Goal: Contribute content: Contribute content

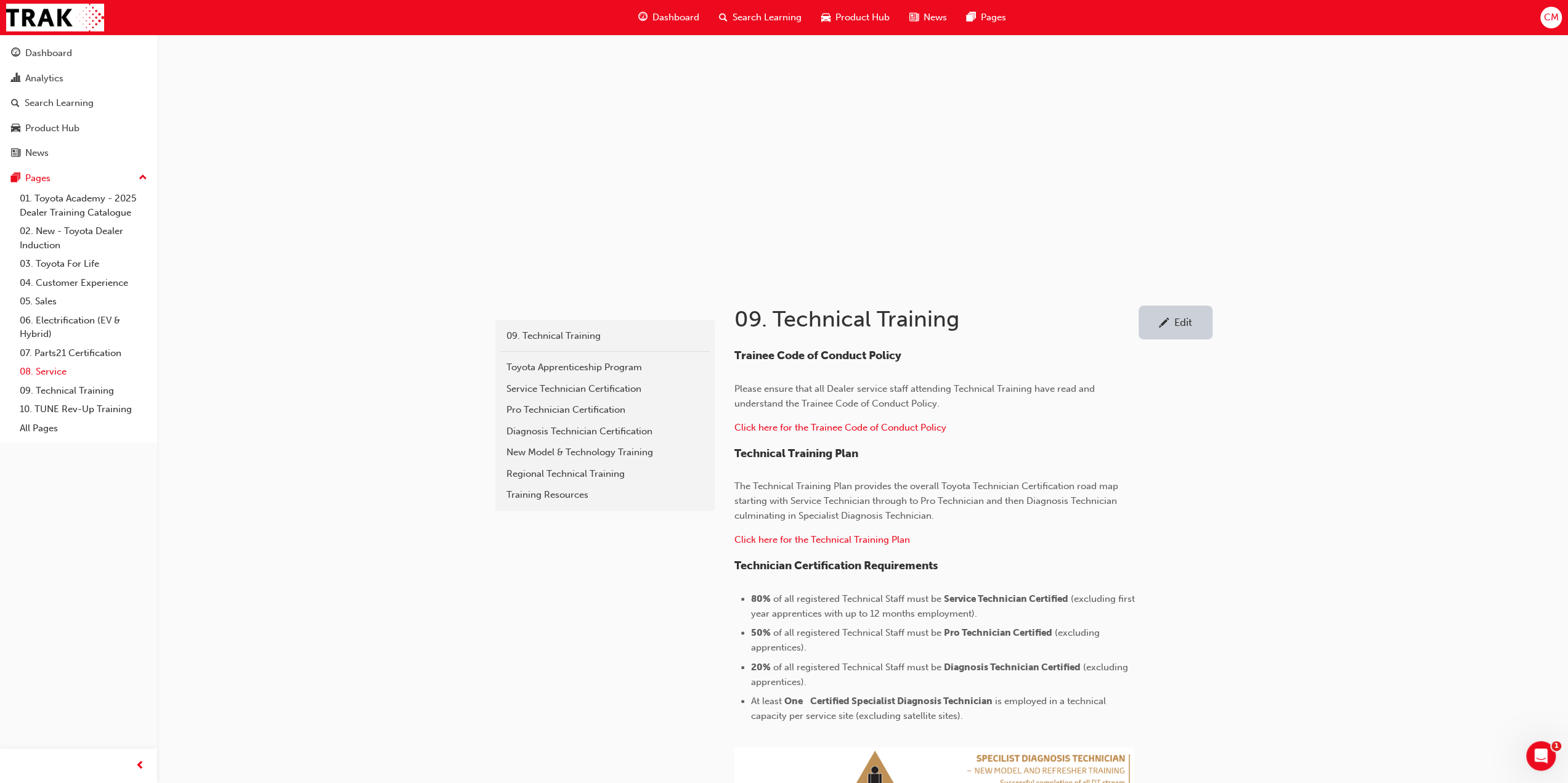
click at [50, 373] on link "08. Service" at bounding box center [84, 371] width 137 height 19
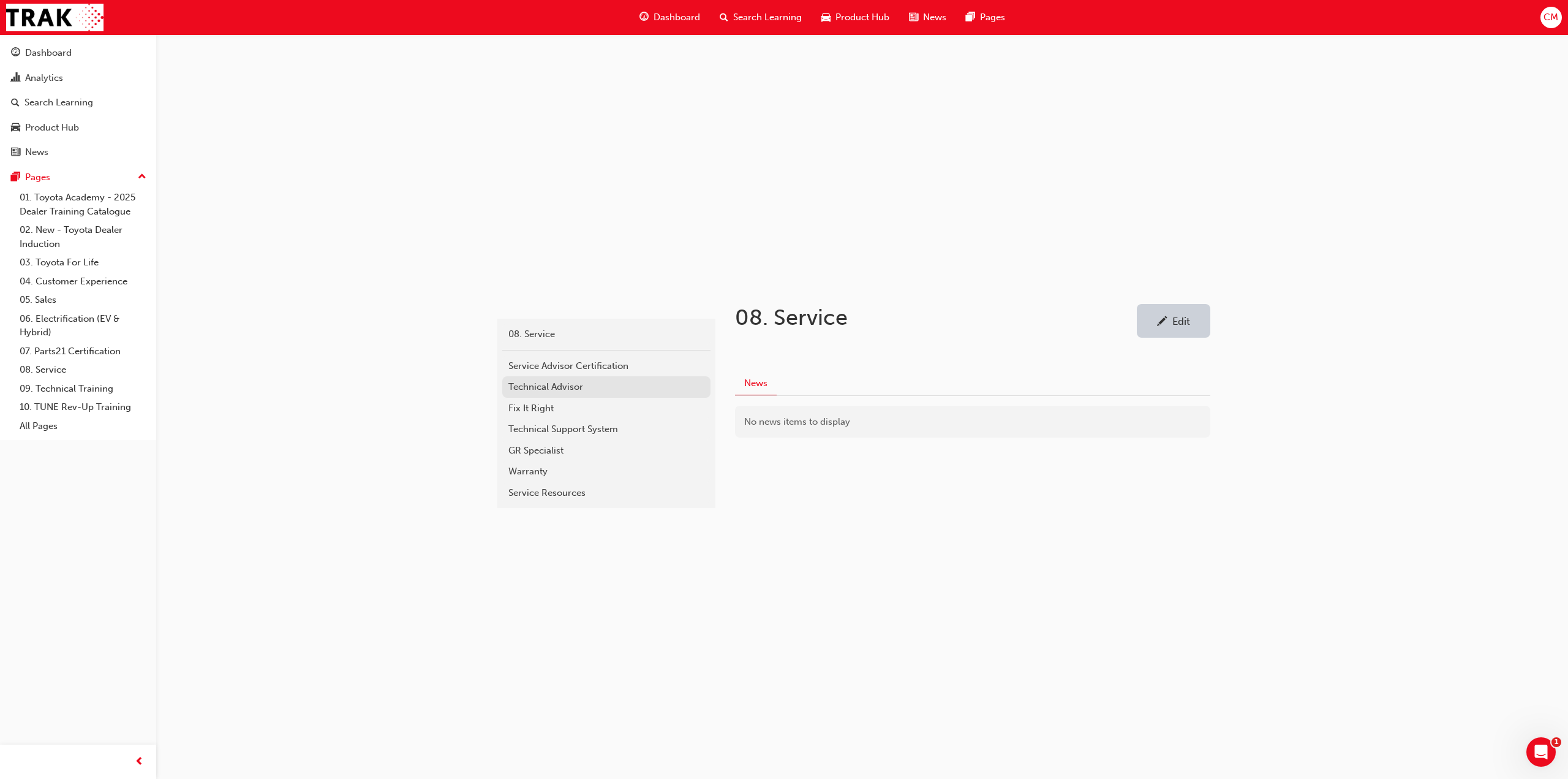
click at [531, 387] on div "Technical Advisor" at bounding box center [606, 387] width 196 height 14
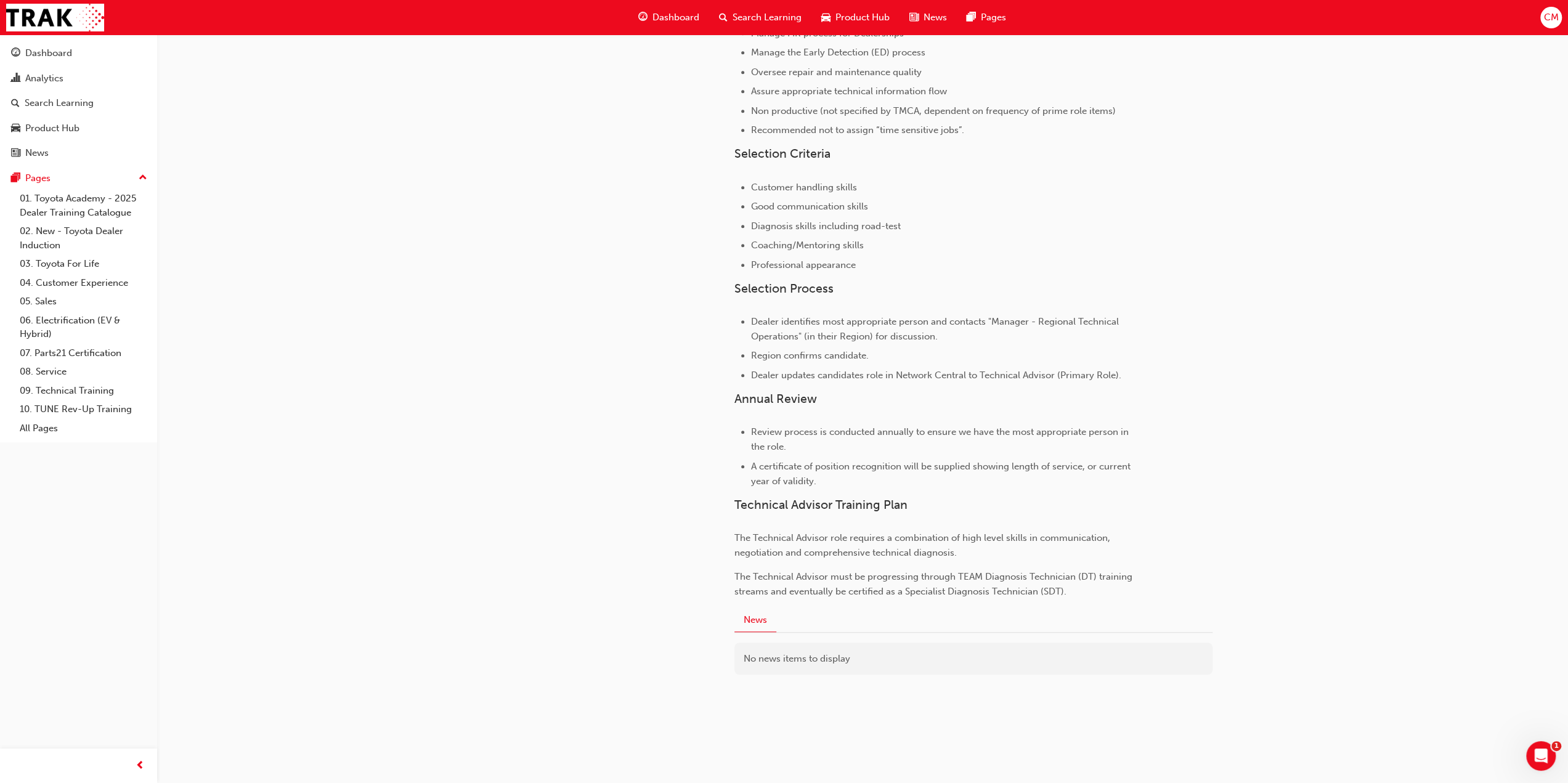
scroll to position [557, 0]
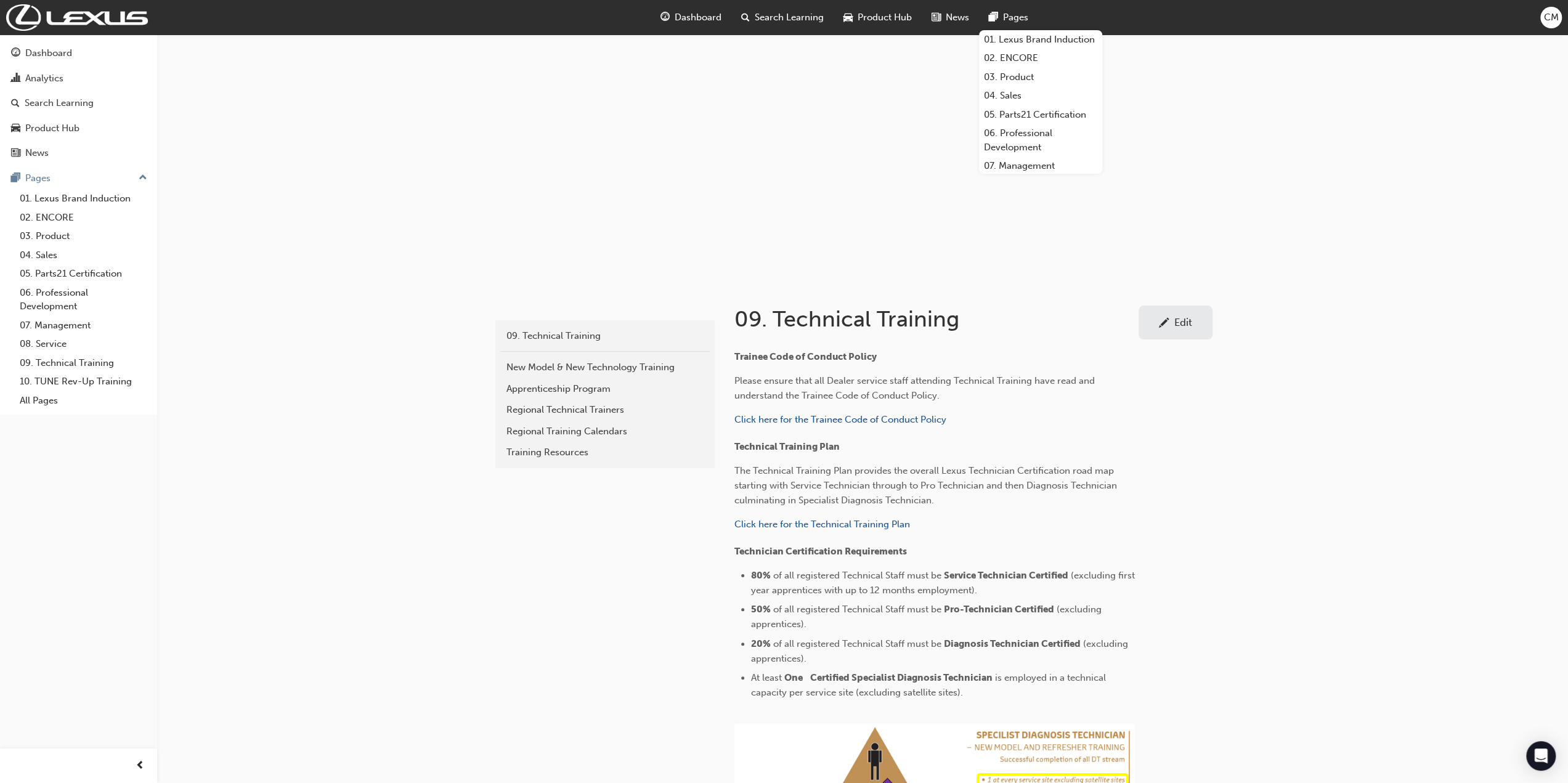
click at [1011, 17] on span "Pages" at bounding box center [1016, 18] width 25 height 14
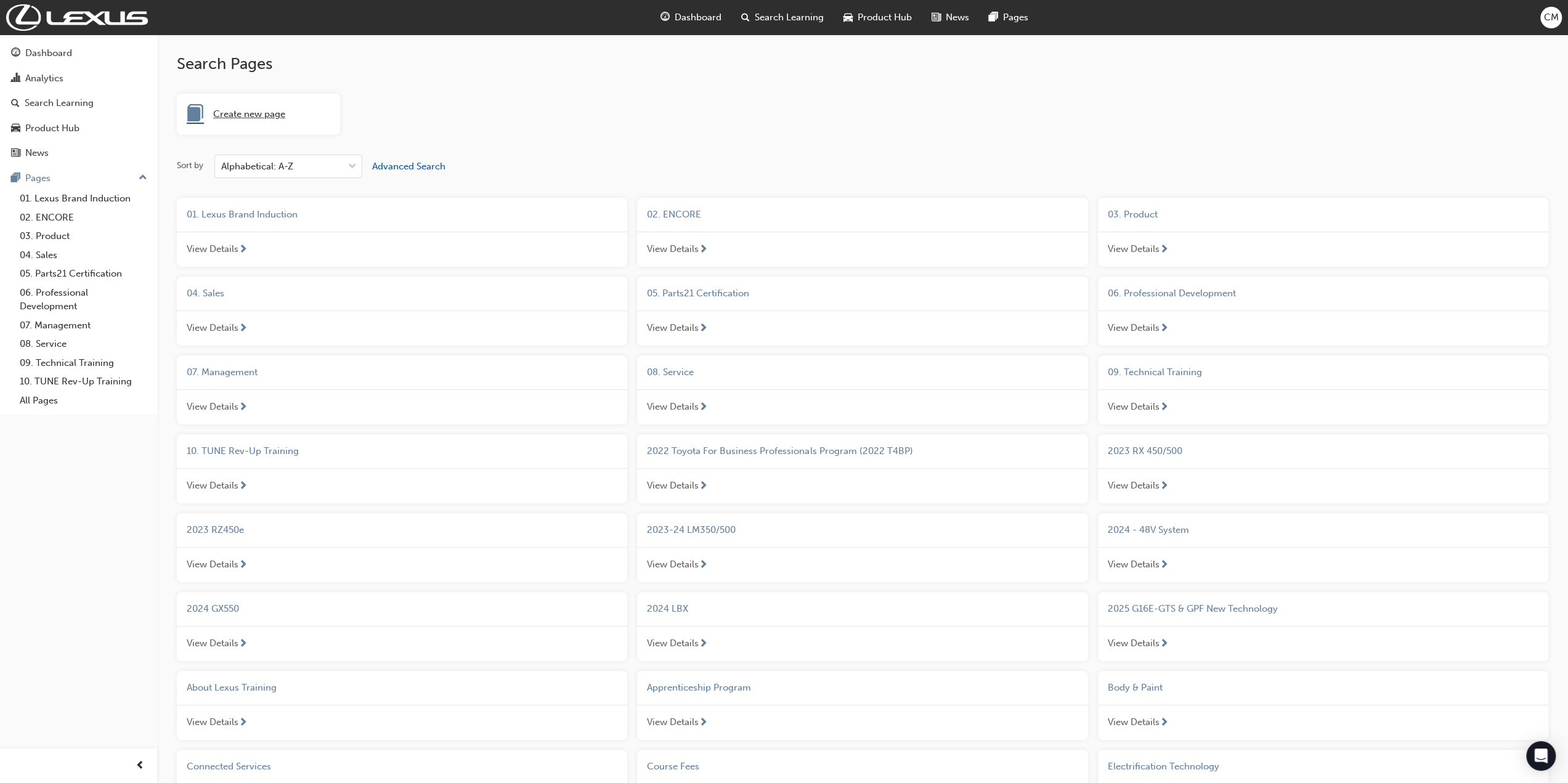
click at [274, 114] on span "Create new page" at bounding box center [249, 114] width 72 height 14
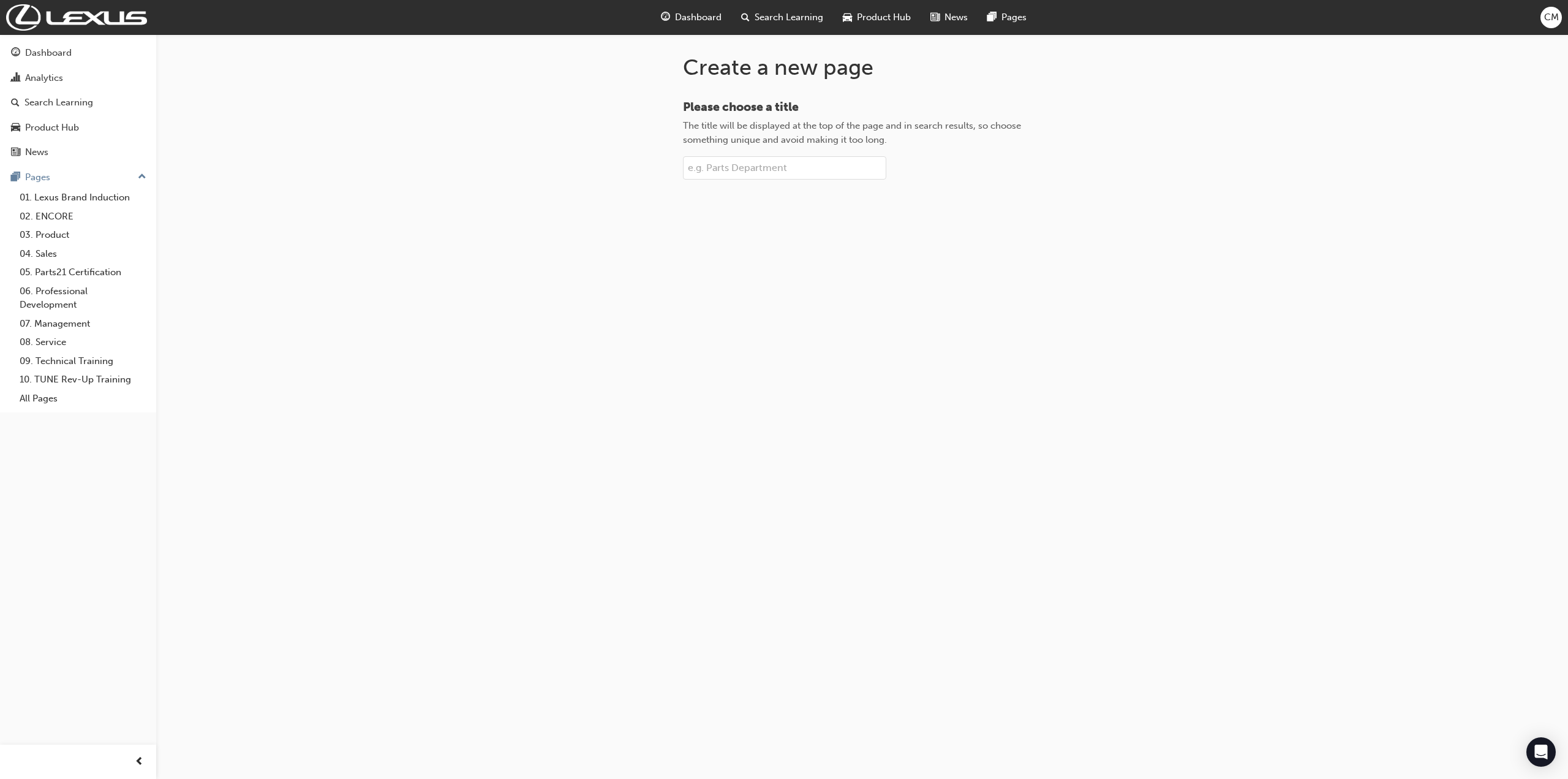
click at [735, 166] on input "Please choose a title The title will be displayed at the top of the page and in…" at bounding box center [784, 168] width 203 height 23
type input "Regional Technical Training"
click at [857, 209] on span "Create page" at bounding box center [863, 209] width 52 height 11
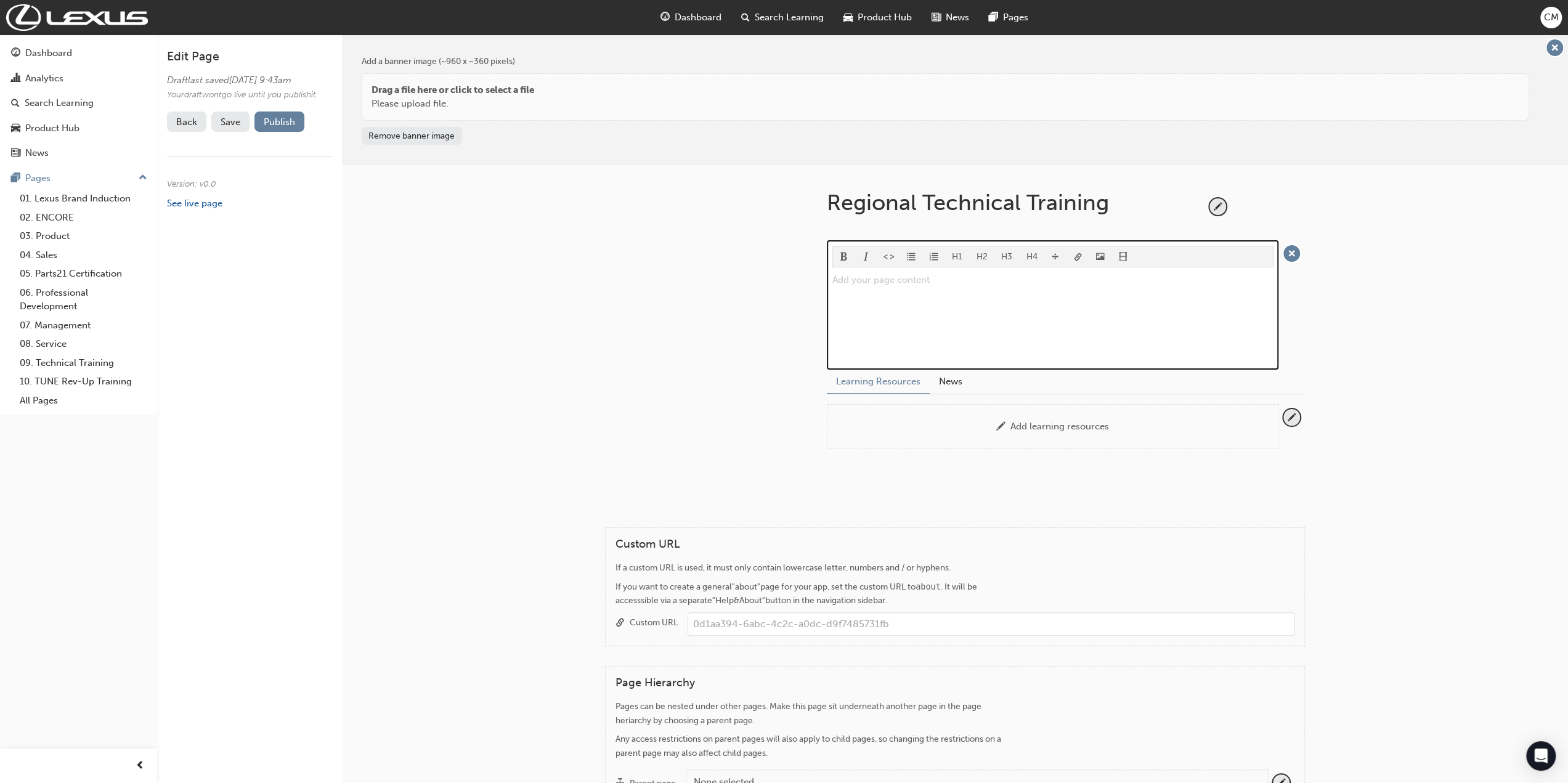
click at [940, 298] on div "Add your page content ﻿" at bounding box center [1053, 318] width 441 height 92
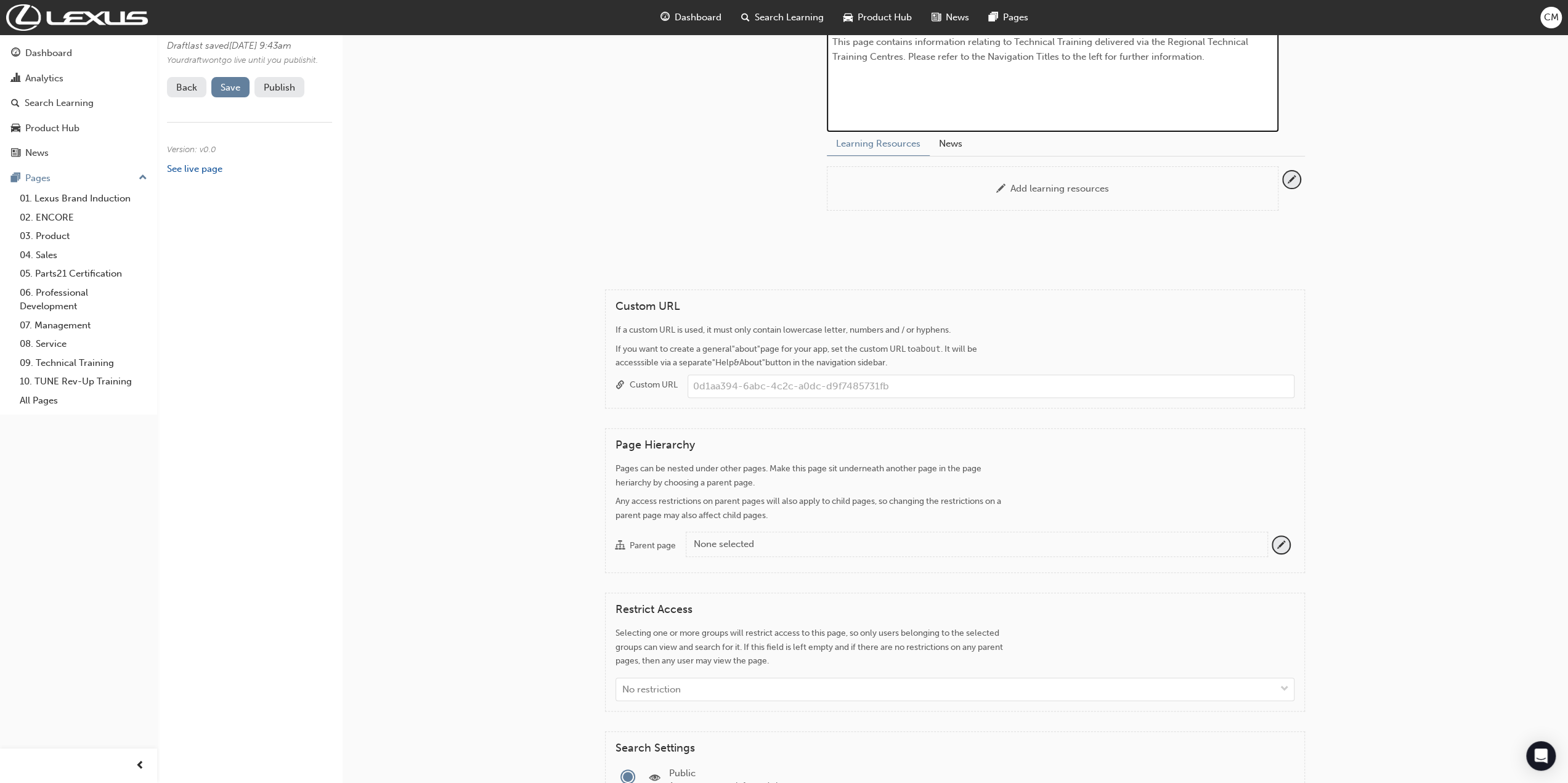
scroll to position [247, 0]
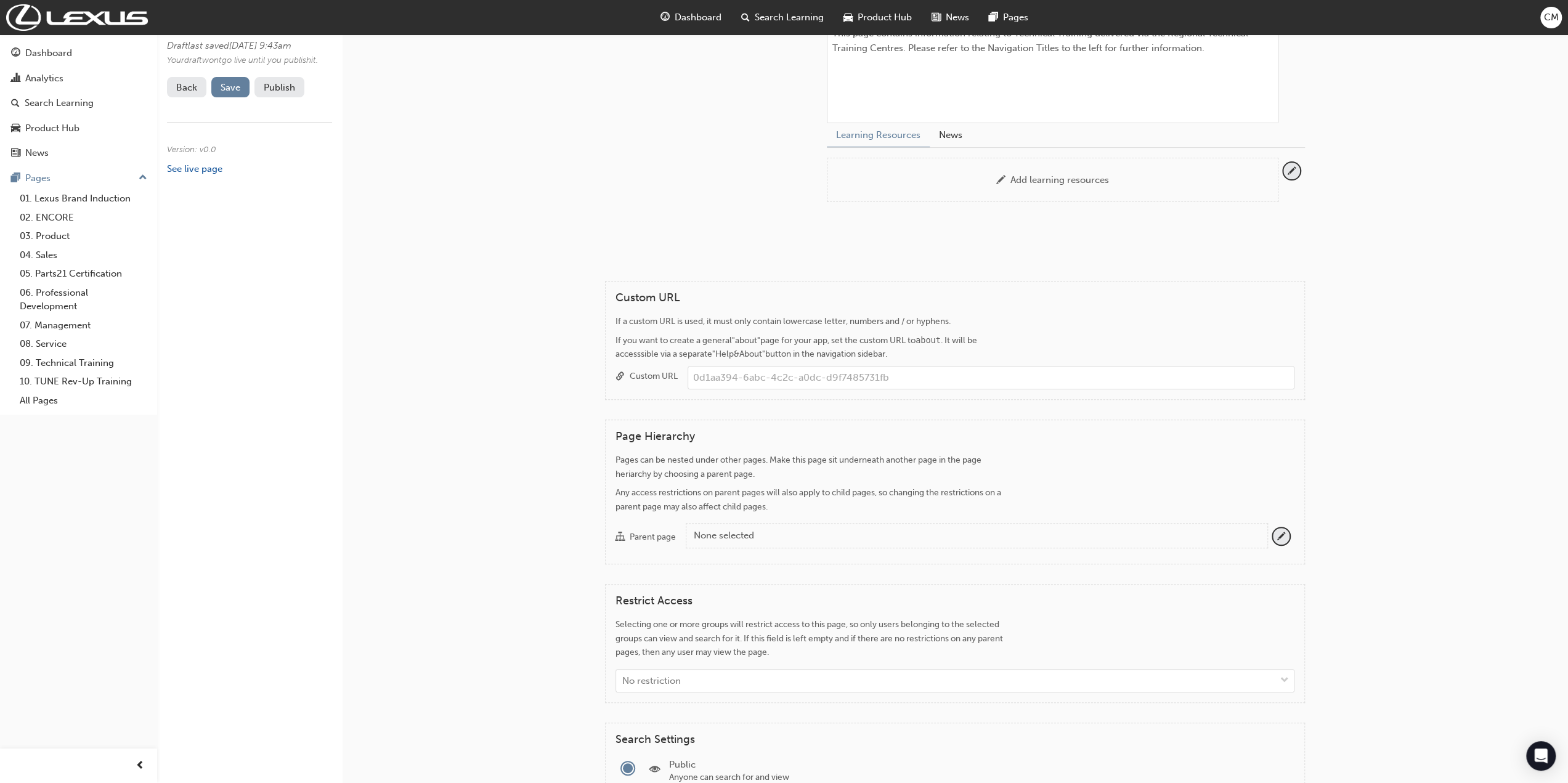
click at [787, 530] on div "None selected" at bounding box center [976, 535] width 564 height 14
click at [1273, 530] on button "Parent page None selected" at bounding box center [1281, 536] width 17 height 17
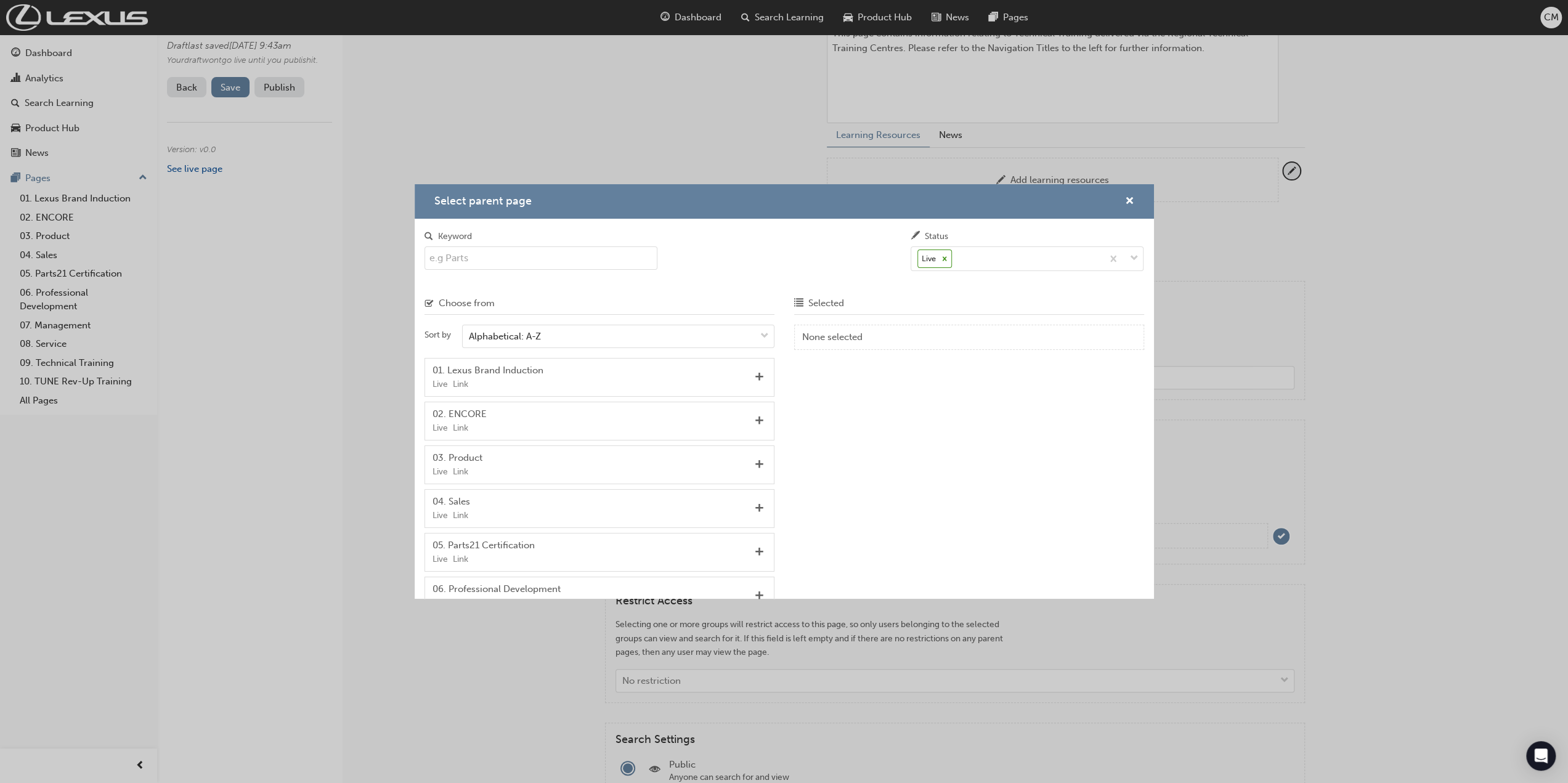
click at [509, 260] on input "Keyword" at bounding box center [541, 258] width 233 height 23
type input "tec"
click at [755, 373] on span "Add" at bounding box center [759, 377] width 9 height 11
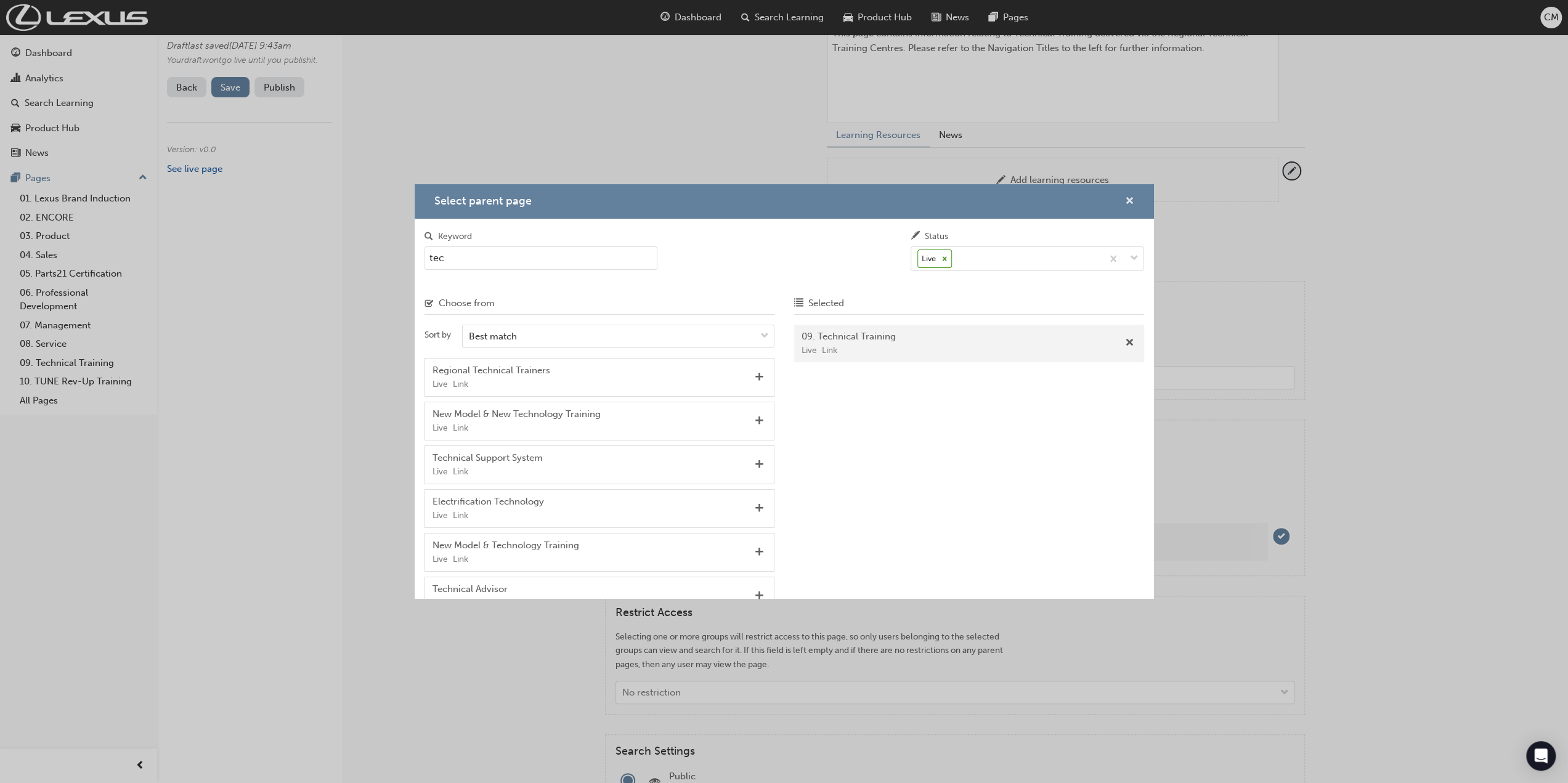
click at [1125, 200] on span "cross-icon" at bounding box center [1130, 202] width 9 height 11
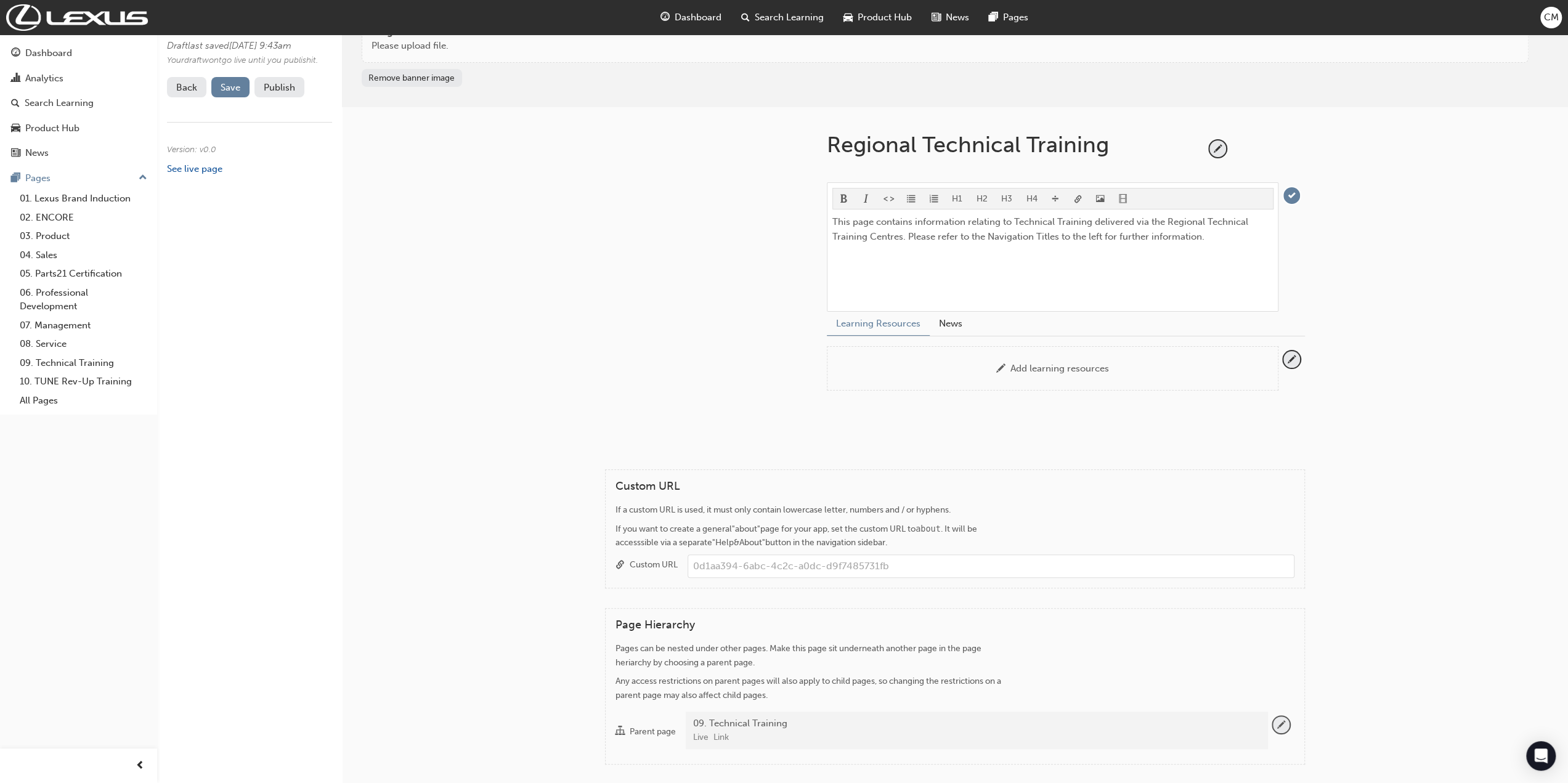
scroll to position [0, 0]
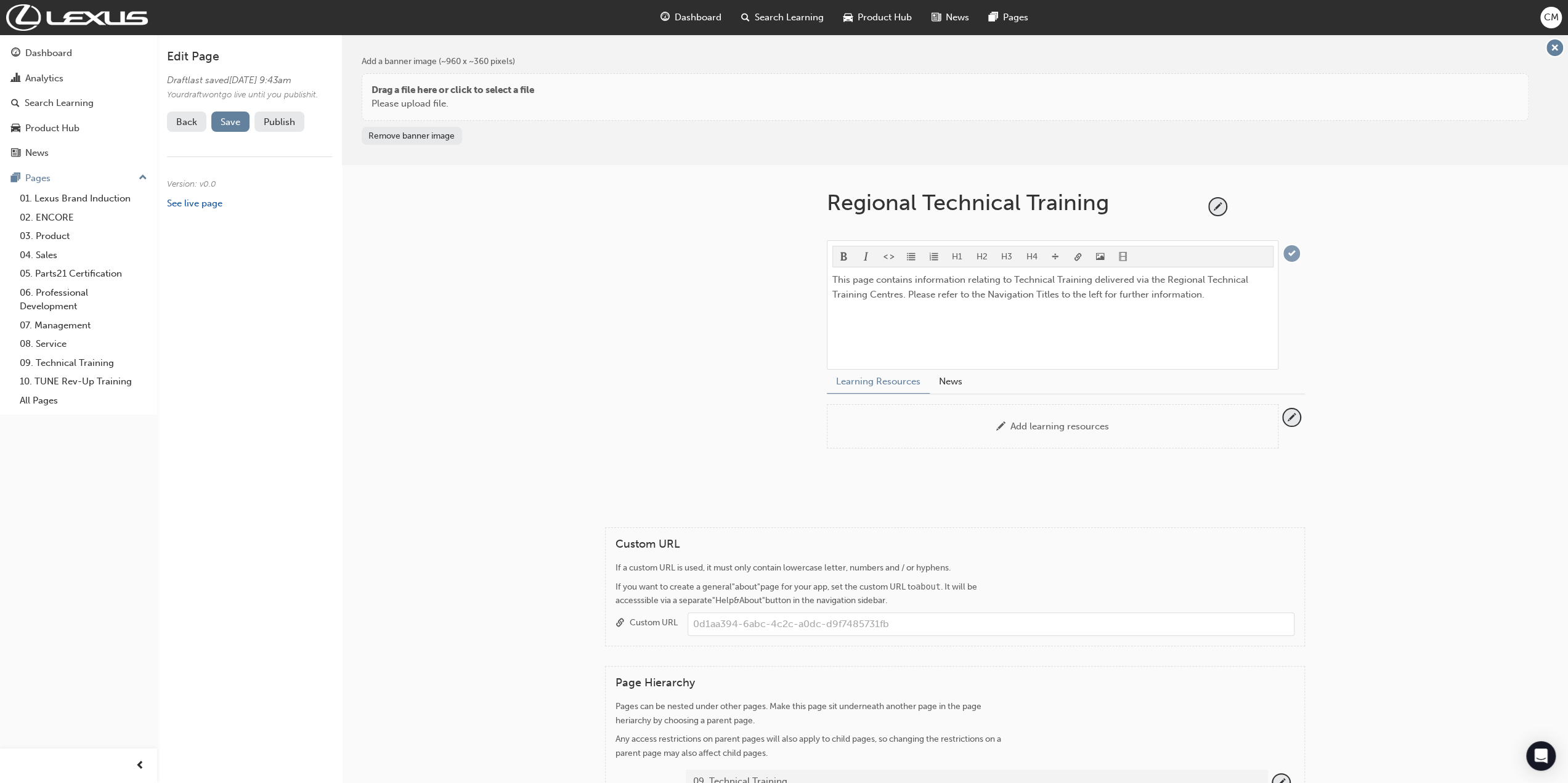
click at [1293, 253] on span "tick-icon" at bounding box center [1292, 253] width 17 height 17
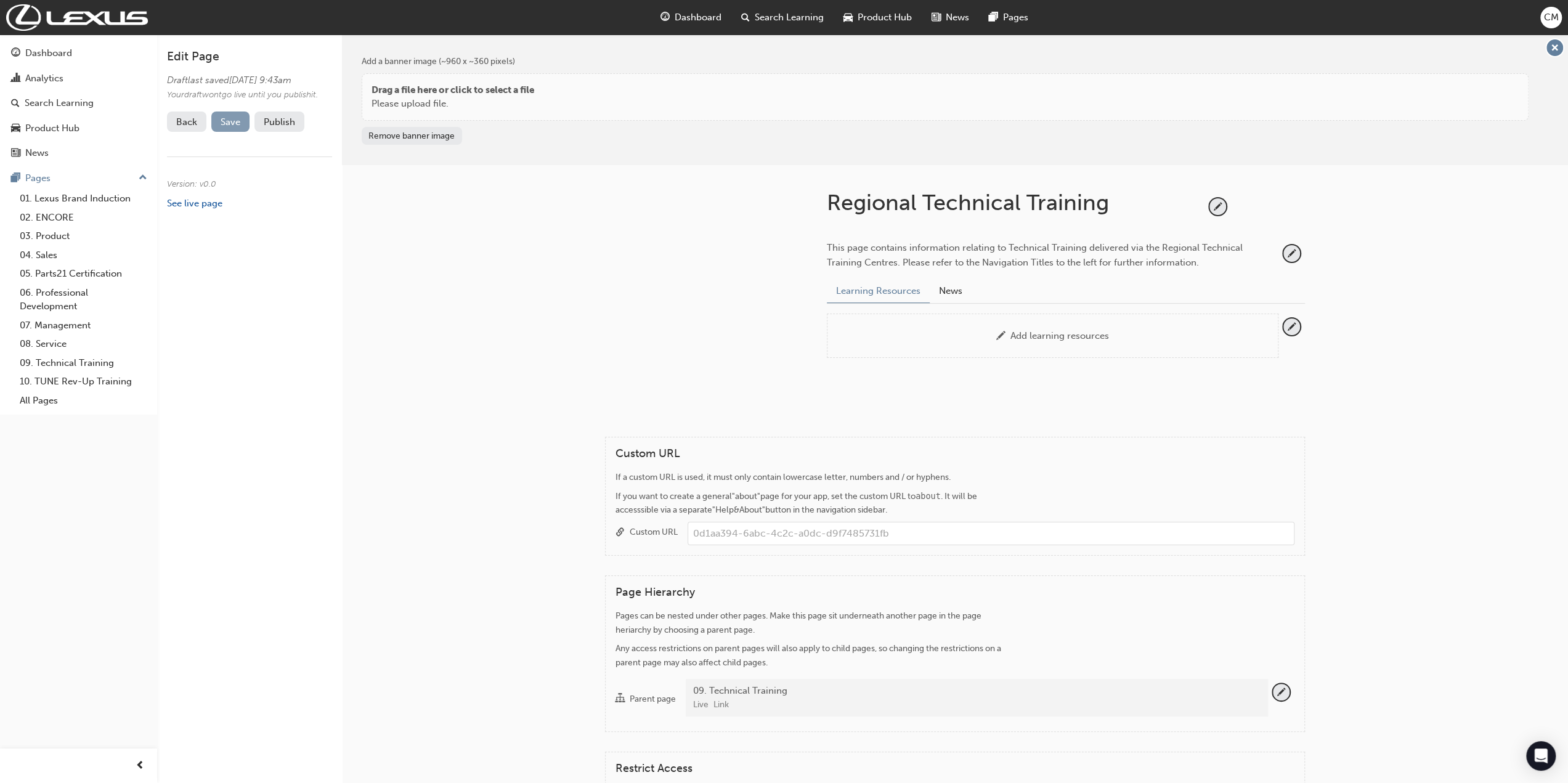
click at [234, 127] on span "Save" at bounding box center [231, 121] width 20 height 11
click at [270, 132] on button "Publish" at bounding box center [279, 121] width 50 height 20
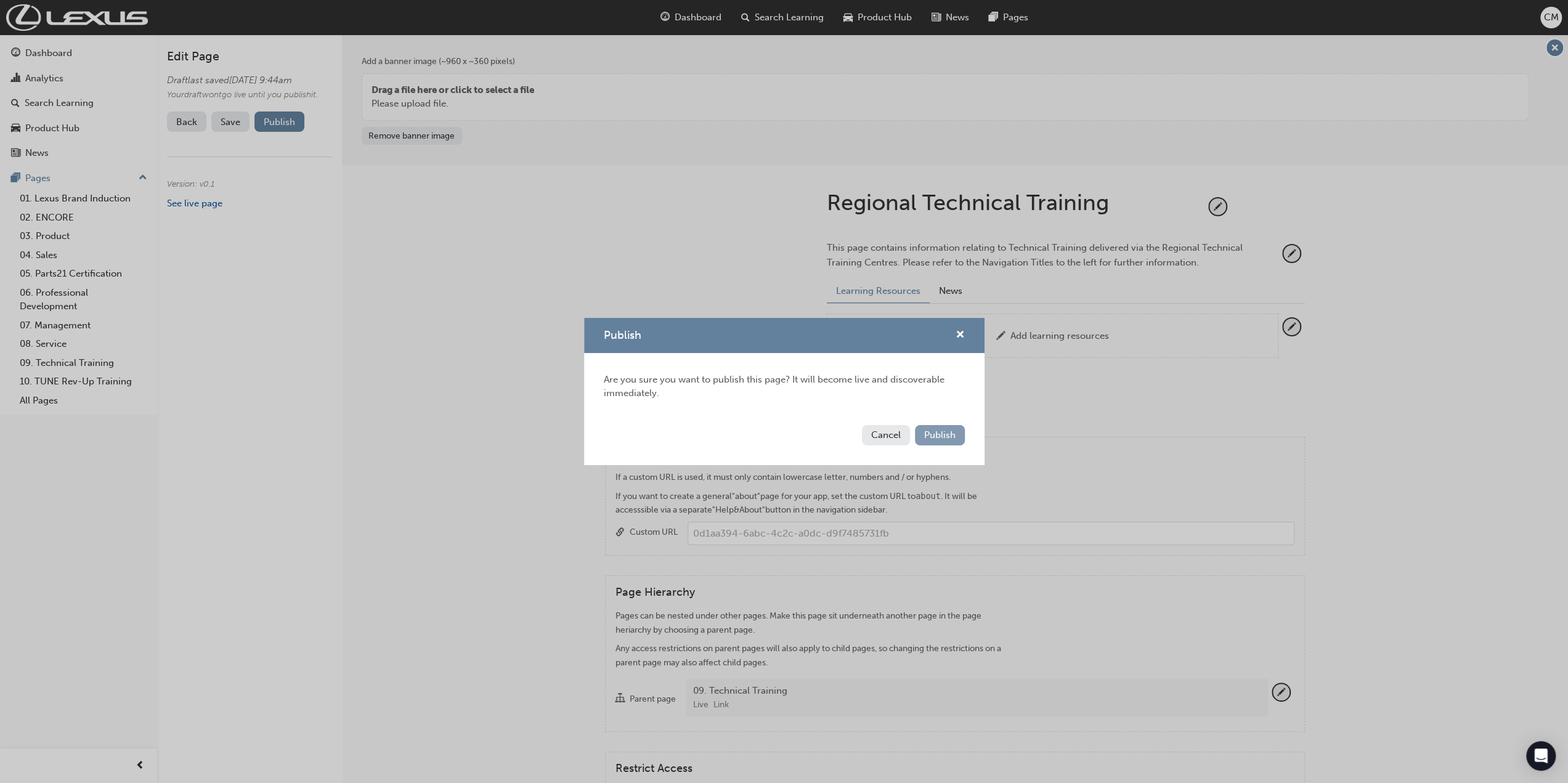
click at [939, 436] on span "Publish" at bounding box center [940, 434] width 32 height 11
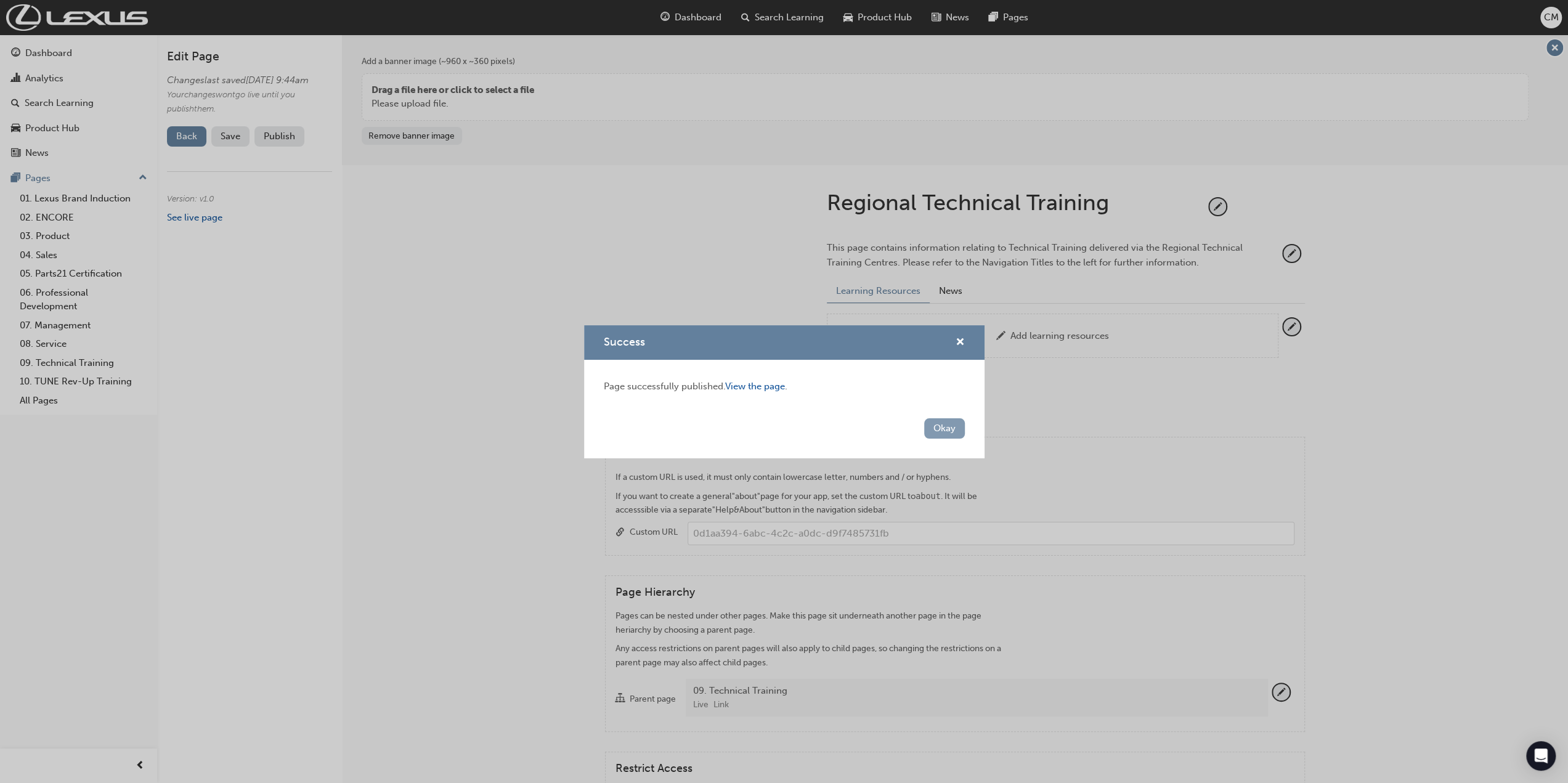
click at [951, 430] on button "Okay" at bounding box center [945, 428] width 41 height 20
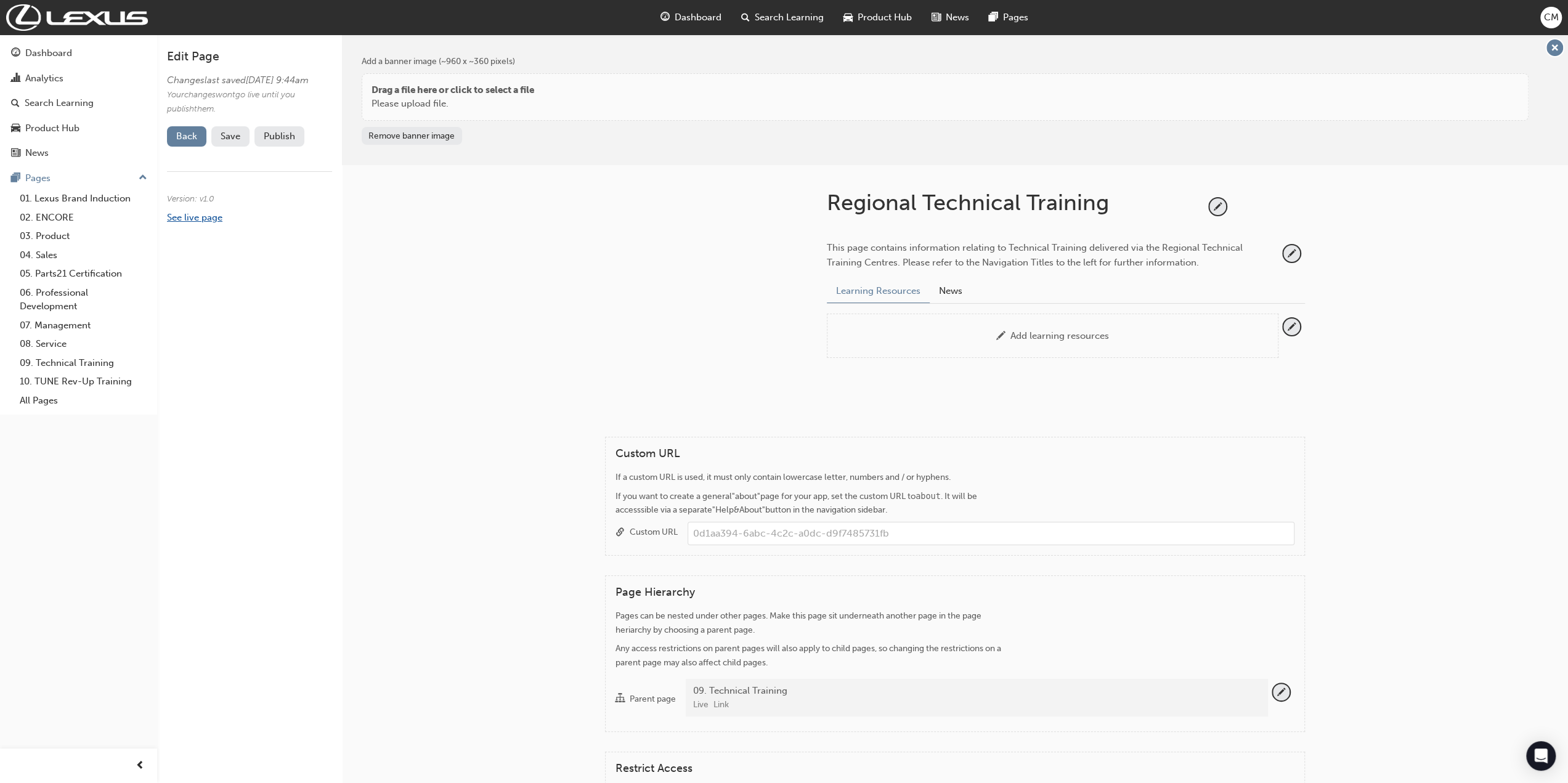
click at [203, 223] on link "See live page" at bounding box center [195, 217] width 55 height 11
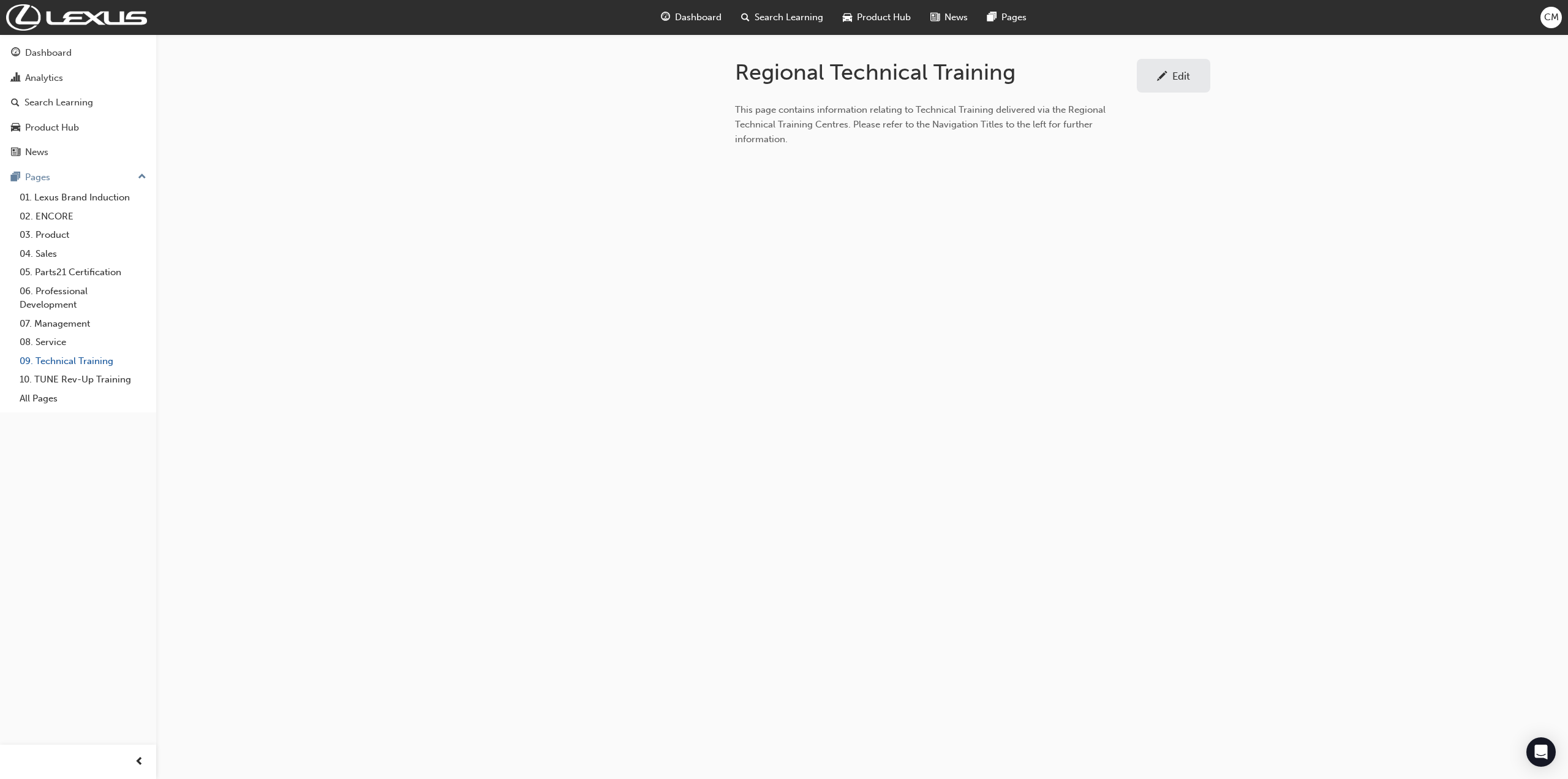
click at [96, 357] on link "09. Technical Training" at bounding box center [83, 361] width 136 height 19
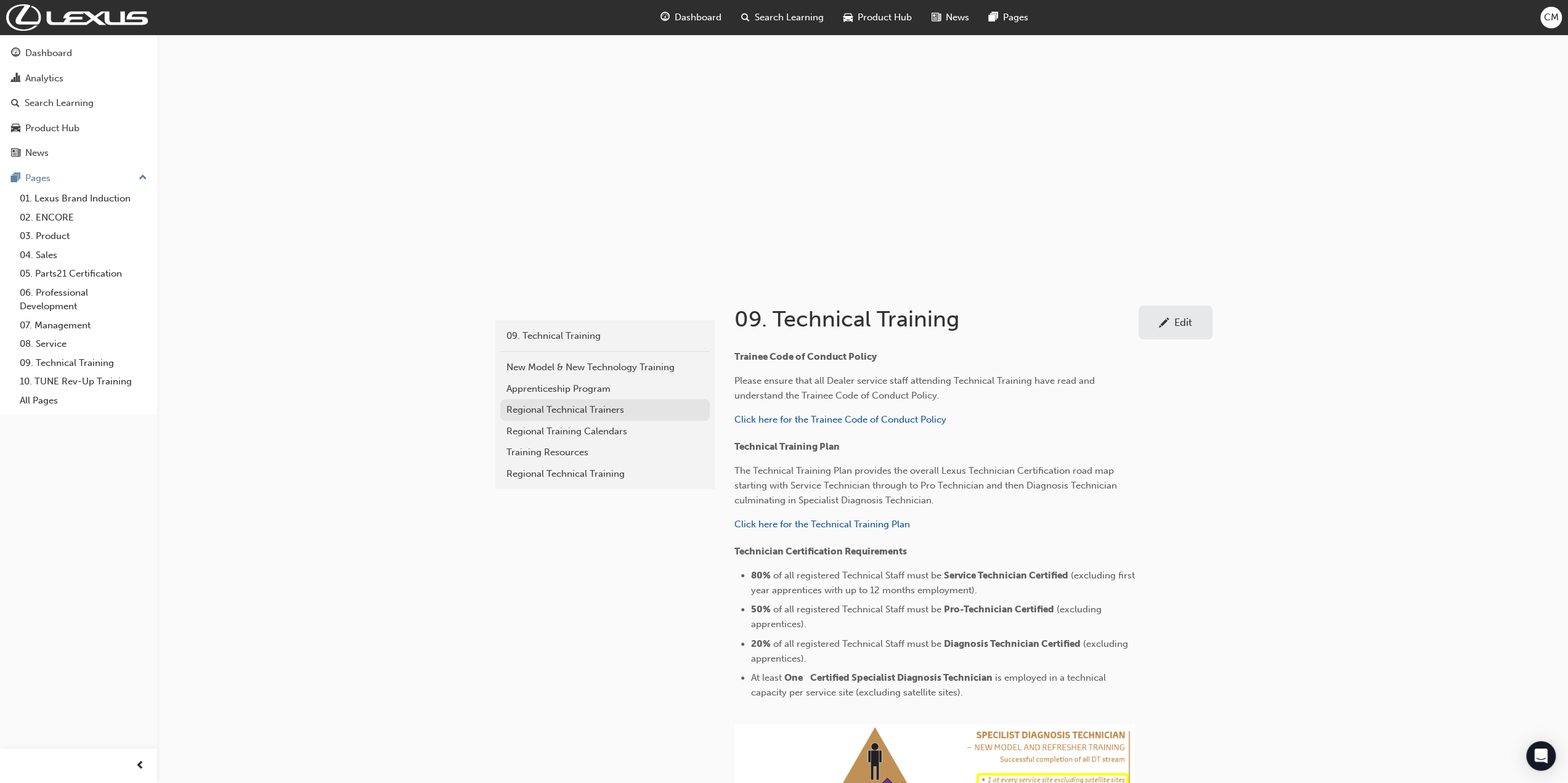
click at [530, 408] on div "Regional Technical Trainers" at bounding box center [605, 410] width 197 height 14
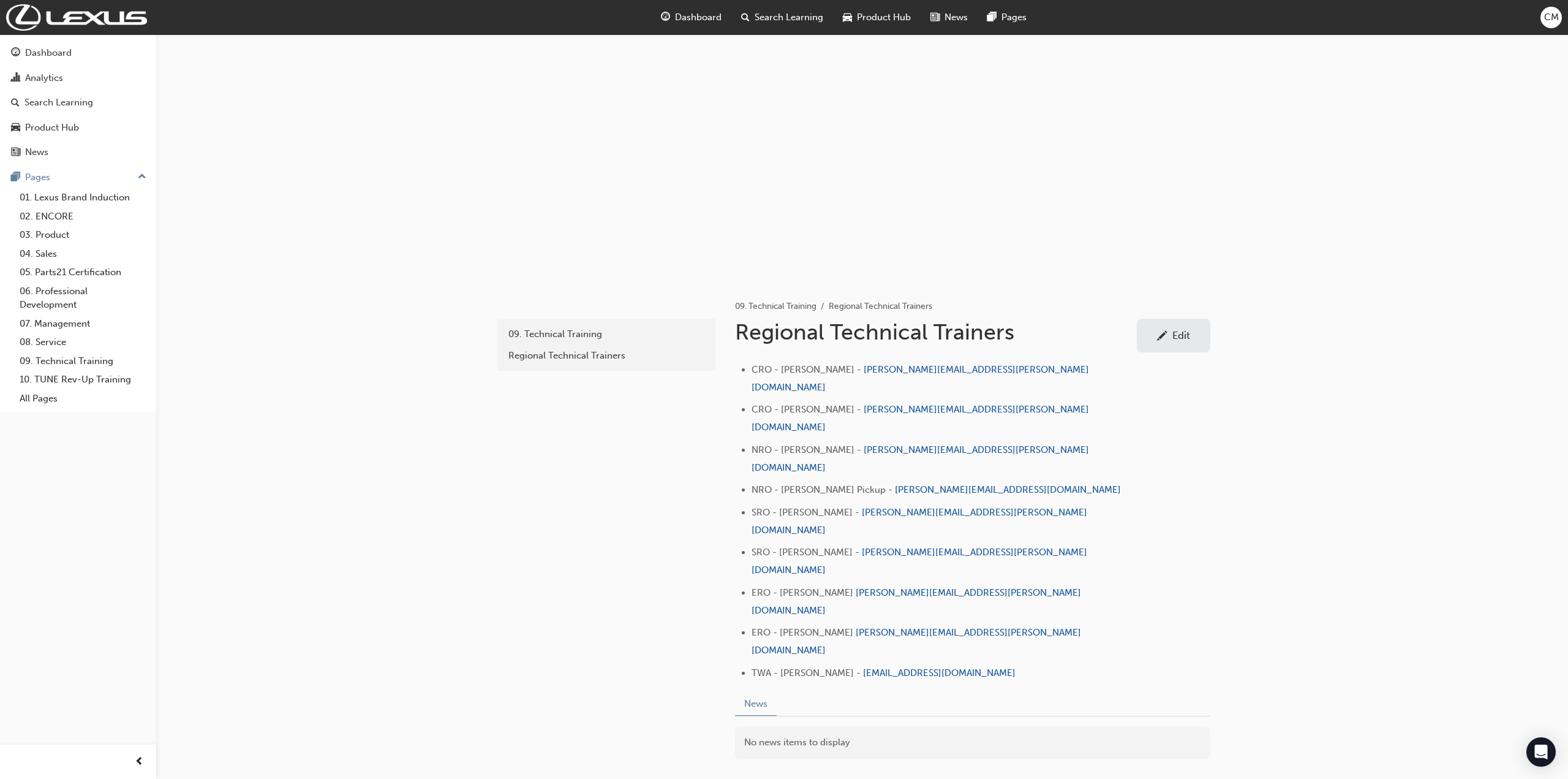
click at [1180, 334] on div "Edit" at bounding box center [1181, 335] width 17 height 12
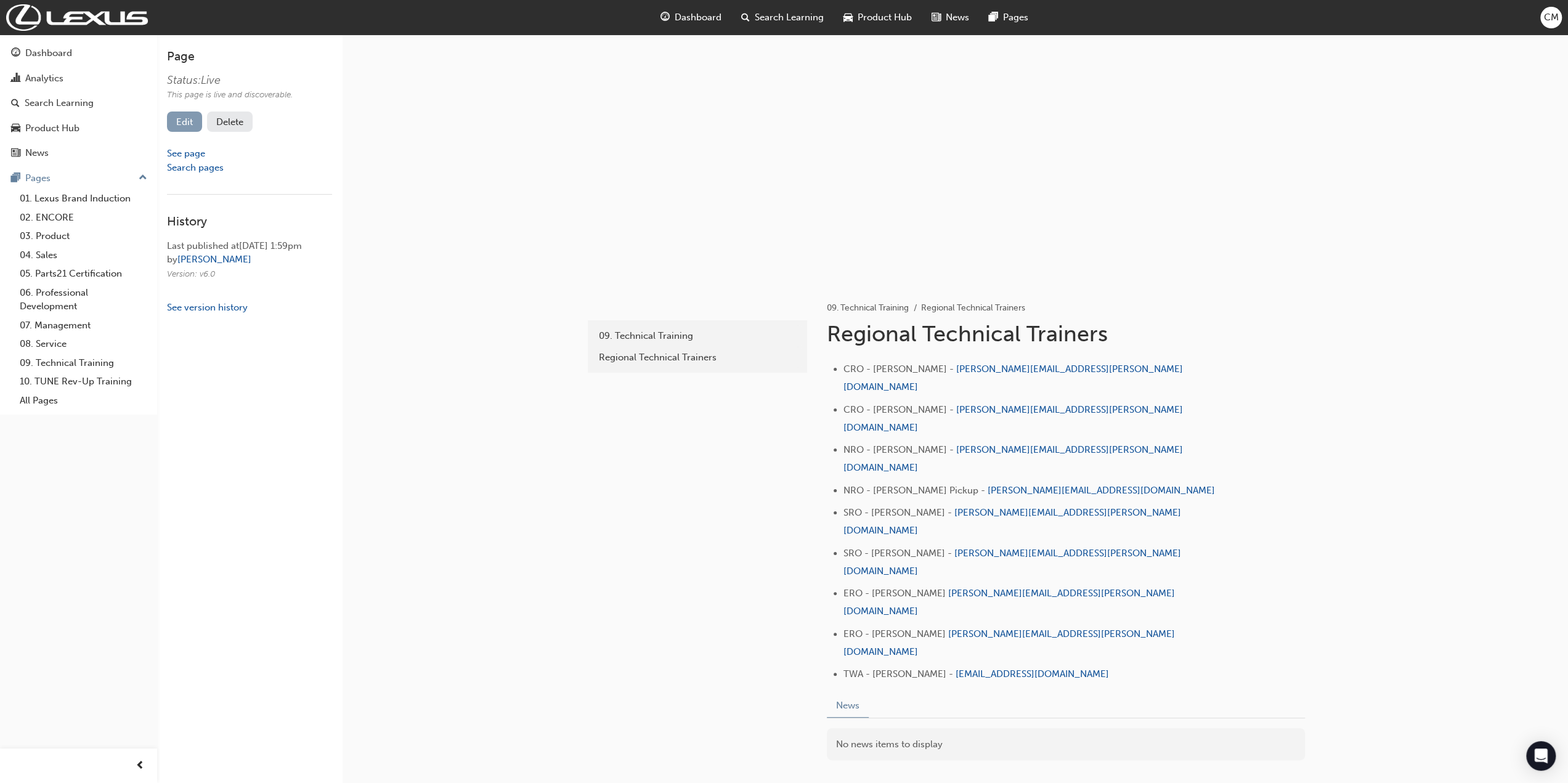
click at [190, 117] on link "Edit" at bounding box center [185, 121] width 35 height 20
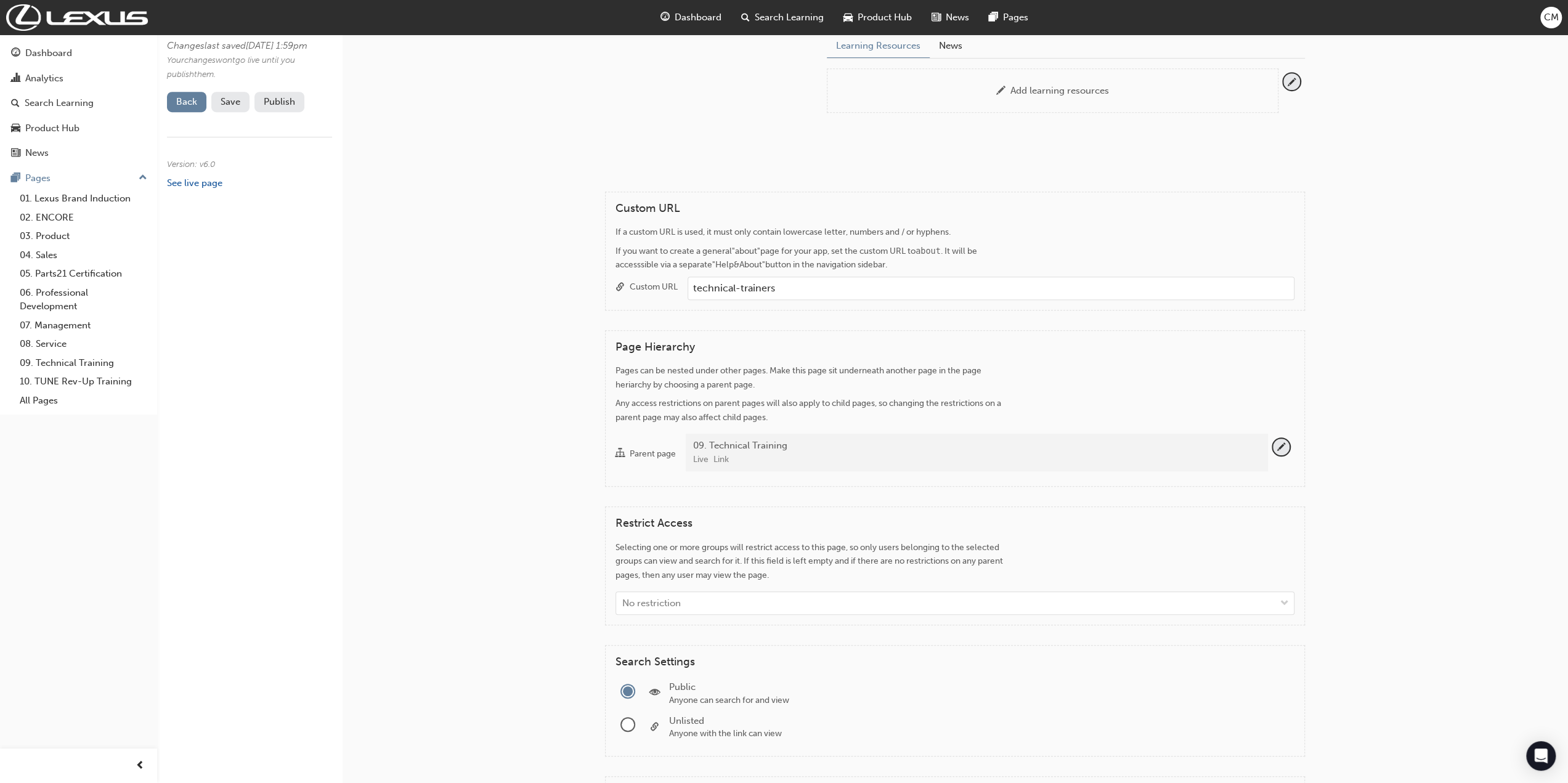
scroll to position [555, 0]
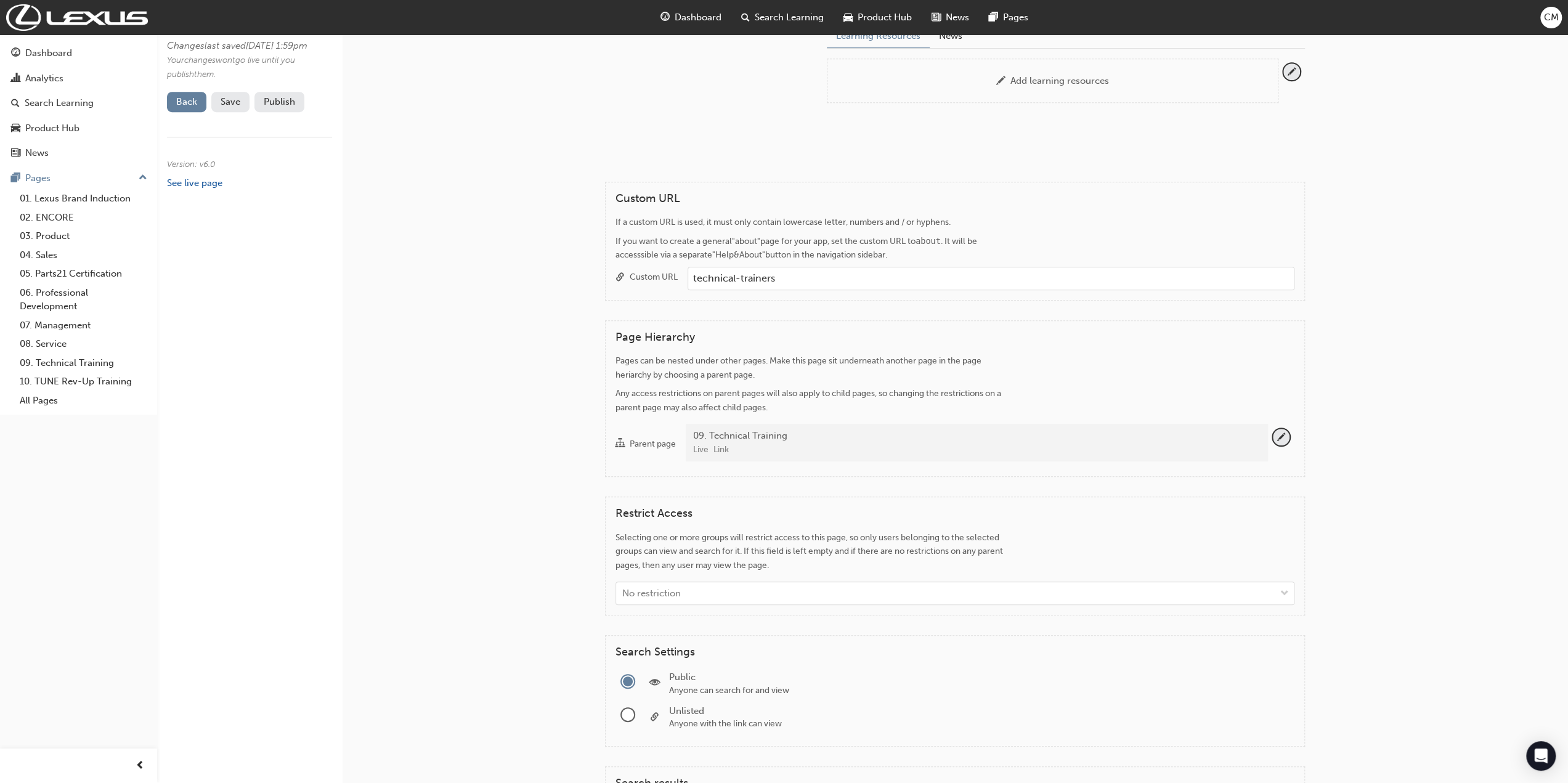
click at [798, 443] on div "Live Link" at bounding box center [975, 449] width 565 height 14
click at [1273, 442] on button "Parent page 09. Technical Training Live Link" at bounding box center [1281, 438] width 17 height 17
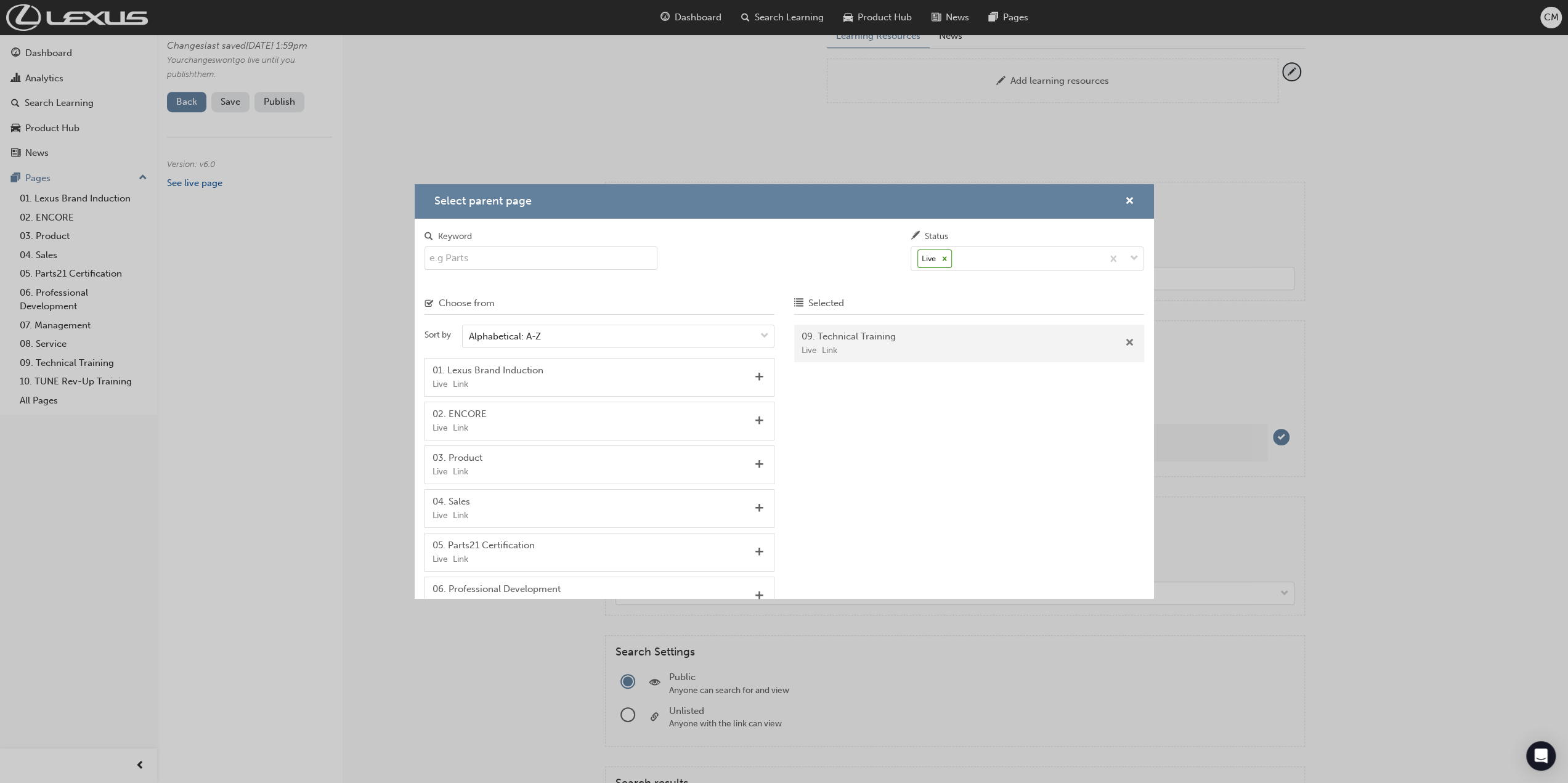
click at [1130, 340] on span "Remove" at bounding box center [1130, 343] width 9 height 11
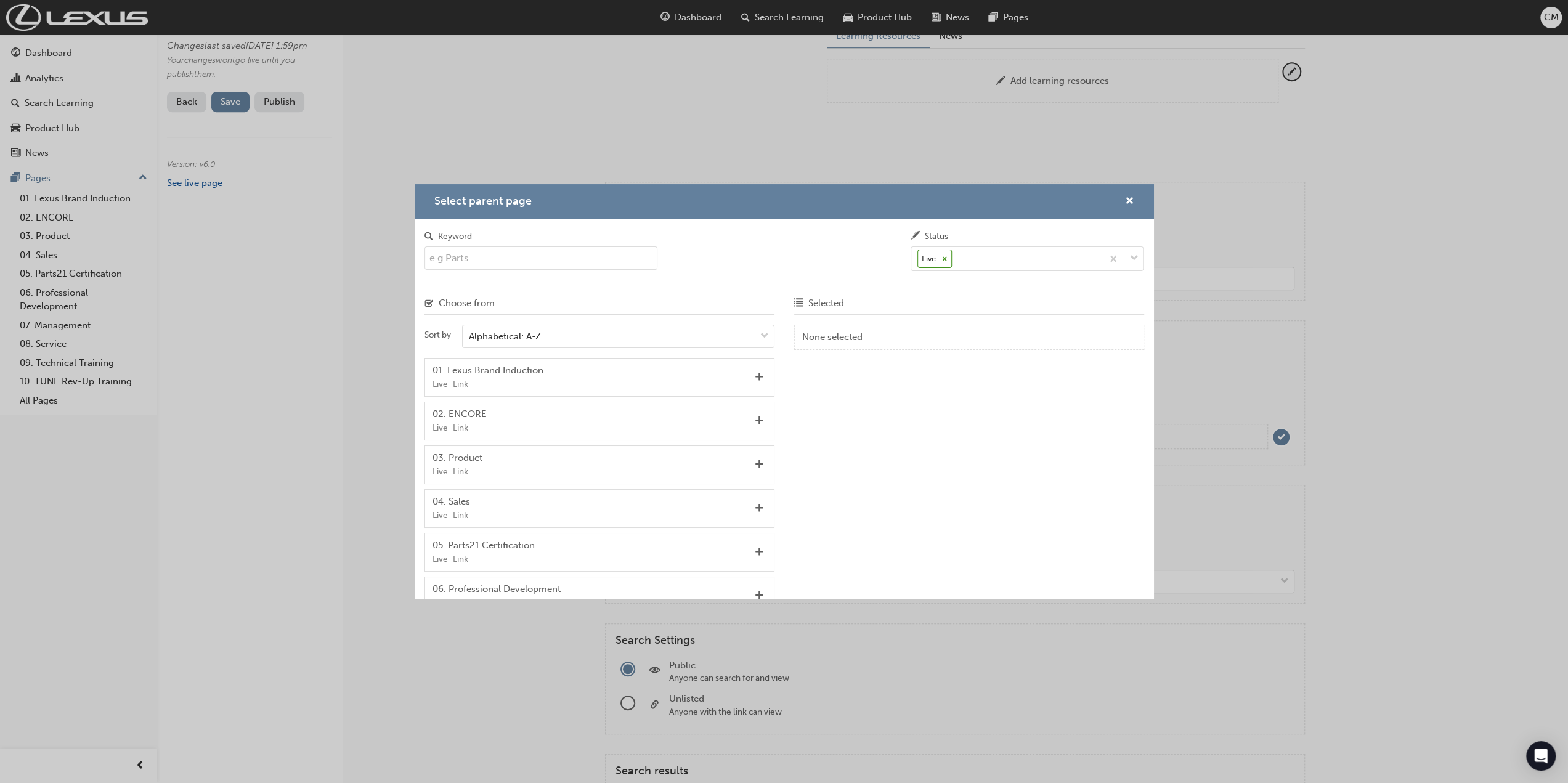
click at [489, 257] on input "Keyword" at bounding box center [541, 258] width 233 height 23
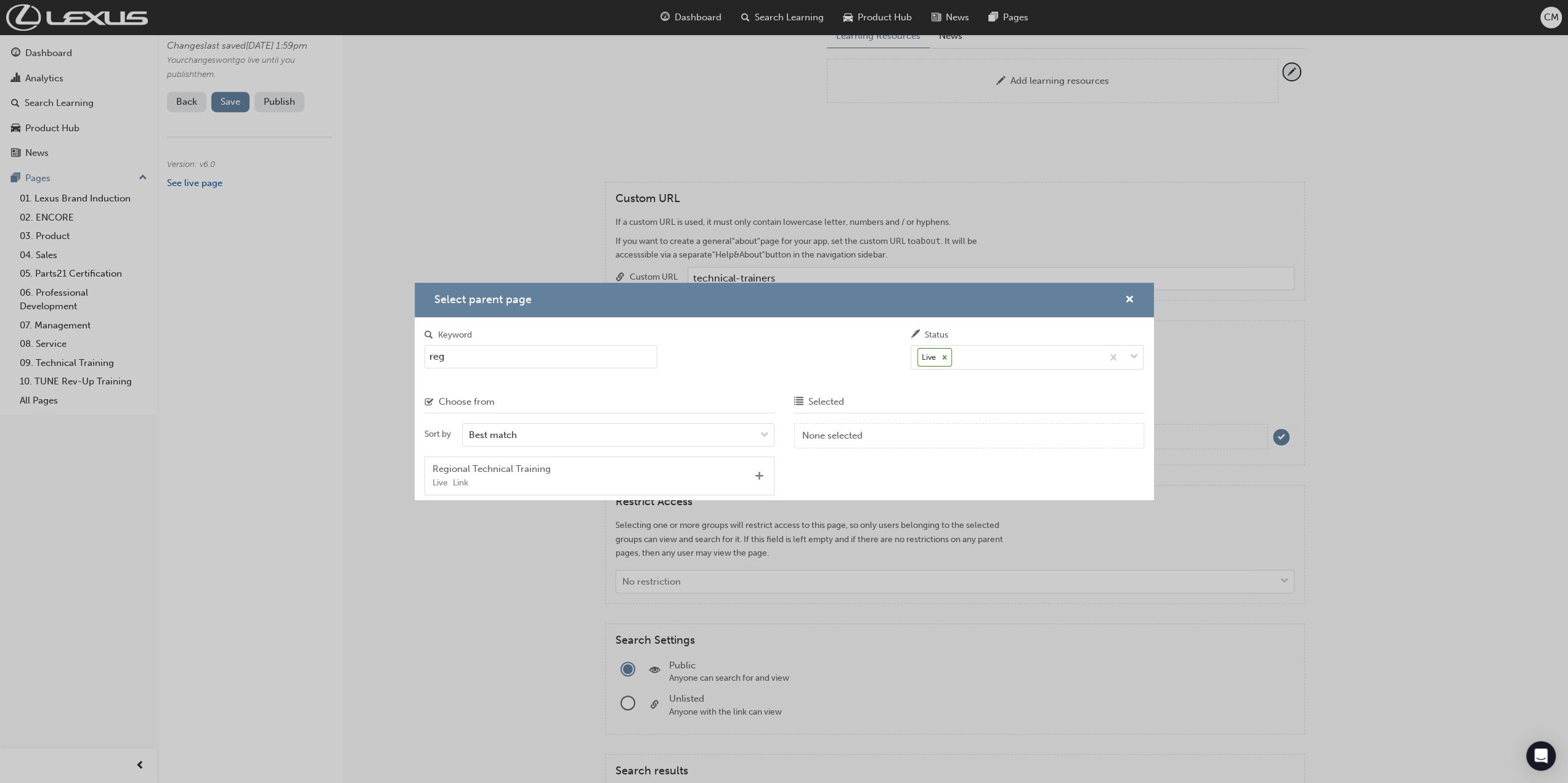
type input "reg"
click at [757, 476] on span "Add" at bounding box center [759, 476] width 9 height 11
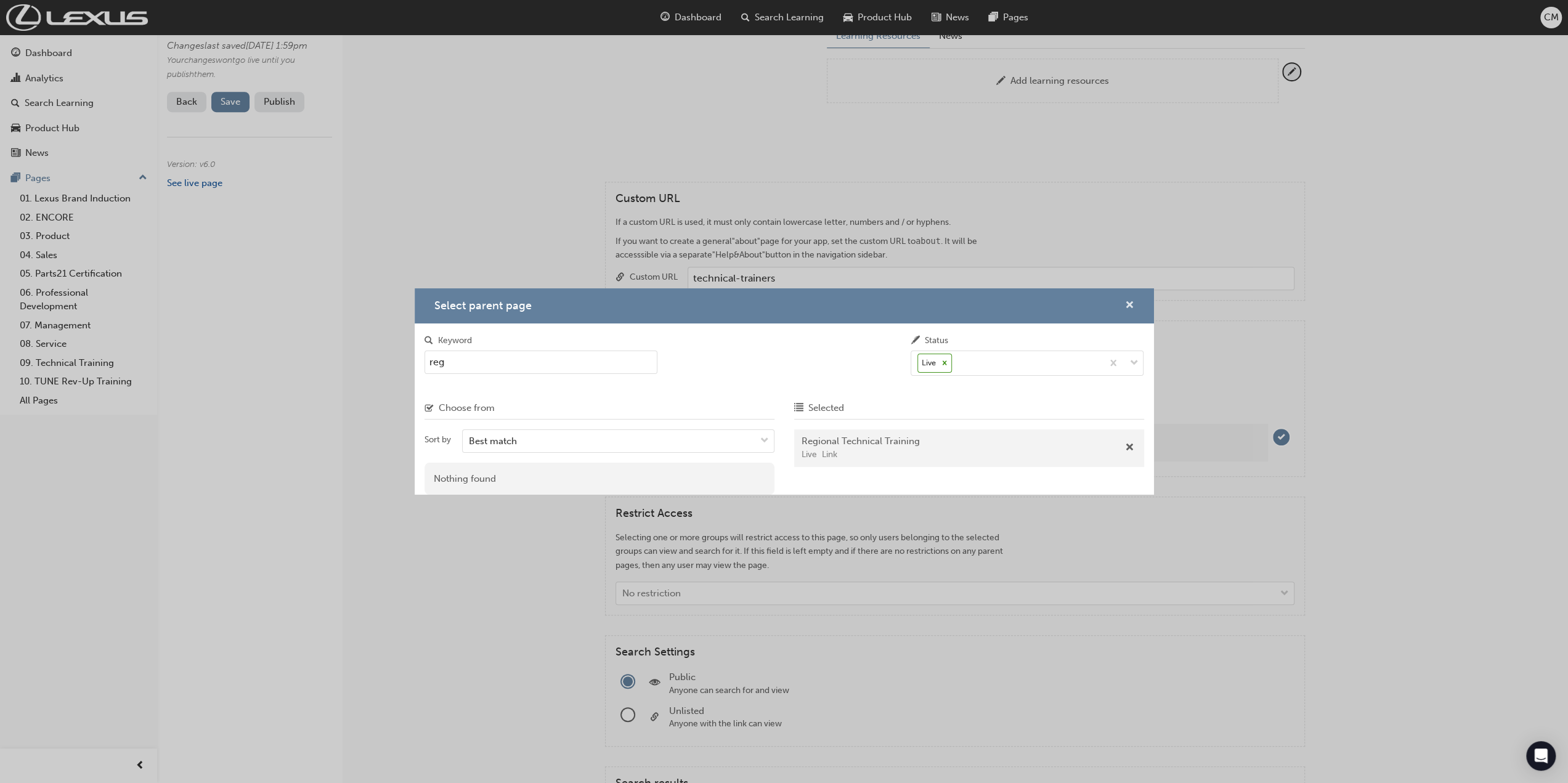
click at [1130, 306] on span "cross-icon" at bounding box center [1130, 305] width 9 height 11
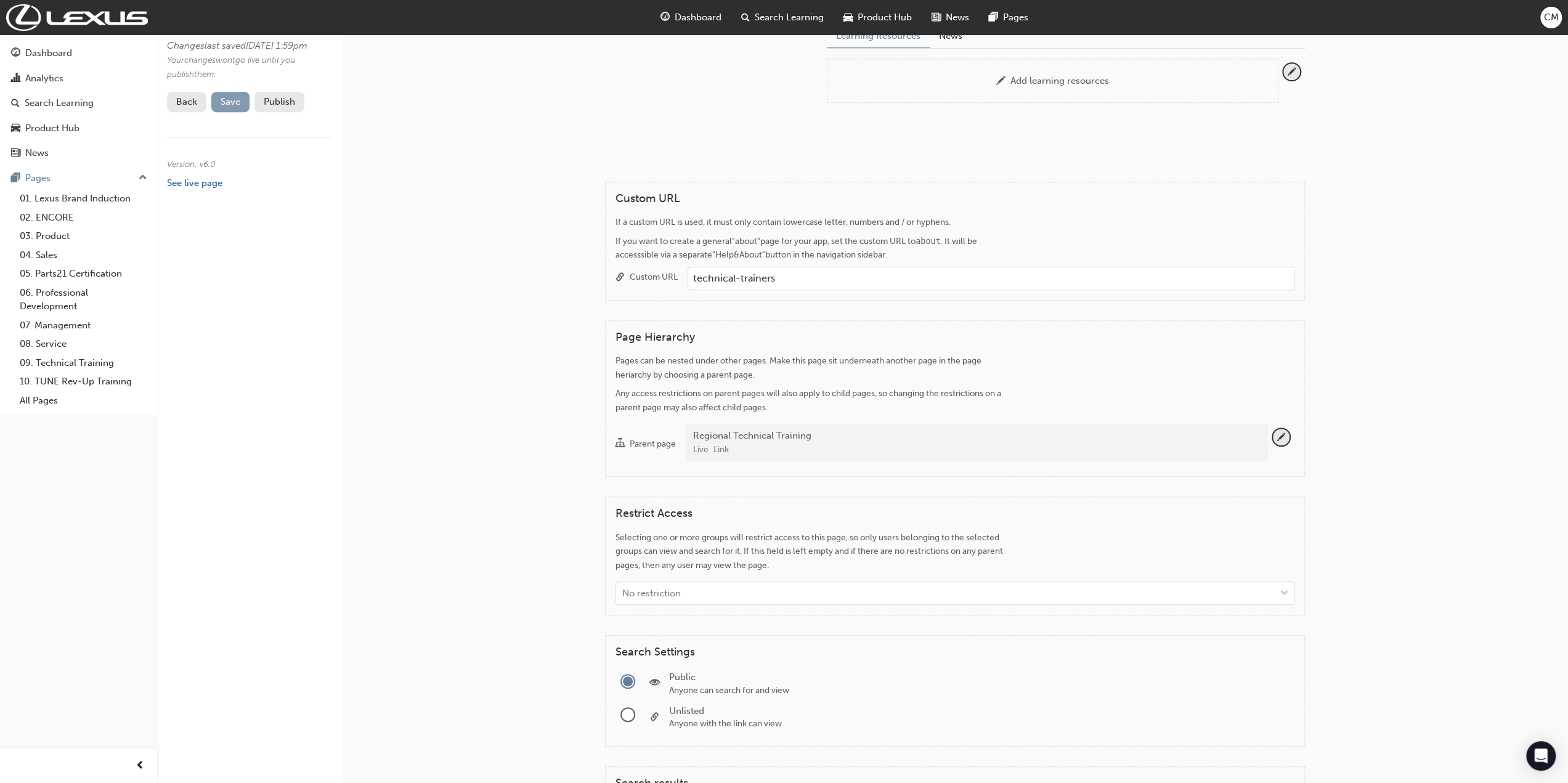
click at [226, 107] on span "Save" at bounding box center [231, 101] width 20 height 11
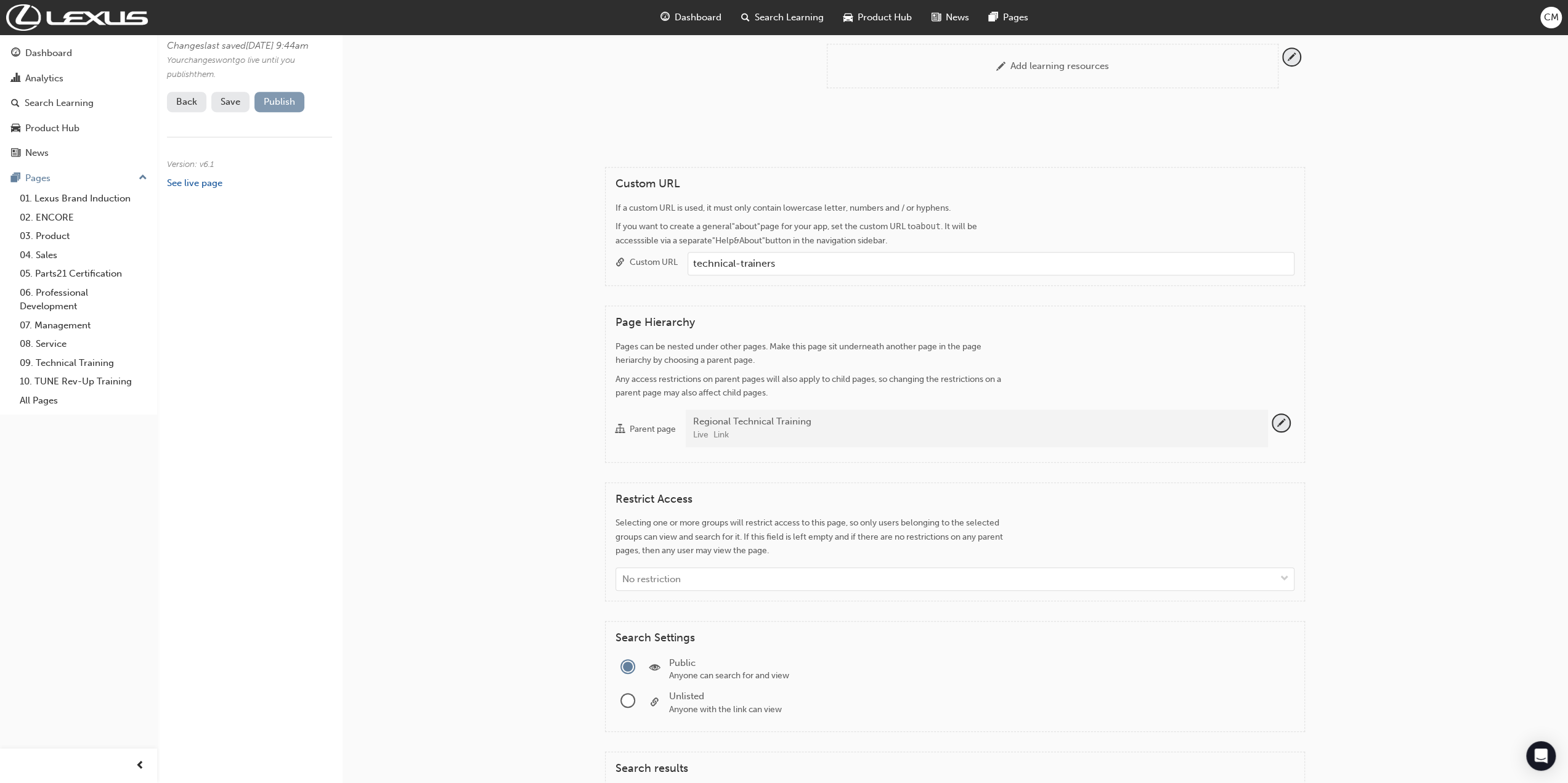
click at [279, 111] on button "Publish" at bounding box center [279, 102] width 50 height 20
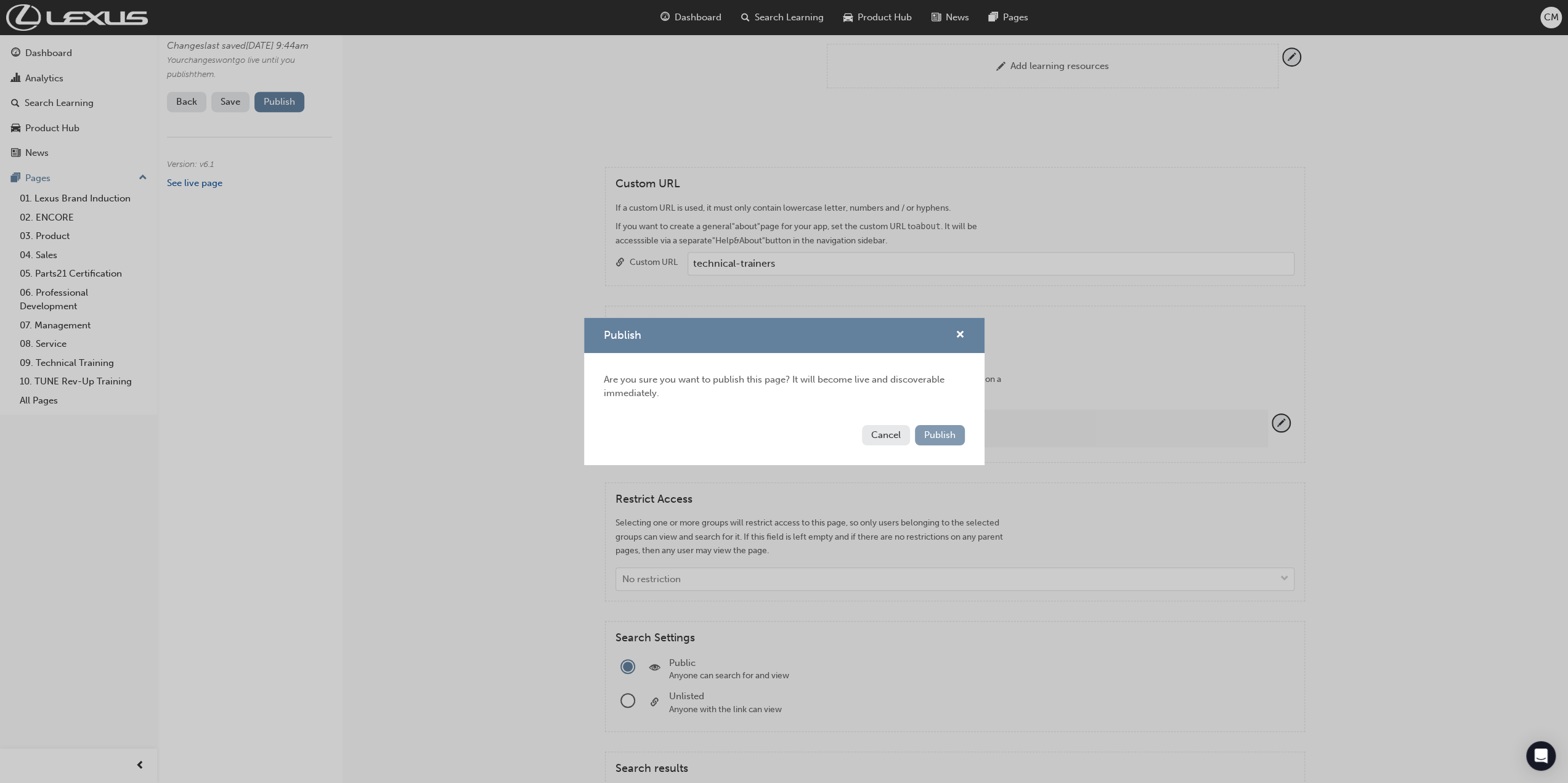
click at [933, 437] on span "Publish" at bounding box center [940, 434] width 32 height 11
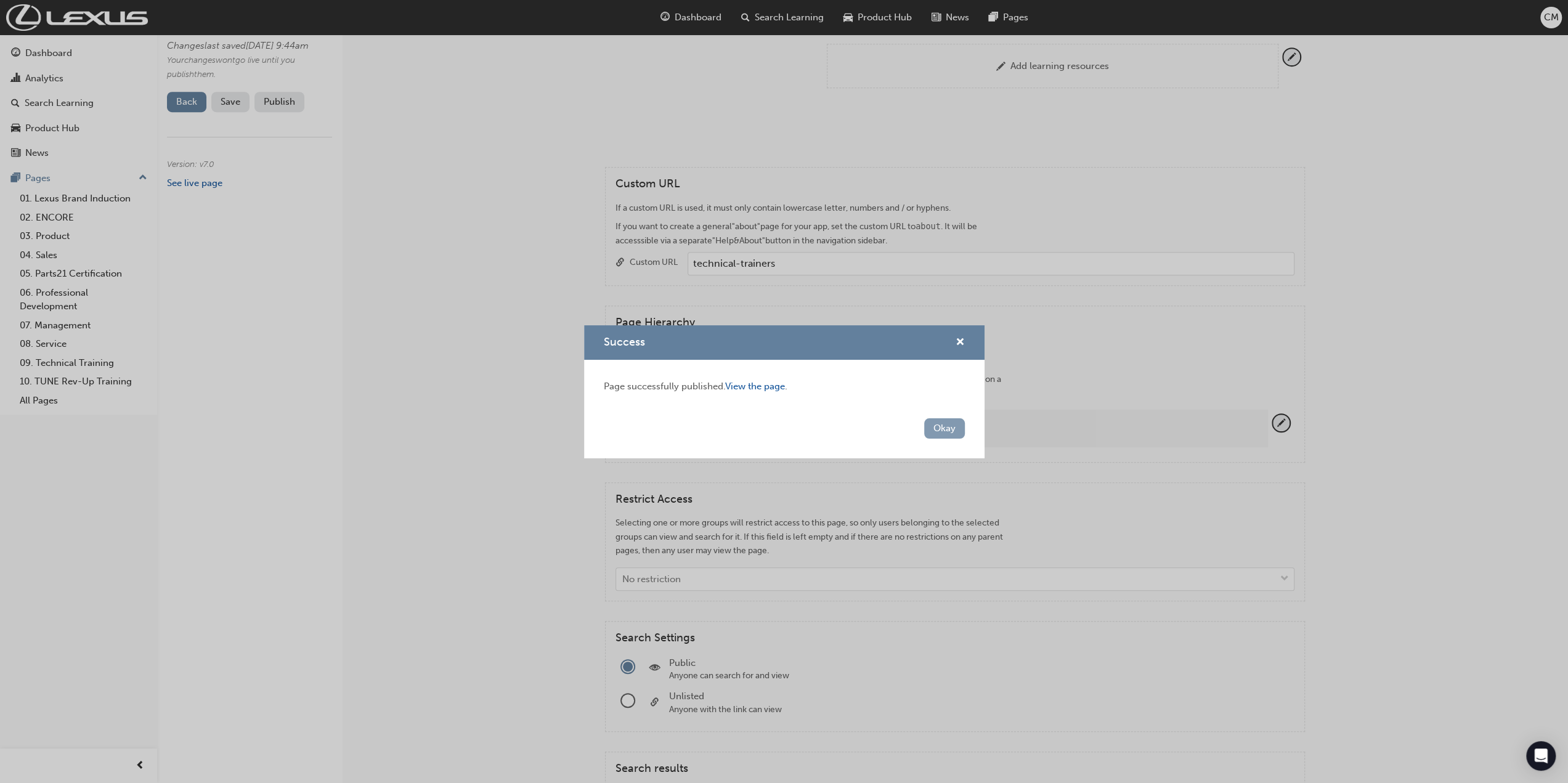
click at [941, 428] on button "Okay" at bounding box center [945, 428] width 41 height 20
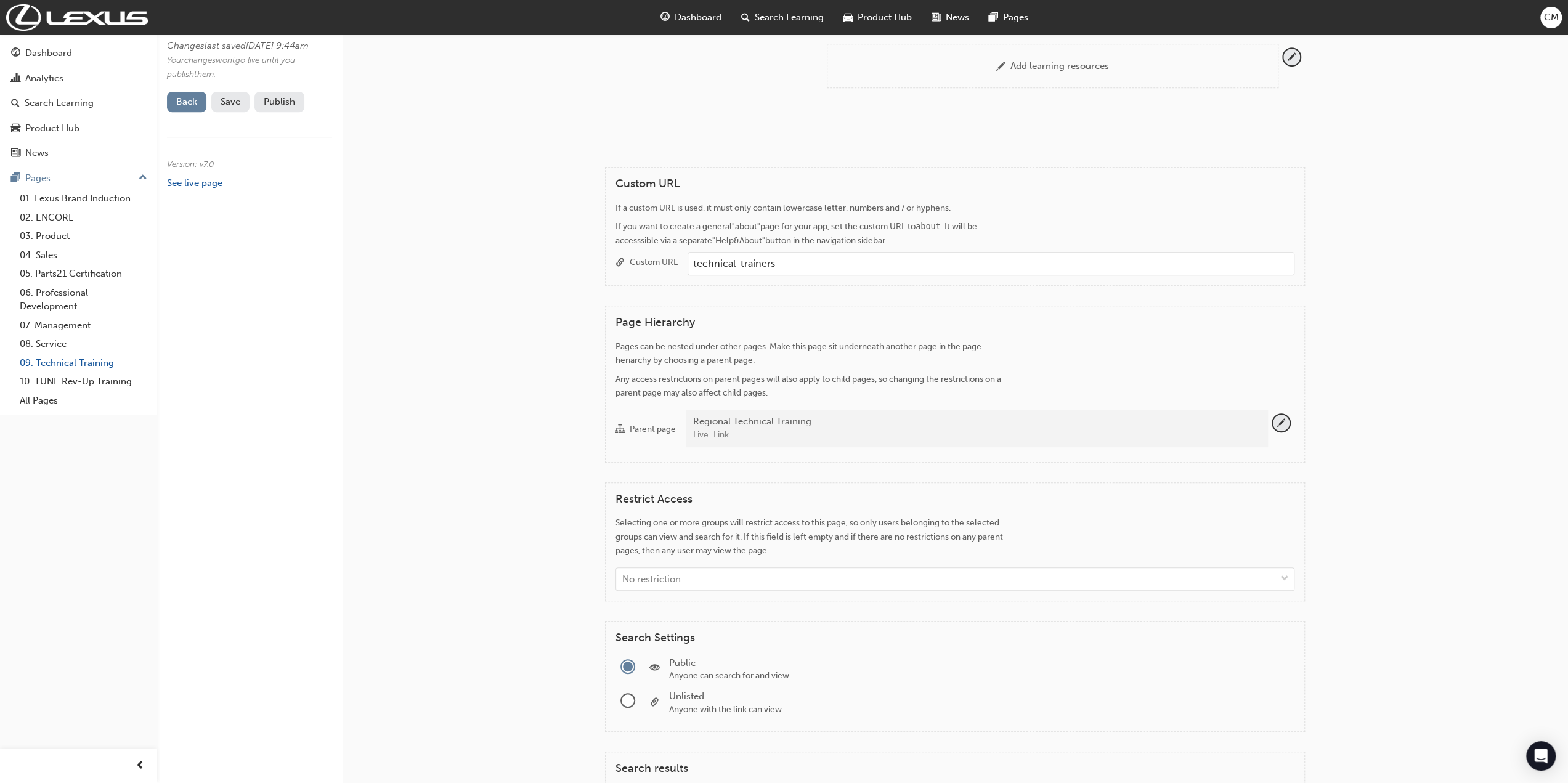
click at [59, 360] on link "09. Technical Training" at bounding box center [84, 363] width 137 height 19
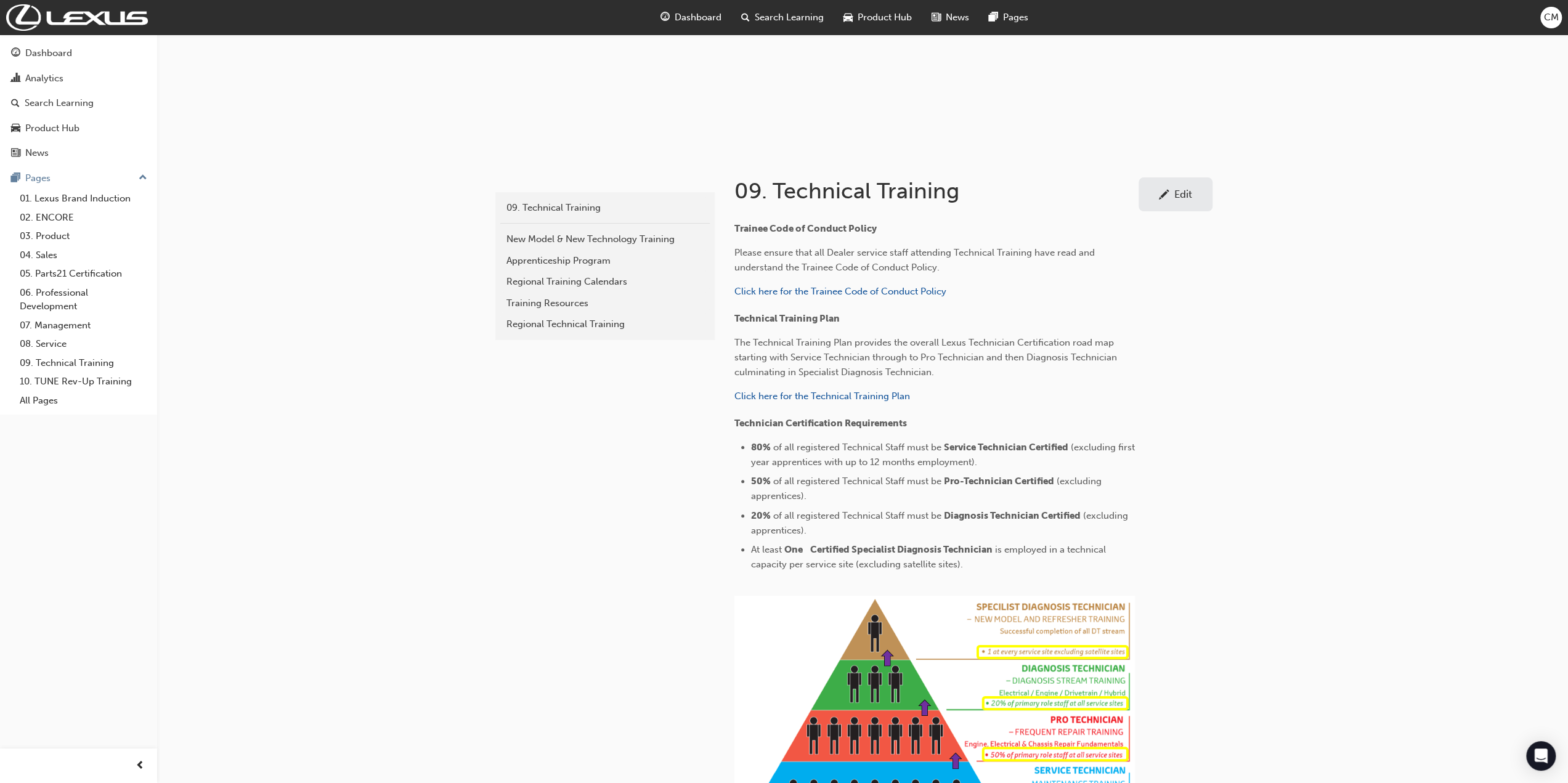
scroll to position [125, 0]
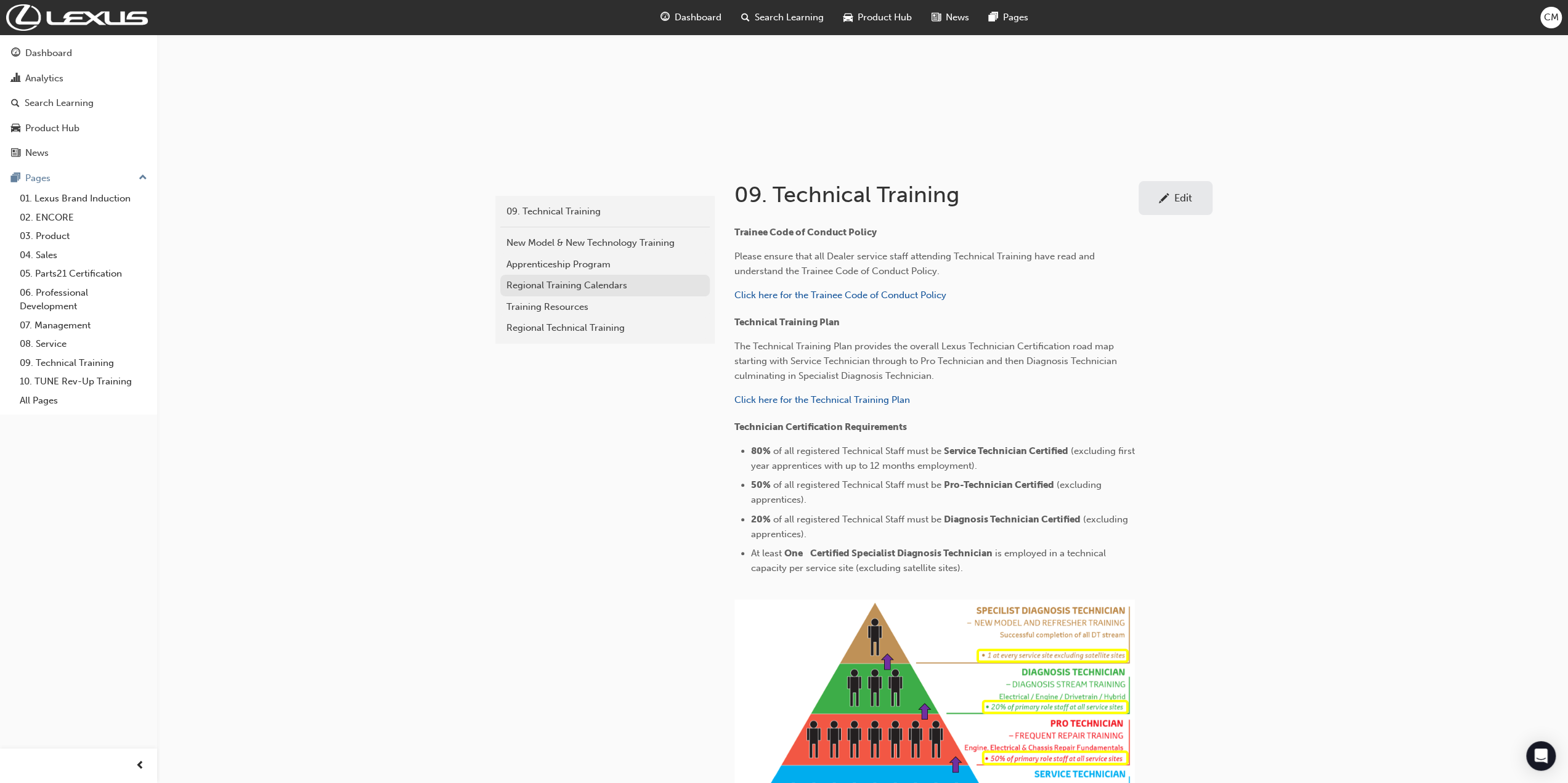
click at [518, 284] on div "Regional Training Calendars" at bounding box center [605, 285] width 197 height 14
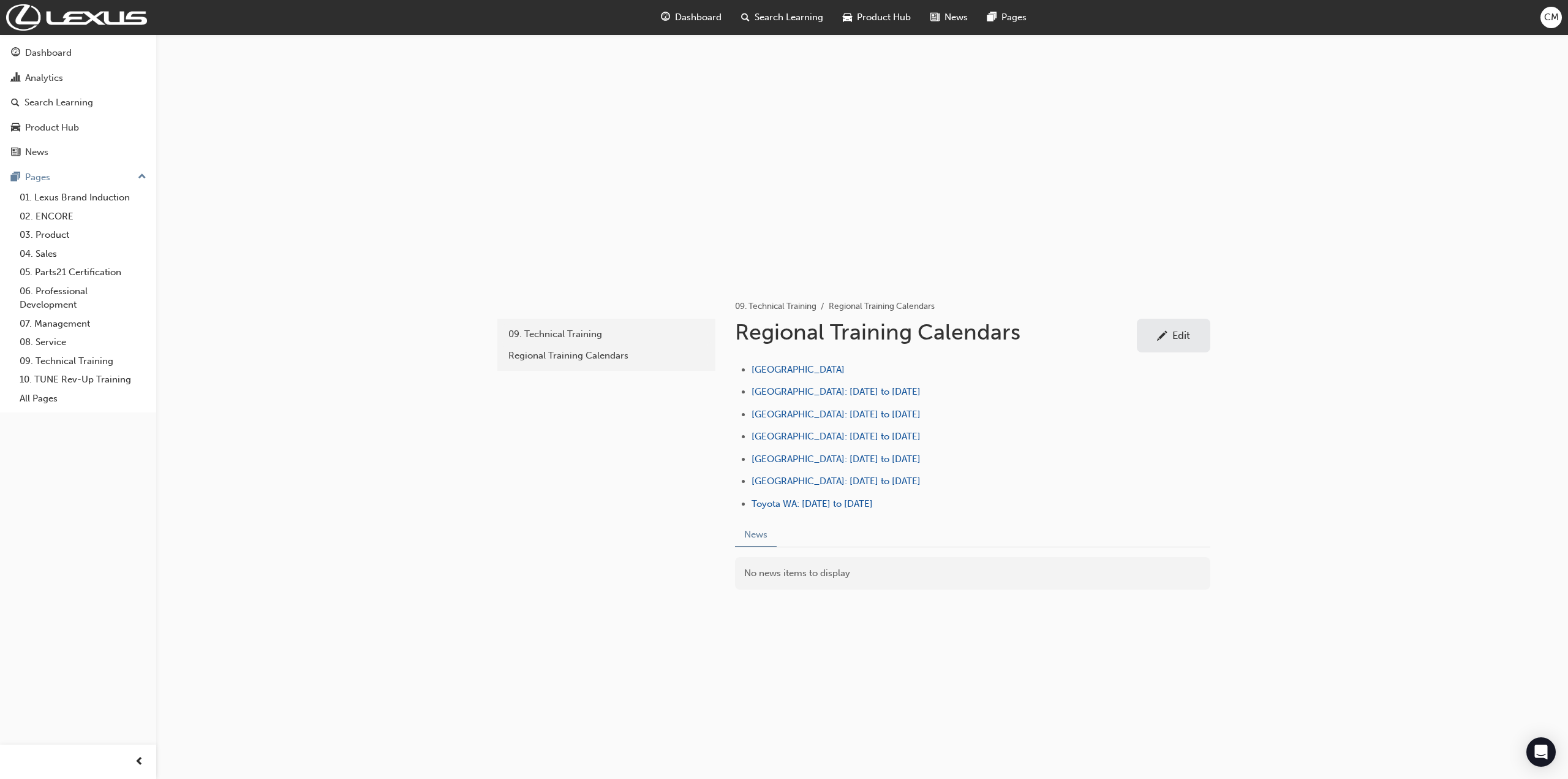
click at [1185, 339] on div "Edit" at bounding box center [1181, 335] width 17 height 12
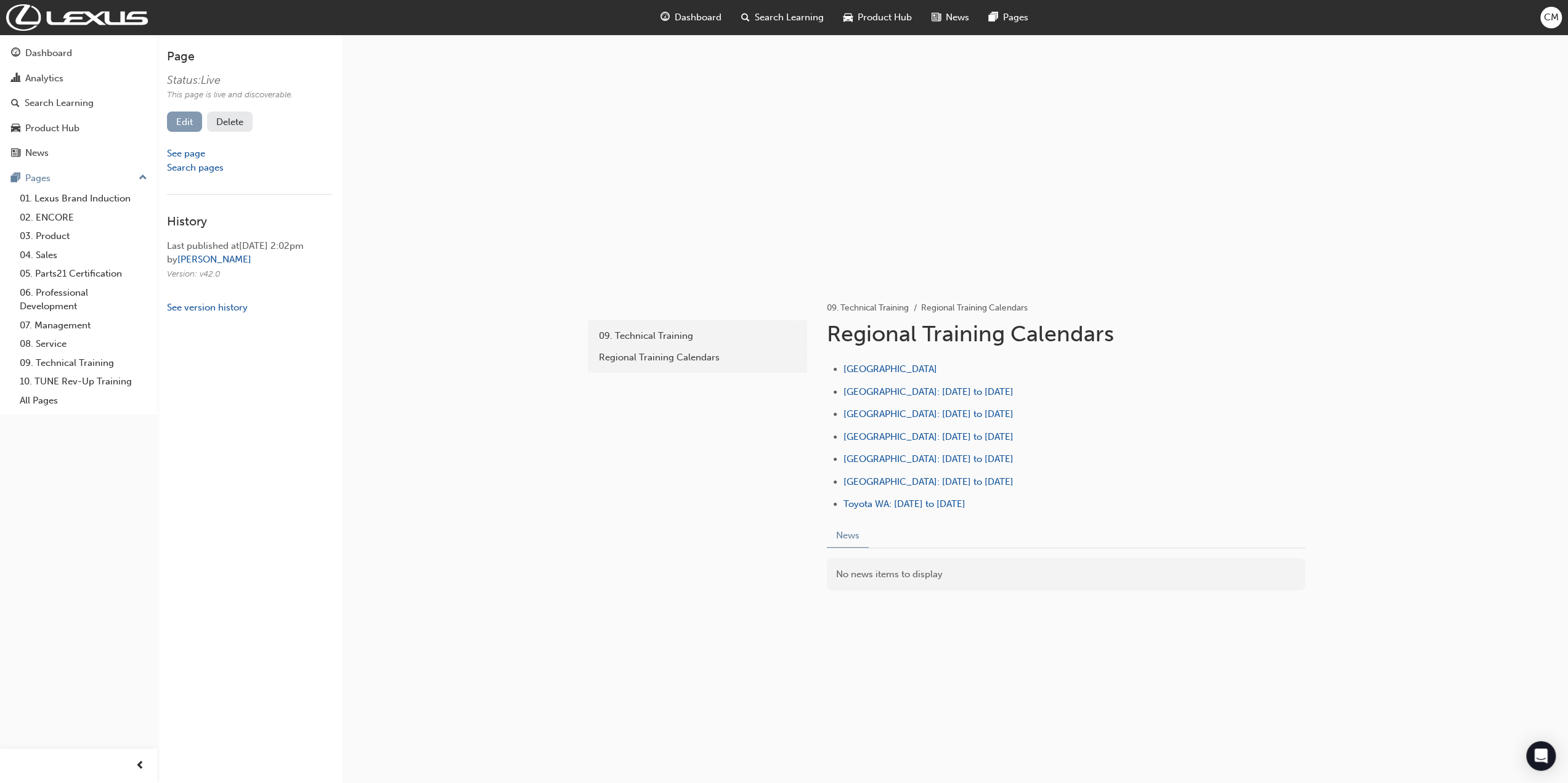
click at [193, 123] on link "Edit" at bounding box center [185, 121] width 35 height 20
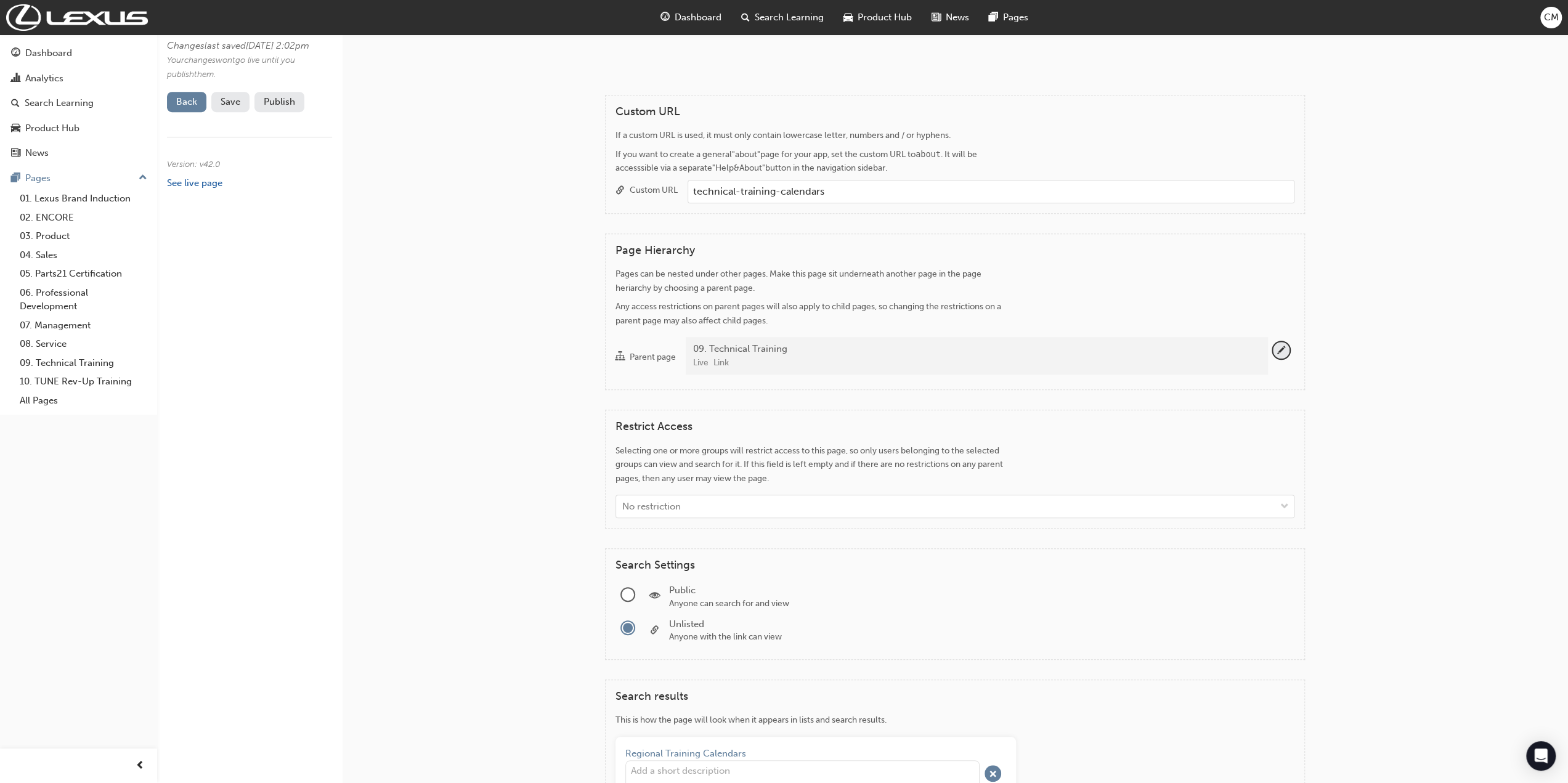
scroll to position [616, 0]
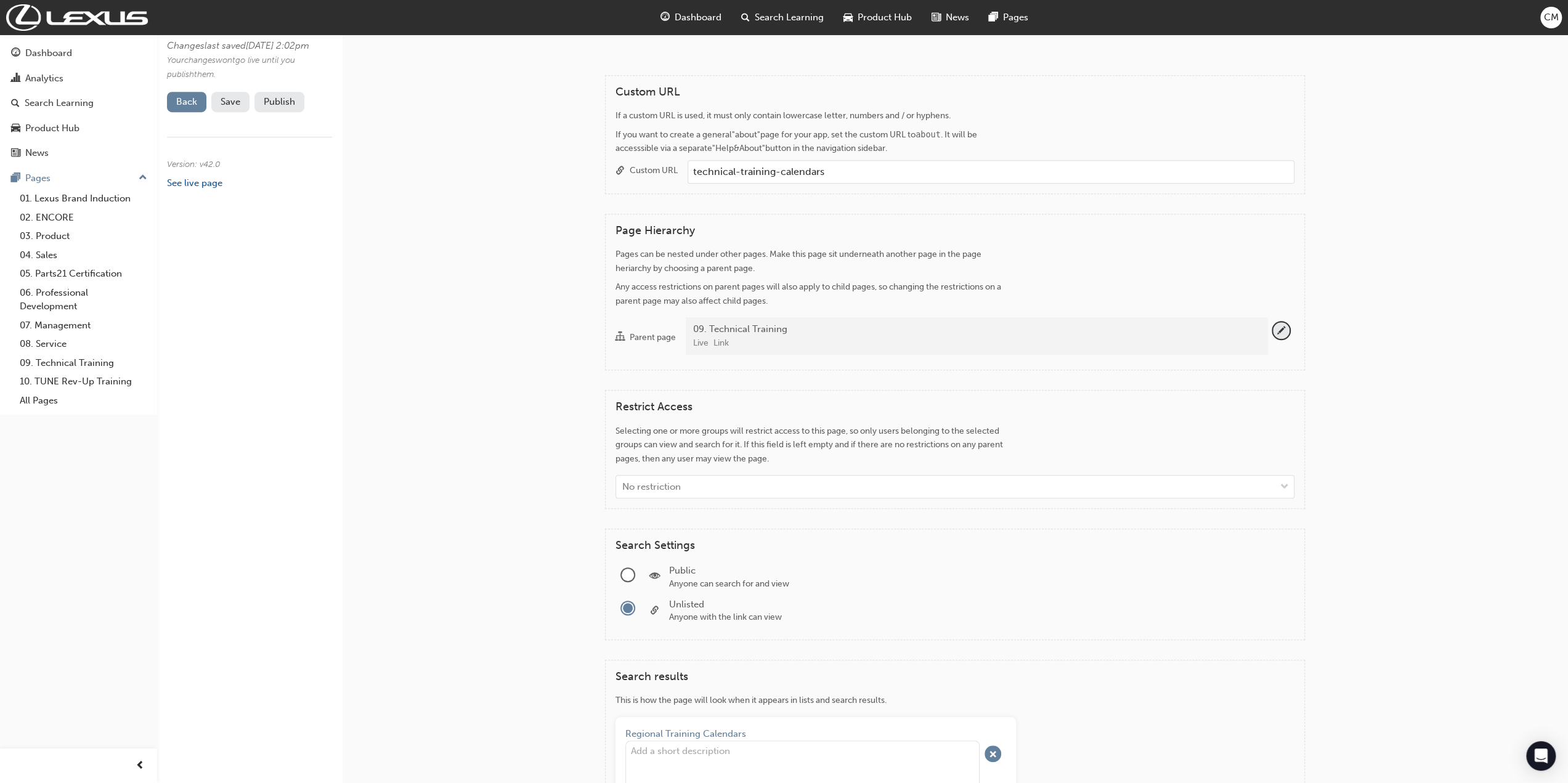
click at [850, 336] on div "Live Link" at bounding box center [975, 343] width 565 height 14
click at [1273, 333] on button "Parent page 09. Technical Training Live Link" at bounding box center [1281, 330] width 17 height 17
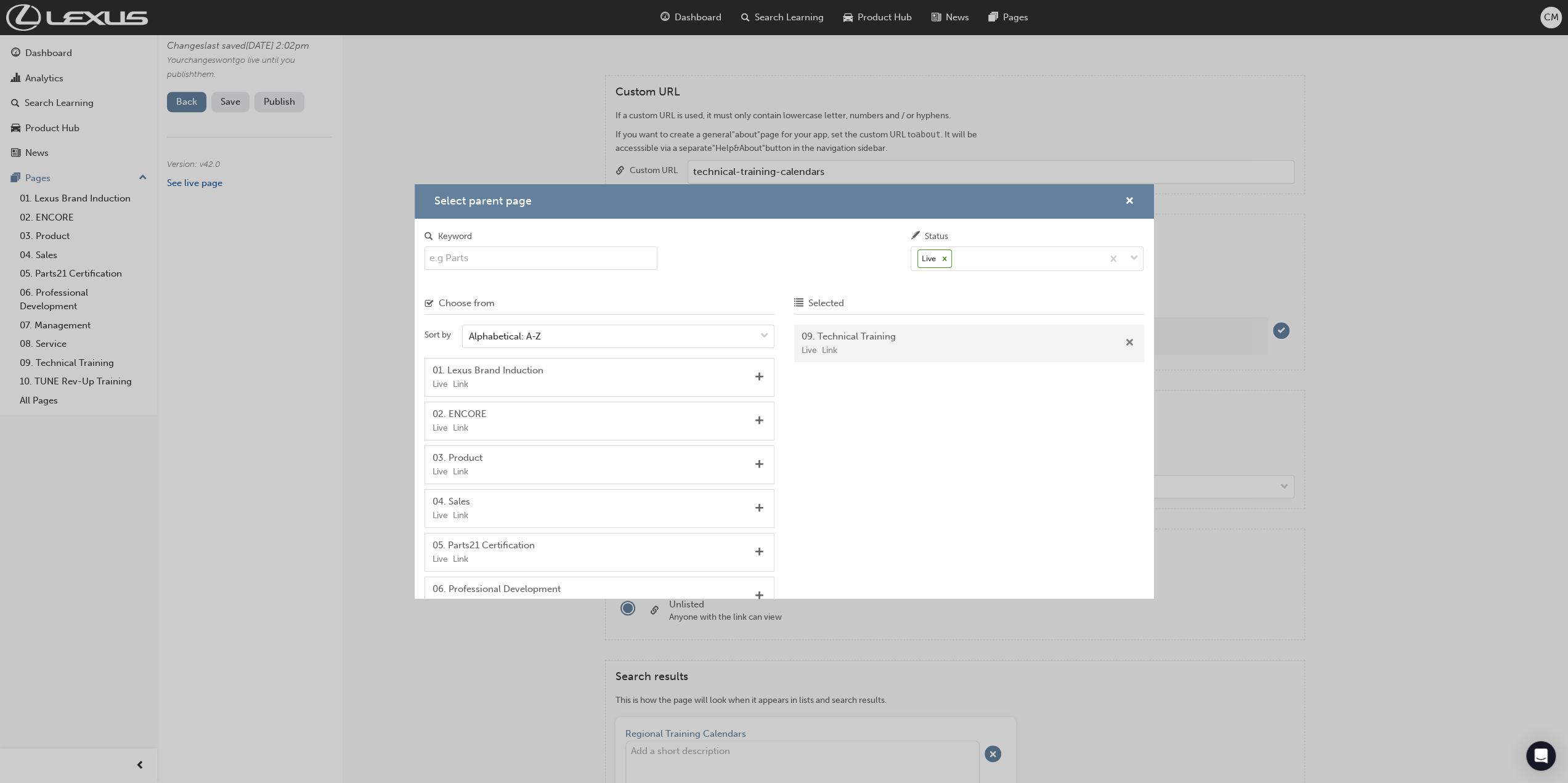
click at [1129, 341] on span "Remove" at bounding box center [1130, 343] width 9 height 11
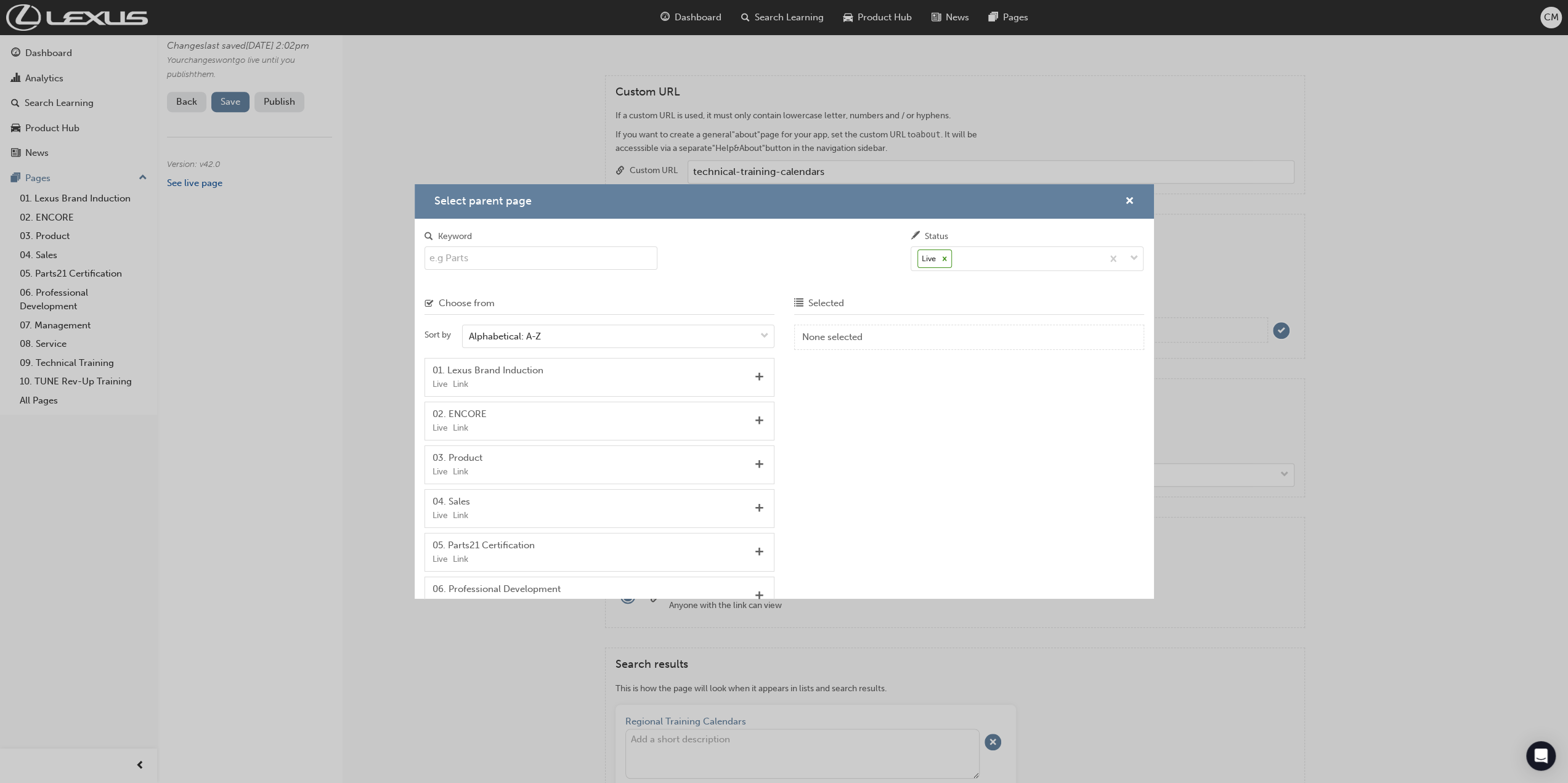
click at [556, 263] on input "Keyword" at bounding box center [541, 258] width 233 height 23
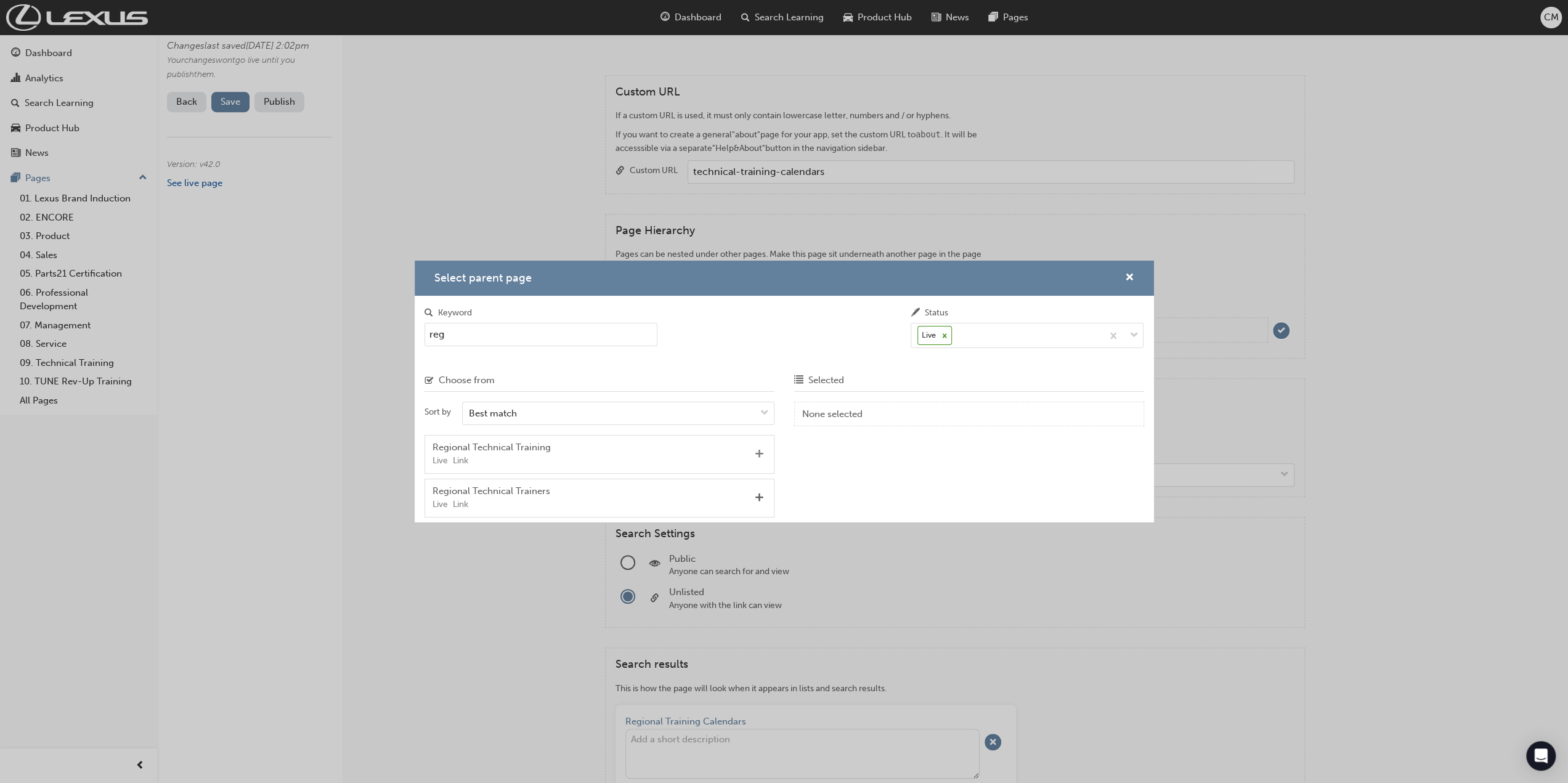
type input "reg"
click at [759, 453] on span "Add" at bounding box center [759, 454] width 9 height 11
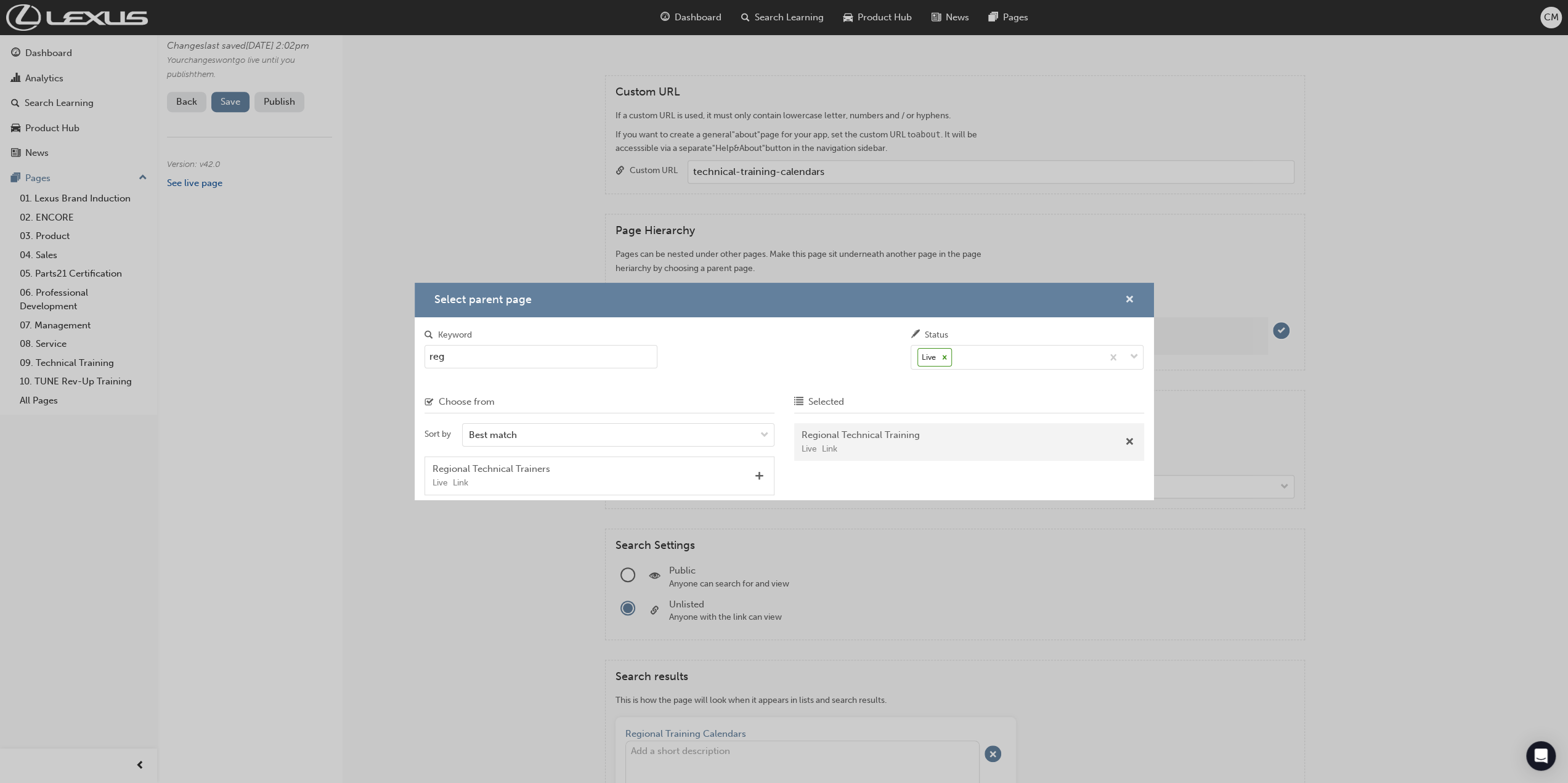
click at [1125, 299] on span "cross-icon" at bounding box center [1130, 300] width 9 height 11
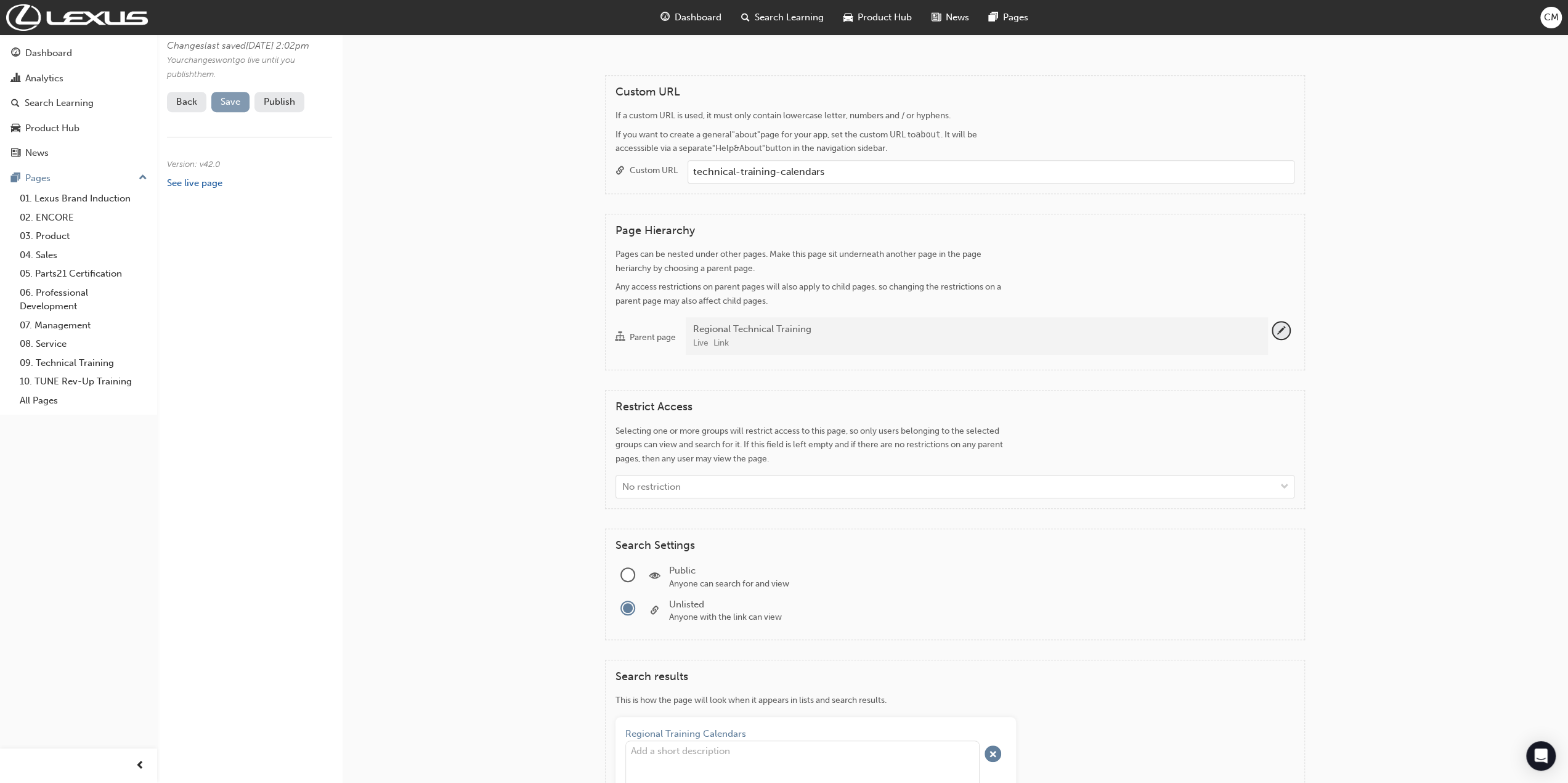
click at [233, 107] on span "Save" at bounding box center [231, 101] width 20 height 11
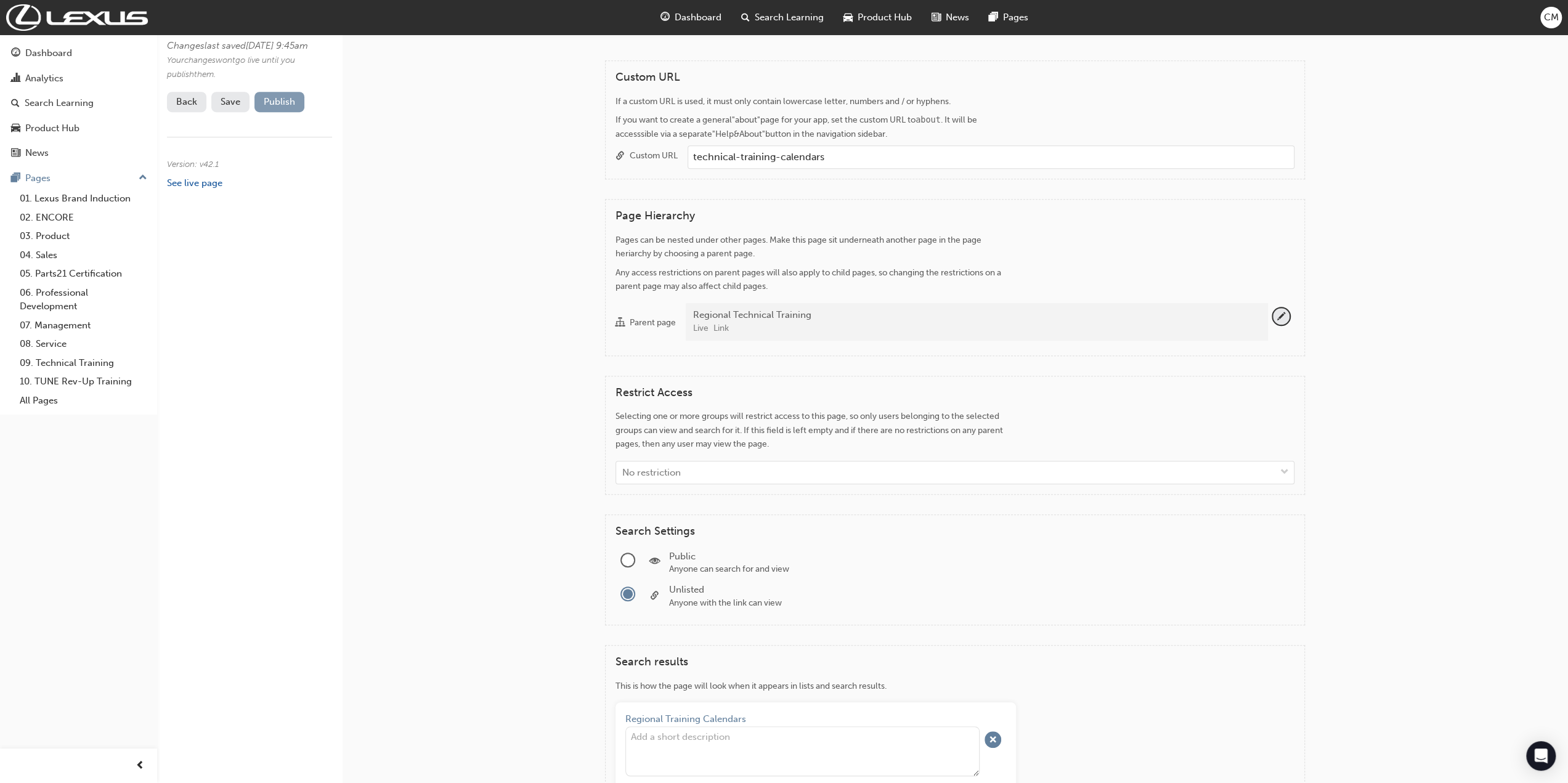
click at [296, 112] on button "Publish" at bounding box center [279, 102] width 50 height 20
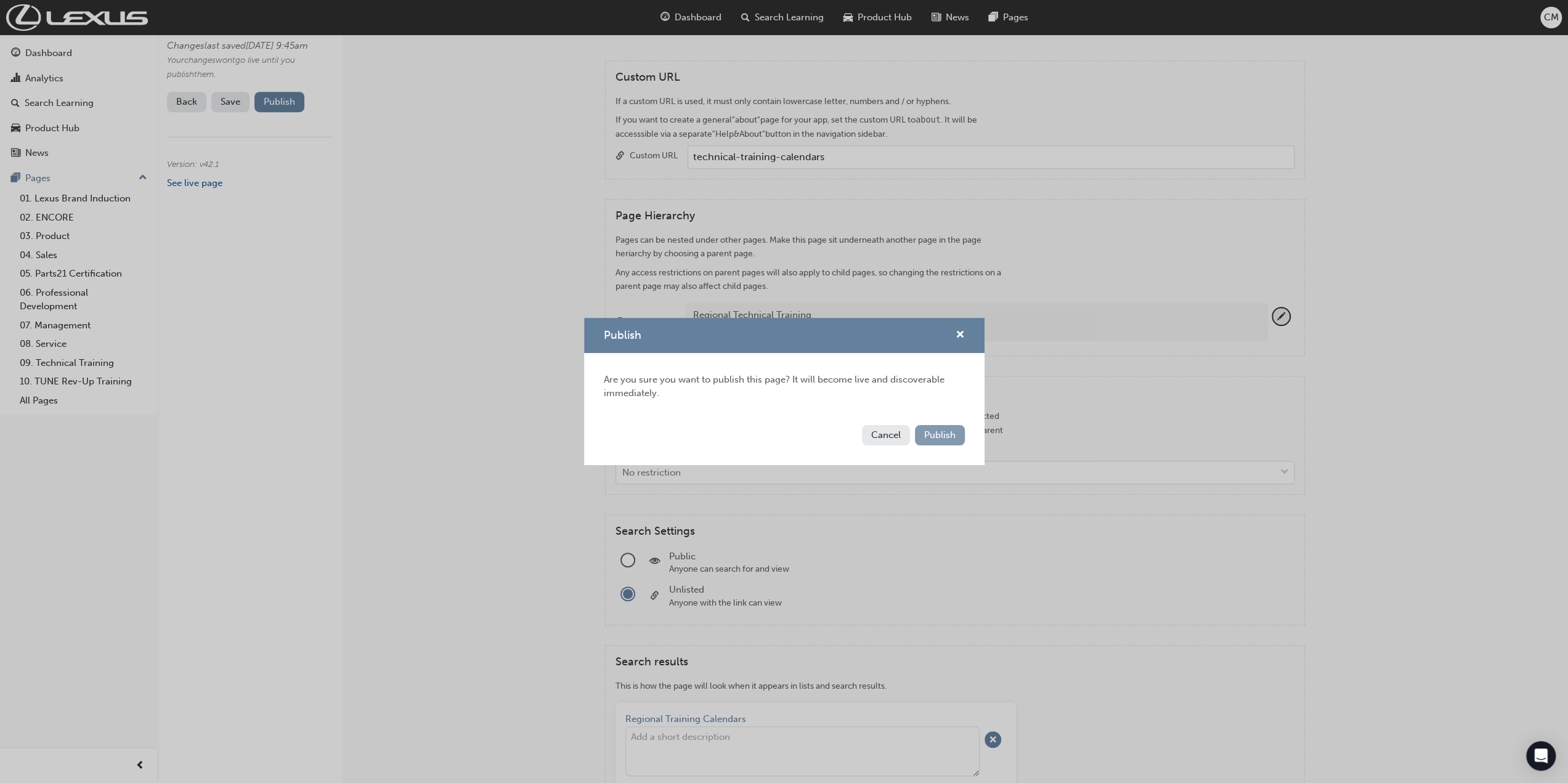
click at [933, 433] on span "Publish" at bounding box center [940, 434] width 32 height 11
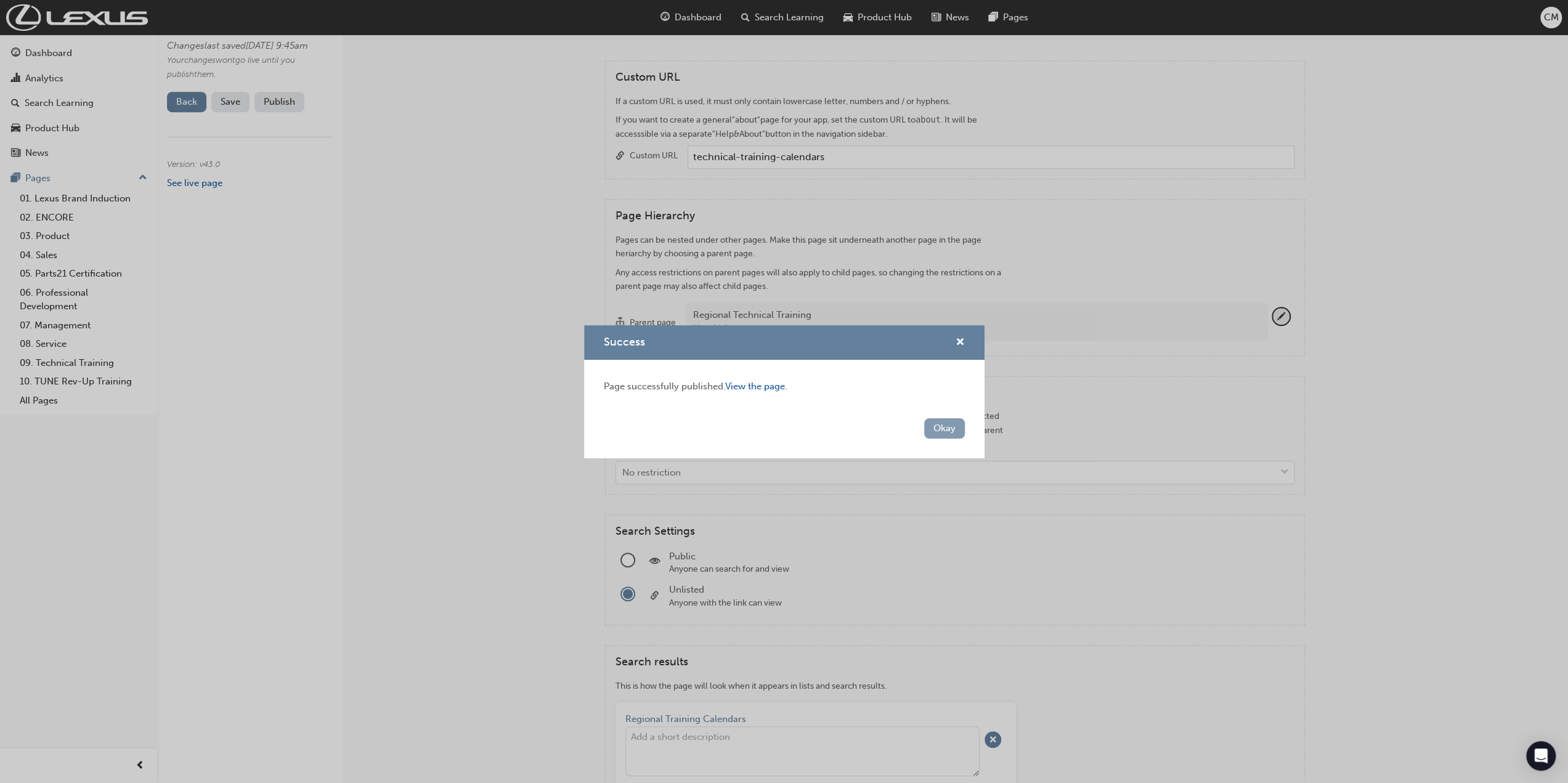
click at [944, 431] on button "Okay" at bounding box center [945, 428] width 41 height 20
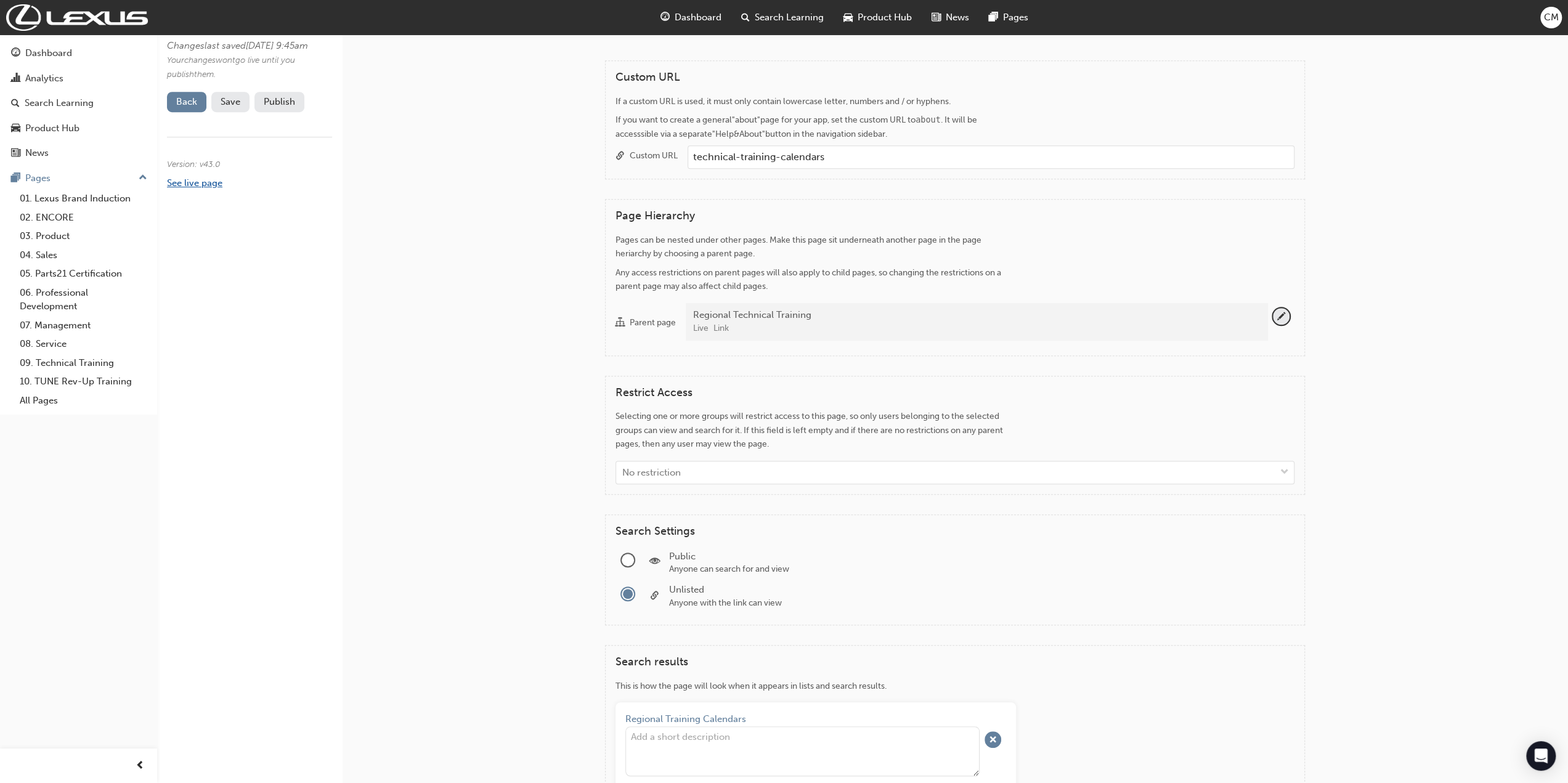
click at [197, 188] on link "See live page" at bounding box center [195, 182] width 55 height 11
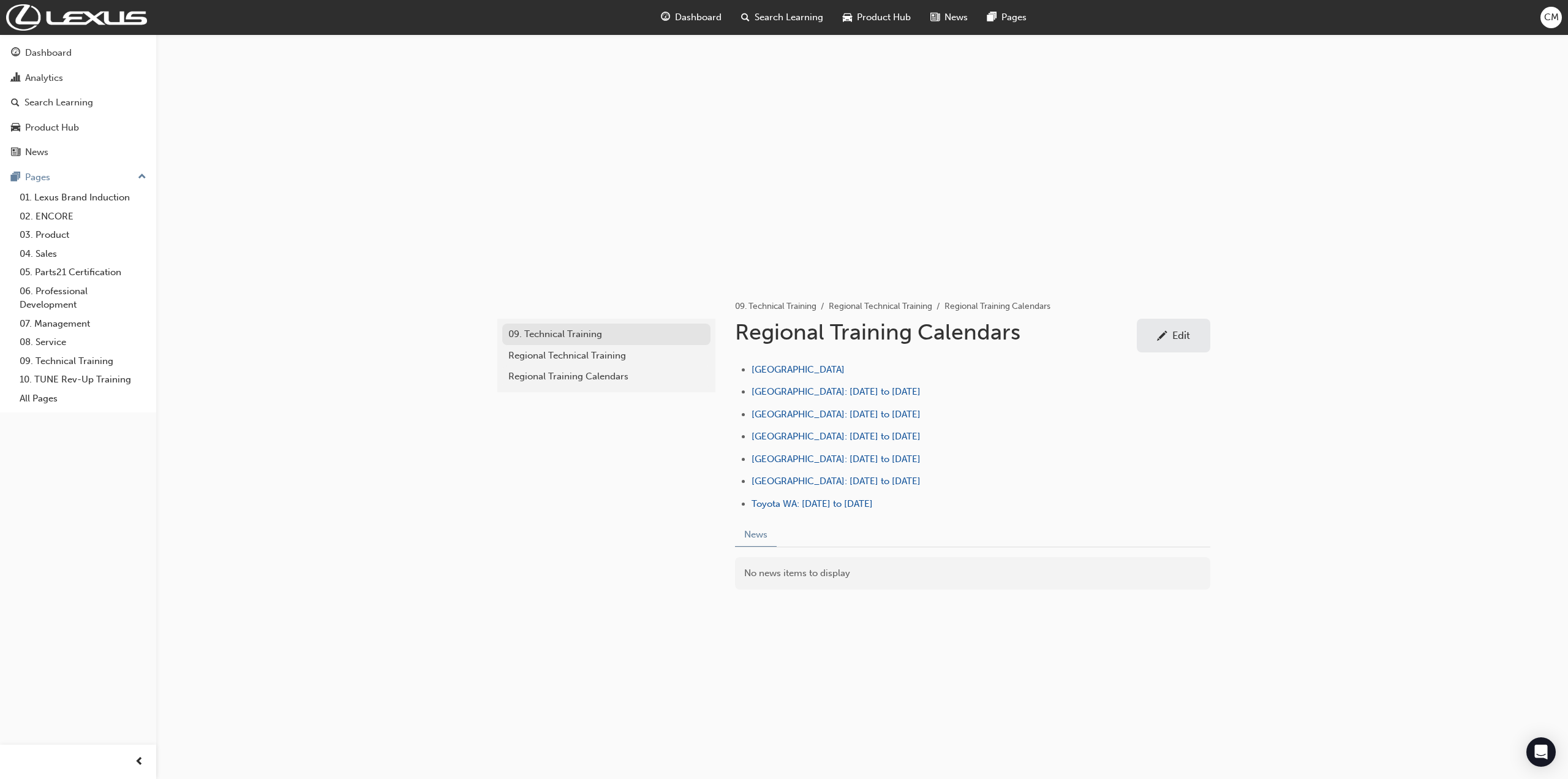
click at [542, 332] on div "09. Technical Training" at bounding box center [606, 334] width 196 height 14
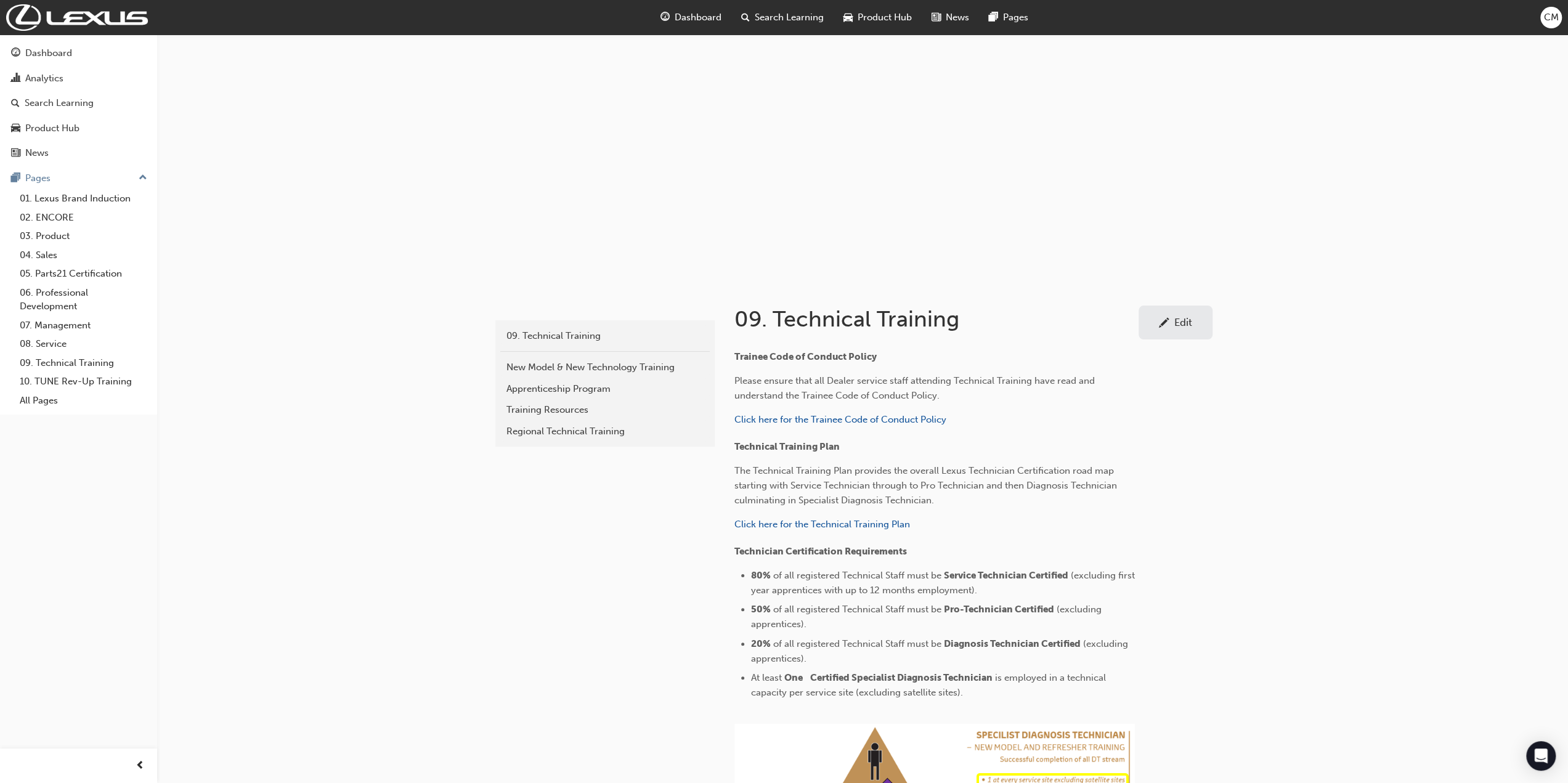
click at [1185, 324] on div "Edit" at bounding box center [1183, 322] width 18 height 13
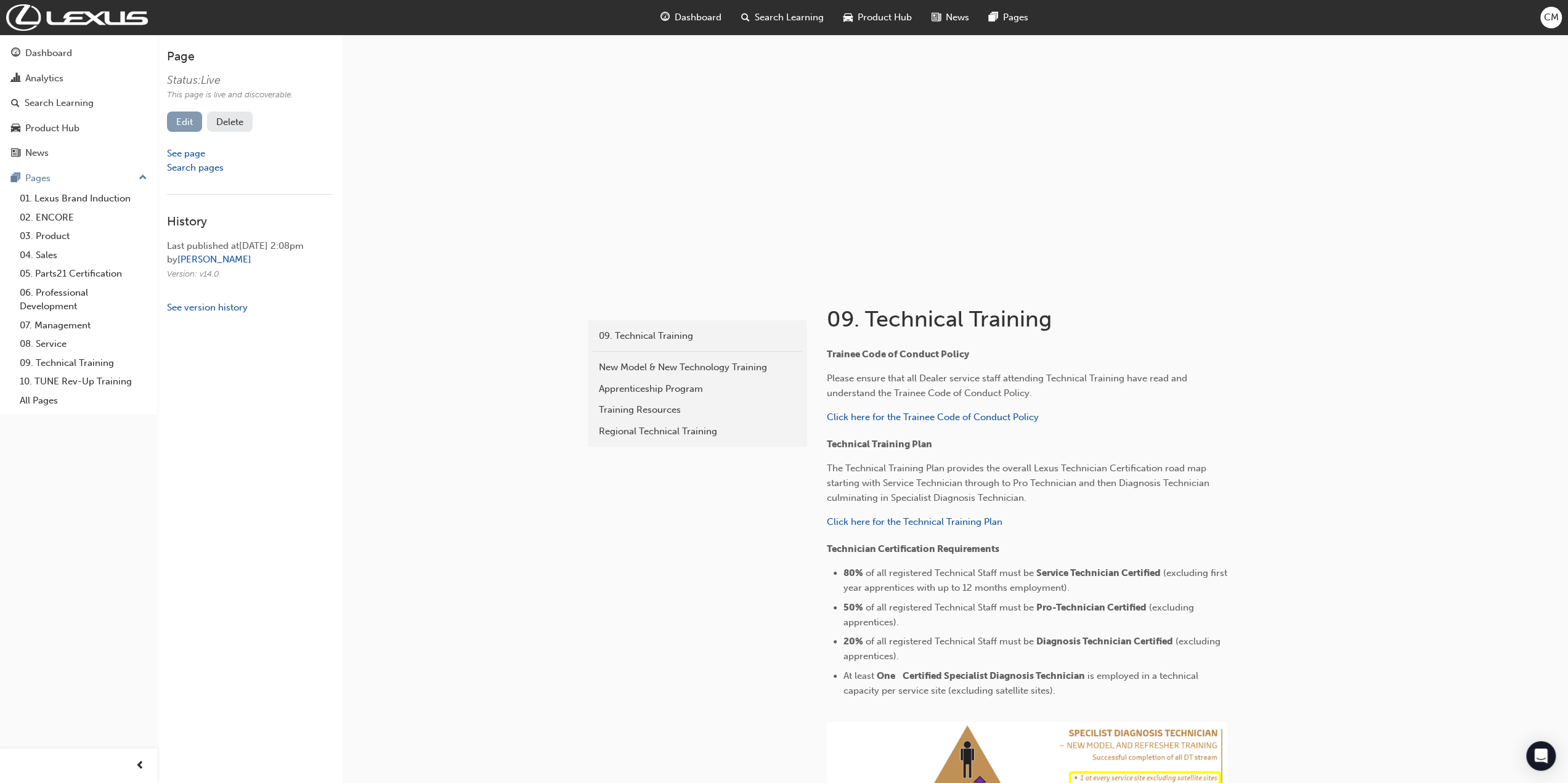
click at [179, 123] on link "Edit" at bounding box center [185, 121] width 35 height 20
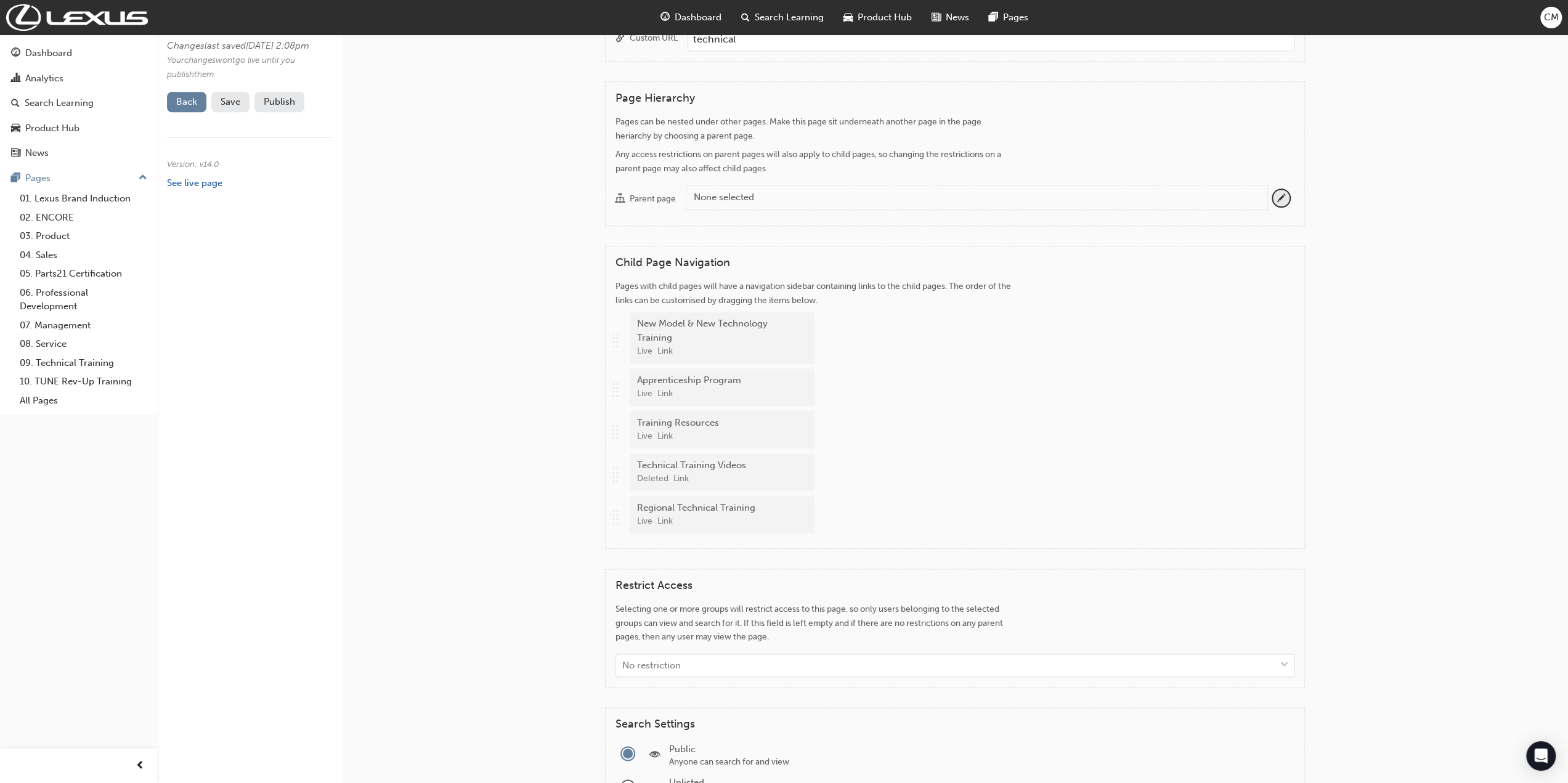
scroll to position [1232, 0]
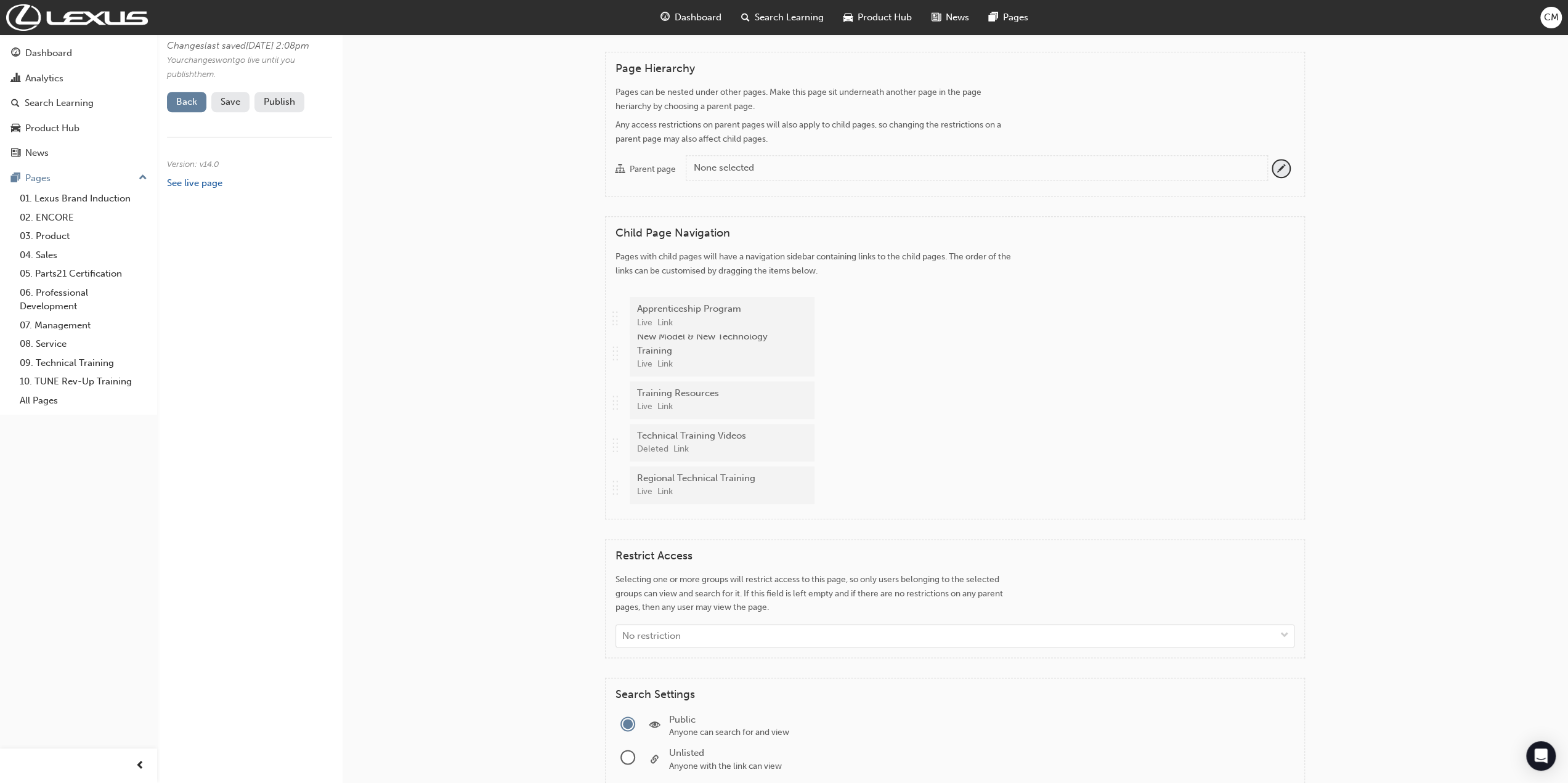
drag, startPoint x: 616, startPoint y: 374, endPoint x: 616, endPoint y: 320, distance: 54.0
click at [616, 320] on div ".. .. .. .. New Model & New Technology Training Live Link .. .. .. .. Apprentic…" at bounding box center [956, 395] width 679 height 227
drag, startPoint x: 616, startPoint y: 501, endPoint x: 599, endPoint y: 413, distance: 89.6
click at [599, 413] on div "Child Page Navigation Pages with child pages will have a navigation sidebar con…" at bounding box center [956, 367] width 740 height 303
click at [227, 107] on span "Save" at bounding box center [231, 101] width 20 height 11
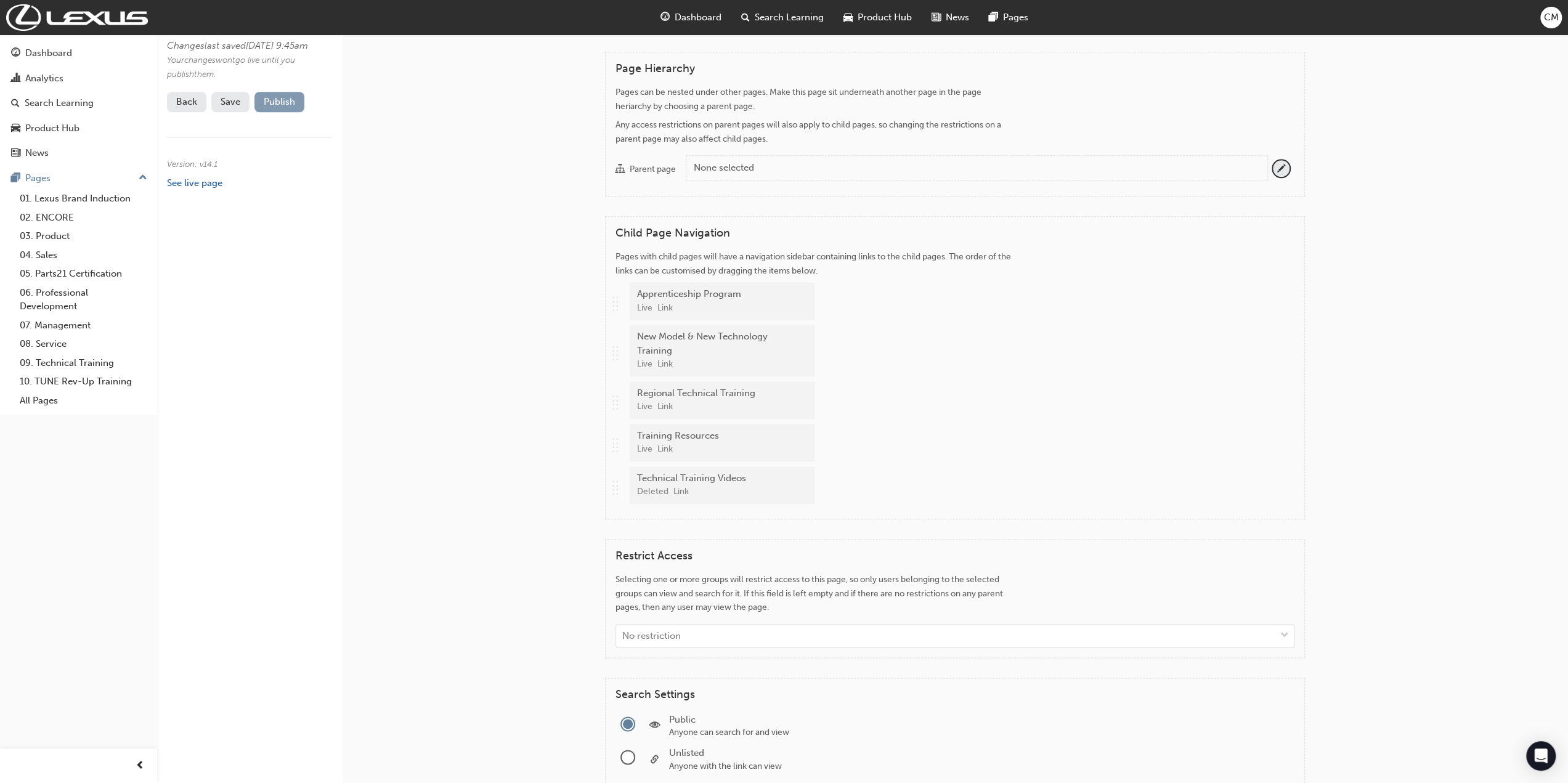
click at [269, 112] on button "Publish" at bounding box center [279, 102] width 50 height 20
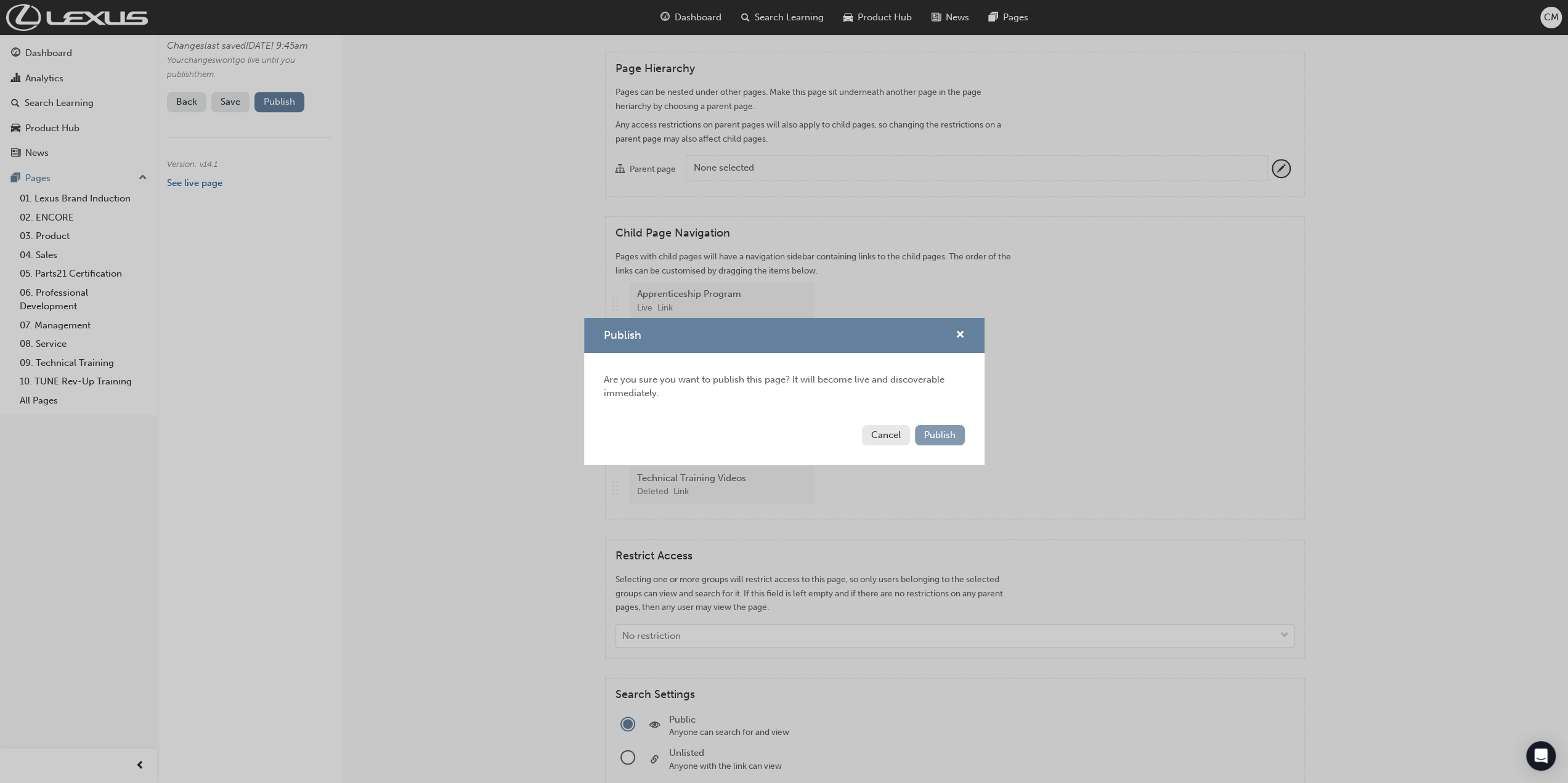
click at [947, 438] on span "Publish" at bounding box center [940, 434] width 32 height 11
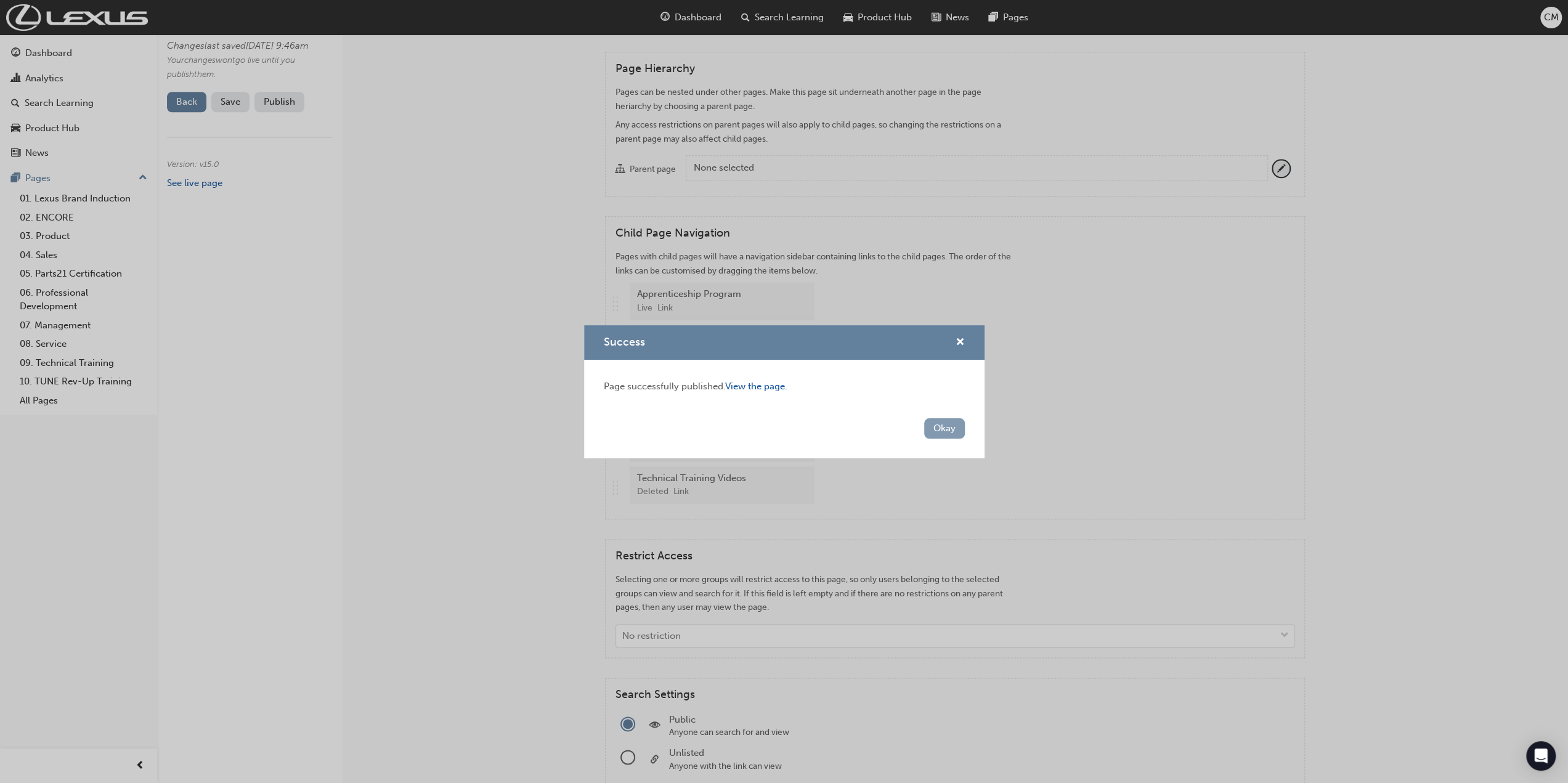
click at [948, 428] on button "Okay" at bounding box center [945, 428] width 41 height 20
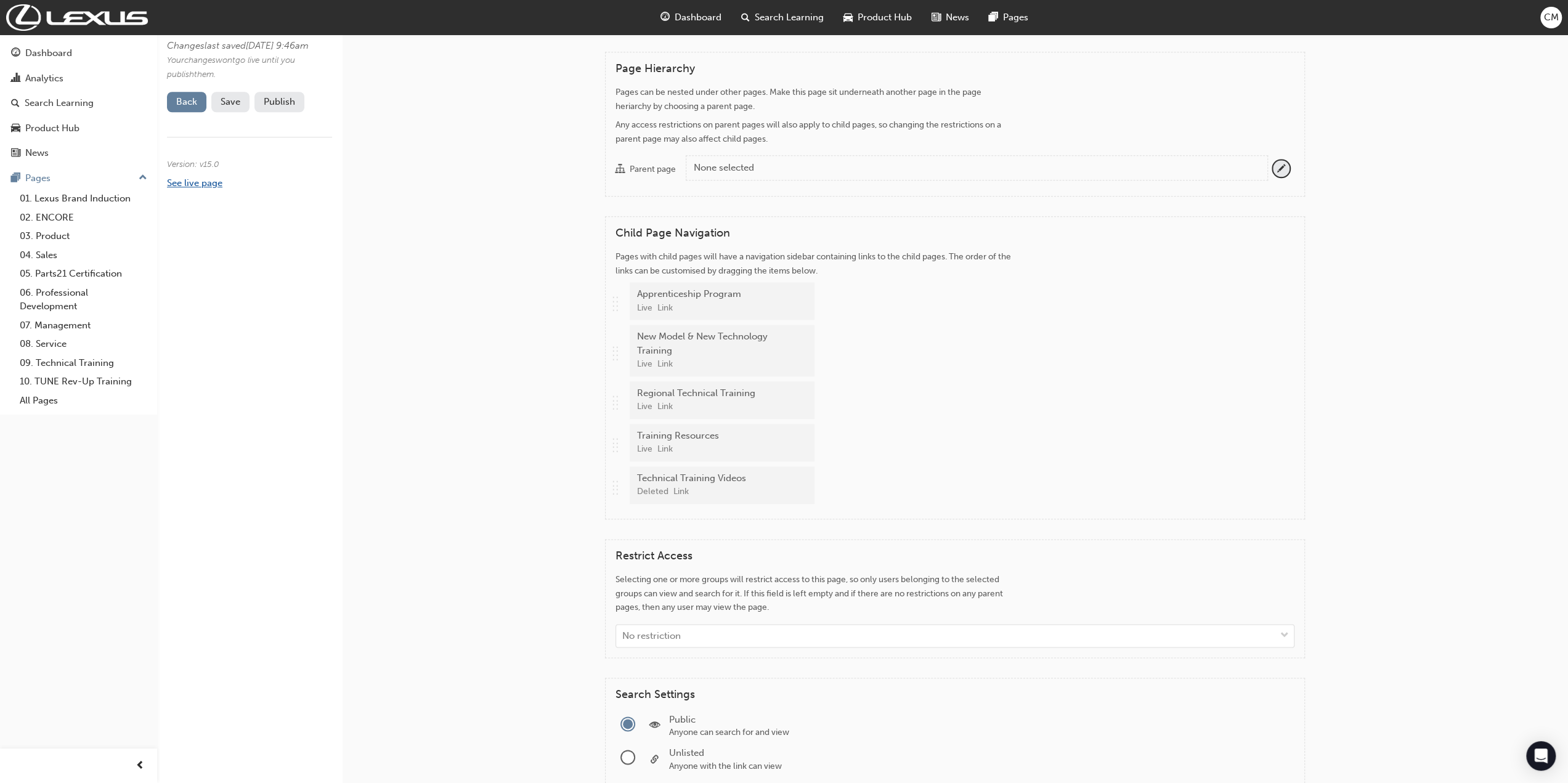
click at [177, 188] on link "See live page" at bounding box center [195, 182] width 55 height 11
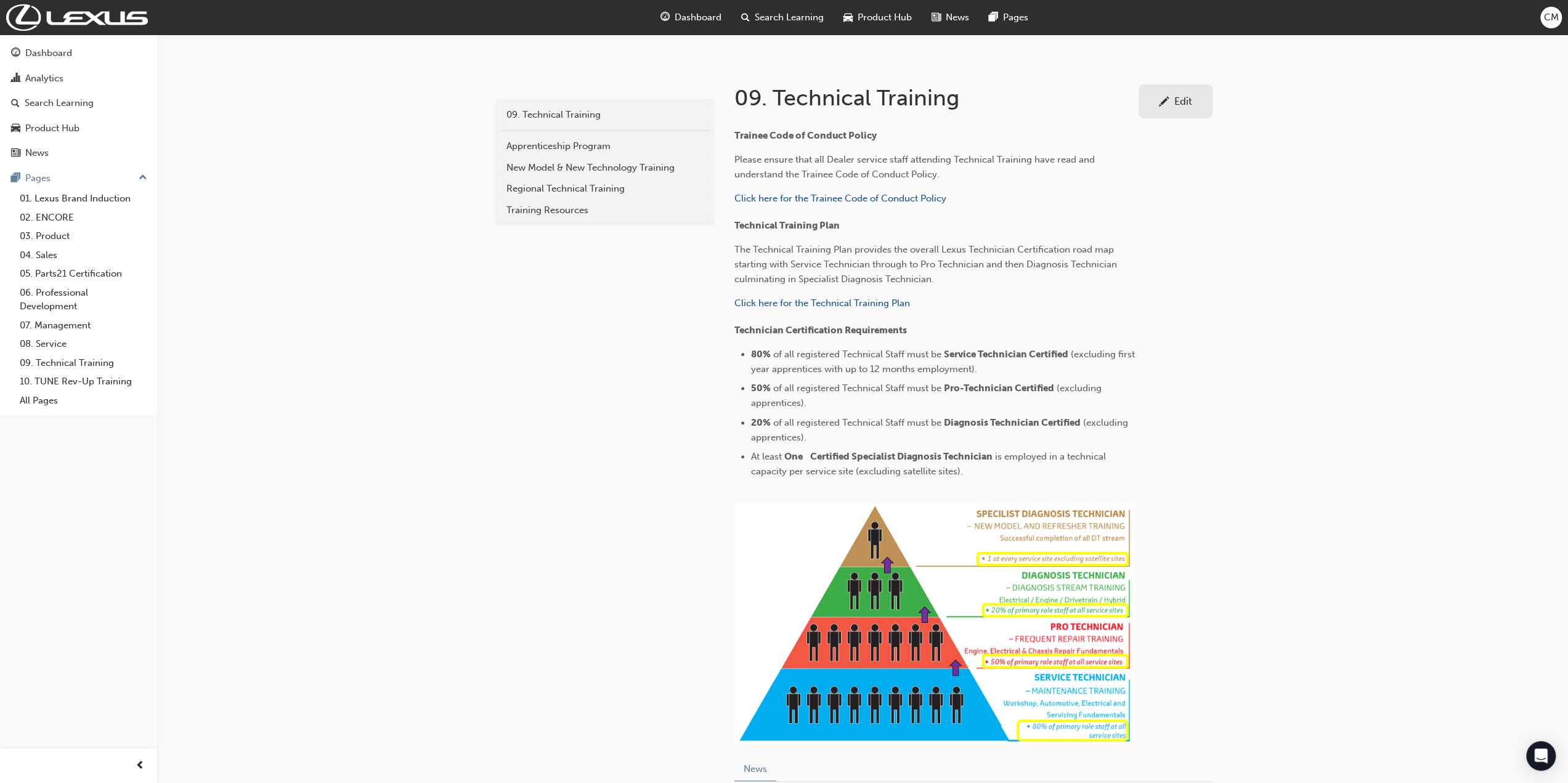
scroll to position [247, 0]
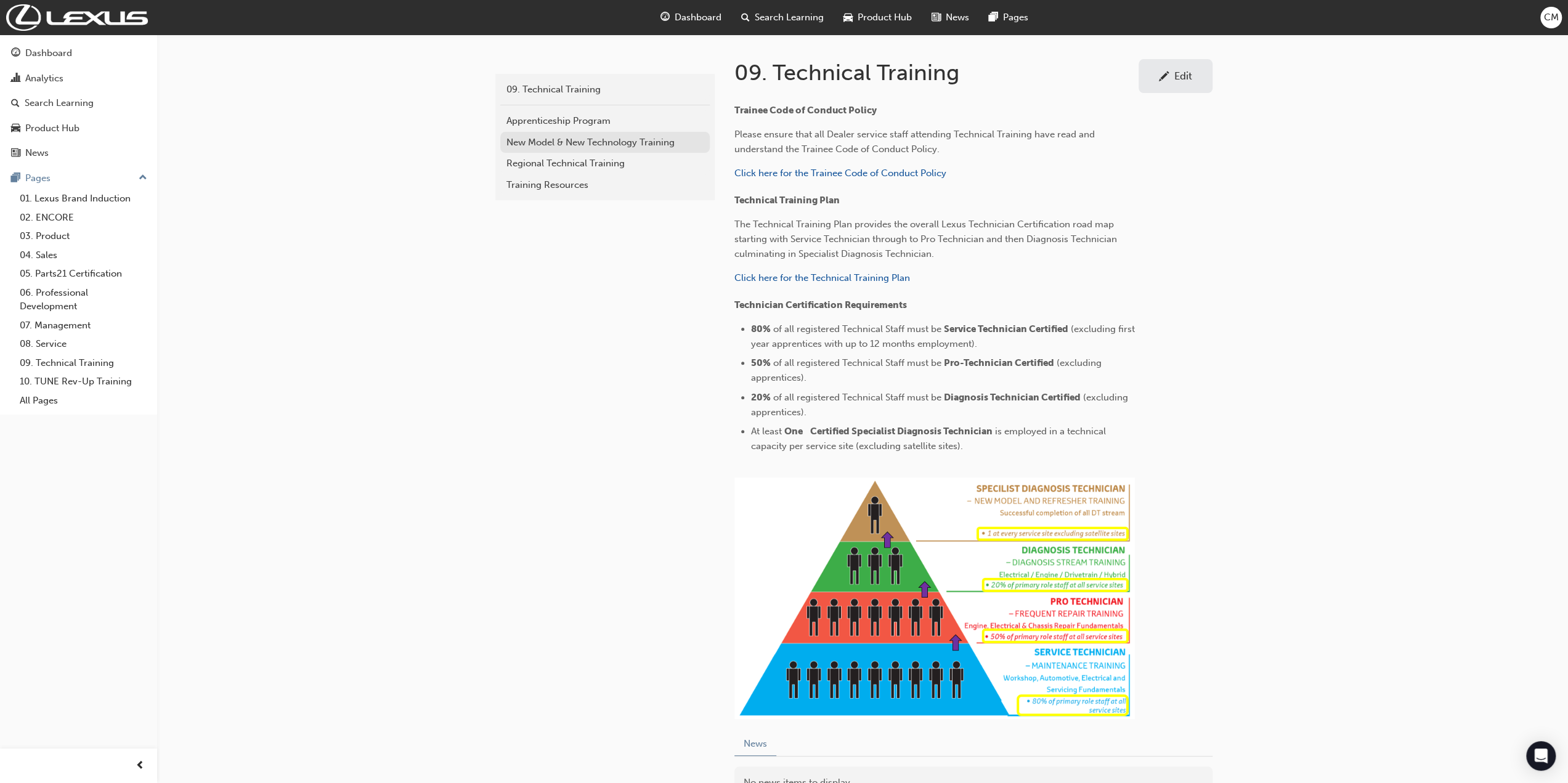
click at [549, 137] on div "New Model & New Technology Training" at bounding box center [605, 142] width 197 height 14
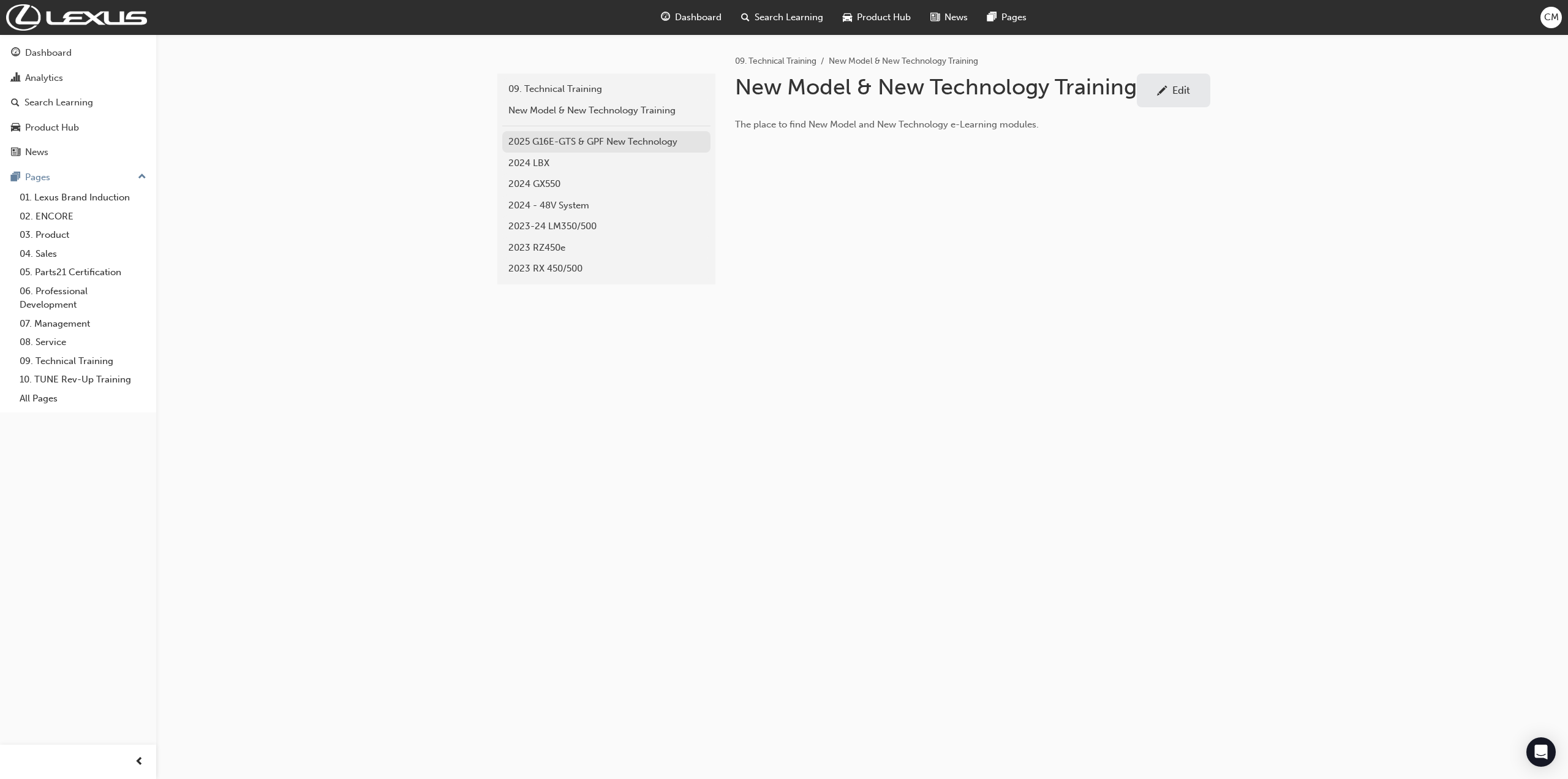
click at [550, 138] on div "2025 G16E-GTS & GPF New Technology" at bounding box center [606, 141] width 196 height 14
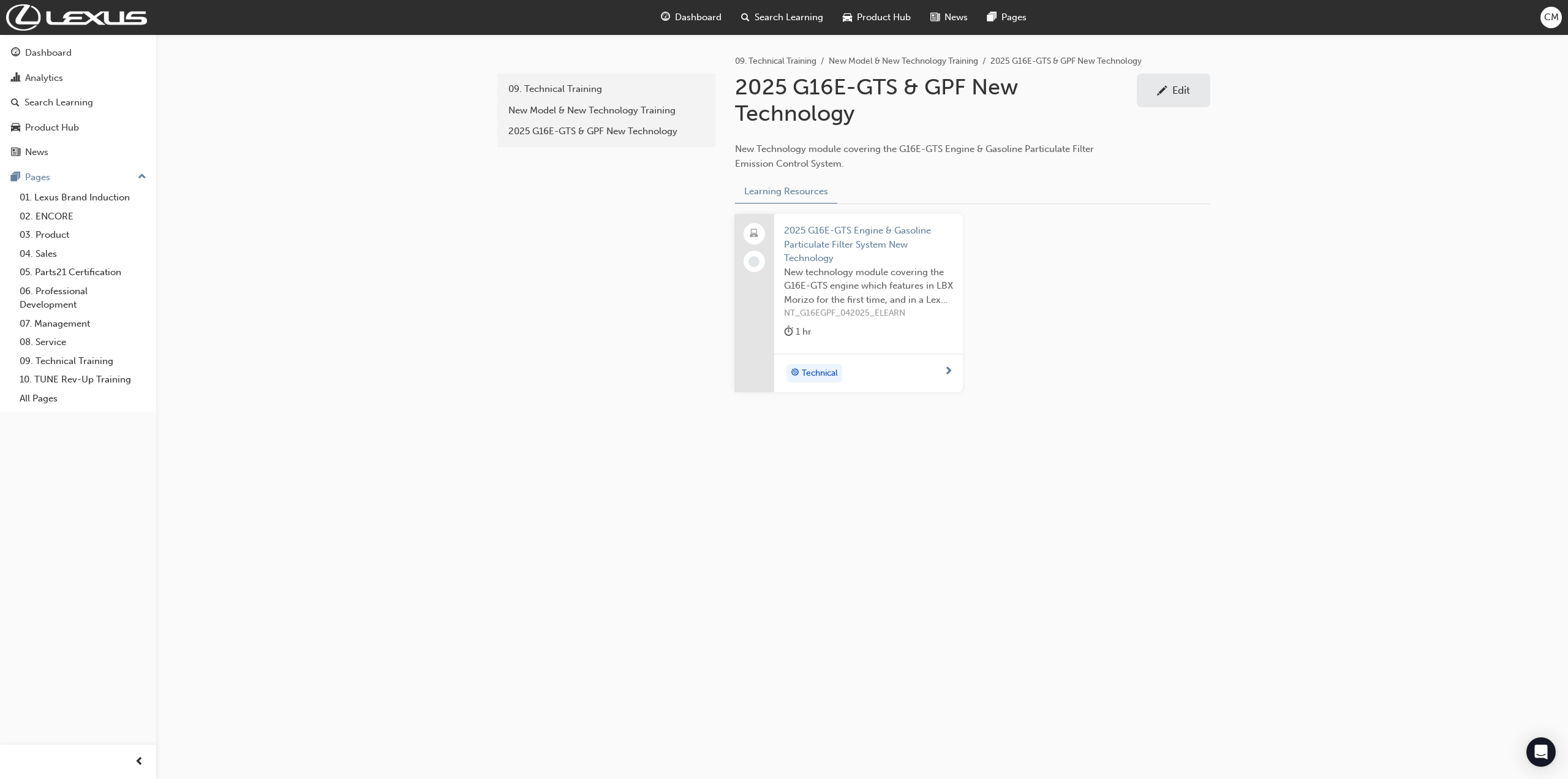
click at [1189, 87] on div "Edit" at bounding box center [1181, 90] width 17 height 12
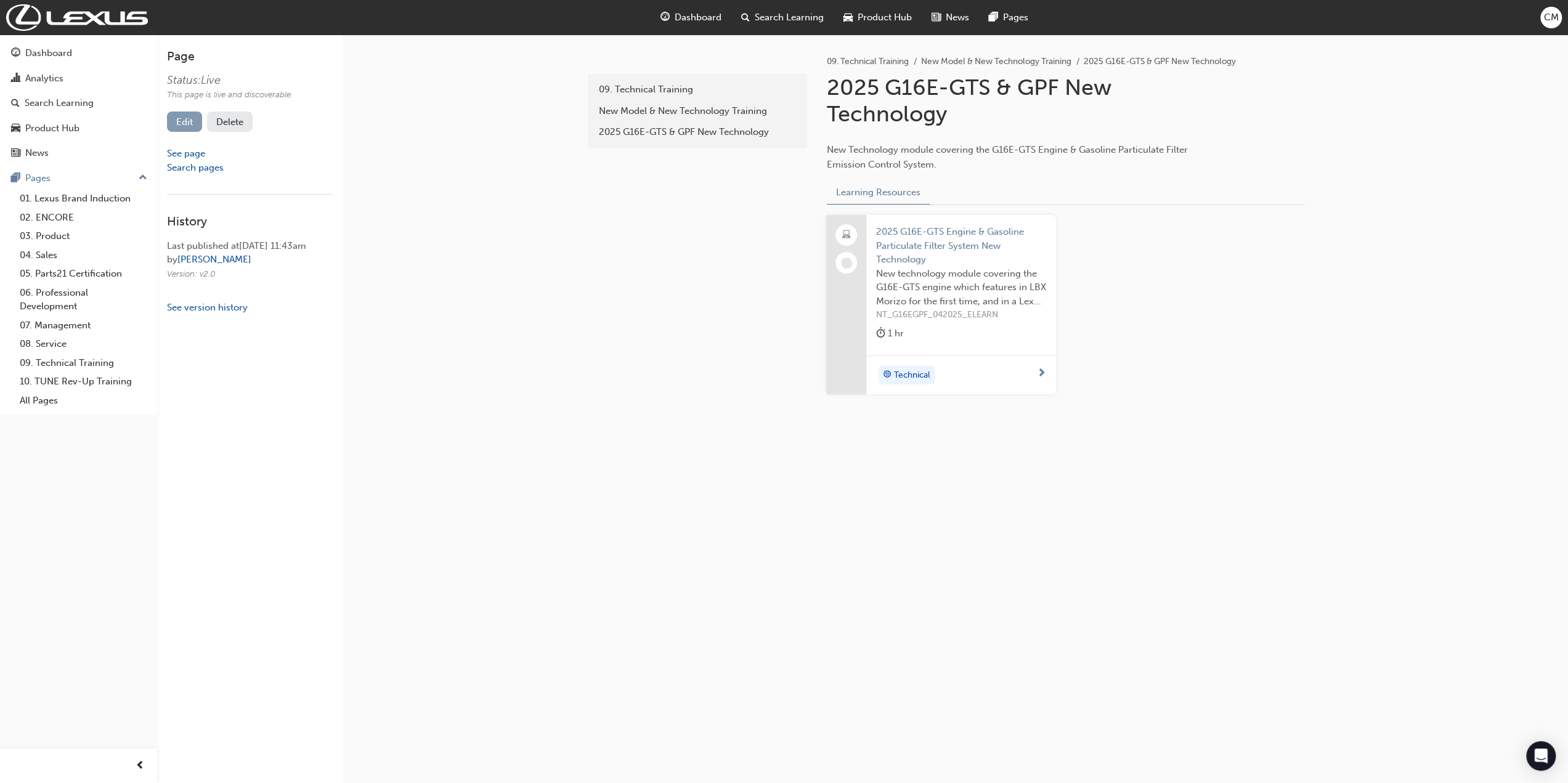
click at [179, 122] on link "Edit" at bounding box center [185, 121] width 35 height 20
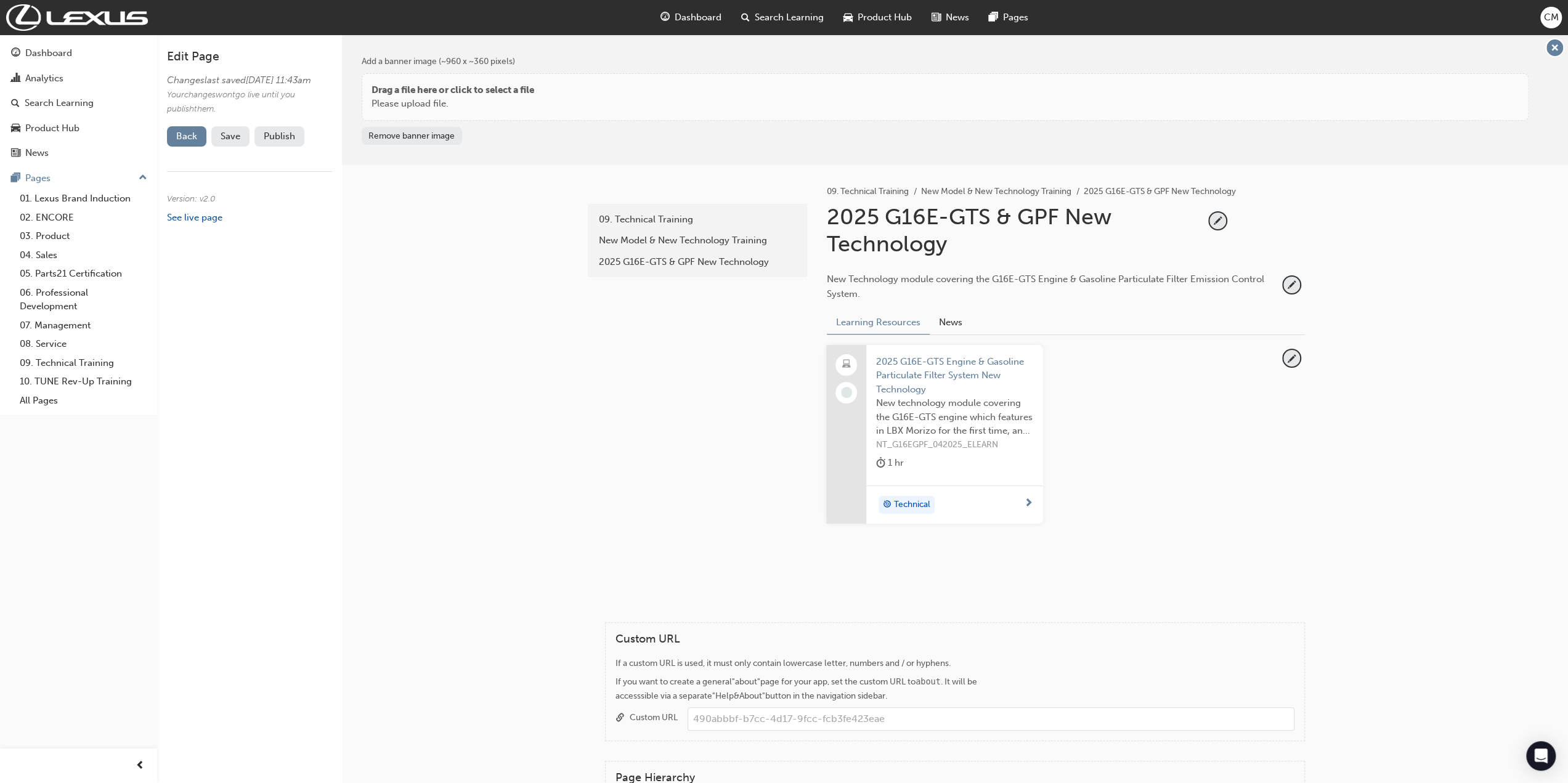
click at [876, 215] on div "2025 G16E-GTS & GPF New Technology" at bounding box center [1015, 230] width 377 height 54
click at [1215, 218] on span "pencil-icon" at bounding box center [1218, 221] width 17 height 17
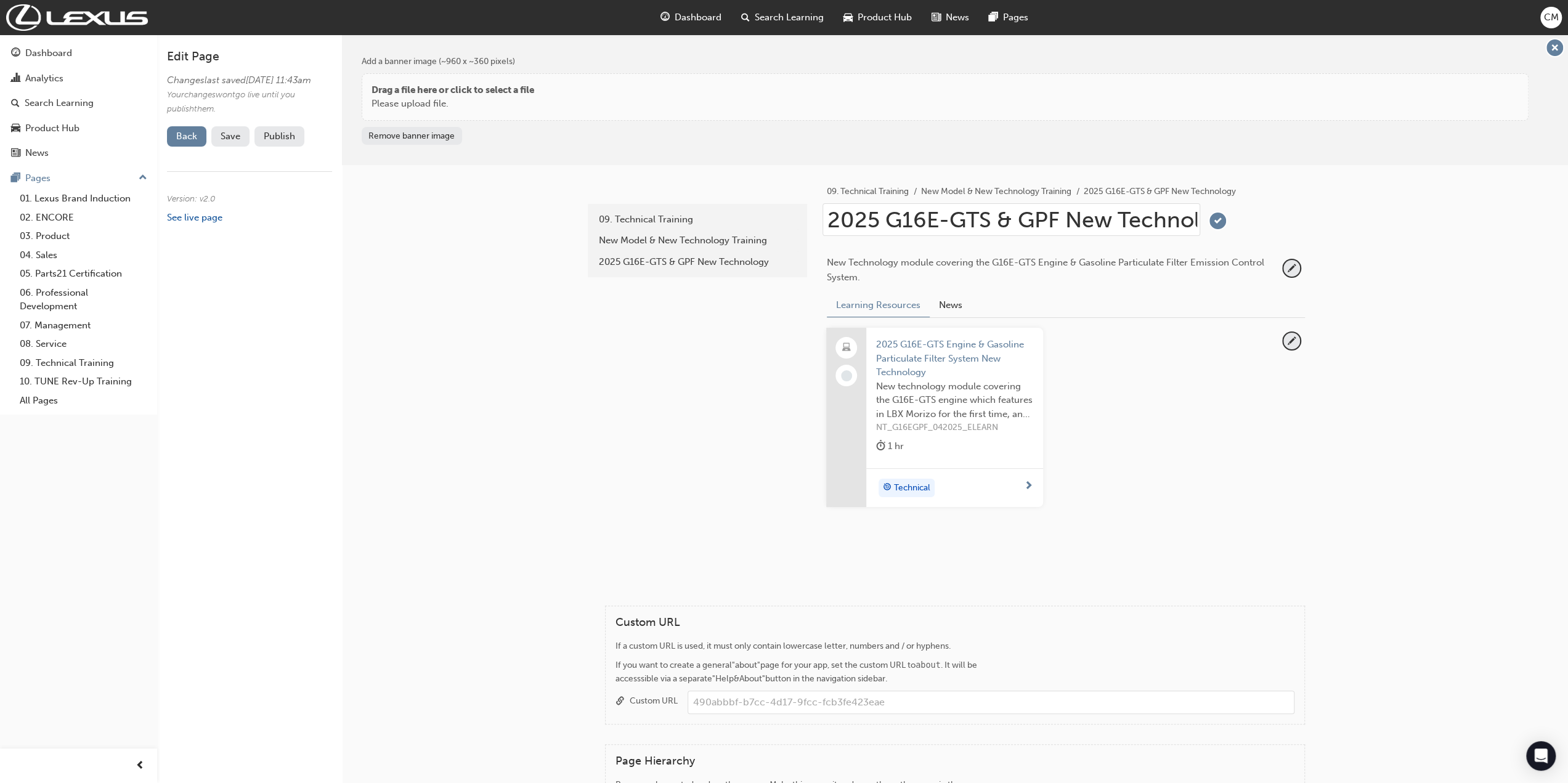
click at [878, 212] on input "2025 G16E-GTS & GPF New Technology" at bounding box center [1011, 219] width 377 height 33
type input "2025: G16E-GTS & GPF New Technology"
click at [1220, 221] on span "tick-icon" at bounding box center [1218, 221] width 17 height 17
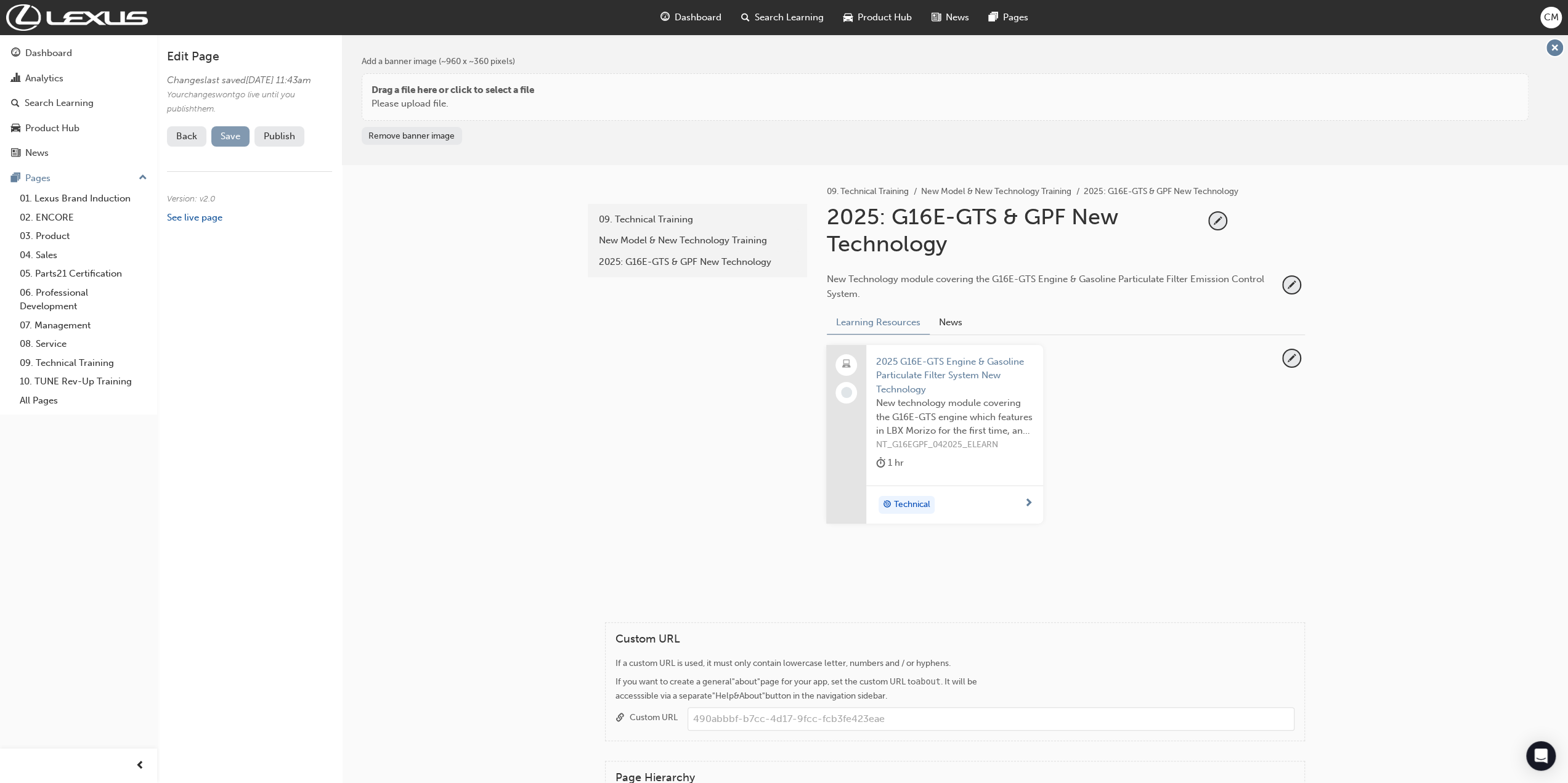
click at [230, 141] on span "Save" at bounding box center [231, 136] width 20 height 11
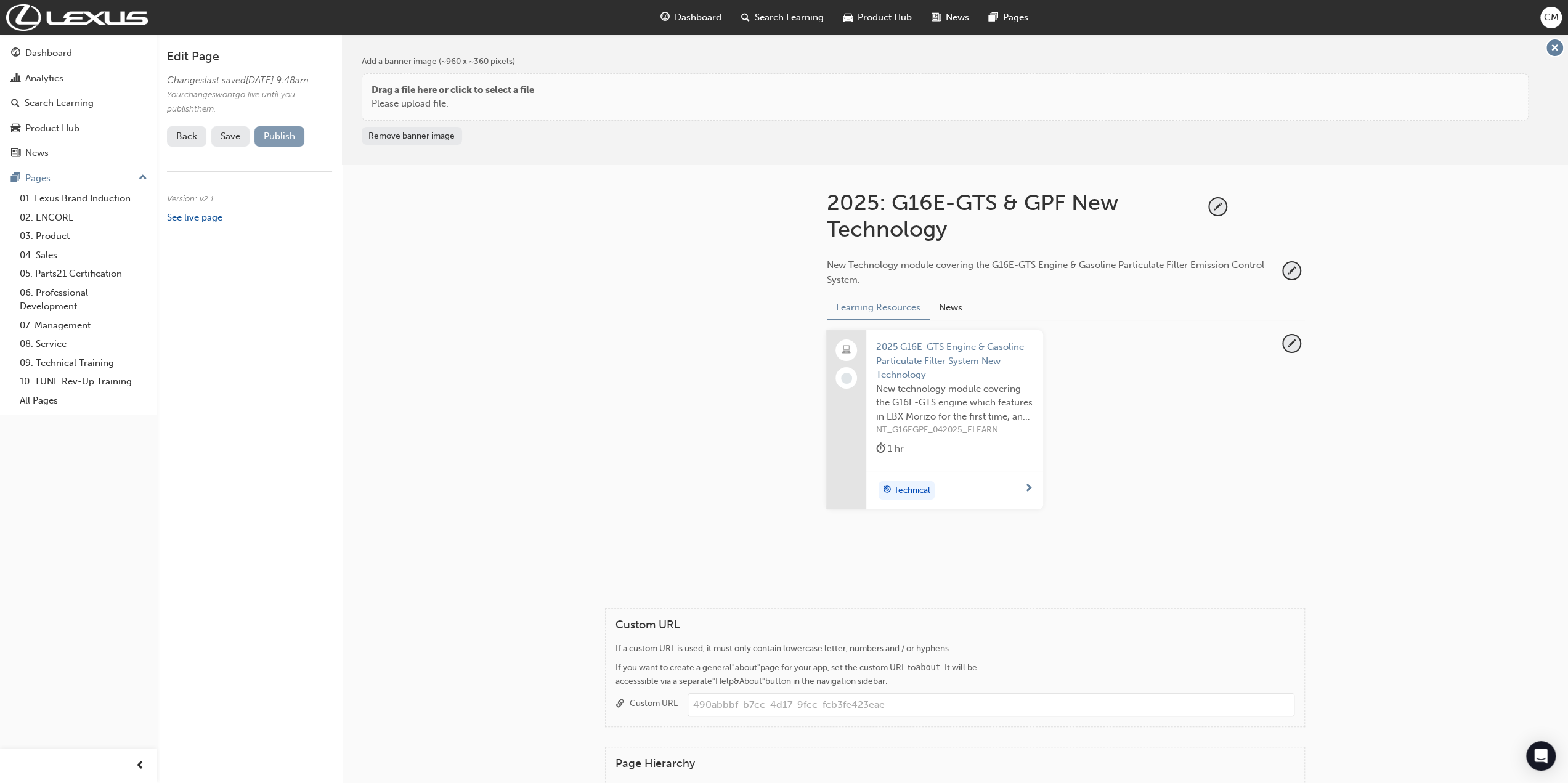
click at [274, 146] on button "Publish" at bounding box center [279, 136] width 50 height 20
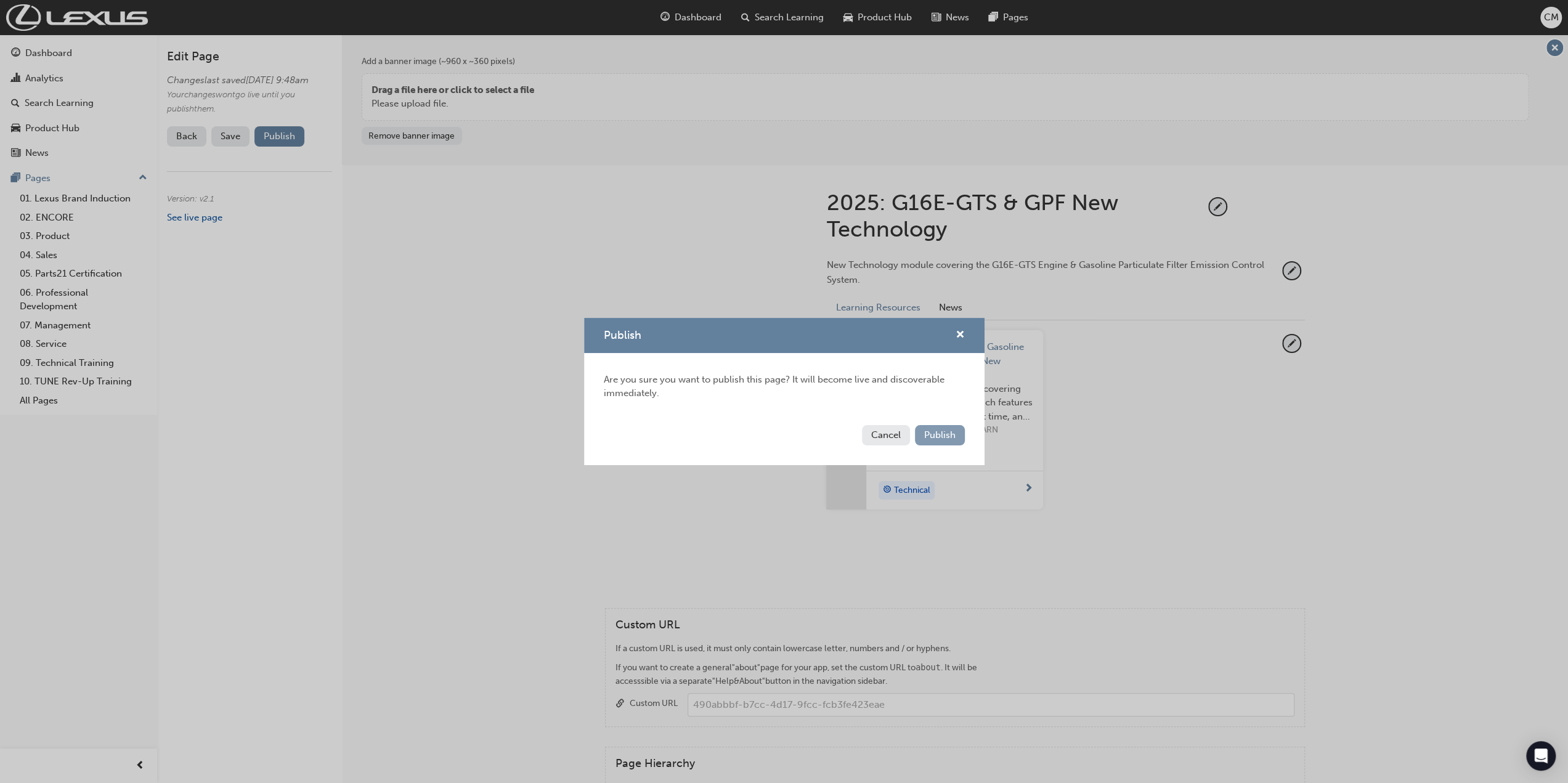
click at [939, 434] on span "Publish" at bounding box center [940, 434] width 32 height 11
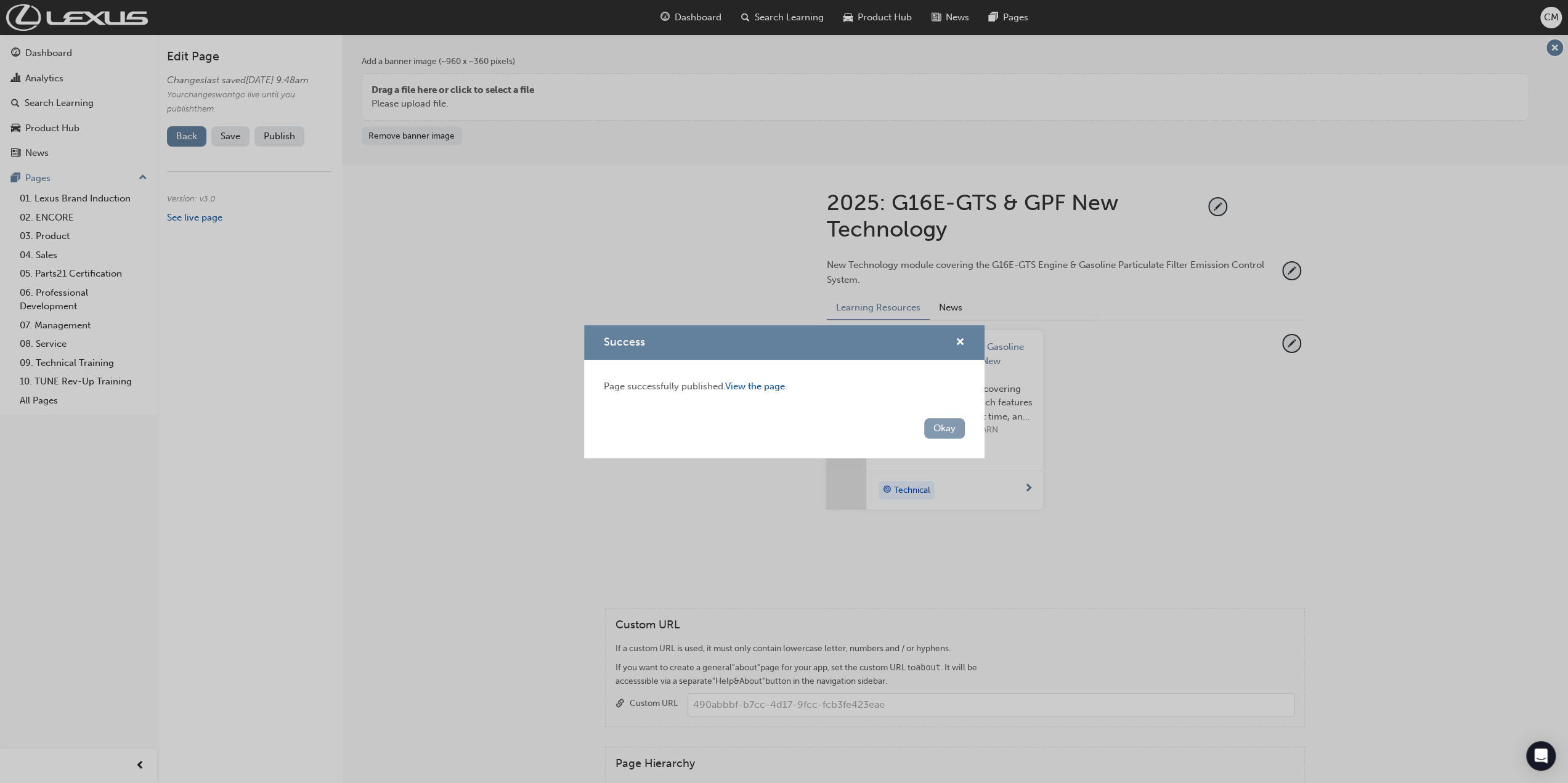
click at [940, 432] on button "Okay" at bounding box center [945, 428] width 41 height 20
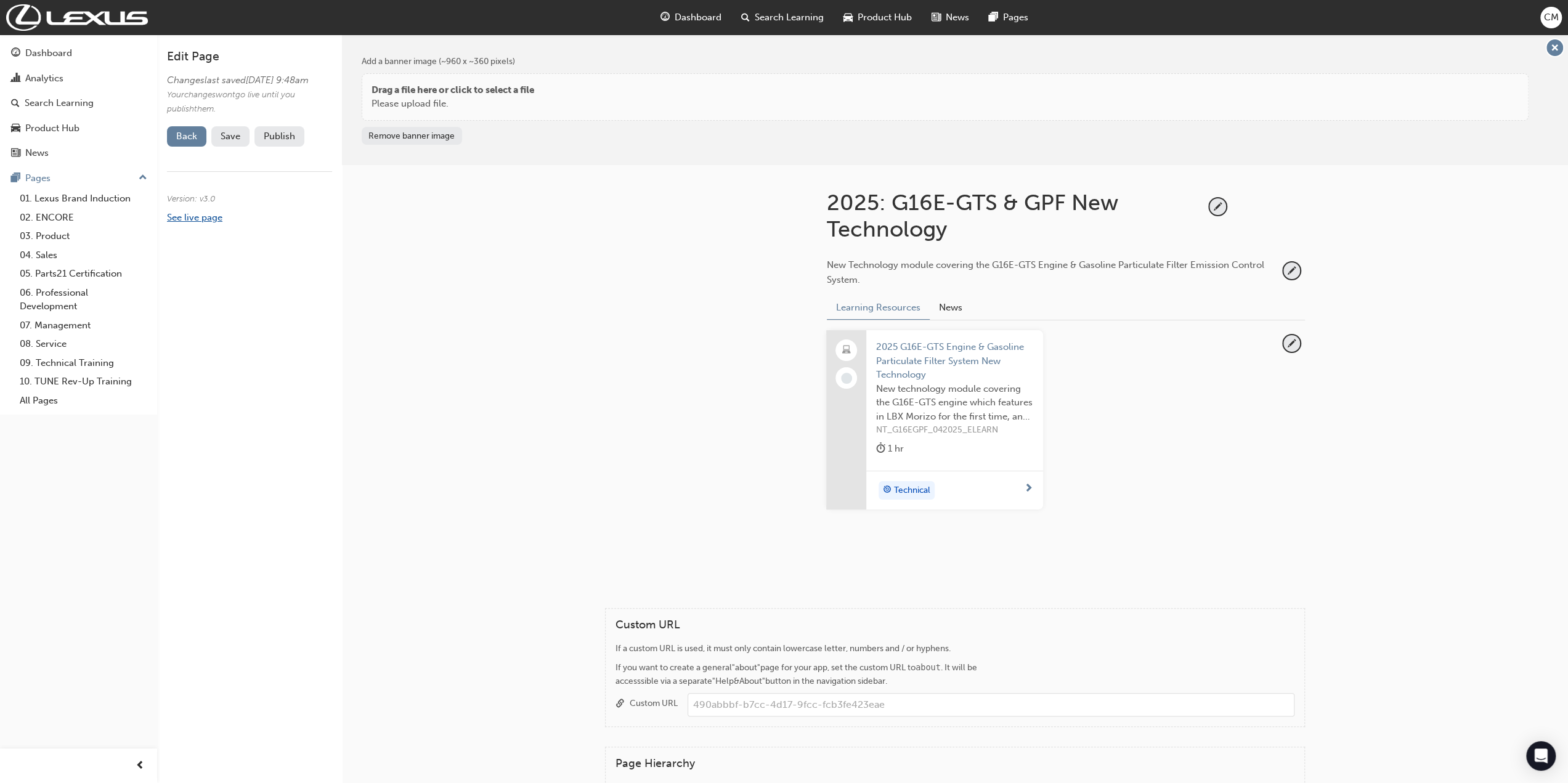
click at [209, 223] on link "See live page" at bounding box center [195, 217] width 55 height 11
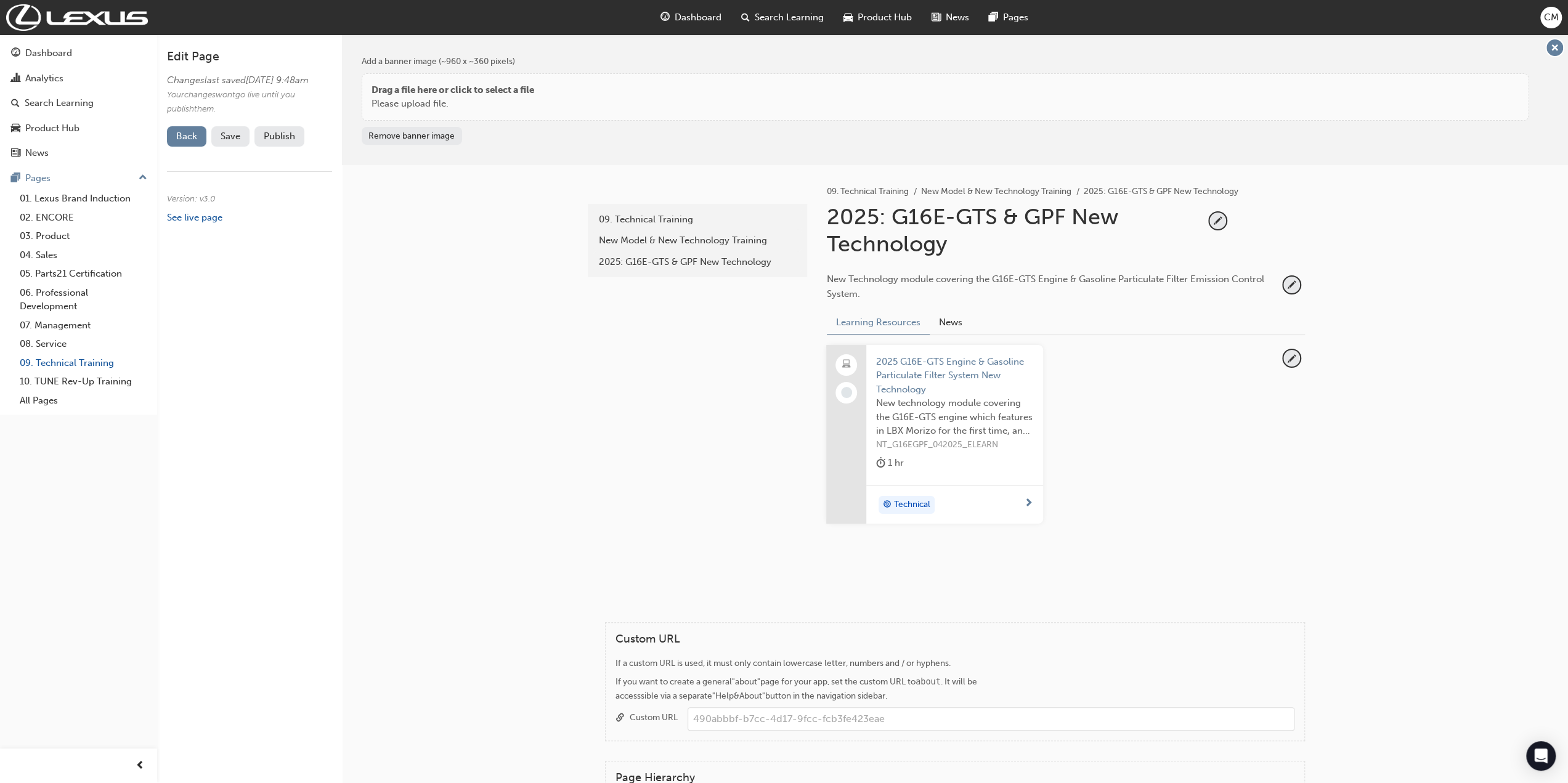
click at [49, 363] on link "09. Technical Training" at bounding box center [84, 363] width 137 height 19
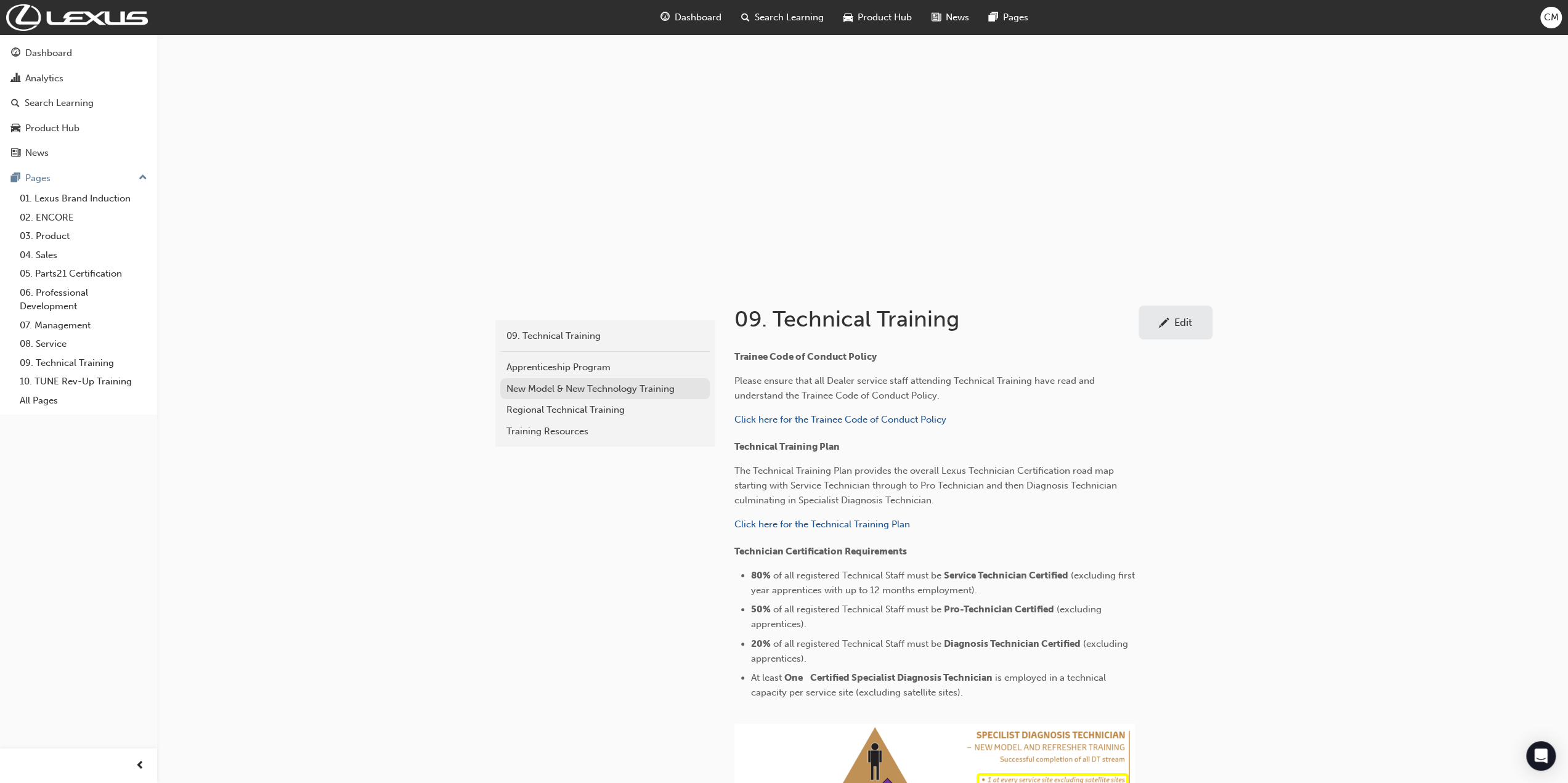
click at [533, 385] on div "New Model & New Technology Training" at bounding box center [605, 389] width 197 height 14
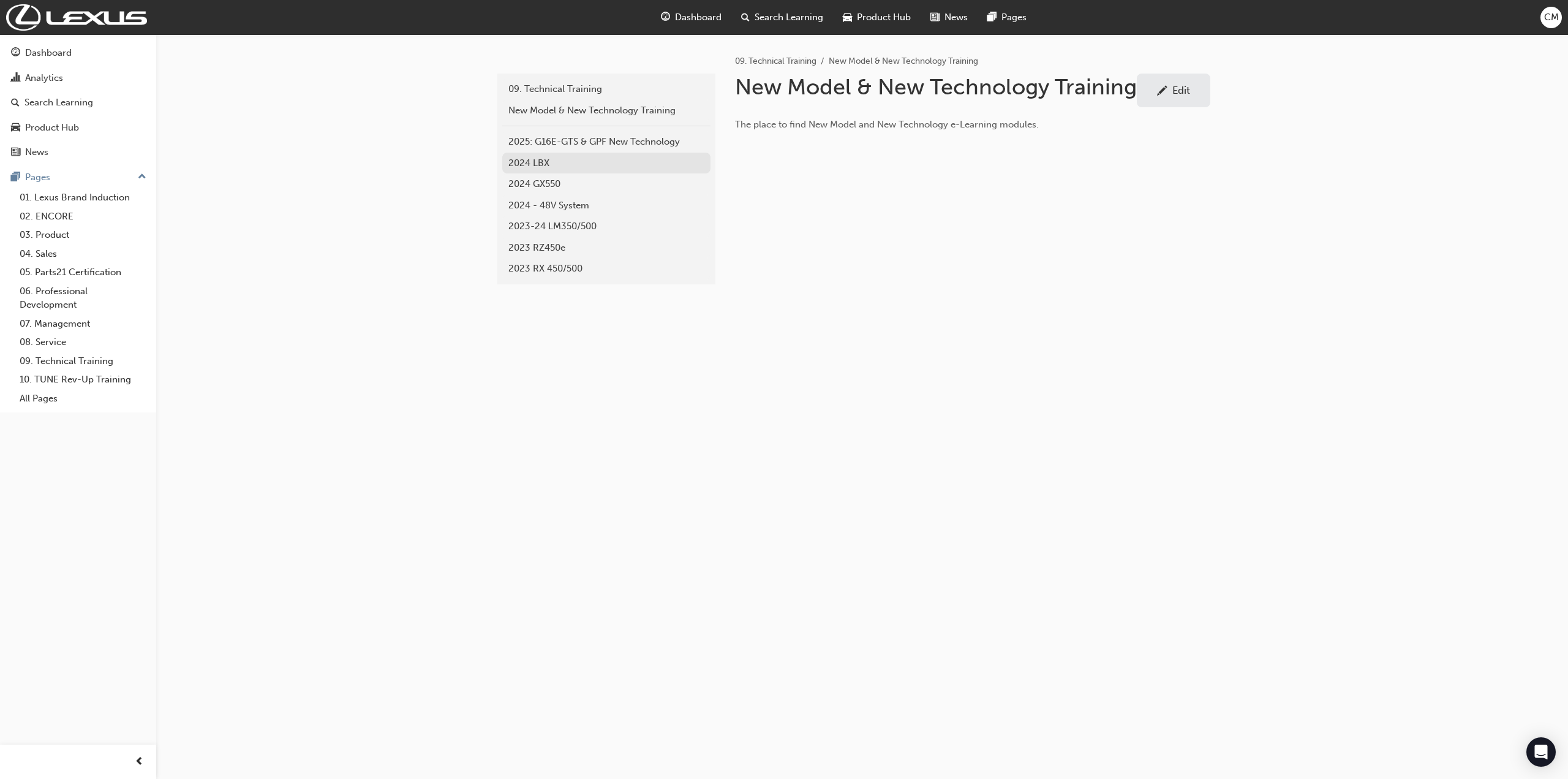
click at [522, 161] on div "2024 LBX" at bounding box center [606, 163] width 196 height 14
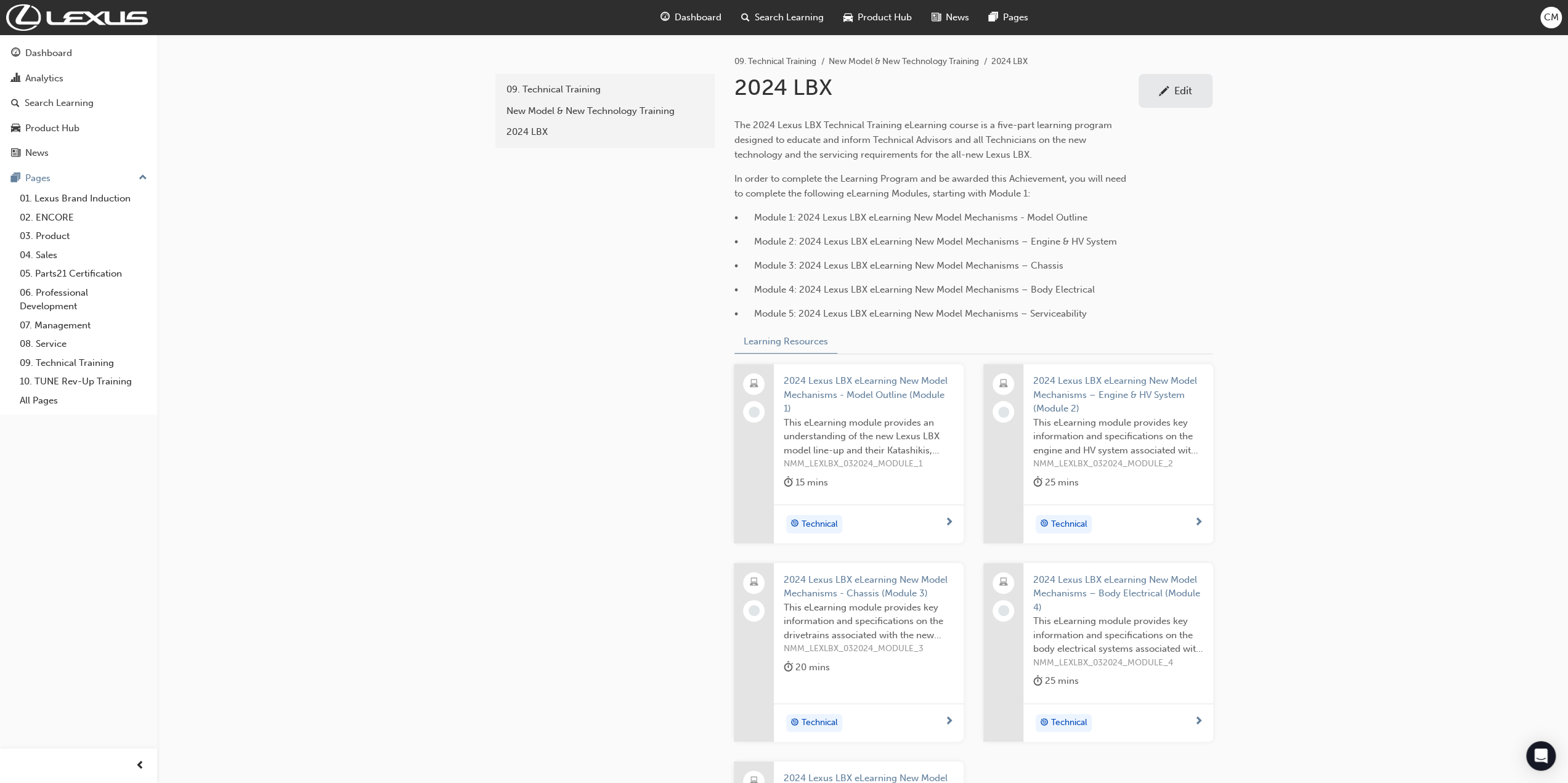
click at [1184, 90] on div "Edit" at bounding box center [1183, 90] width 18 height 13
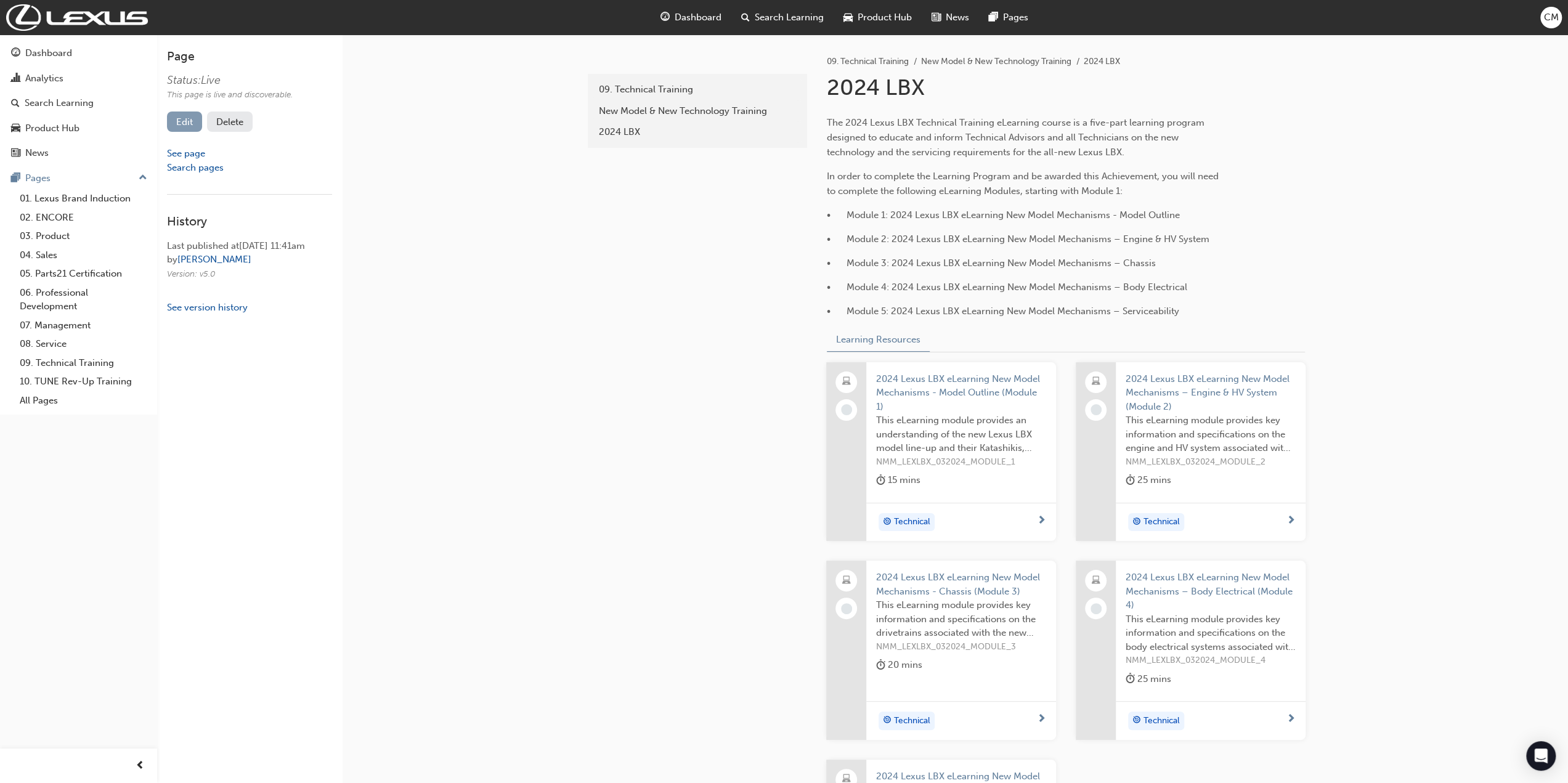
click at [177, 120] on link "Edit" at bounding box center [185, 121] width 35 height 20
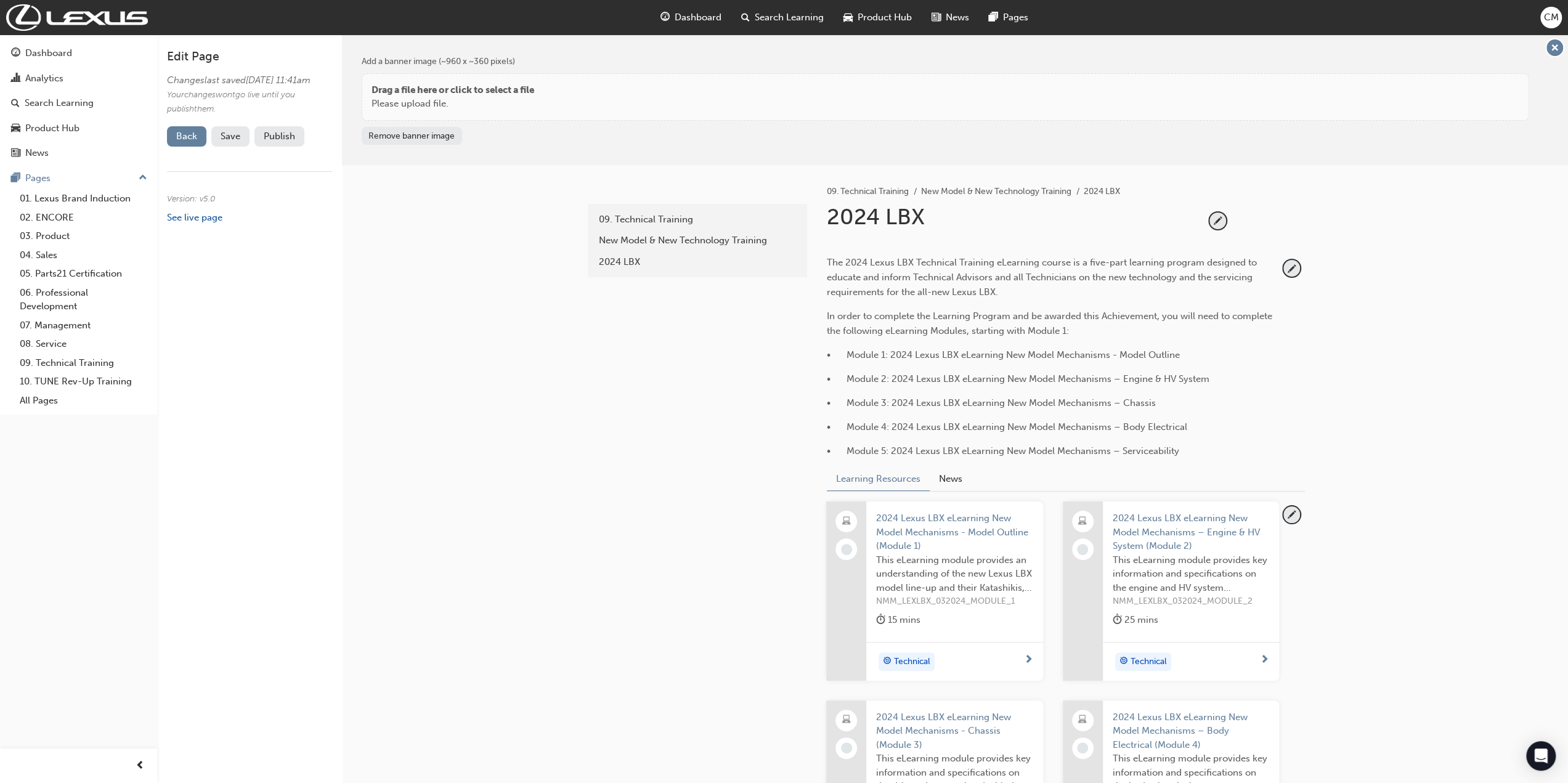
click at [878, 218] on div "2024 LBX" at bounding box center [1015, 222] width 377 height 37
click at [1217, 221] on span "pencil-icon" at bounding box center [1218, 221] width 17 height 17
click at [878, 218] on input "2024 LBX" at bounding box center [1011, 219] width 377 height 33
type input "2024 - LBX"
click at [1220, 221] on span "tick-icon" at bounding box center [1218, 221] width 17 height 17
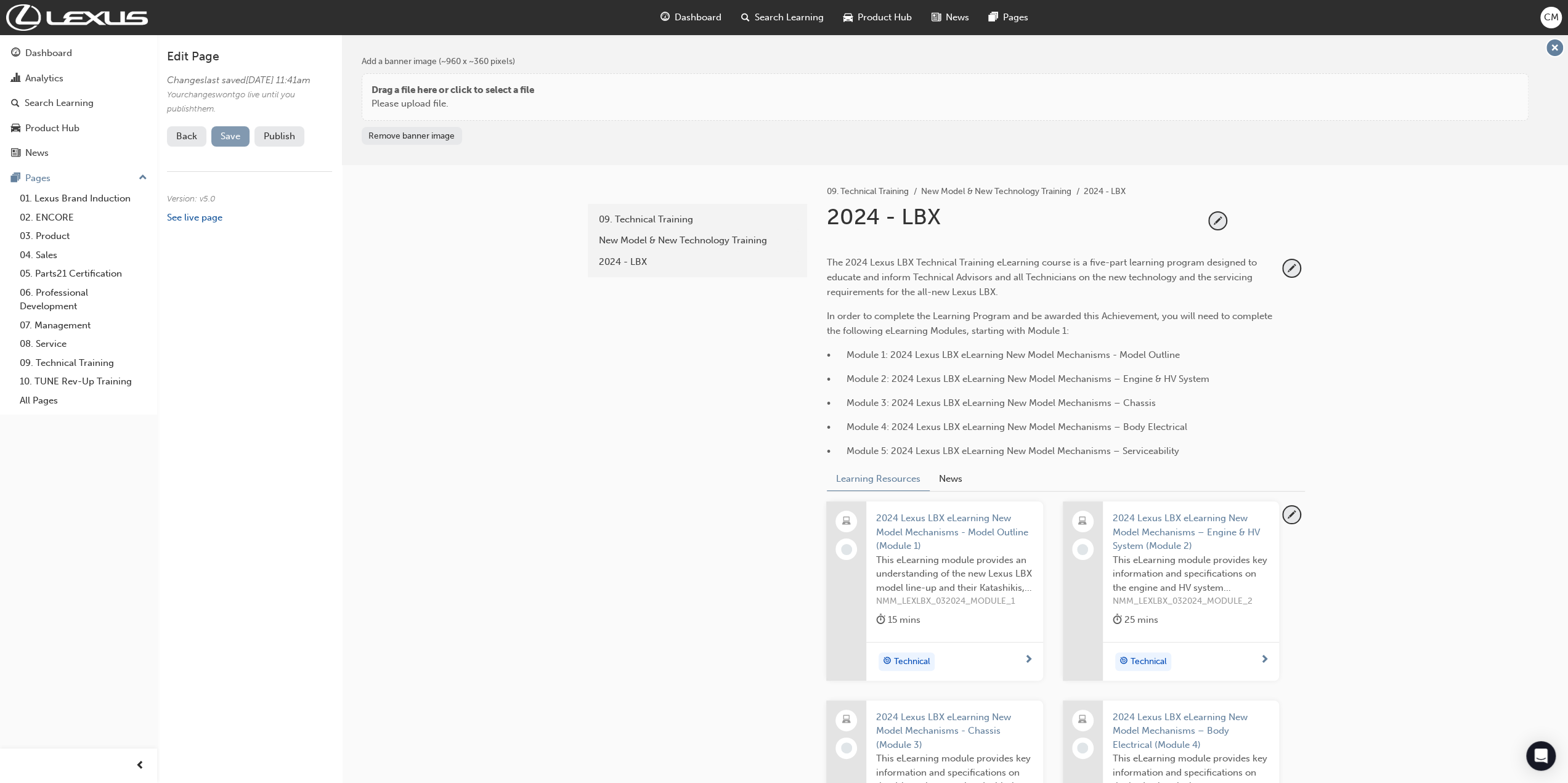
click at [230, 141] on span "Save" at bounding box center [231, 136] width 20 height 11
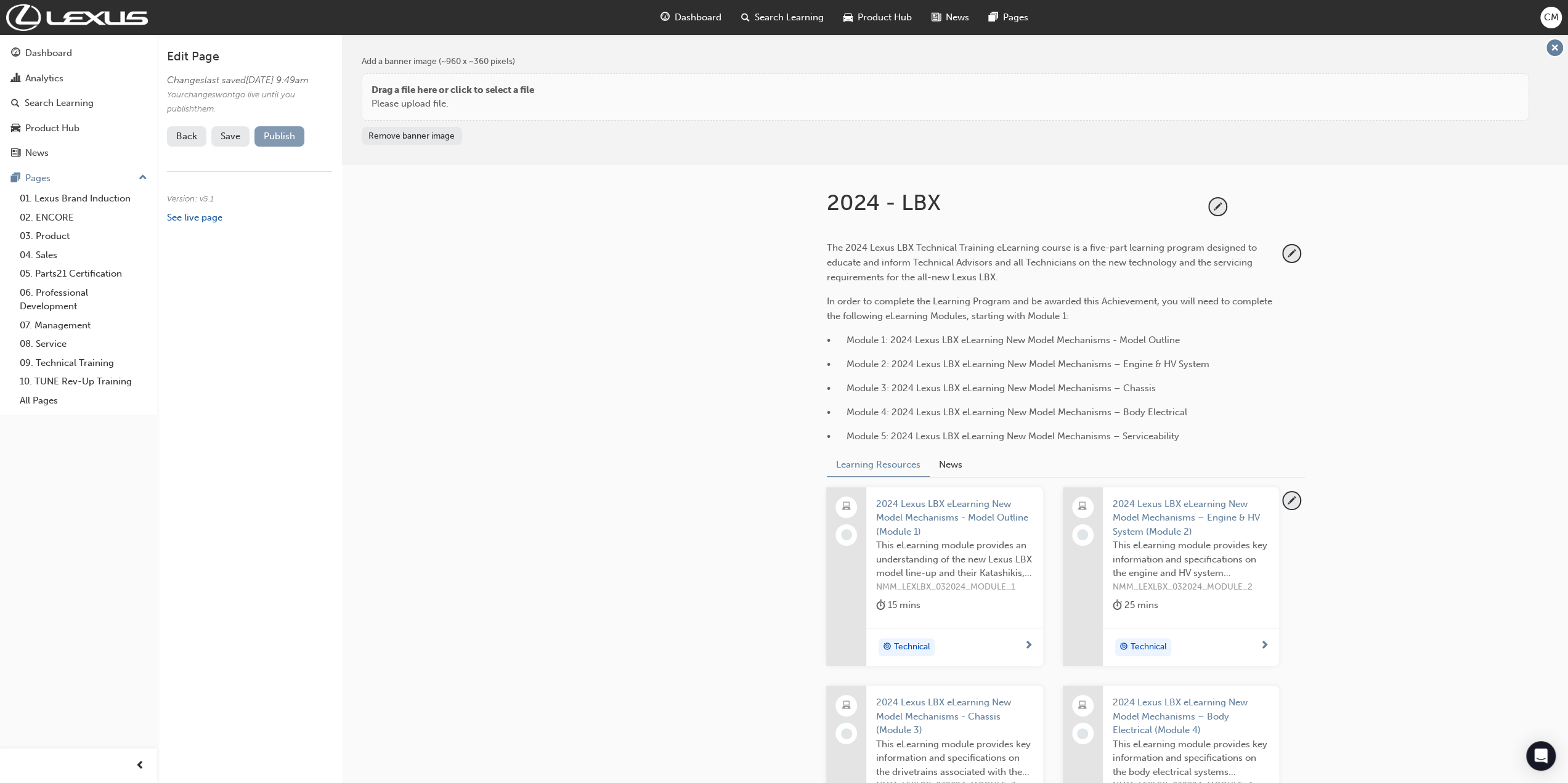
click at [277, 146] on button "Publish" at bounding box center [279, 136] width 50 height 20
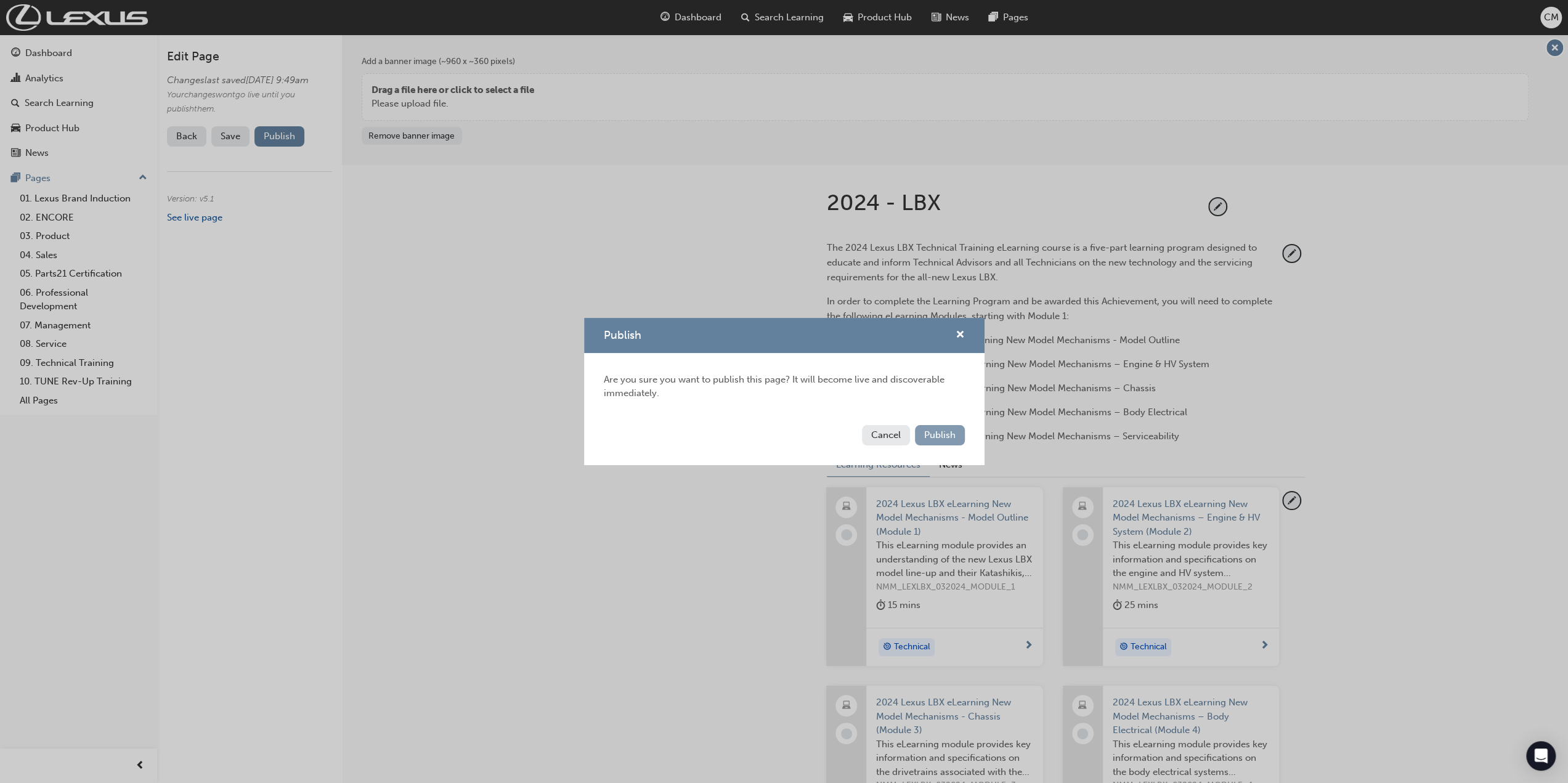
click at [945, 437] on span "Publish" at bounding box center [940, 434] width 32 height 11
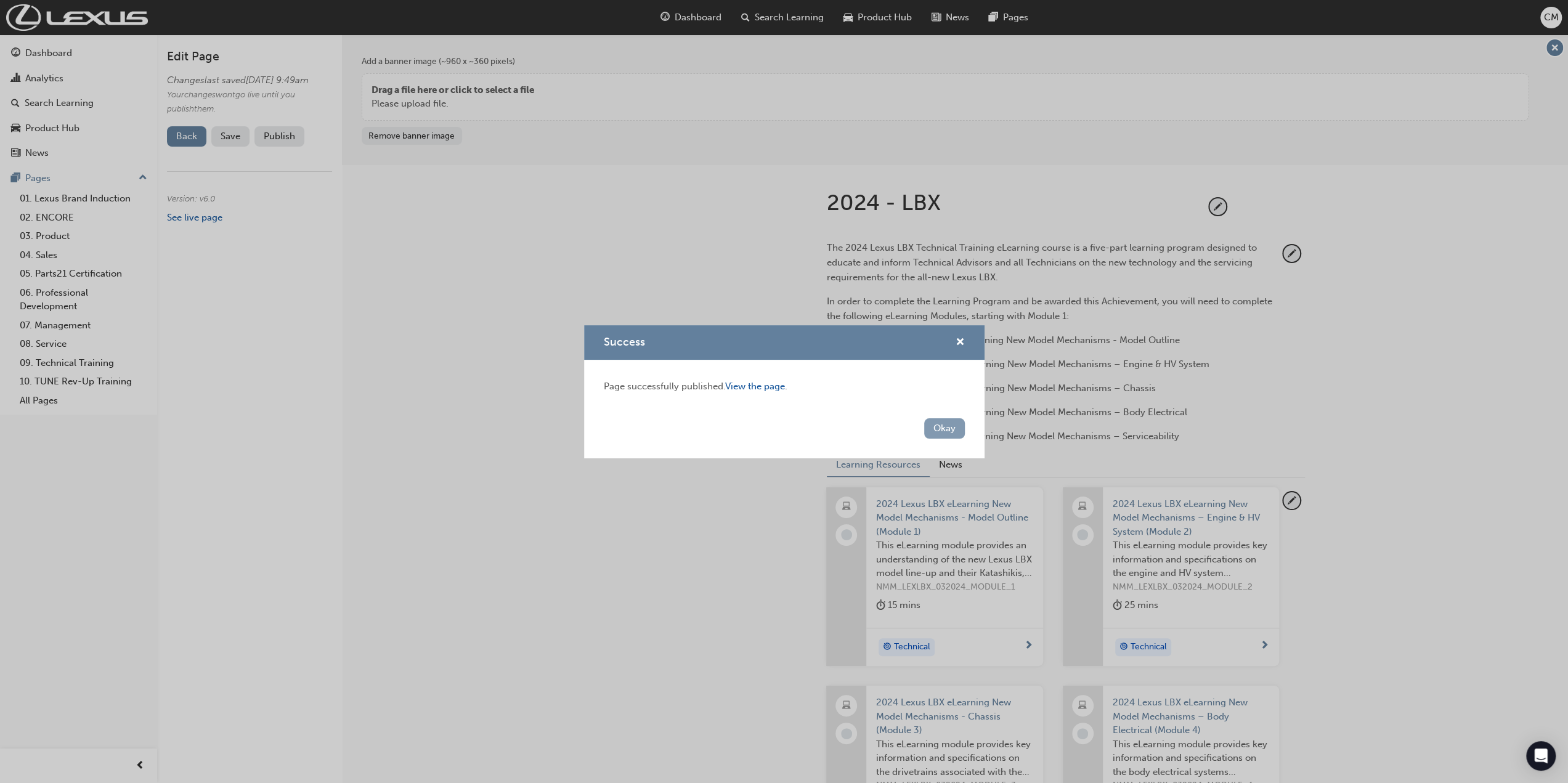
click at [946, 424] on button "Okay" at bounding box center [945, 428] width 41 height 20
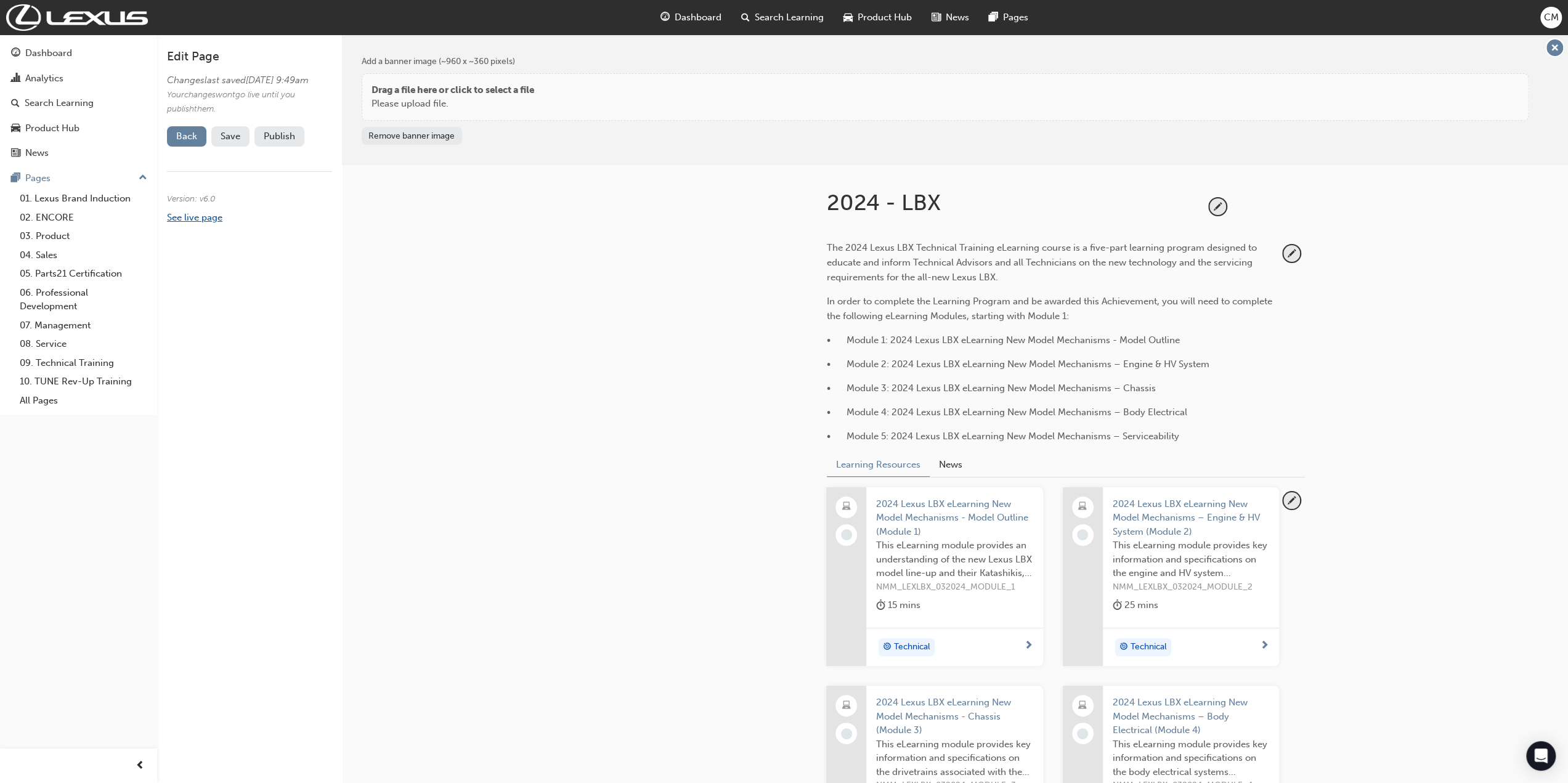
click at [216, 223] on link "See live page" at bounding box center [195, 217] width 55 height 11
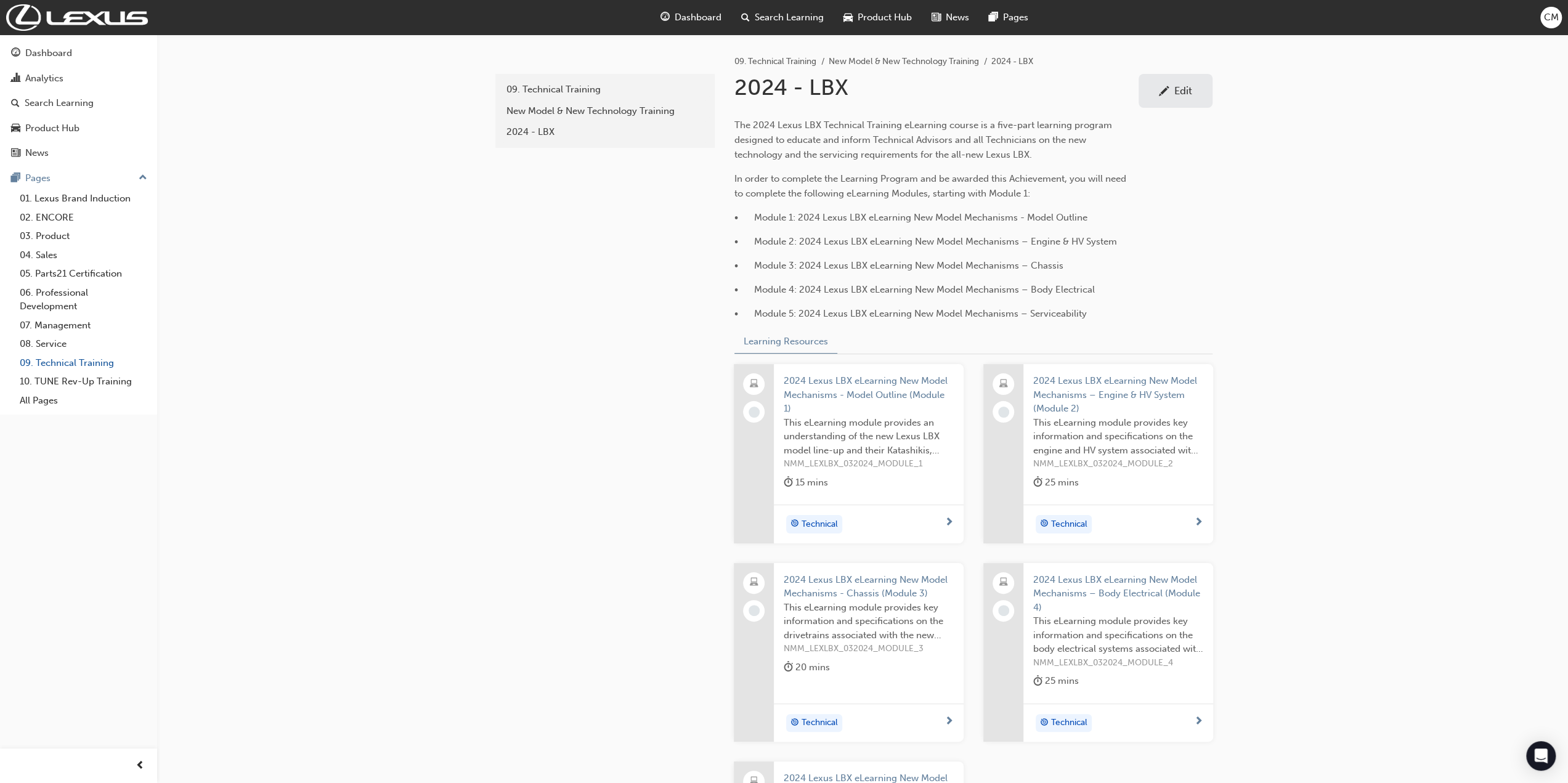
click at [53, 363] on link "09. Technical Training" at bounding box center [84, 363] width 137 height 19
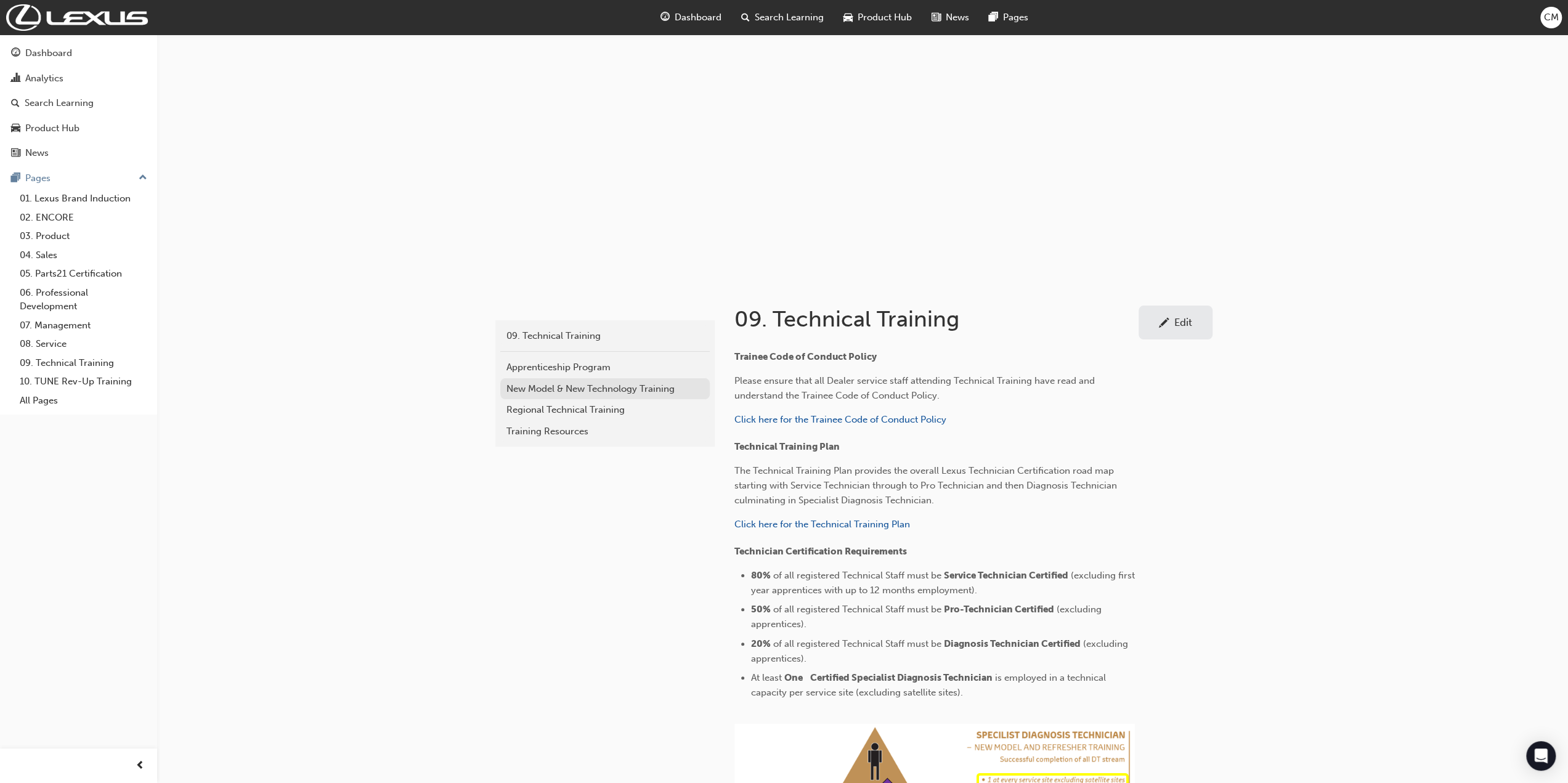
click at [540, 389] on div "New Model & New Technology Training" at bounding box center [605, 389] width 197 height 14
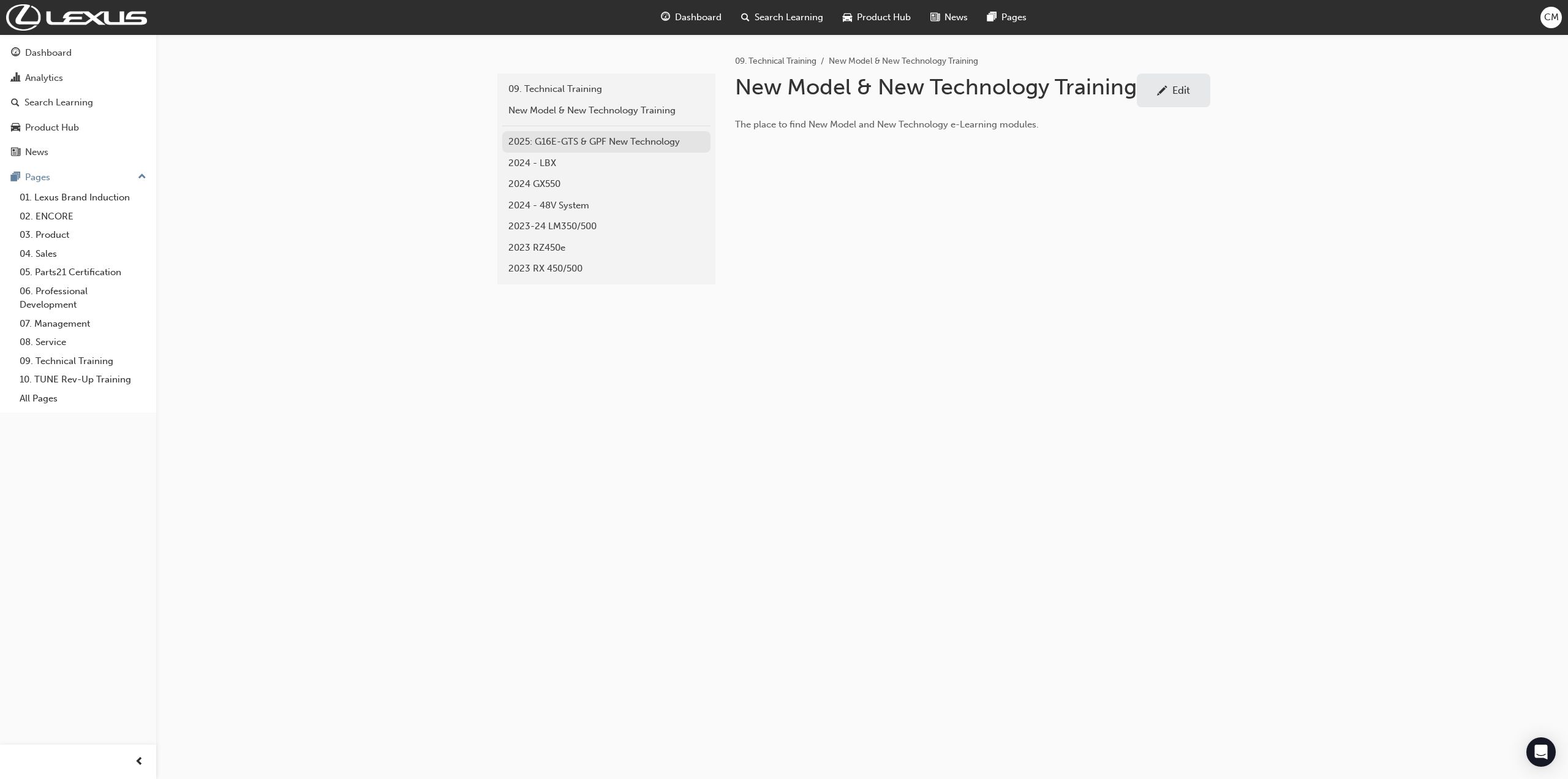
click at [550, 141] on div "2025: G16E-GTS & GPF New Technology" at bounding box center [606, 141] width 196 height 14
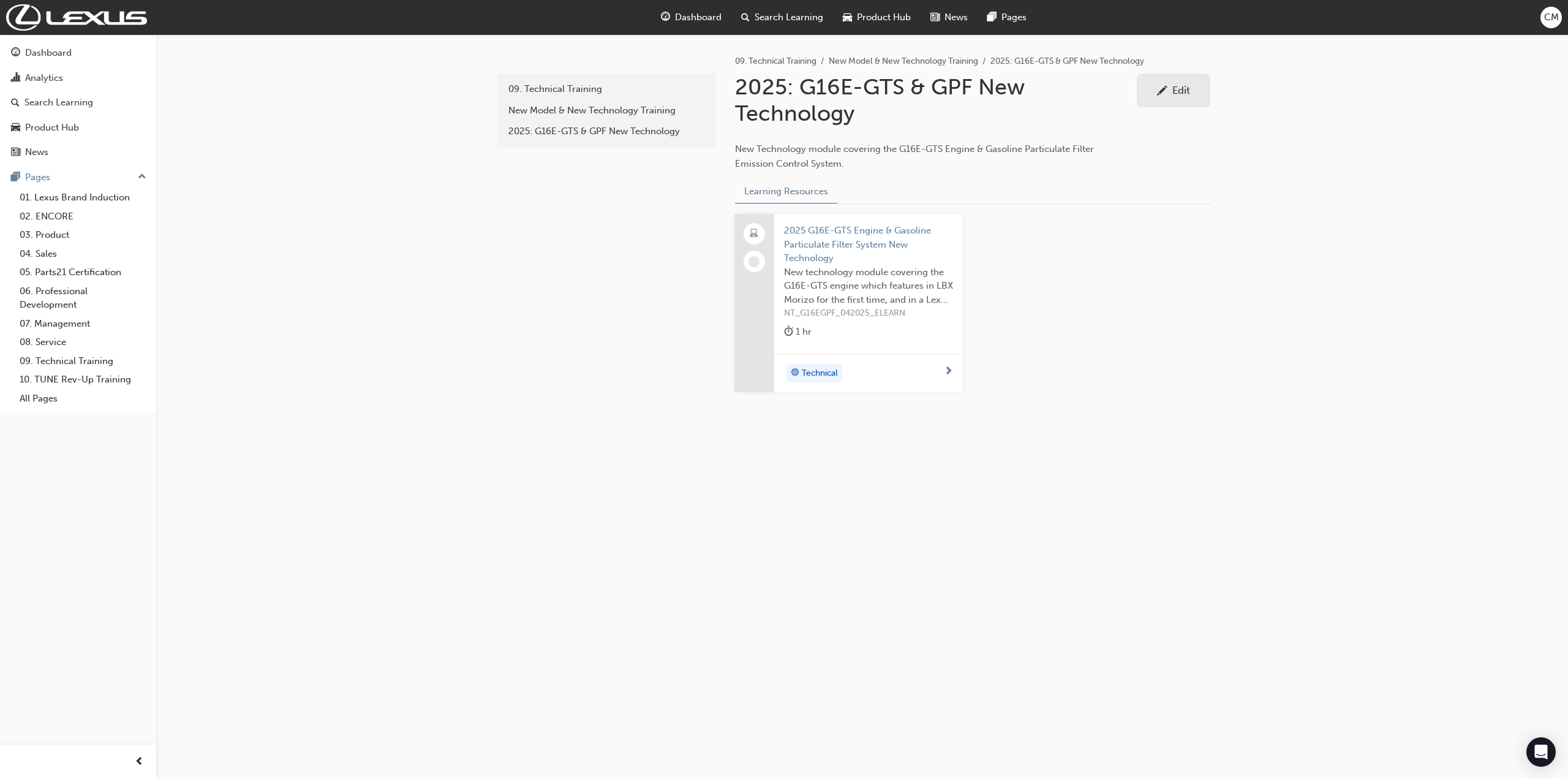
click at [1178, 89] on div "Edit" at bounding box center [1181, 90] width 17 height 12
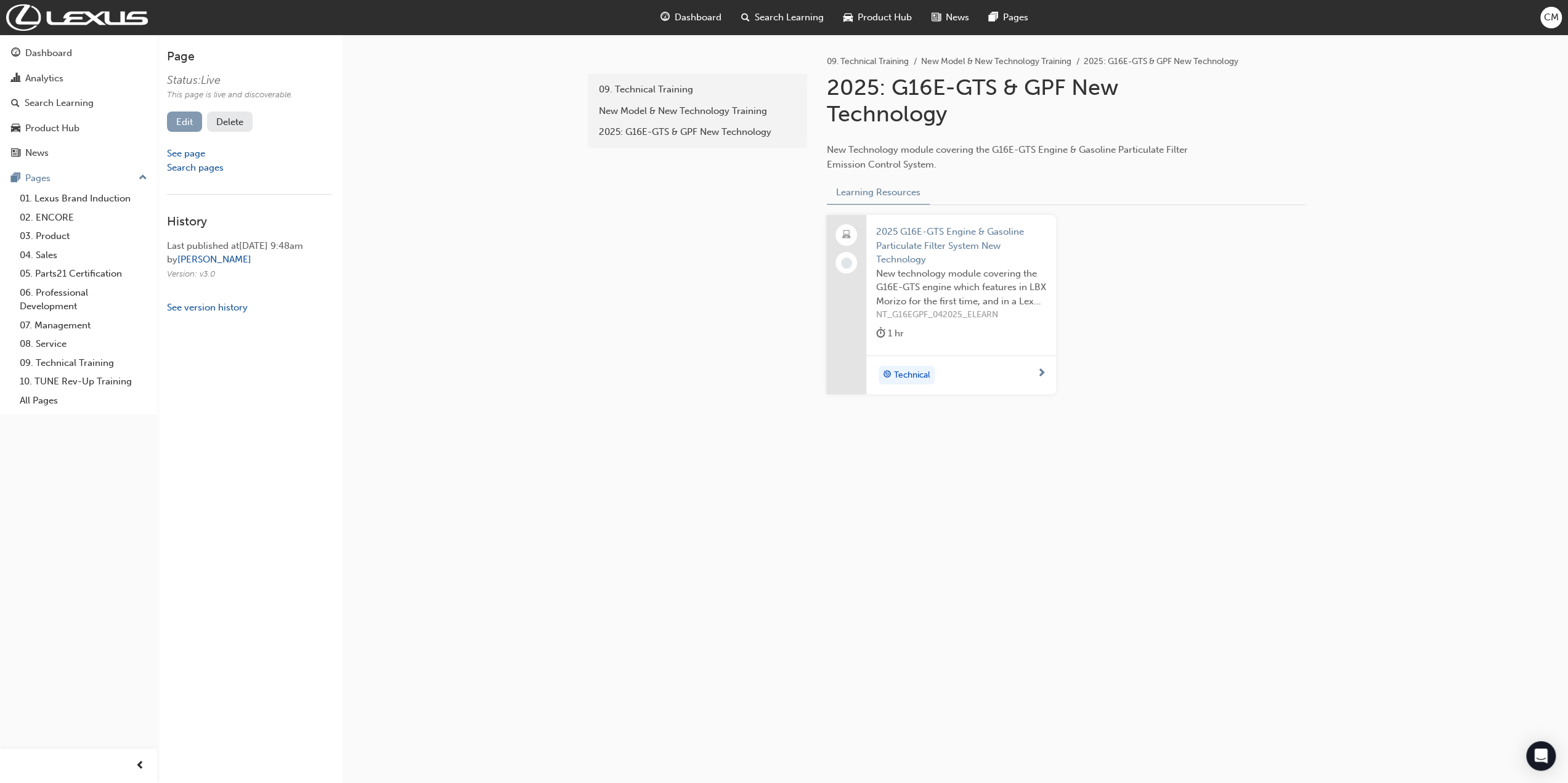
click at [191, 120] on link "Edit" at bounding box center [185, 121] width 35 height 20
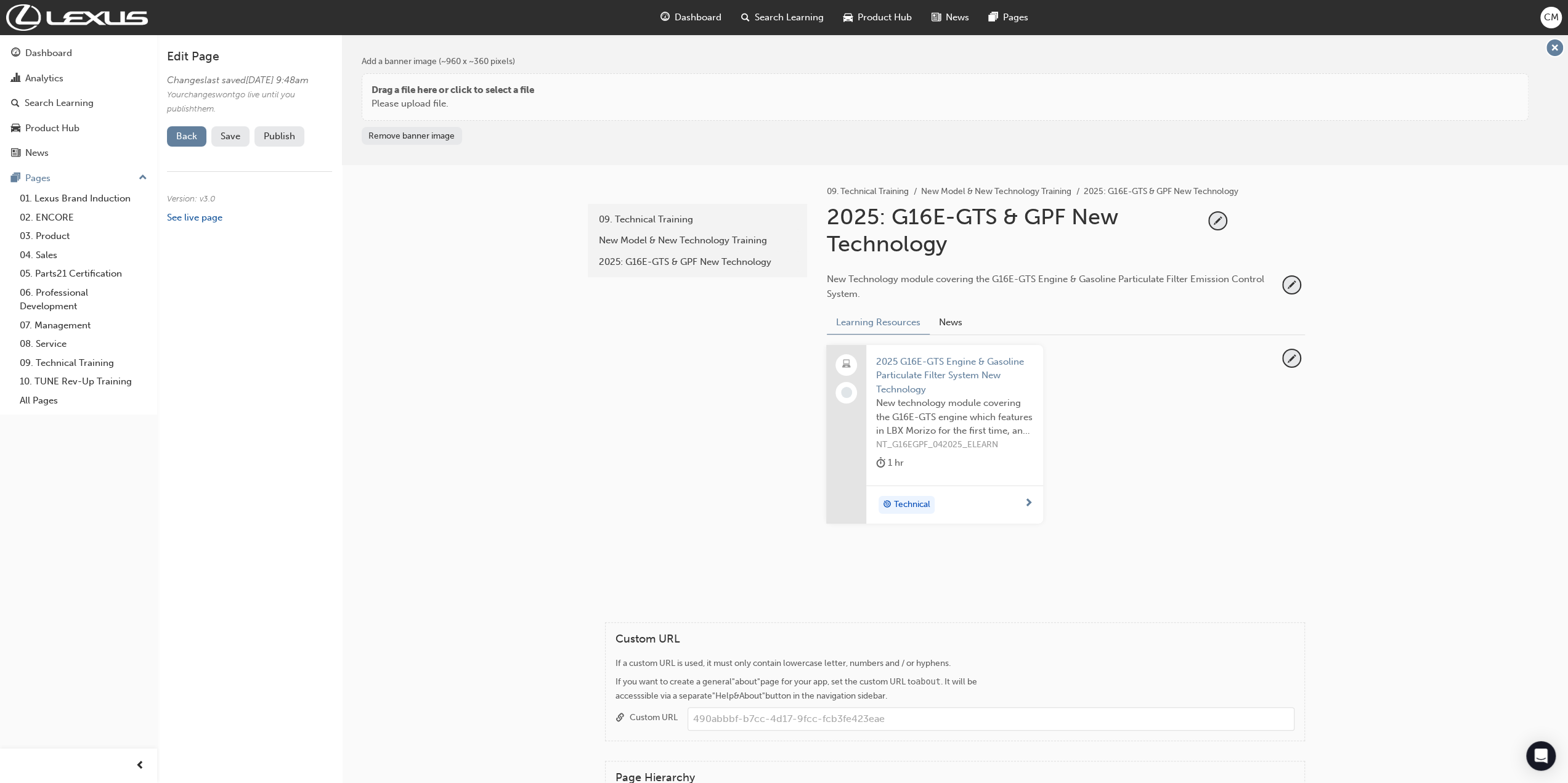
click at [883, 220] on div "2025: G16E-GTS & GPF New Technology" at bounding box center [1015, 230] width 377 height 54
click at [1215, 219] on span "pencil-icon" at bounding box center [1218, 221] width 17 height 17
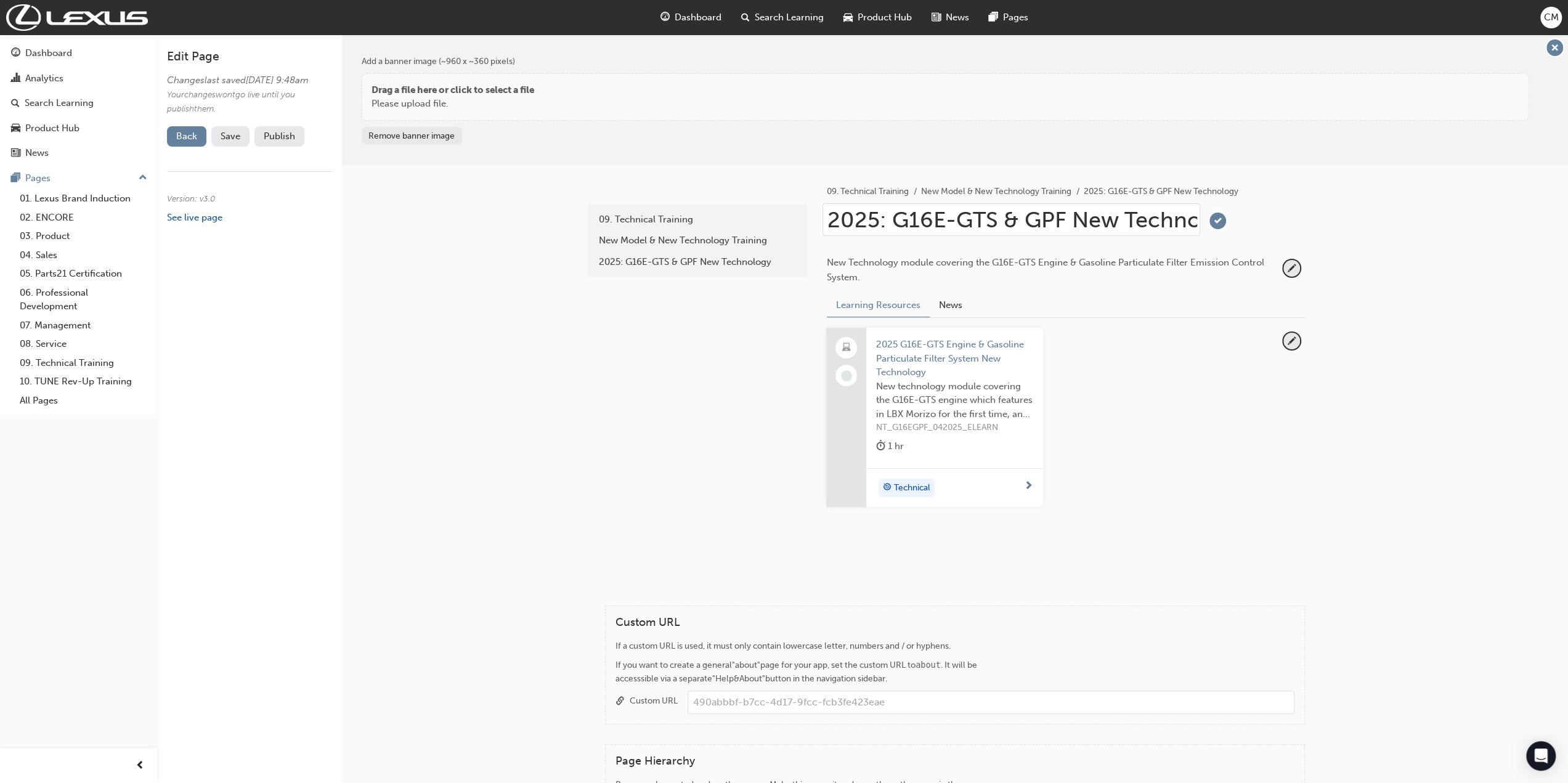
click at [884, 220] on input "2025: G16E-GTS & GPF New Technology" at bounding box center [1011, 219] width 377 height 33
type input "2025 - G16E-GTS & GPF New Technology"
click at [1214, 218] on span "tick-icon" at bounding box center [1218, 221] width 17 height 17
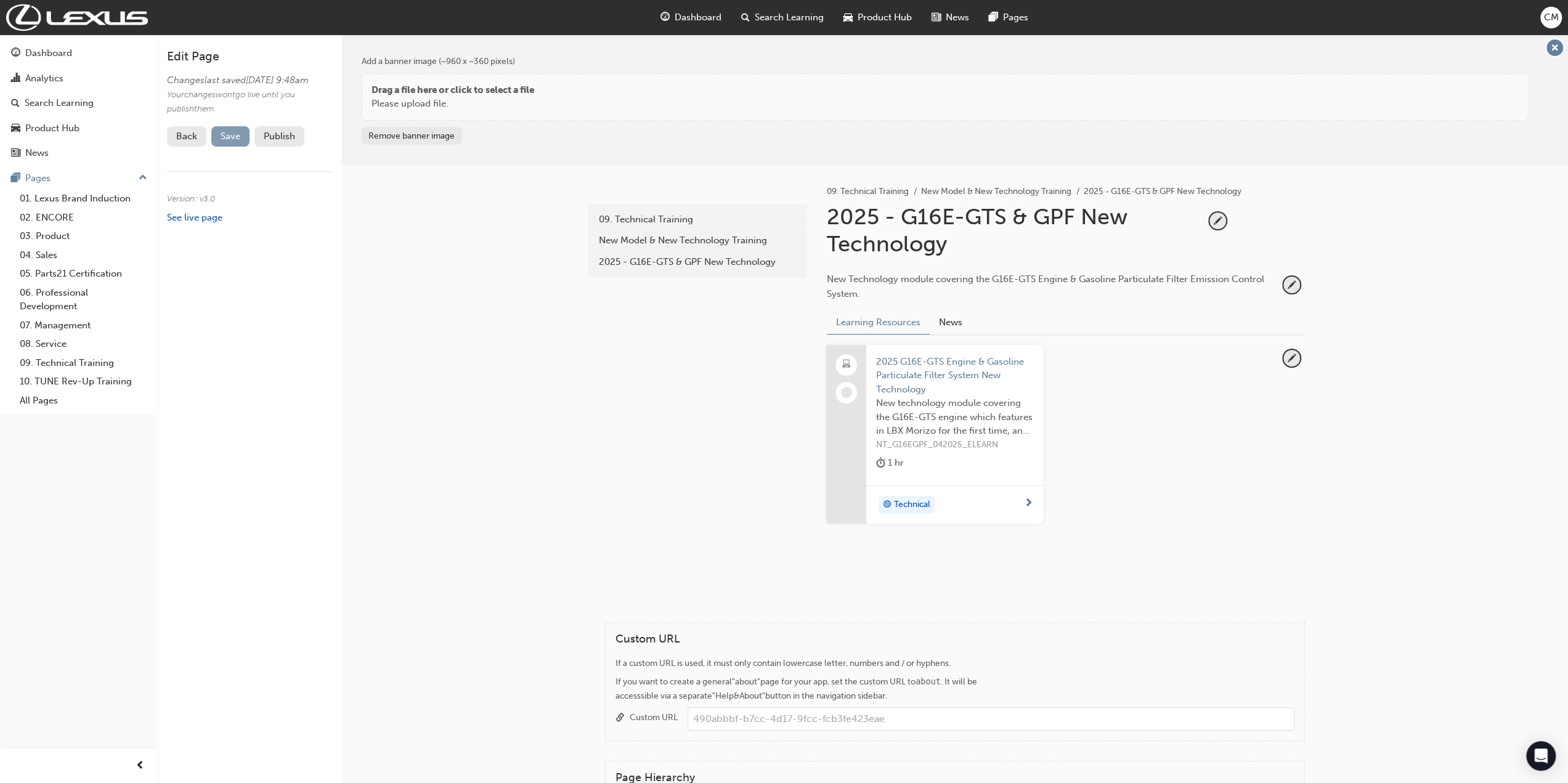
click at [236, 141] on span "Save" at bounding box center [231, 136] width 20 height 11
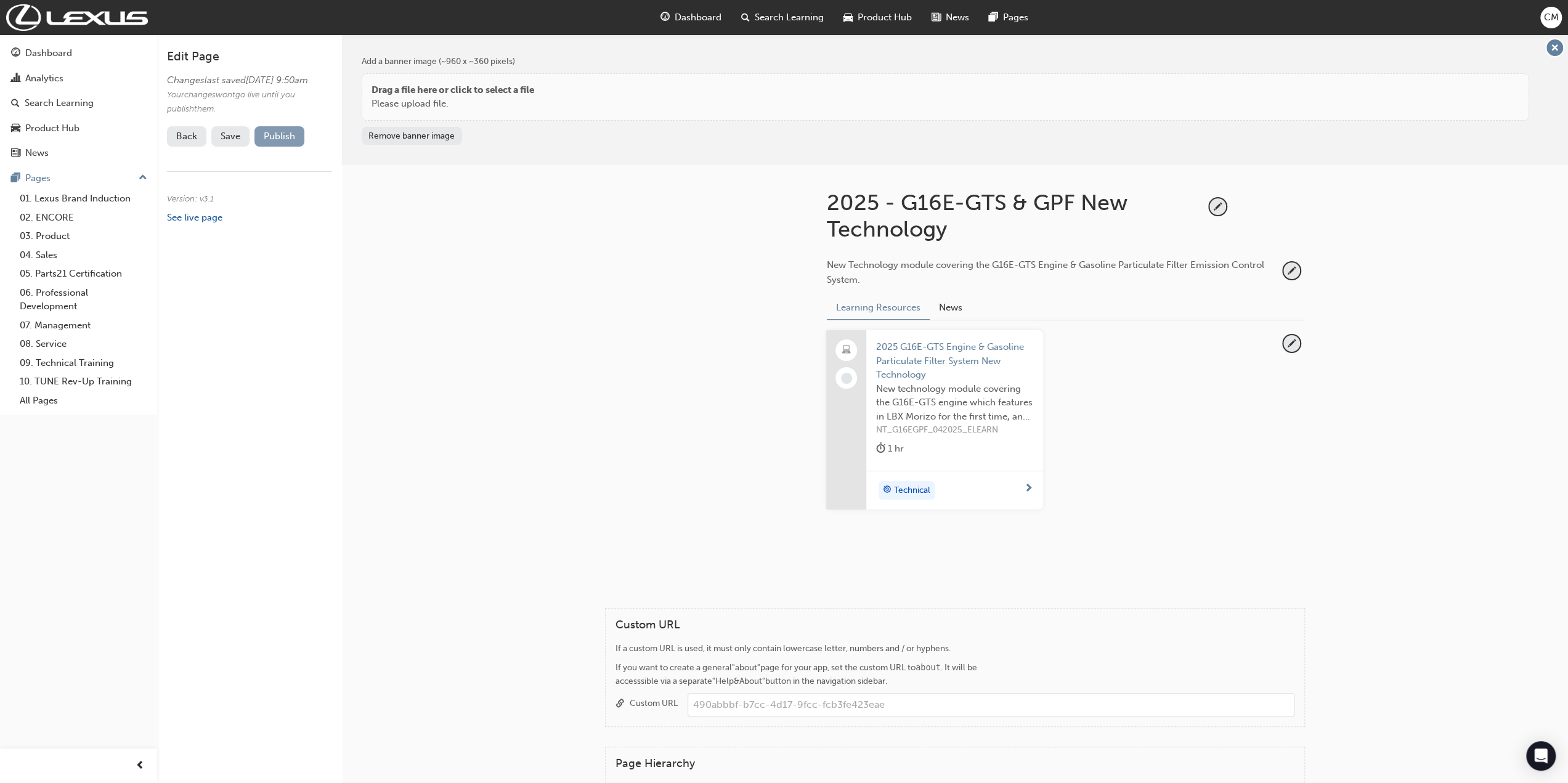
click at [282, 146] on button "Publish" at bounding box center [279, 136] width 50 height 20
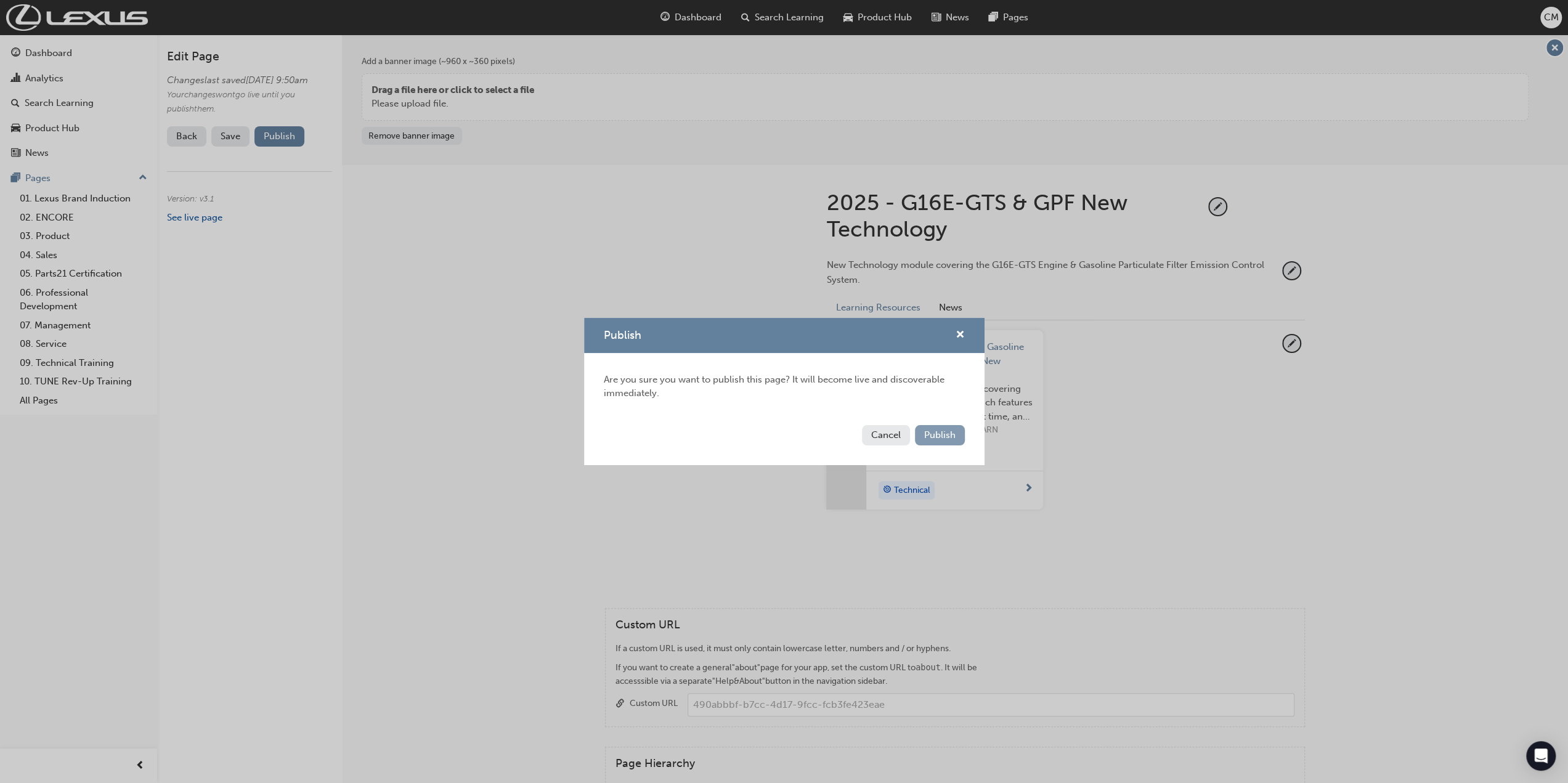
click at [928, 433] on span "Publish" at bounding box center [940, 434] width 32 height 11
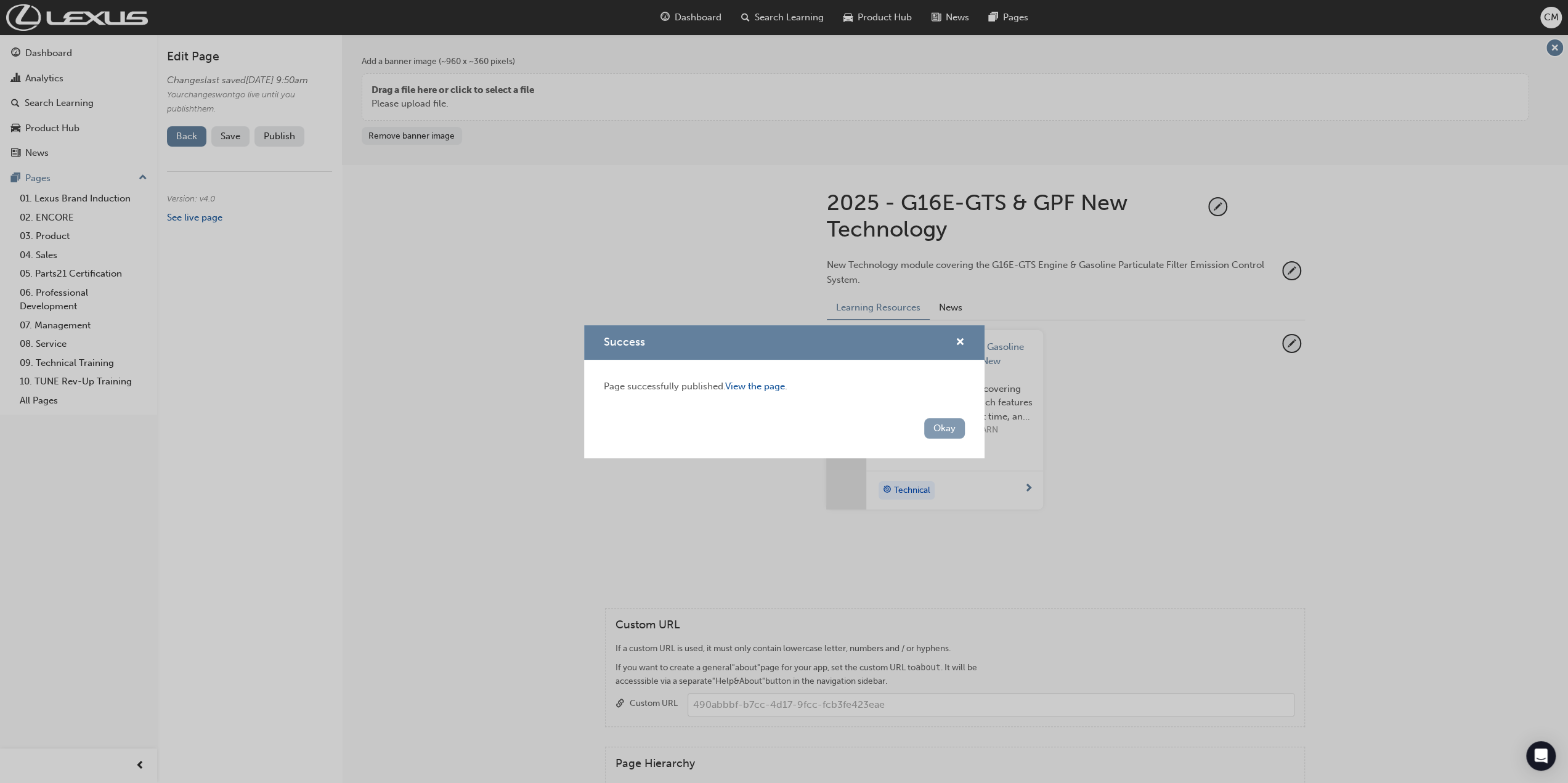
click at [935, 432] on button "Okay" at bounding box center [945, 428] width 41 height 20
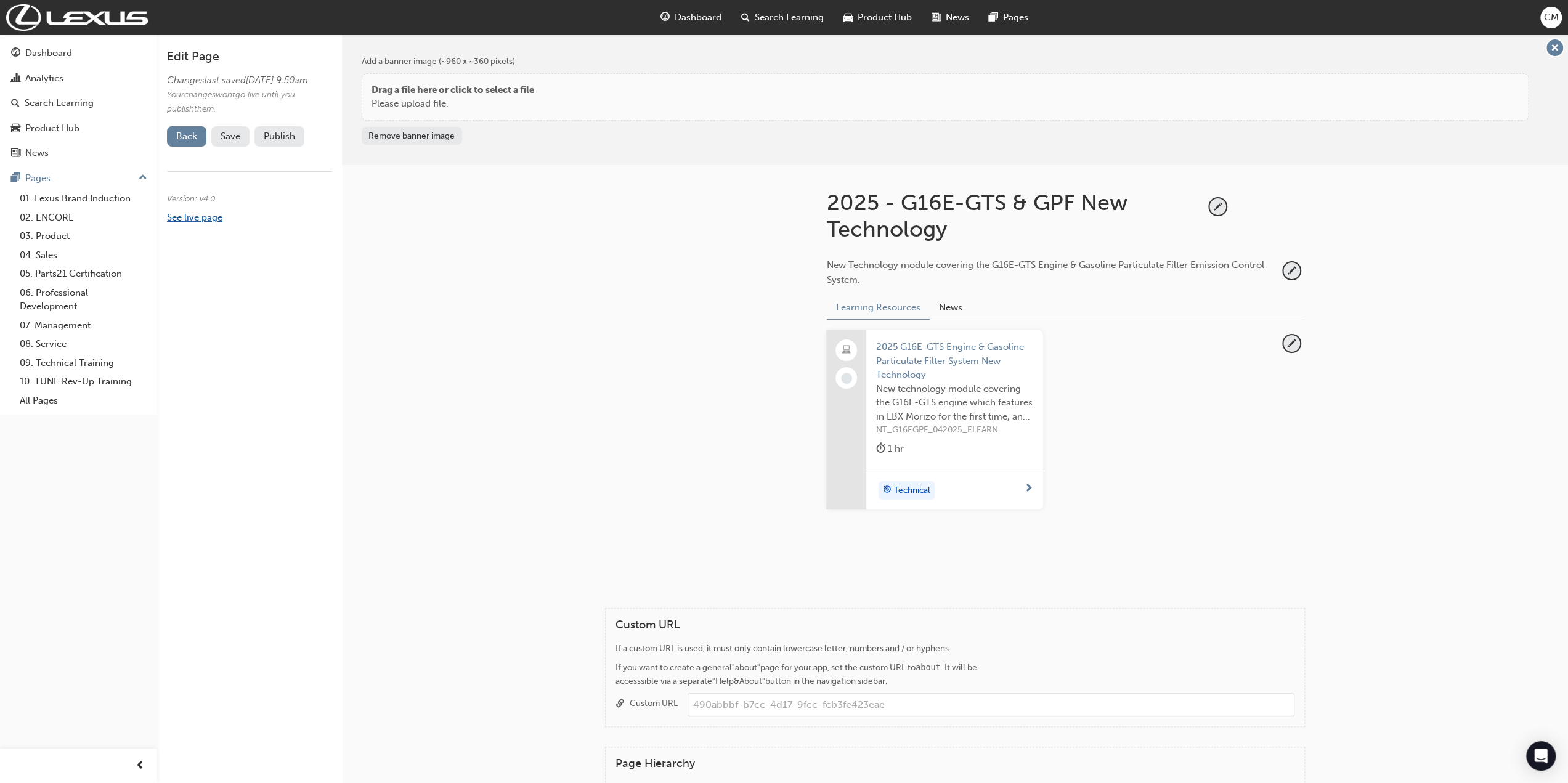
click at [179, 223] on link "See live page" at bounding box center [195, 217] width 55 height 11
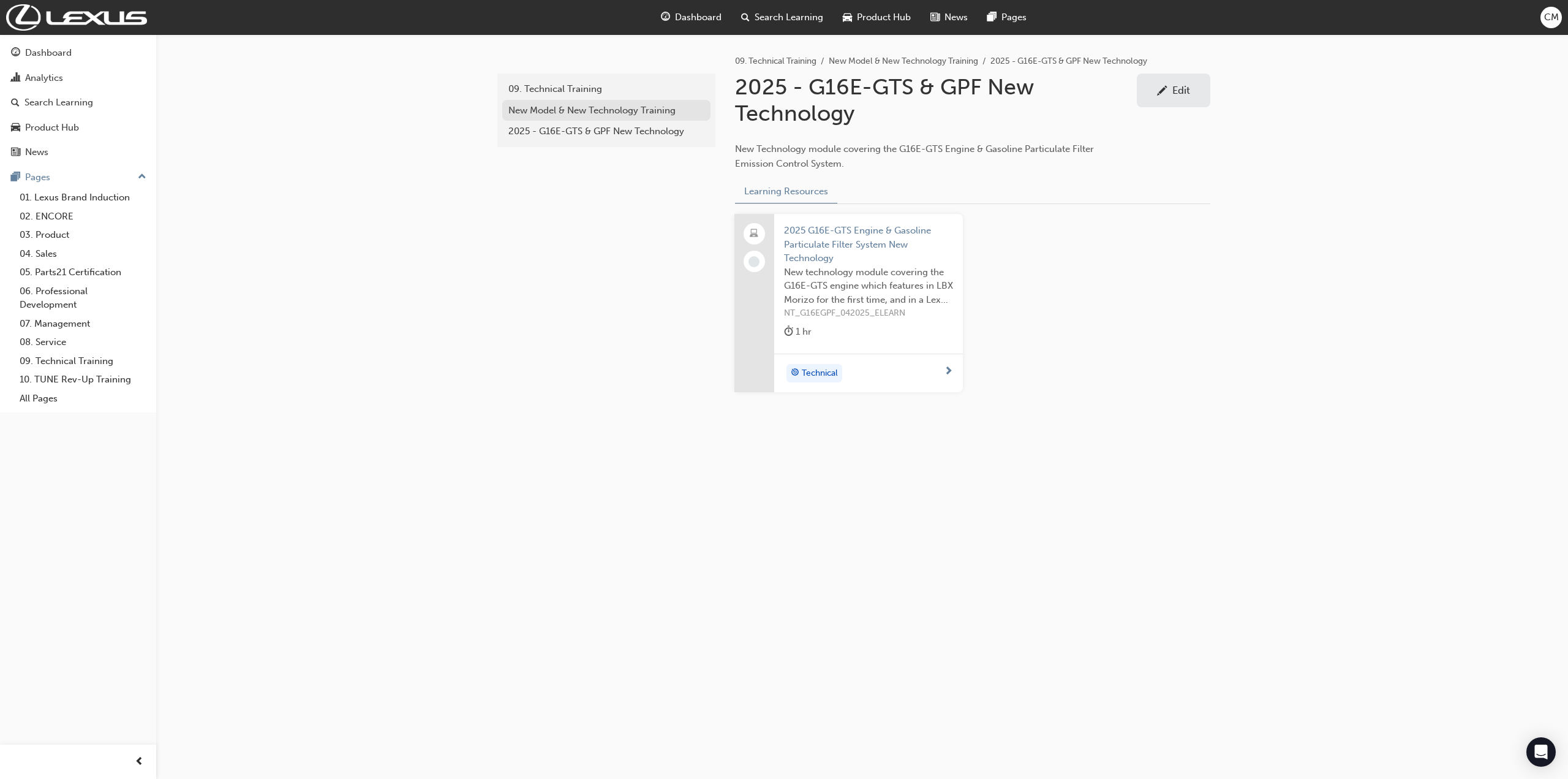
click at [519, 110] on div "New Model & New Technology Training" at bounding box center [606, 110] width 196 height 14
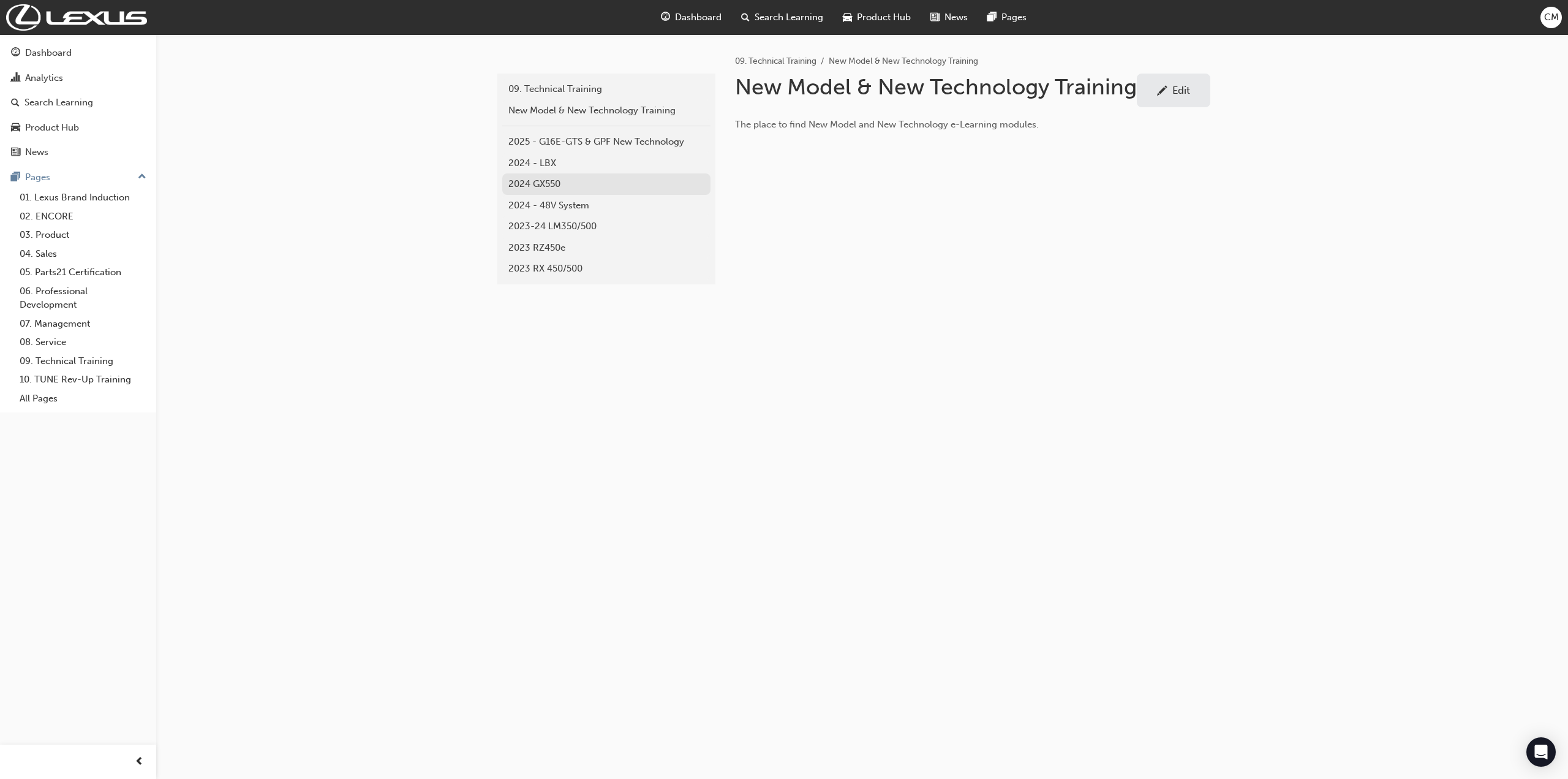
click at [521, 181] on div "2024 GX550" at bounding box center [606, 184] width 196 height 14
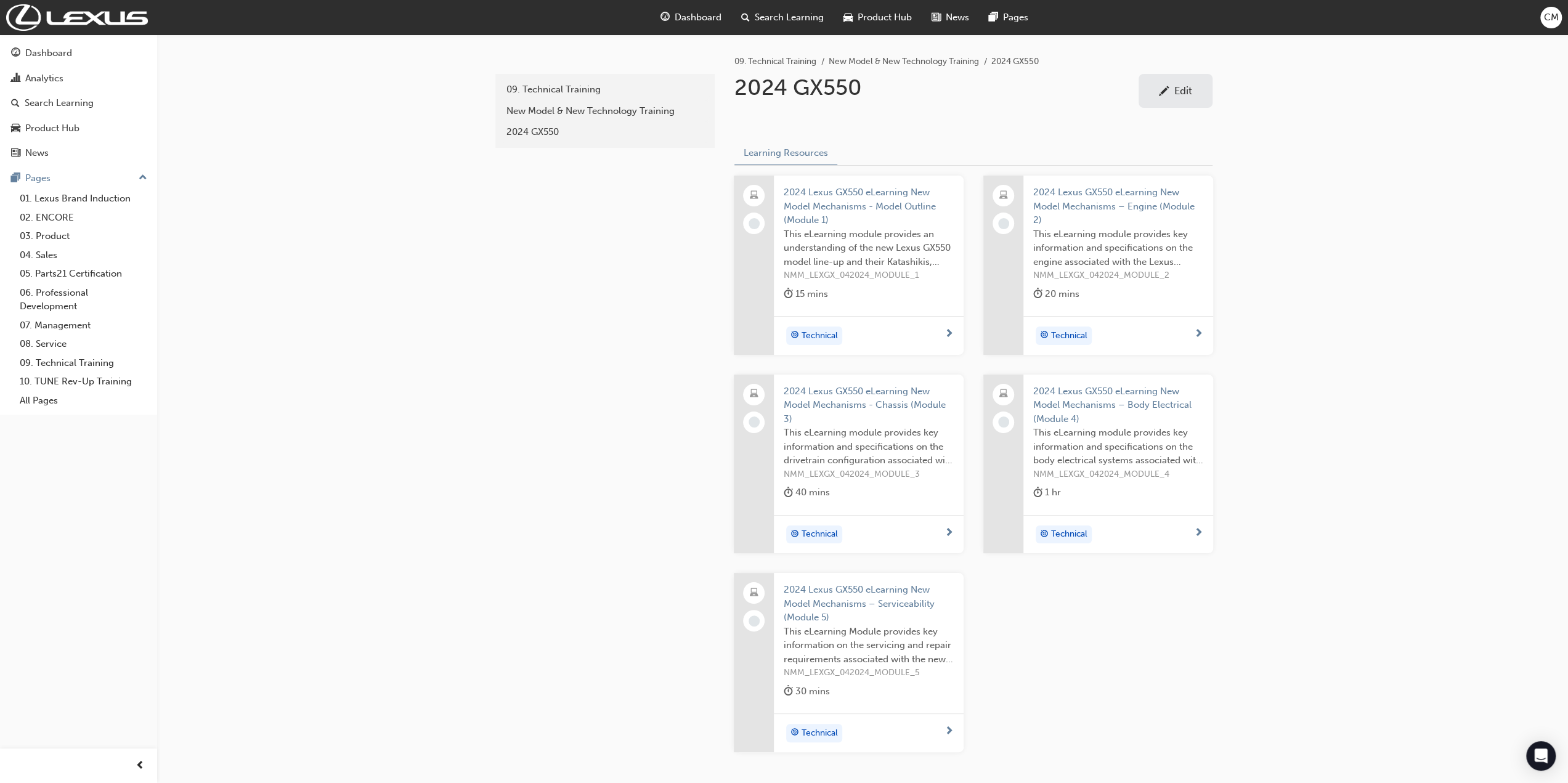
click at [1190, 92] on div "Edit" at bounding box center [1183, 90] width 18 height 13
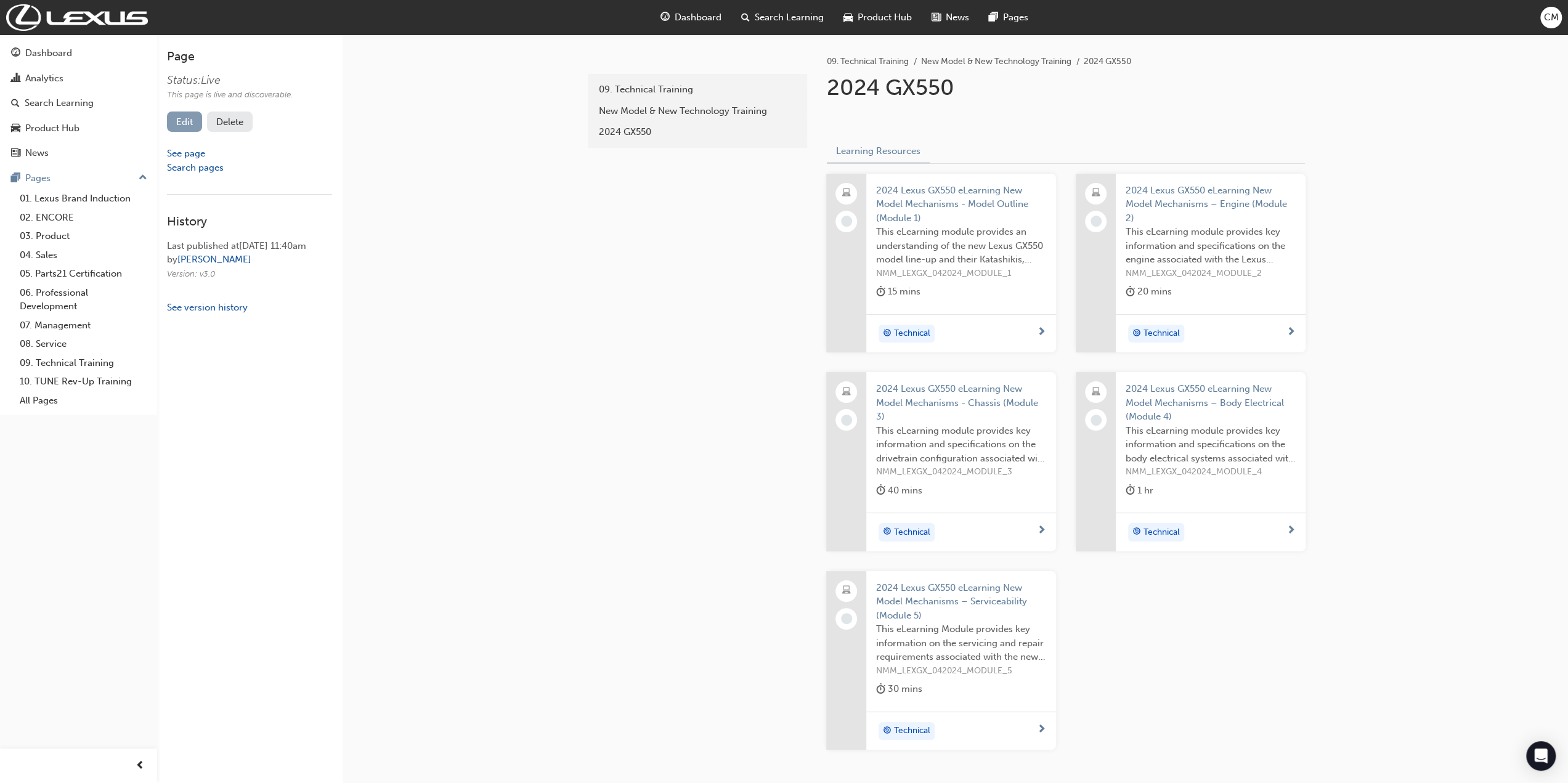
click at [175, 123] on link "Edit" at bounding box center [185, 121] width 35 height 20
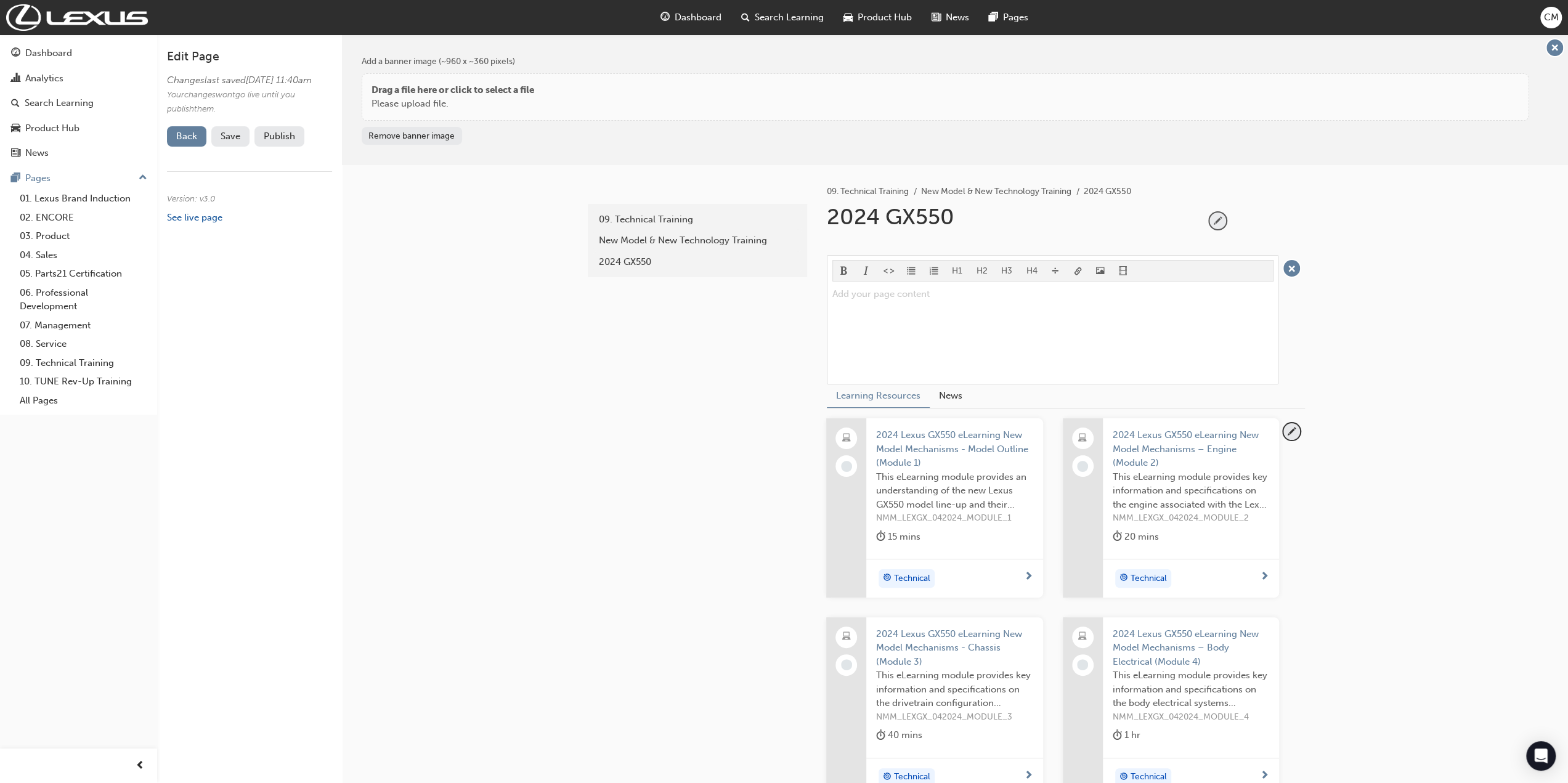
click at [1220, 218] on span "pencil-icon" at bounding box center [1218, 221] width 17 height 17
click at [879, 218] on input "2024 GX550" at bounding box center [1011, 219] width 377 height 33
type input "2024 - GX550"
click at [238, 141] on span "Save" at bounding box center [231, 136] width 20 height 11
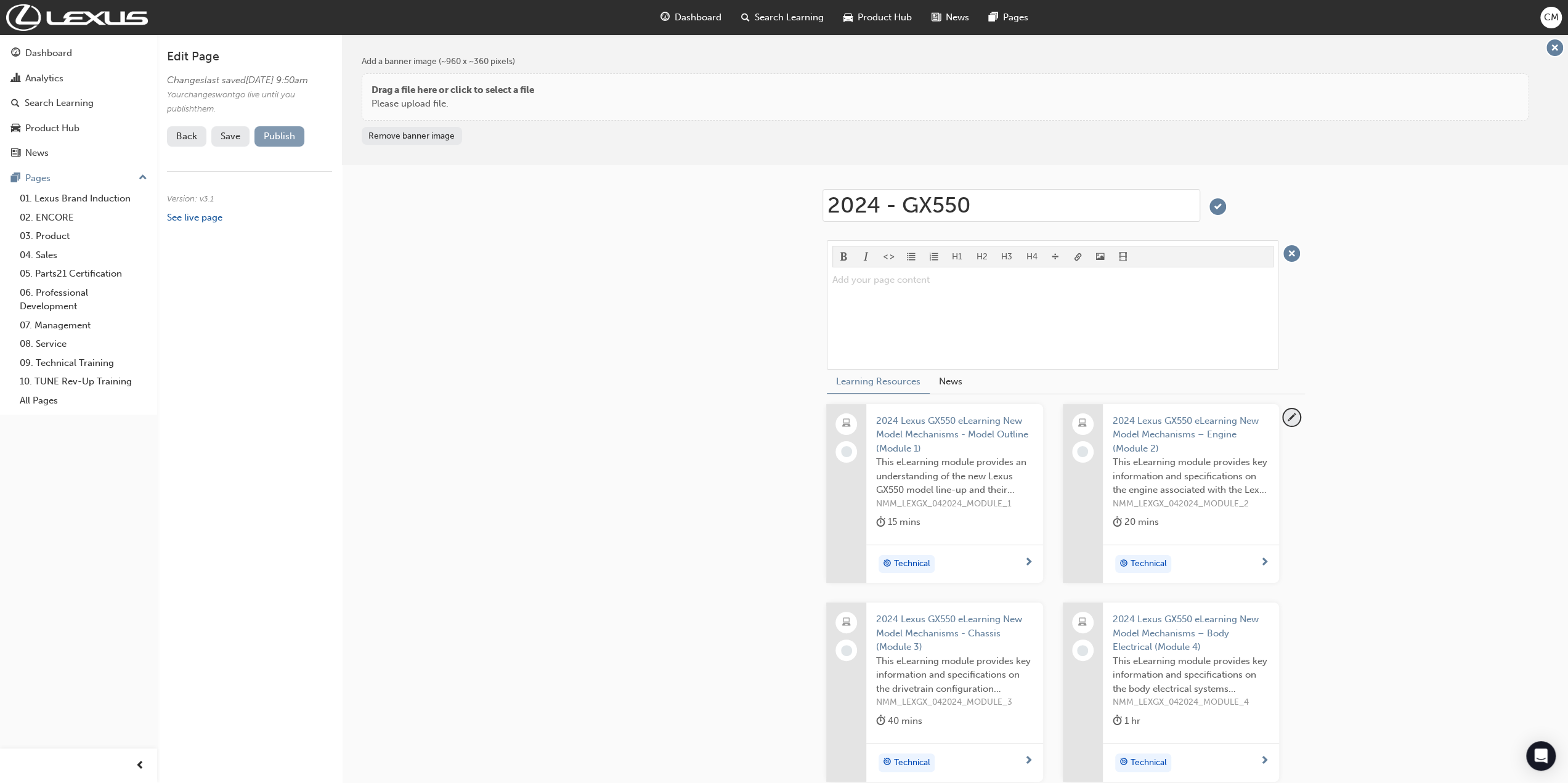
click at [269, 146] on button "Publish" at bounding box center [279, 136] width 50 height 20
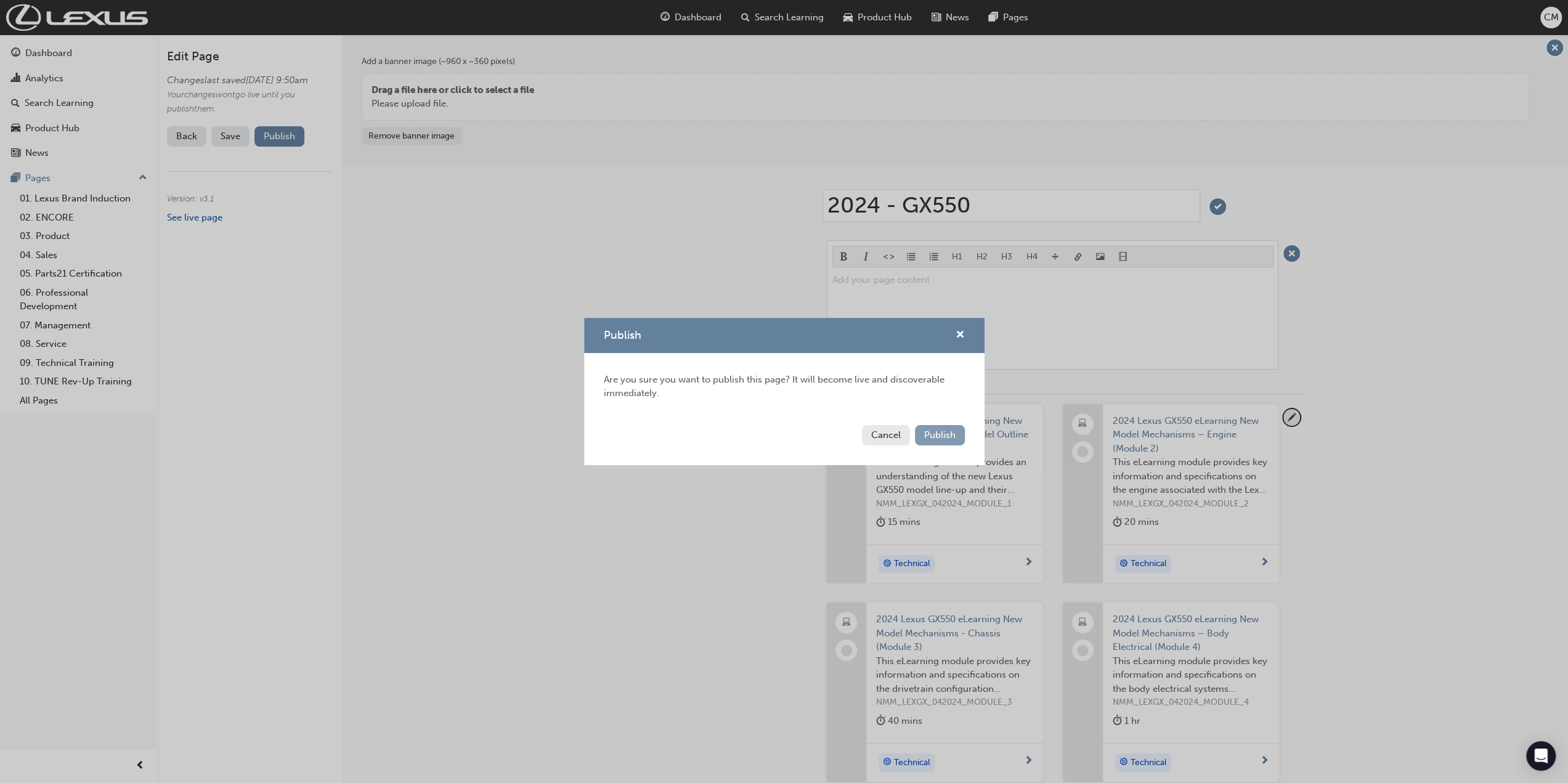
click at [940, 436] on span "Publish" at bounding box center [940, 434] width 32 height 11
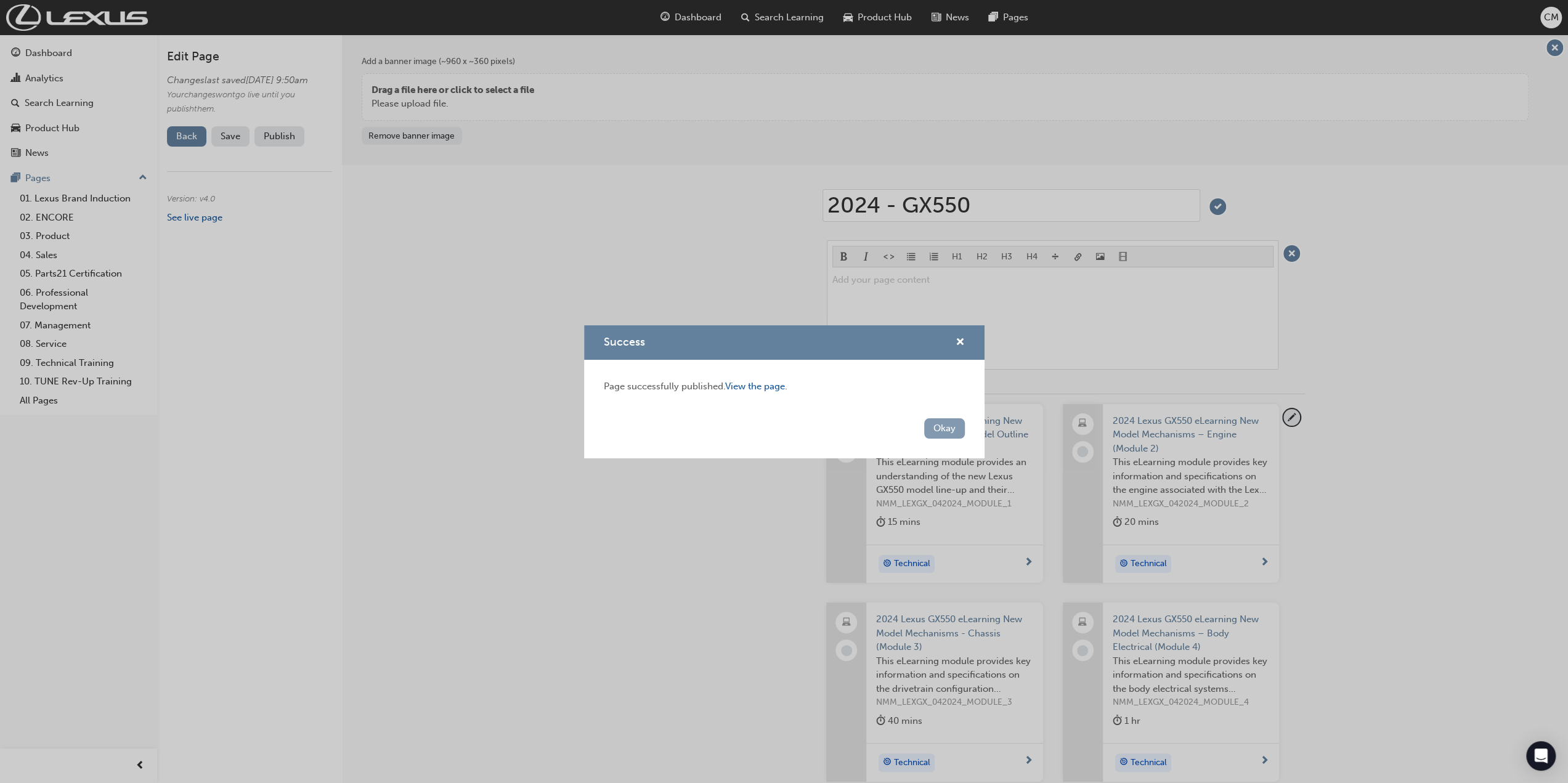
click at [945, 431] on button "Okay" at bounding box center [945, 428] width 41 height 20
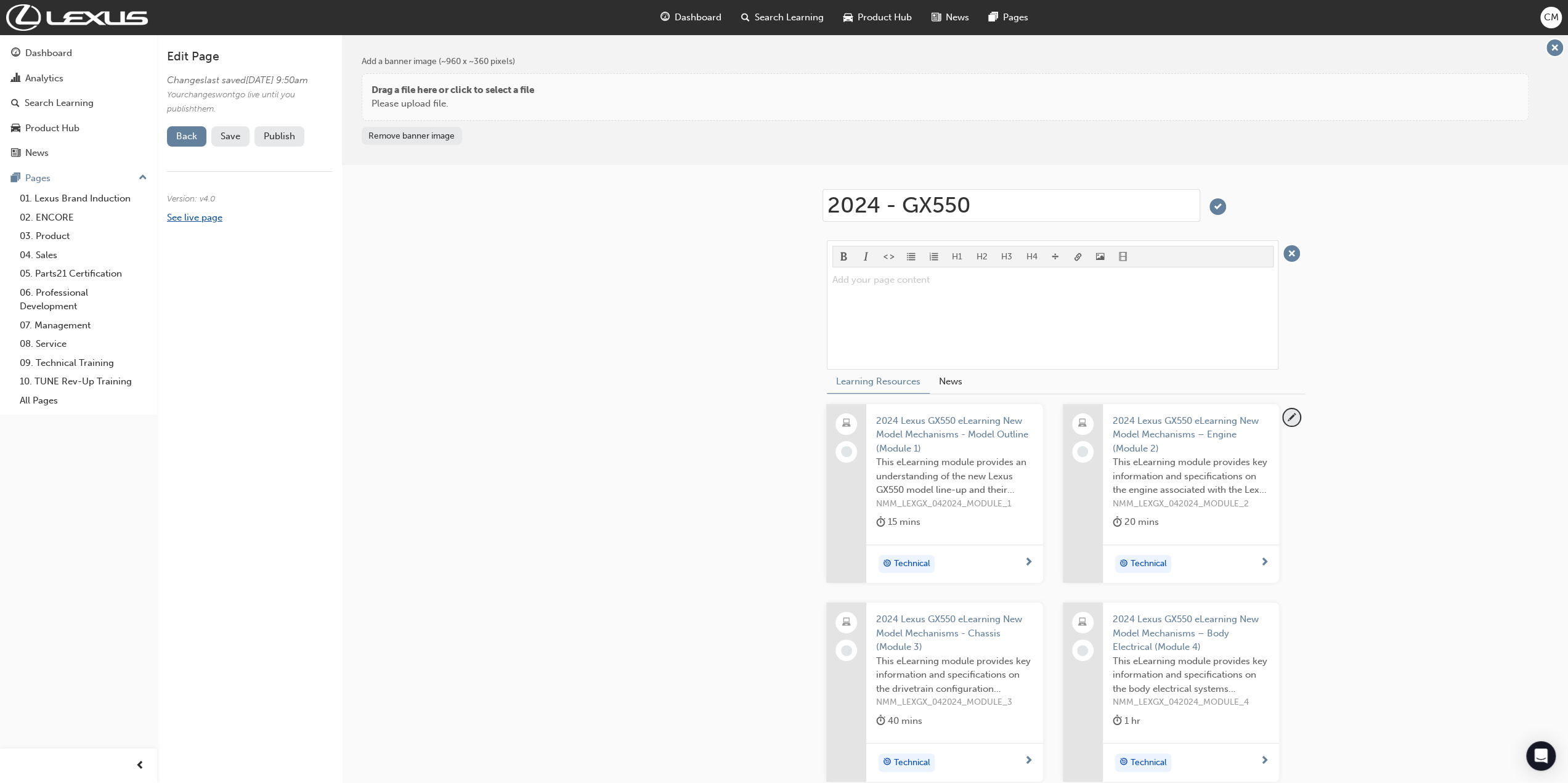
click at [186, 223] on link "See live page" at bounding box center [195, 217] width 55 height 11
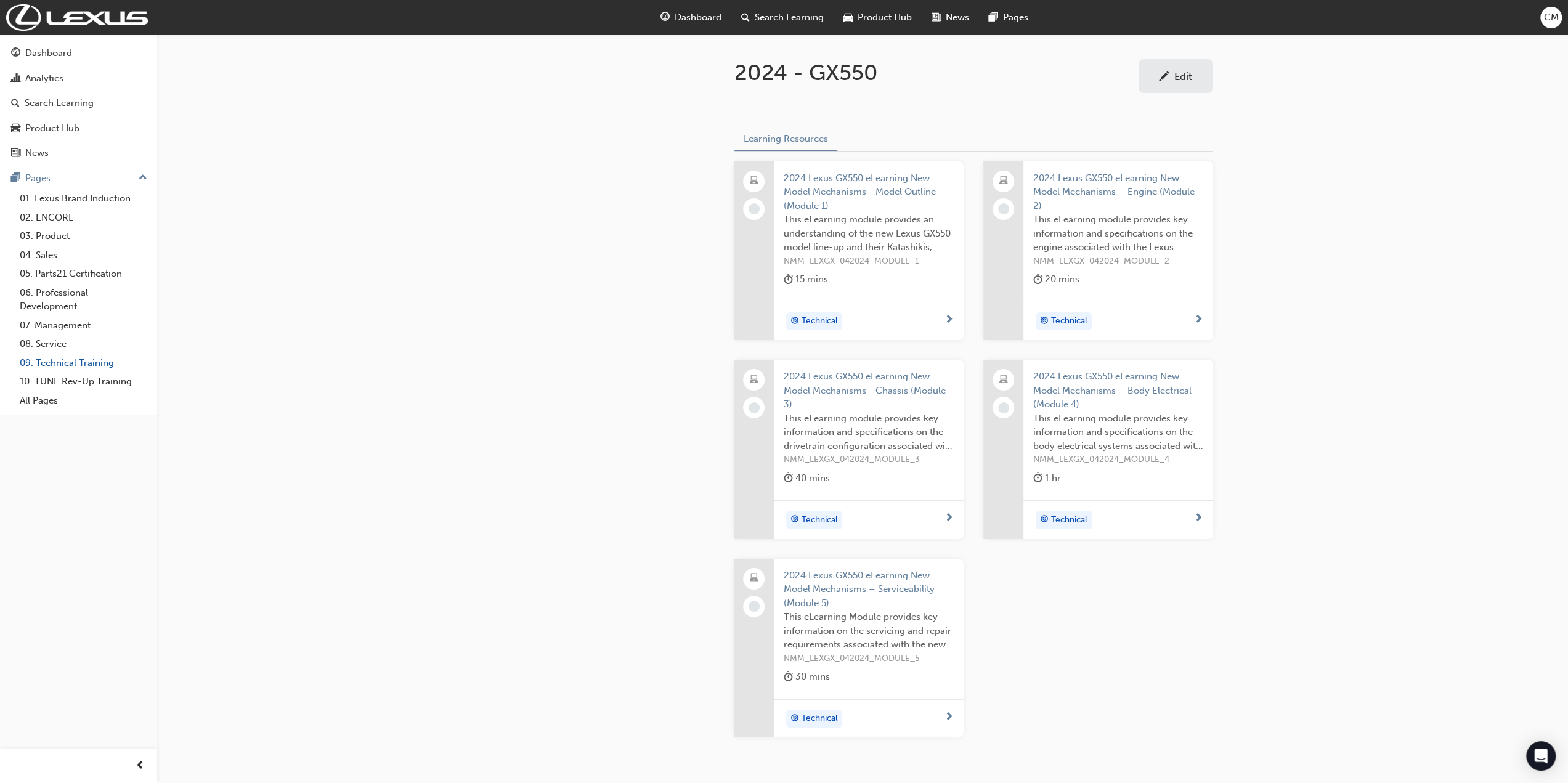
click at [53, 361] on link "09. Technical Training" at bounding box center [84, 363] width 137 height 19
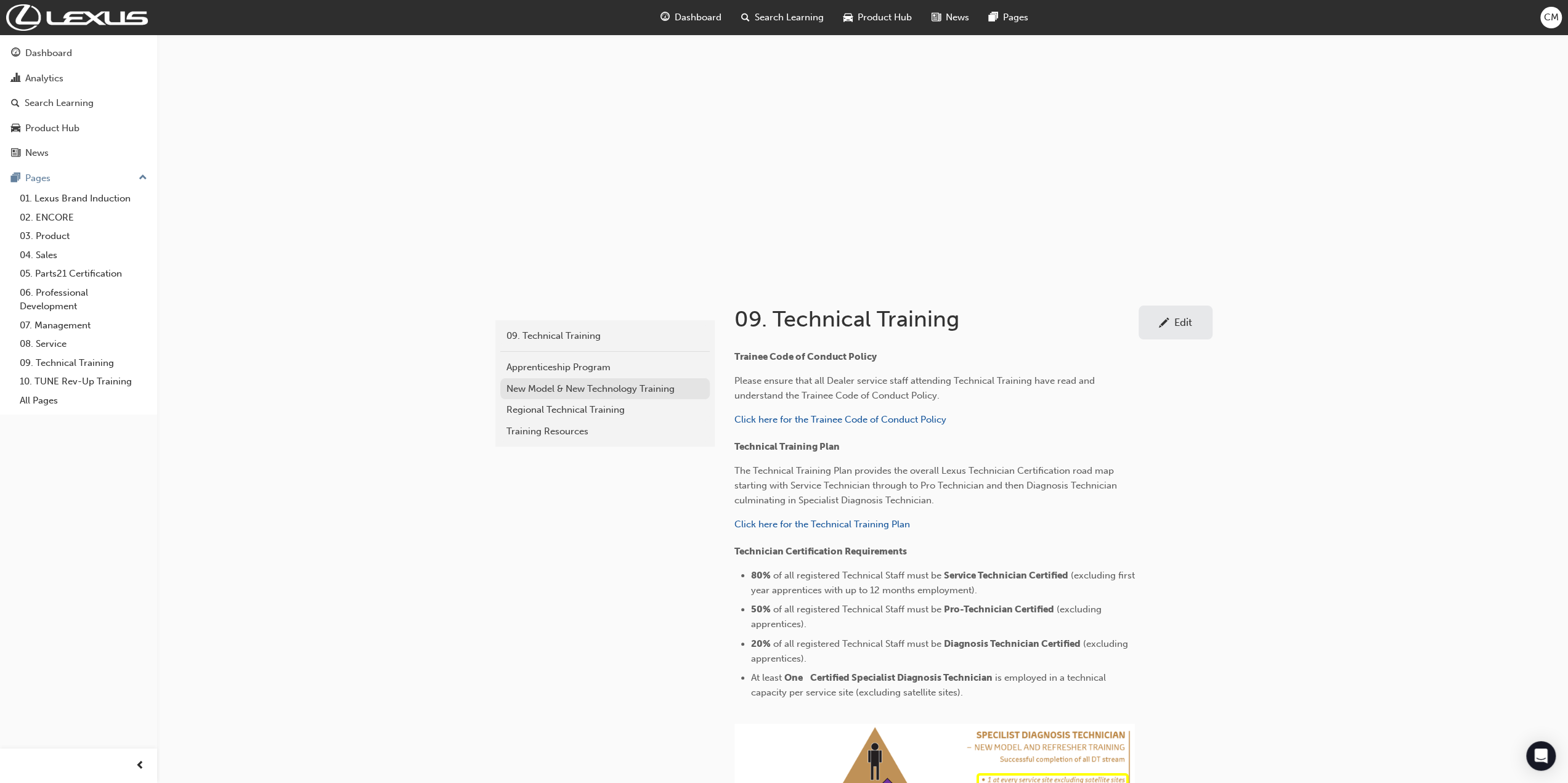
click at [530, 387] on div "New Model & New Technology Training" at bounding box center [605, 389] width 197 height 14
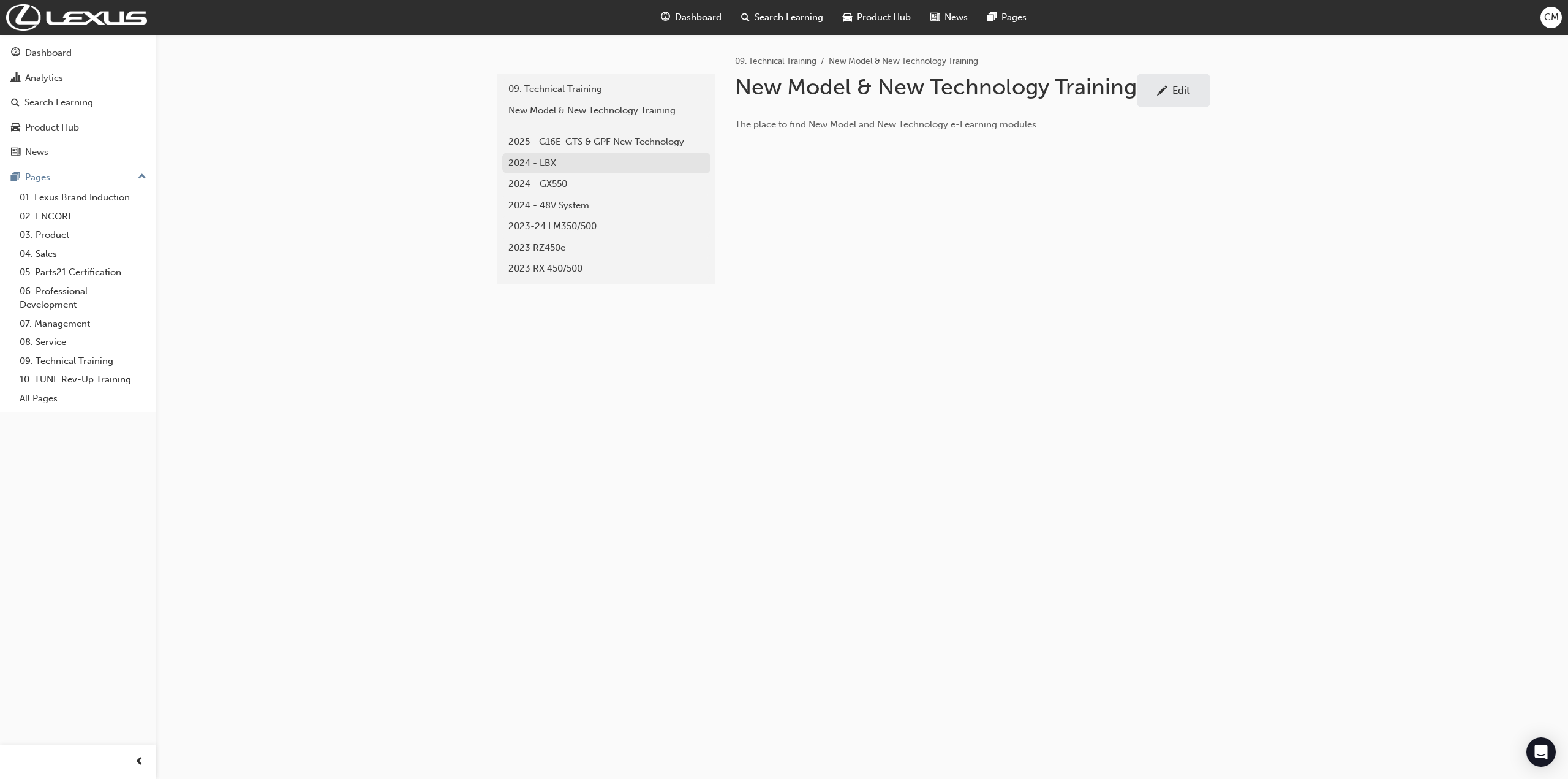
click at [527, 161] on div "2024 - LBX" at bounding box center [606, 163] width 196 height 14
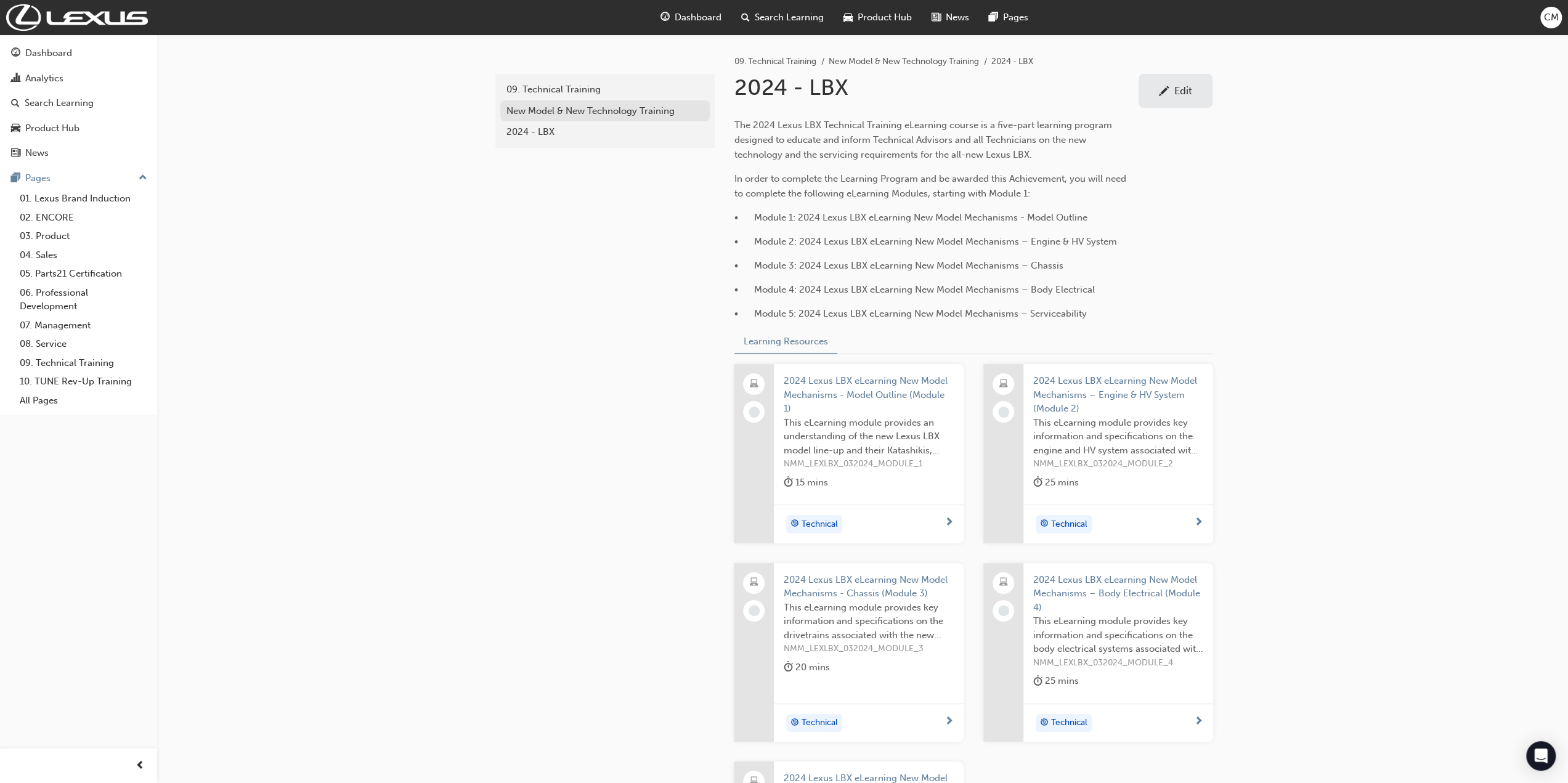
click at [585, 109] on div "New Model & New Technology Training" at bounding box center [605, 110] width 197 height 14
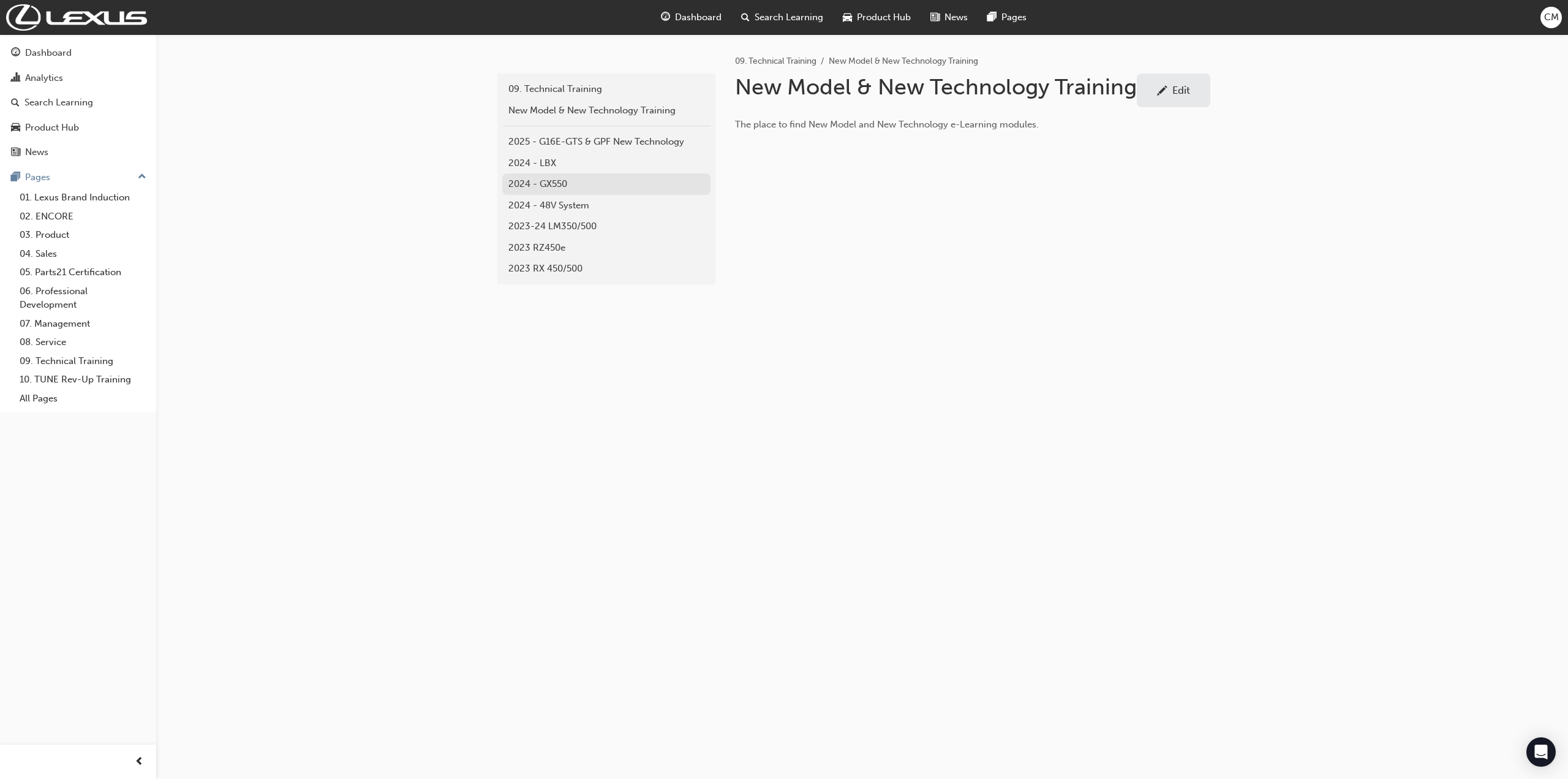
click at [552, 182] on div "2024 - GX550" at bounding box center [606, 184] width 196 height 14
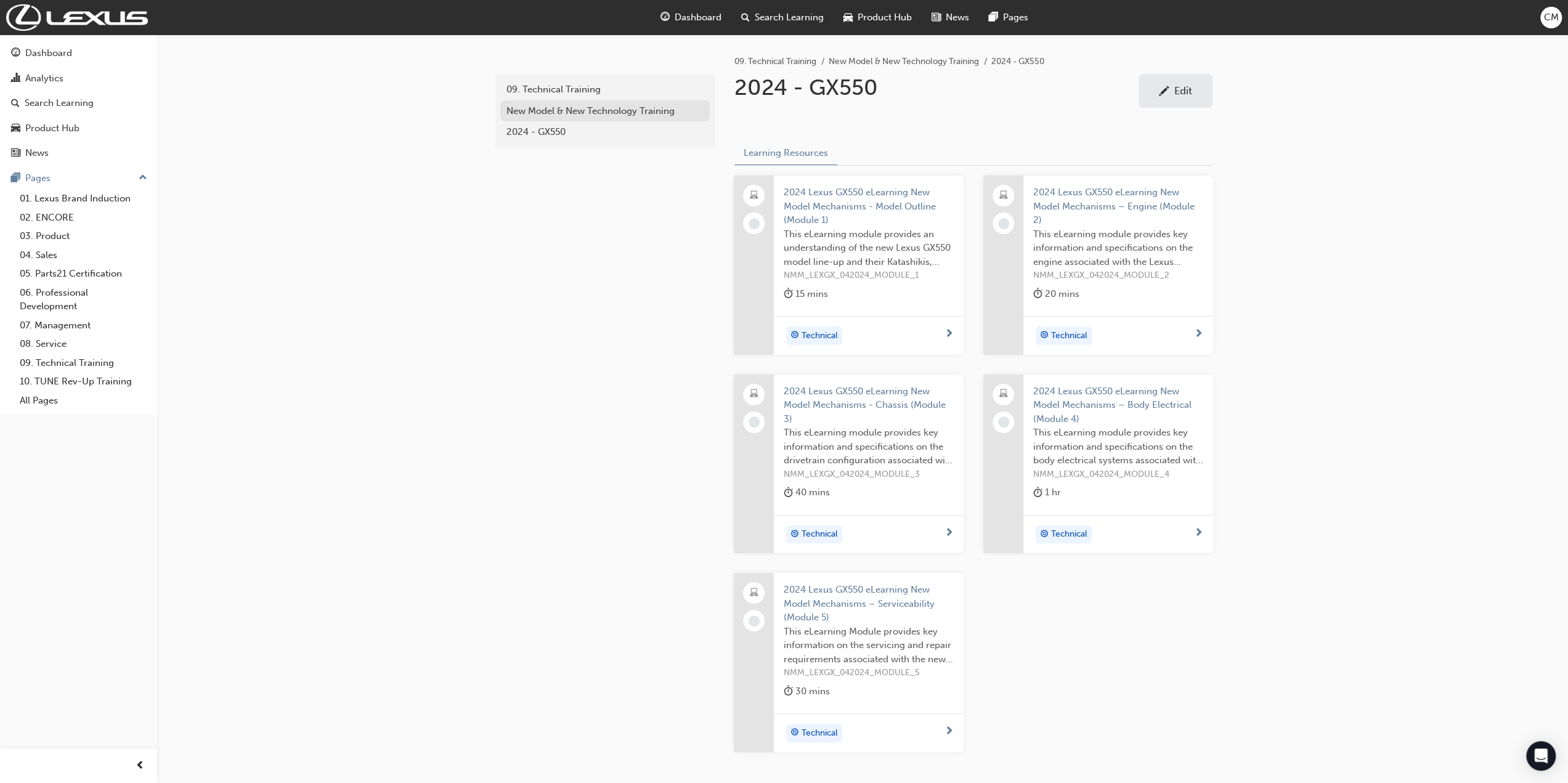
click at [516, 109] on div "New Model & New Technology Training" at bounding box center [605, 110] width 197 height 14
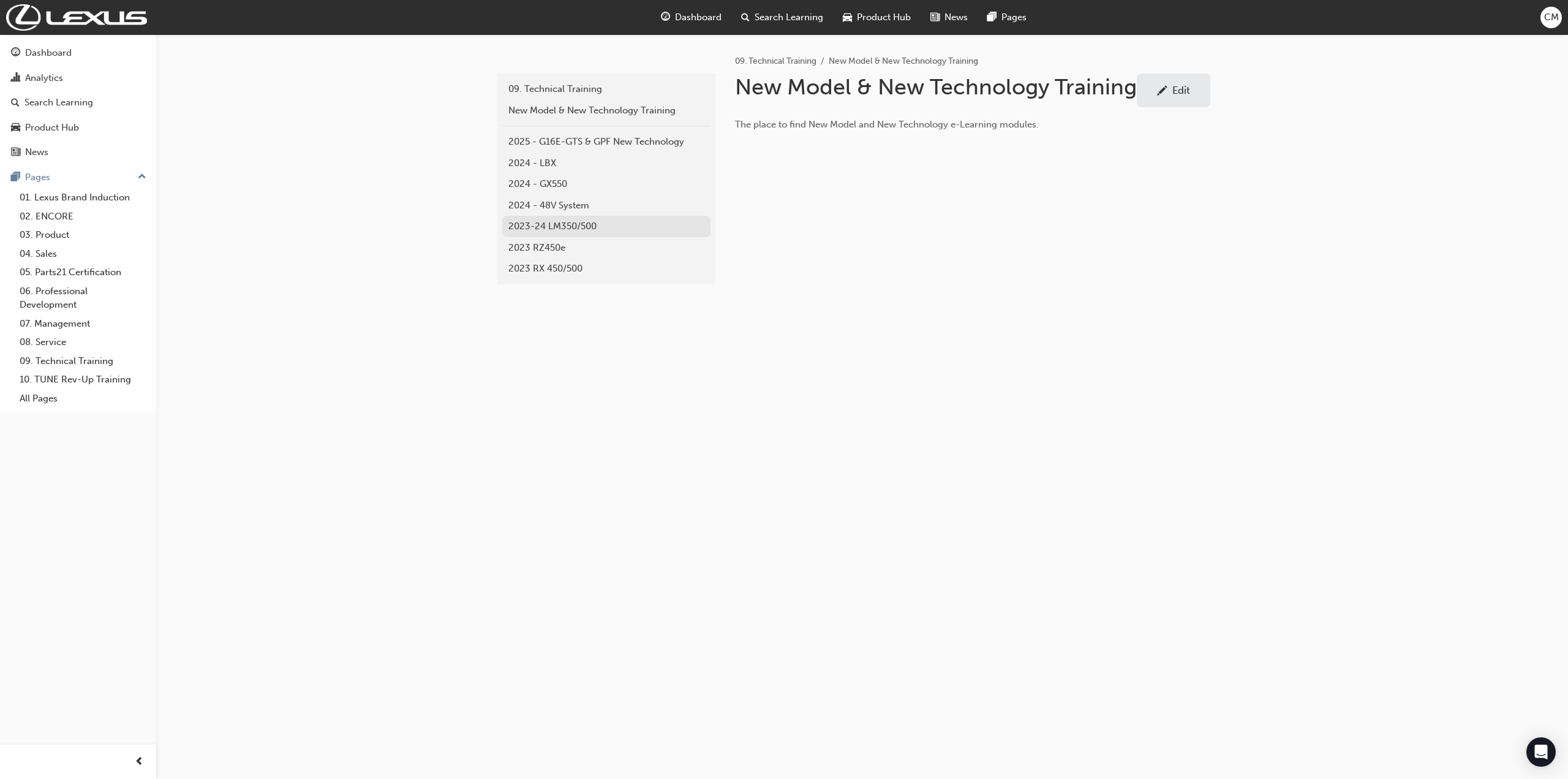
click at [518, 226] on div "2023-24 LM350/500" at bounding box center [606, 226] width 196 height 14
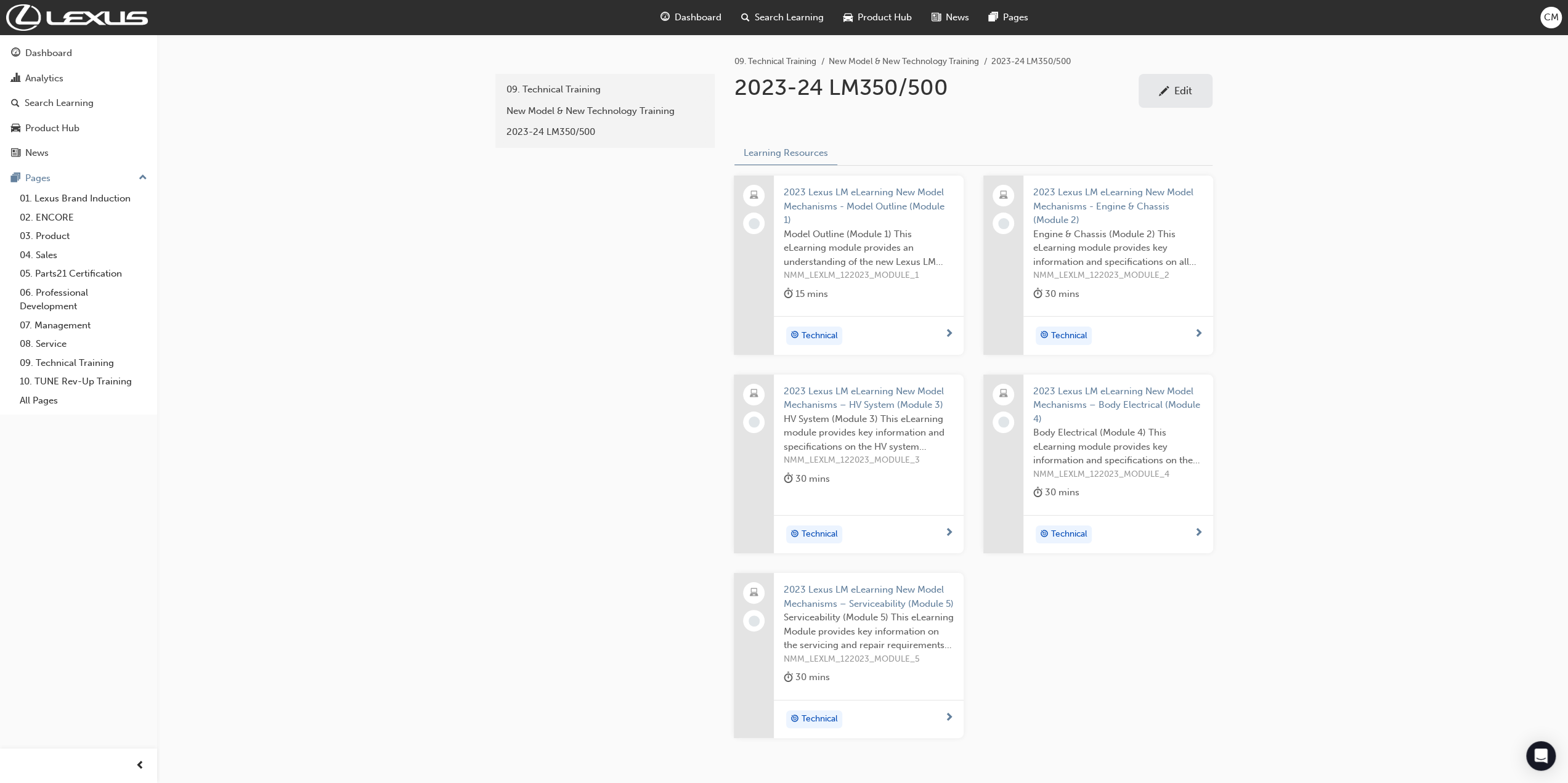
click at [1181, 91] on div "Edit" at bounding box center [1183, 90] width 18 height 13
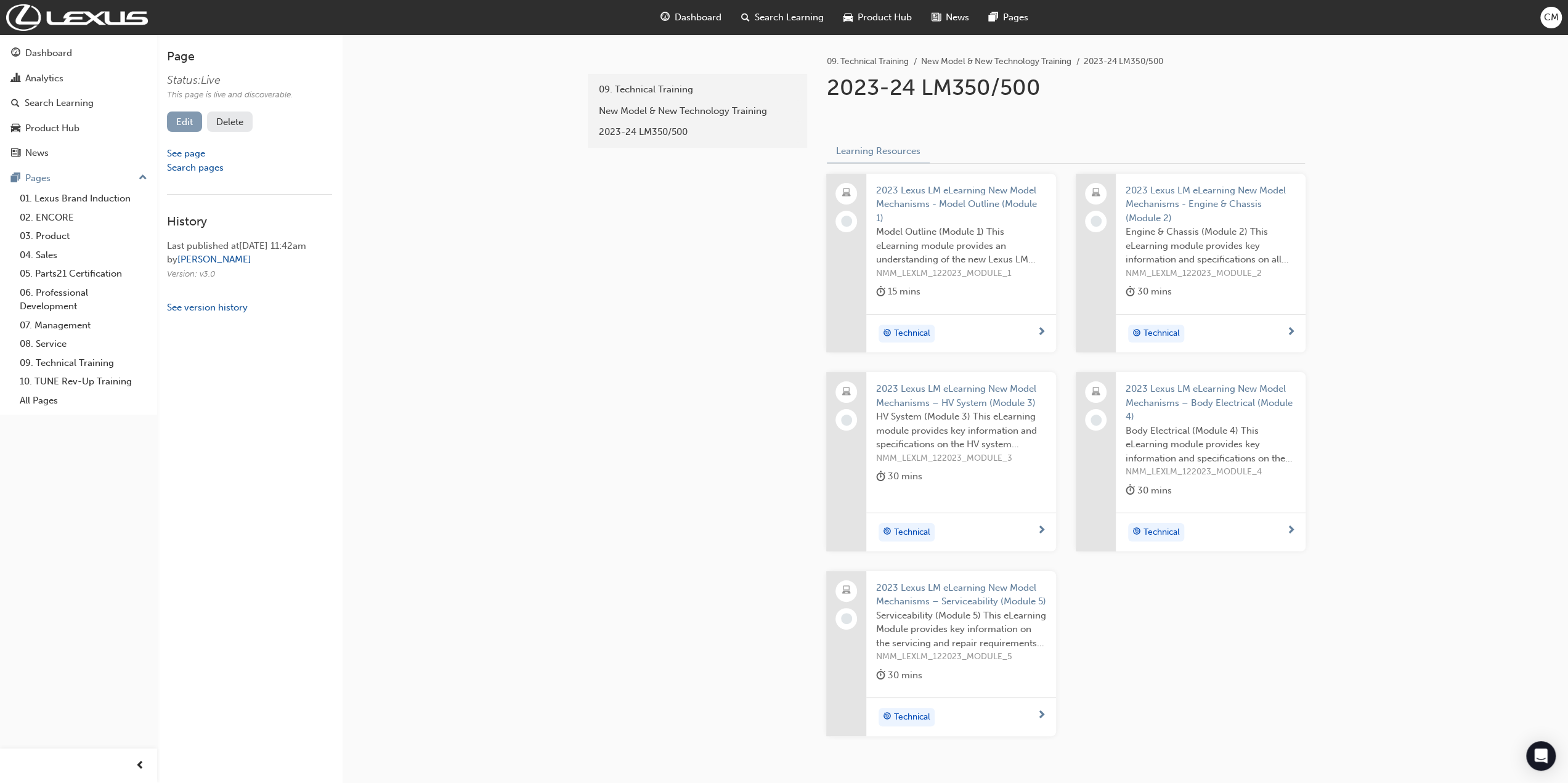
click at [191, 122] on link "Edit" at bounding box center [185, 121] width 35 height 20
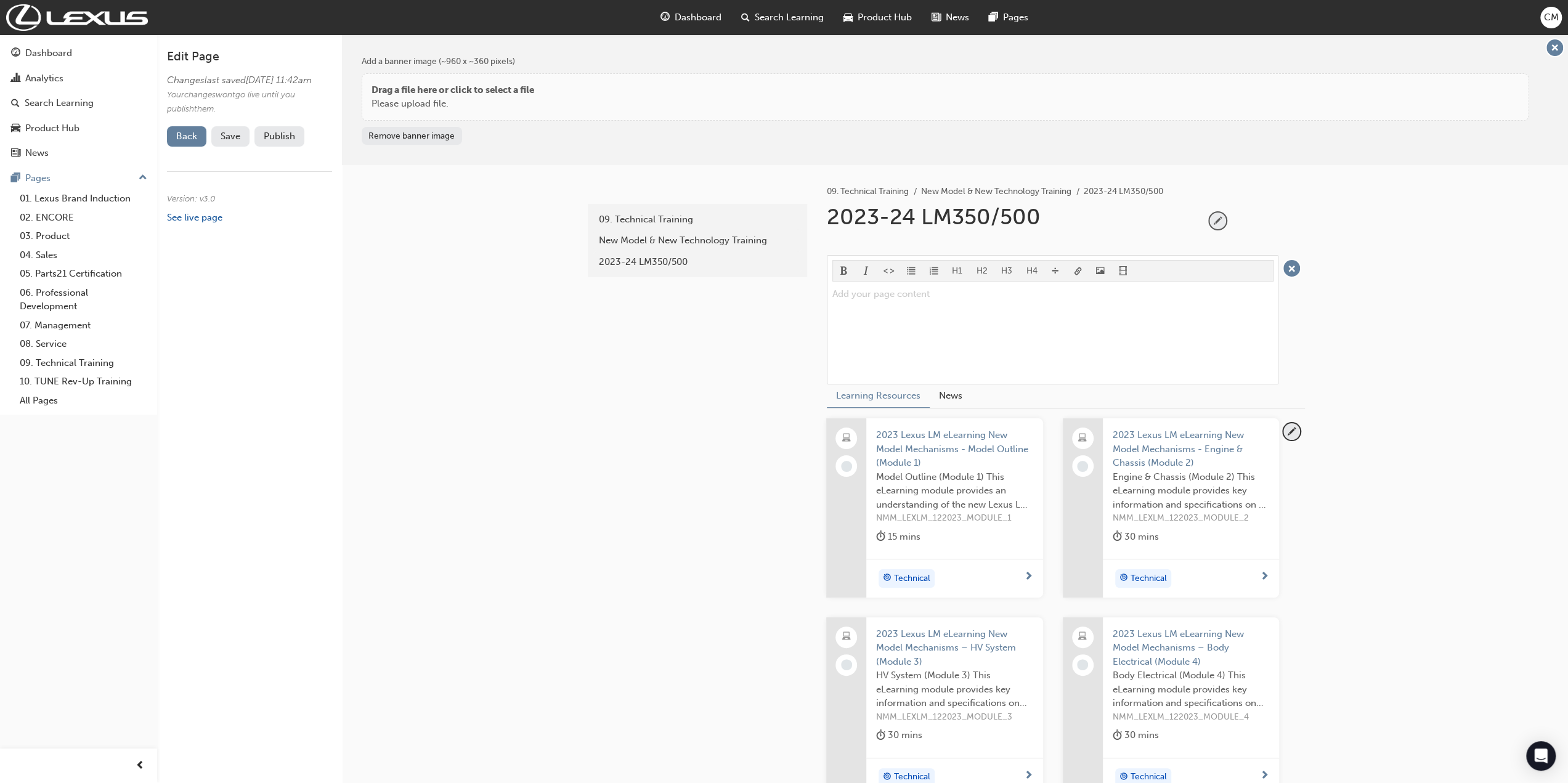
click at [1217, 218] on span "pencil-icon" at bounding box center [1218, 221] width 17 height 17
click at [911, 219] on input "2023-24 LM350/500" at bounding box center [1011, 219] width 377 height 33
click at [893, 223] on input "2023-24 - LM350/500" at bounding box center [1011, 219] width 377 height 33
type input "2023/24 - LM350/500"
click at [227, 141] on span "Save" at bounding box center [231, 136] width 20 height 11
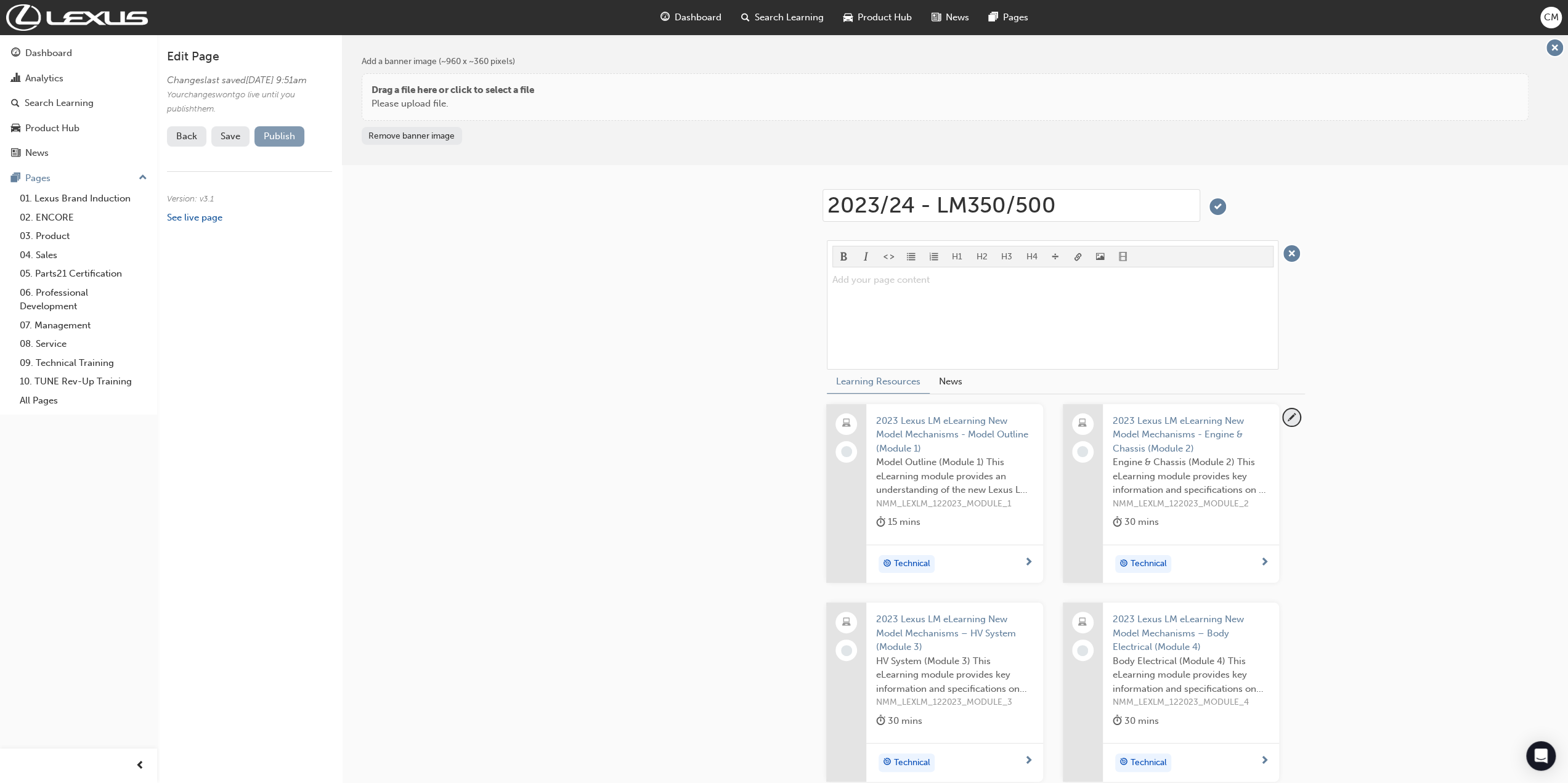
click at [263, 146] on button "Publish" at bounding box center [279, 136] width 50 height 20
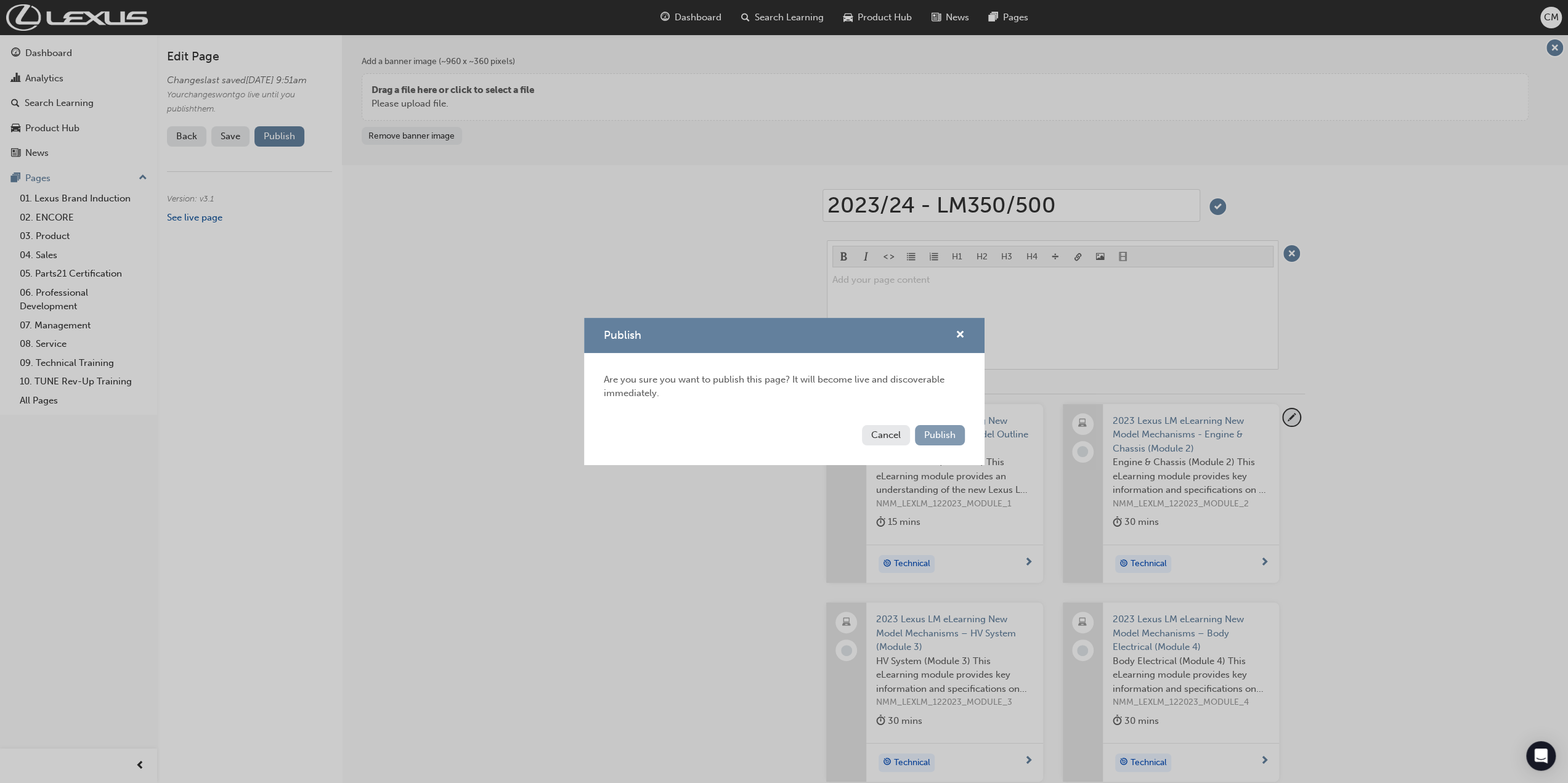
click at [936, 435] on span "Publish" at bounding box center [940, 434] width 32 height 11
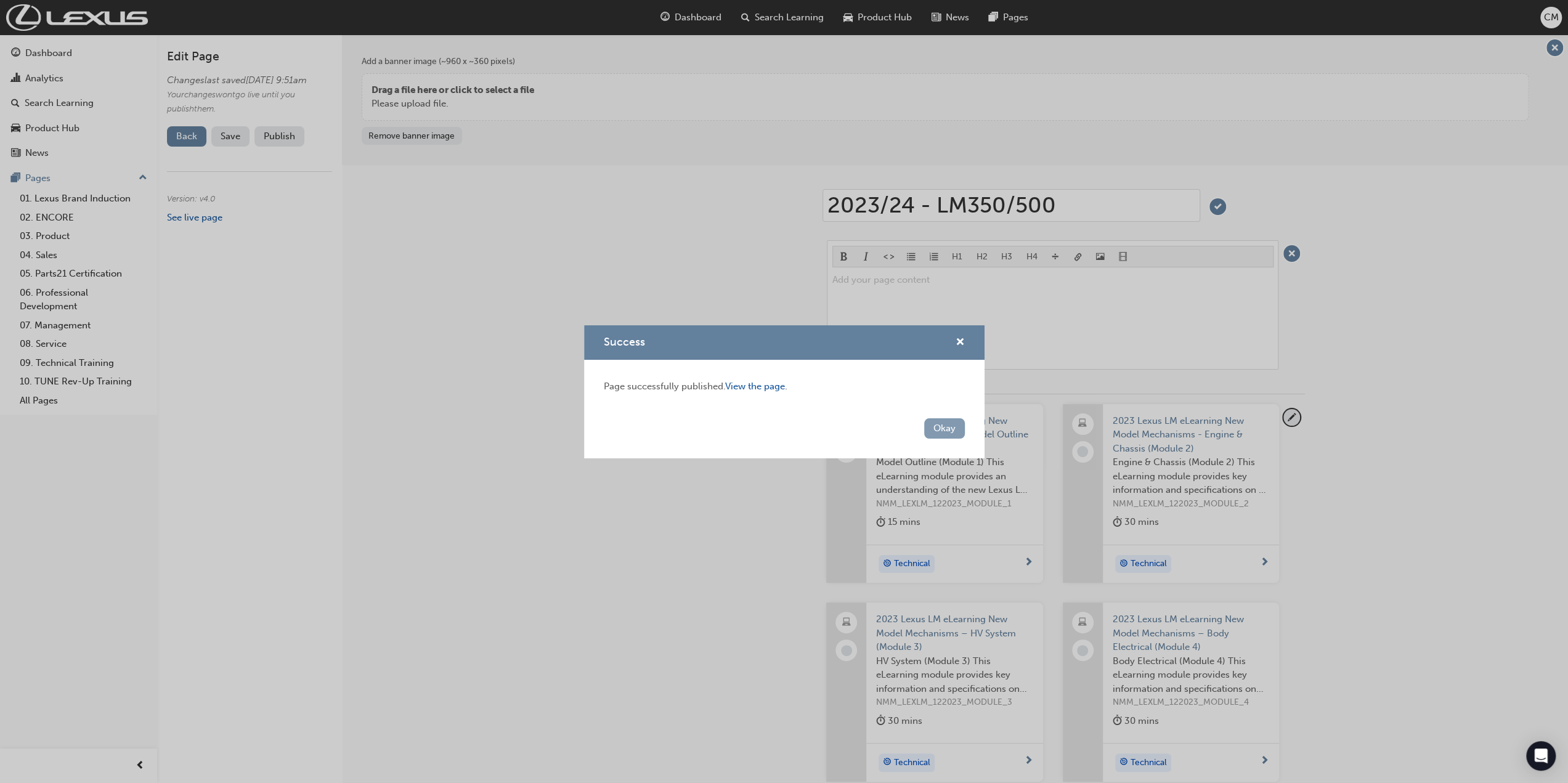
click at [936, 427] on button "Okay" at bounding box center [945, 428] width 41 height 20
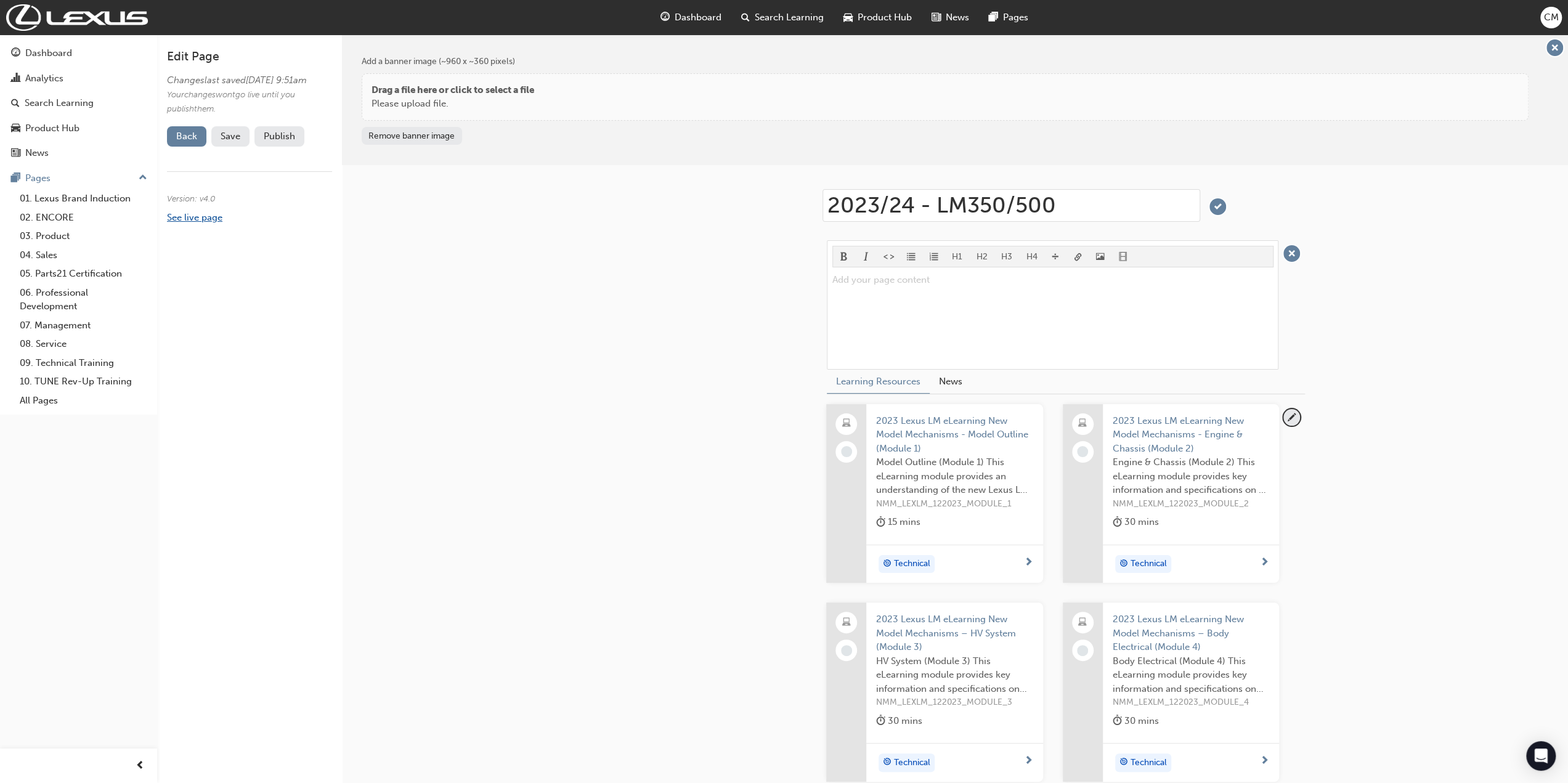
click at [192, 223] on link "See live page" at bounding box center [195, 217] width 55 height 11
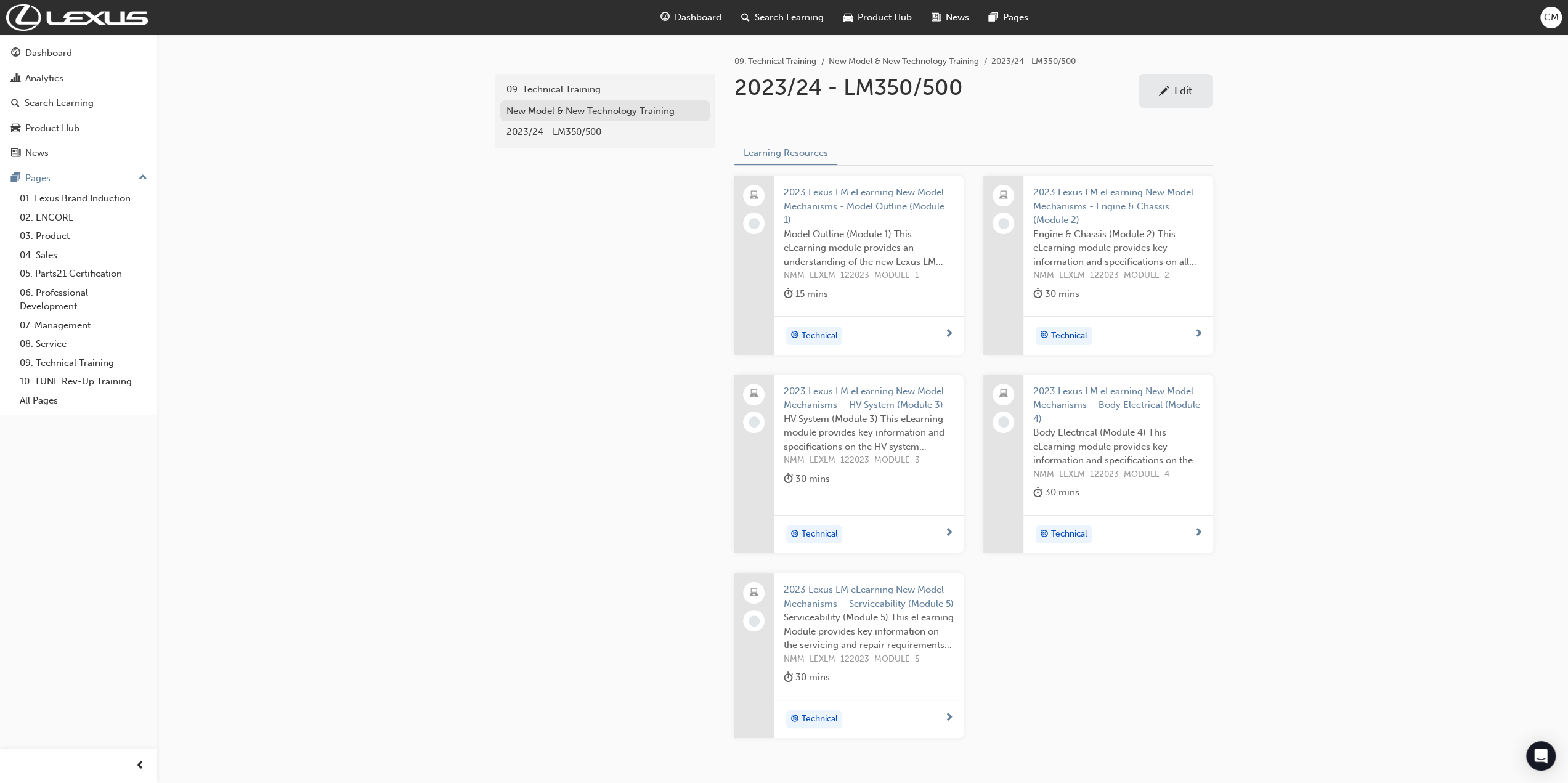
click at [540, 110] on div "New Model & New Technology Training" at bounding box center [605, 110] width 197 height 14
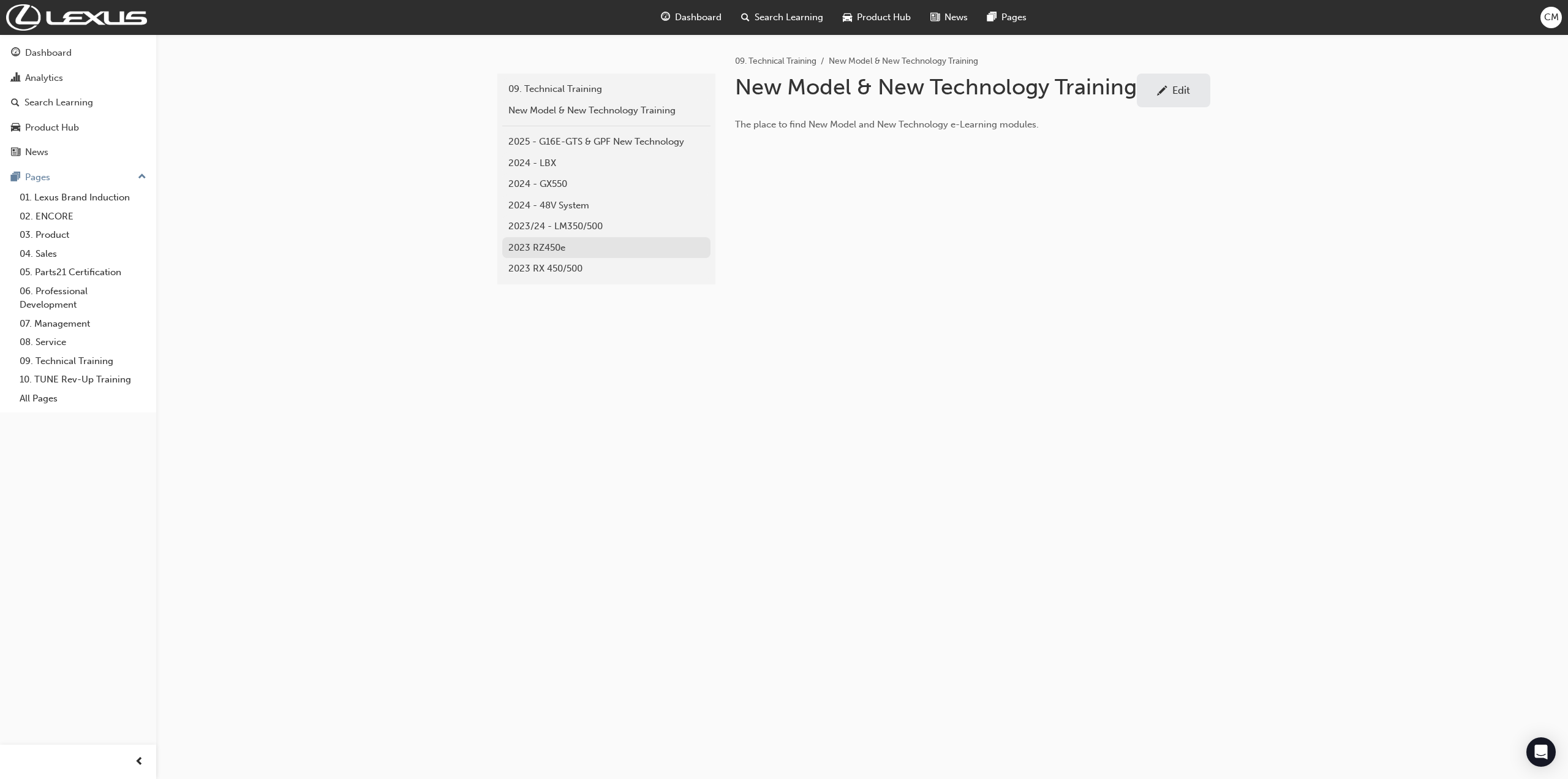
click at [518, 246] on div "2023 RZ450e" at bounding box center [606, 247] width 196 height 14
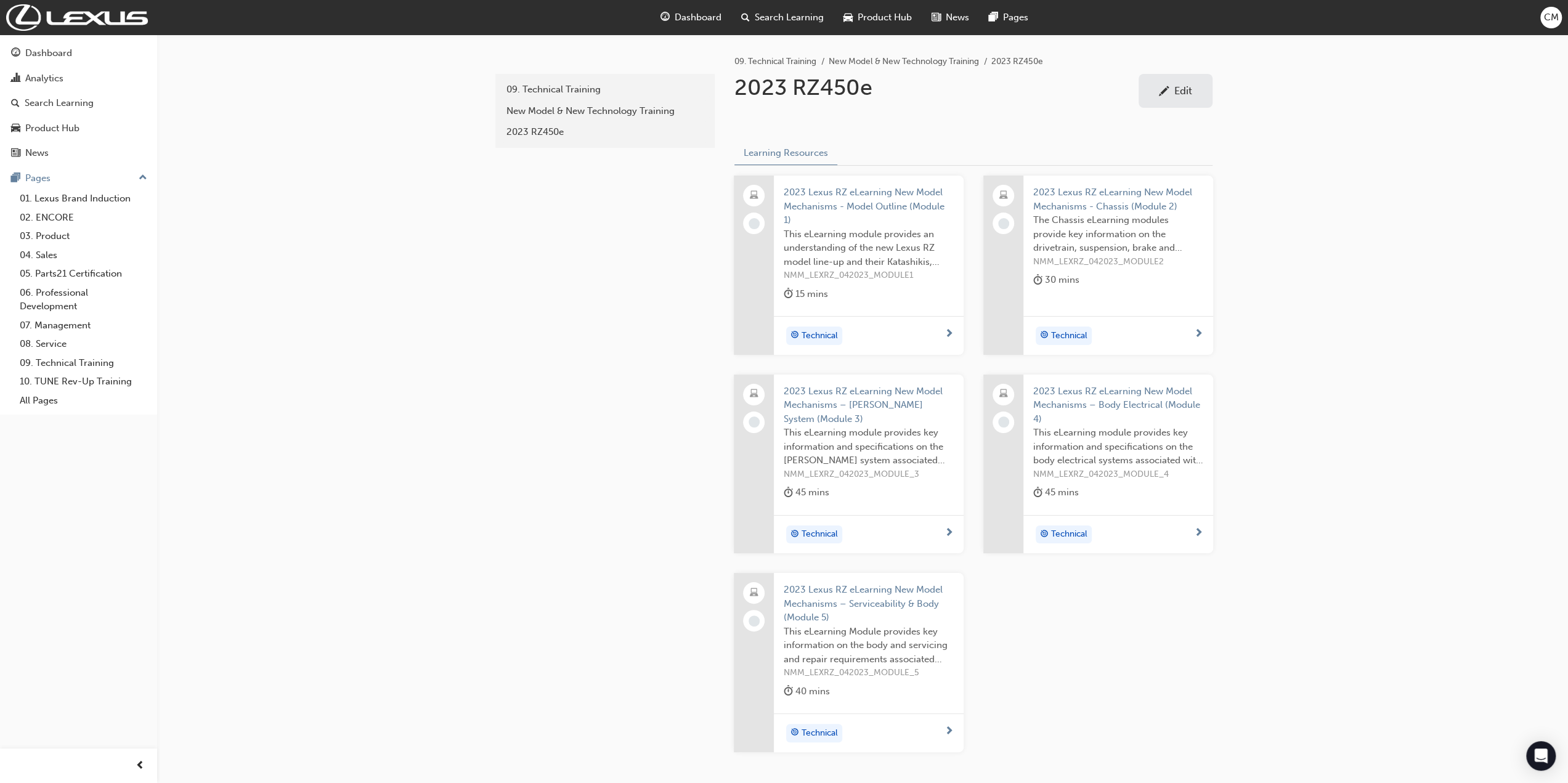
click at [1190, 90] on div "Edit" at bounding box center [1183, 90] width 18 height 13
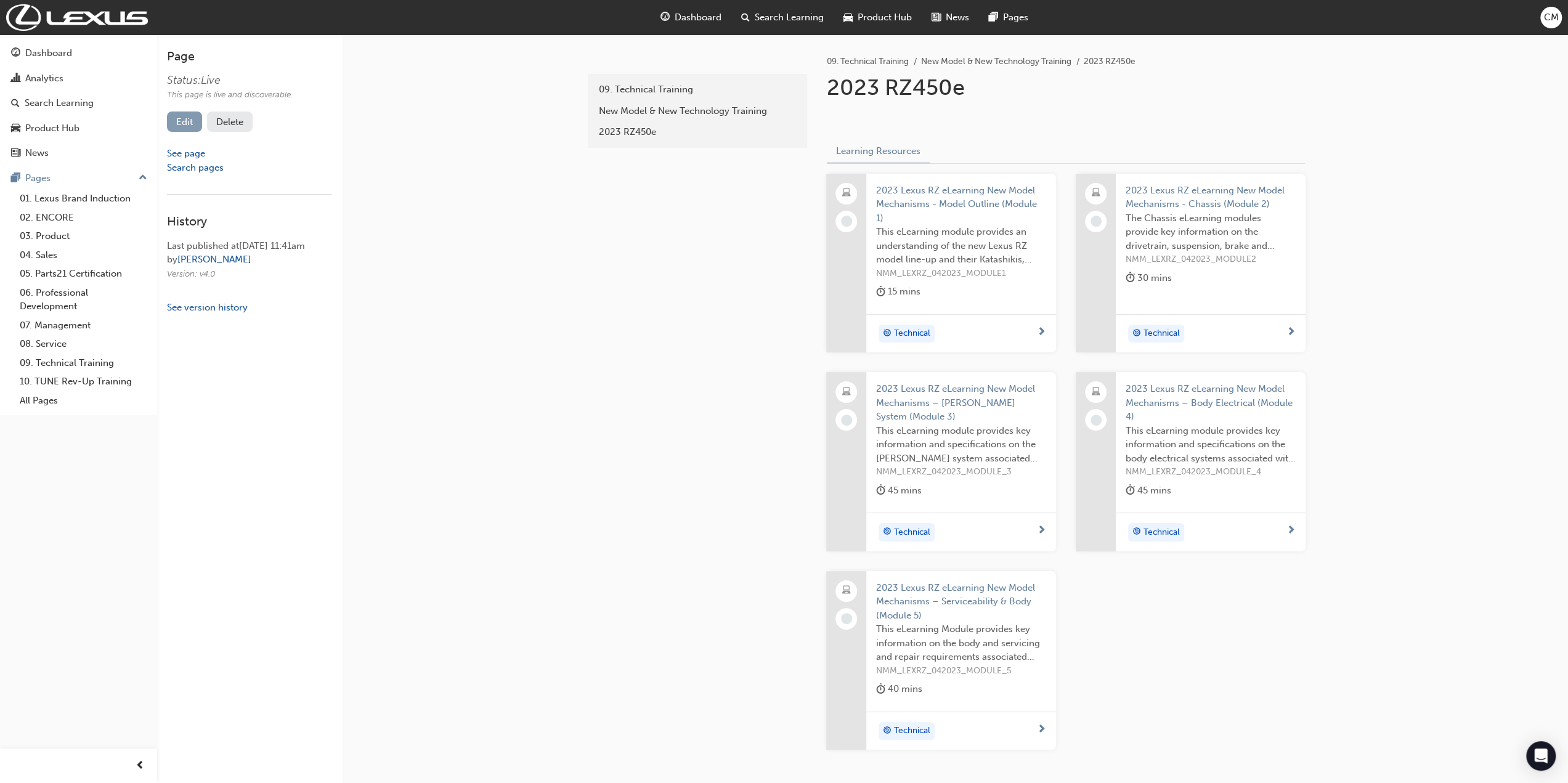
click at [182, 119] on link "Edit" at bounding box center [185, 121] width 35 height 20
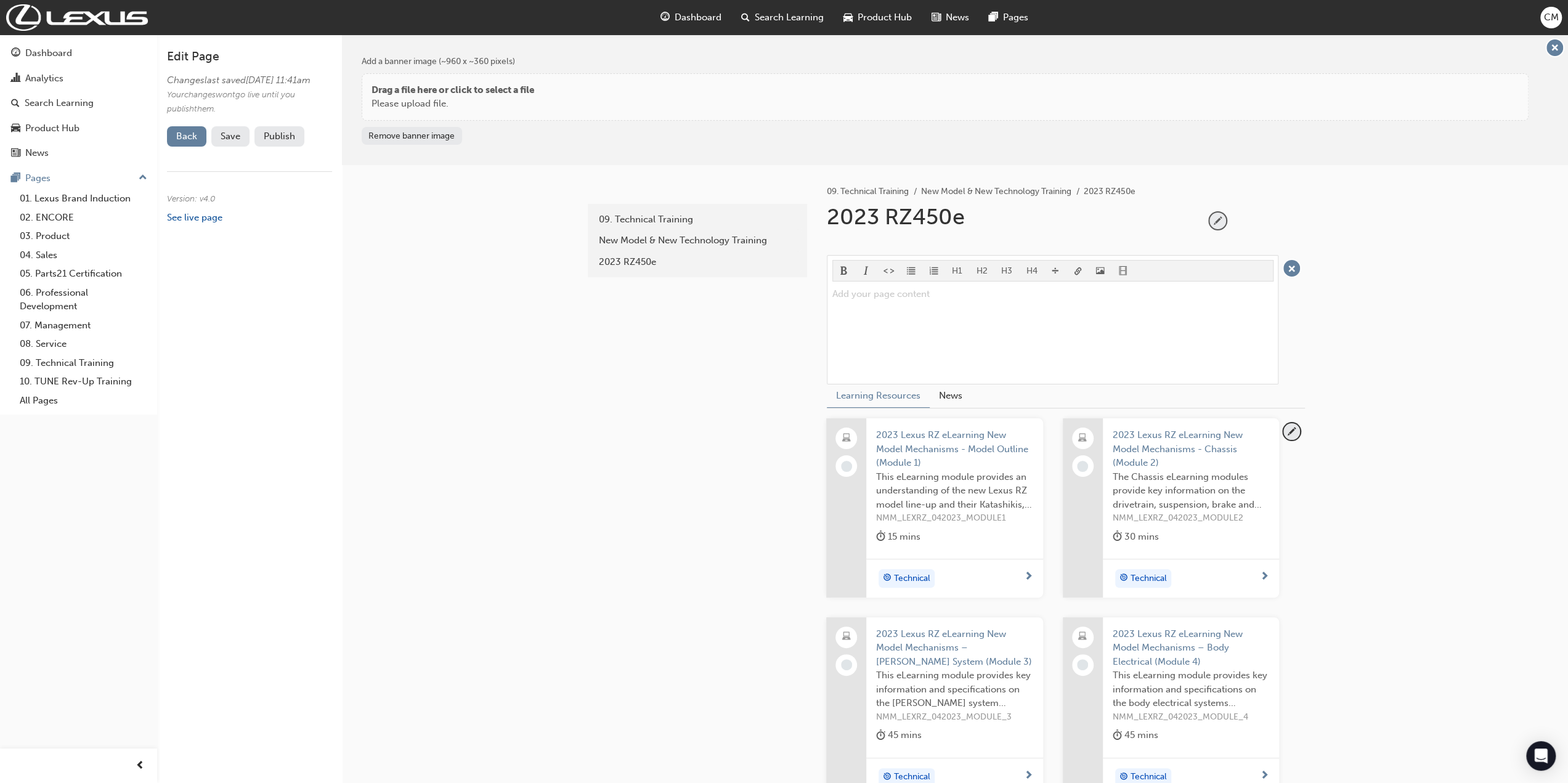
click at [1219, 215] on span "pencil-icon" at bounding box center [1218, 221] width 17 height 17
click at [877, 219] on input "2023 RZ450e" at bounding box center [1011, 219] width 377 height 33
type input "2023 - RZ450e"
click at [228, 141] on span "Save" at bounding box center [231, 136] width 20 height 11
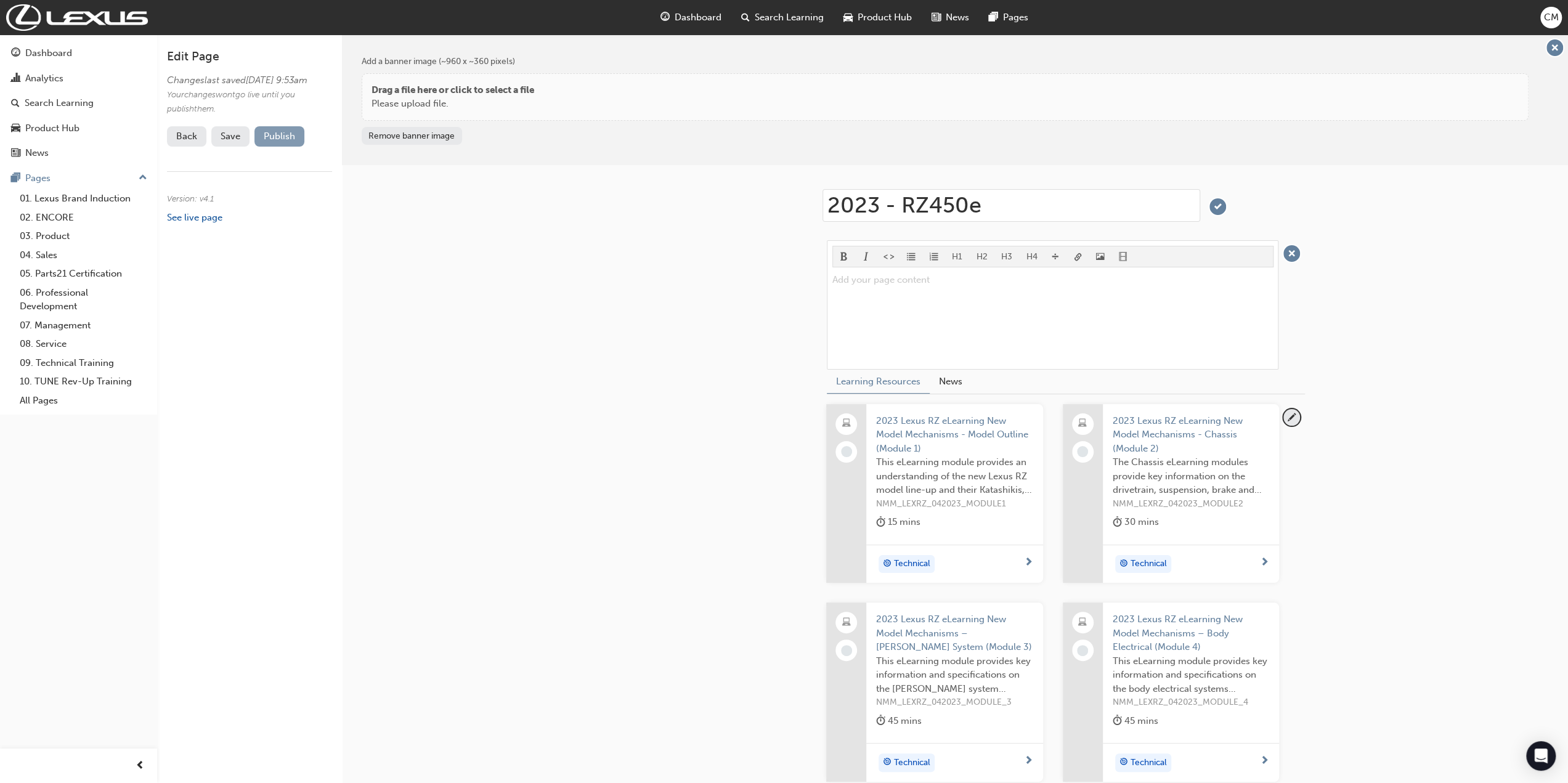
click at [271, 146] on button "Publish" at bounding box center [279, 136] width 50 height 20
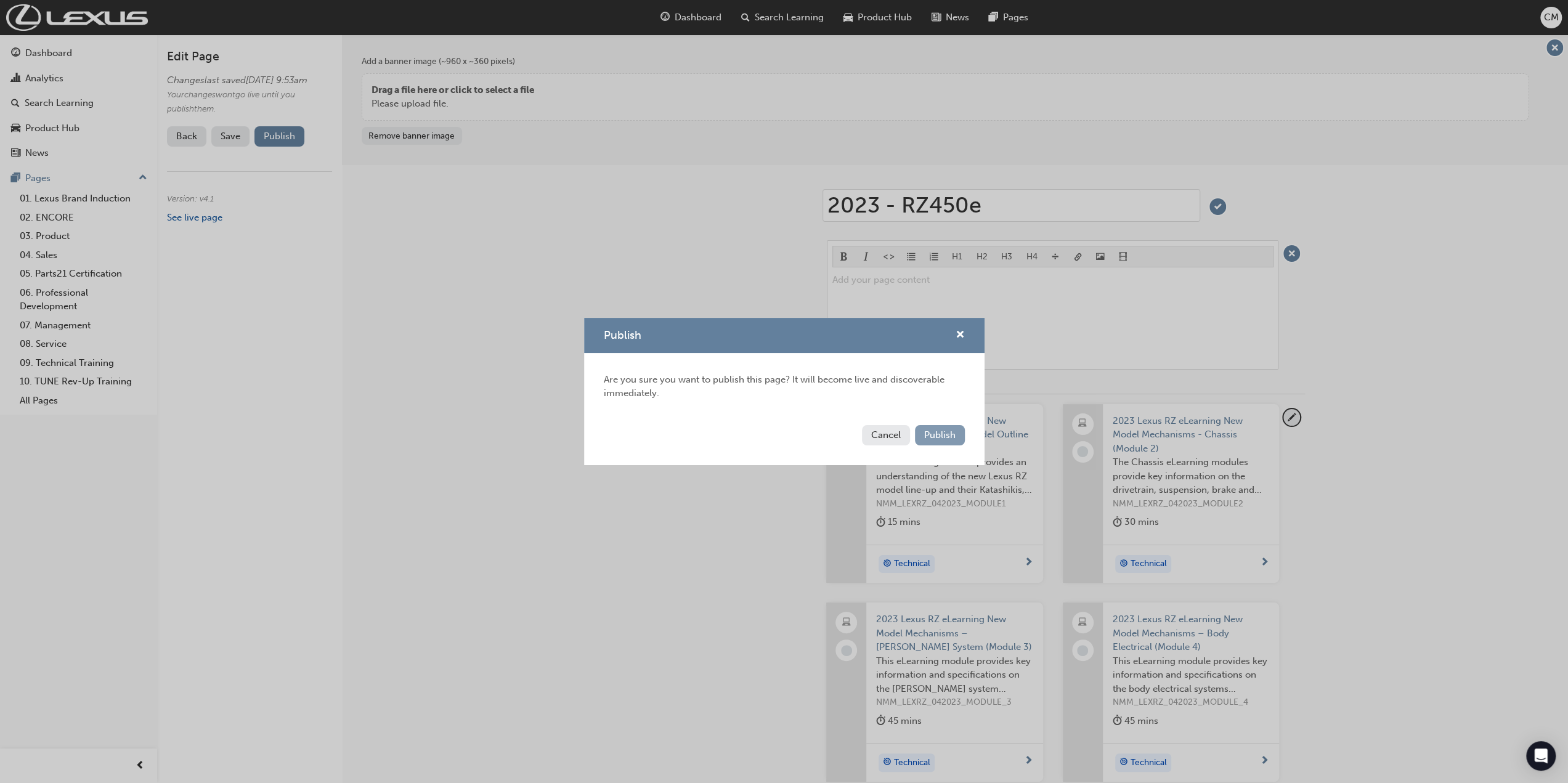
click at [936, 436] on span "Publish" at bounding box center [940, 434] width 32 height 11
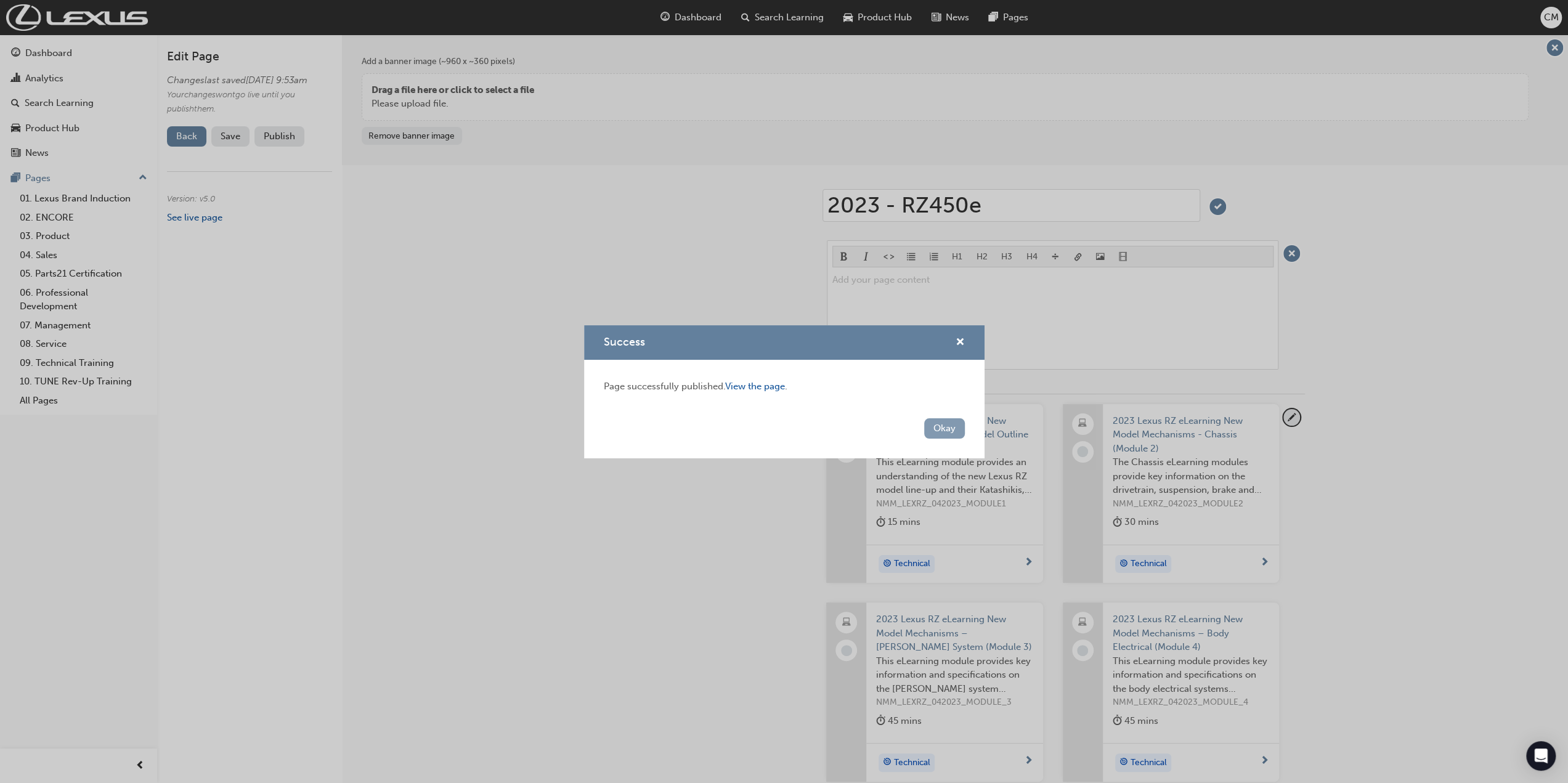
click at [940, 436] on button "Okay" at bounding box center [945, 428] width 41 height 20
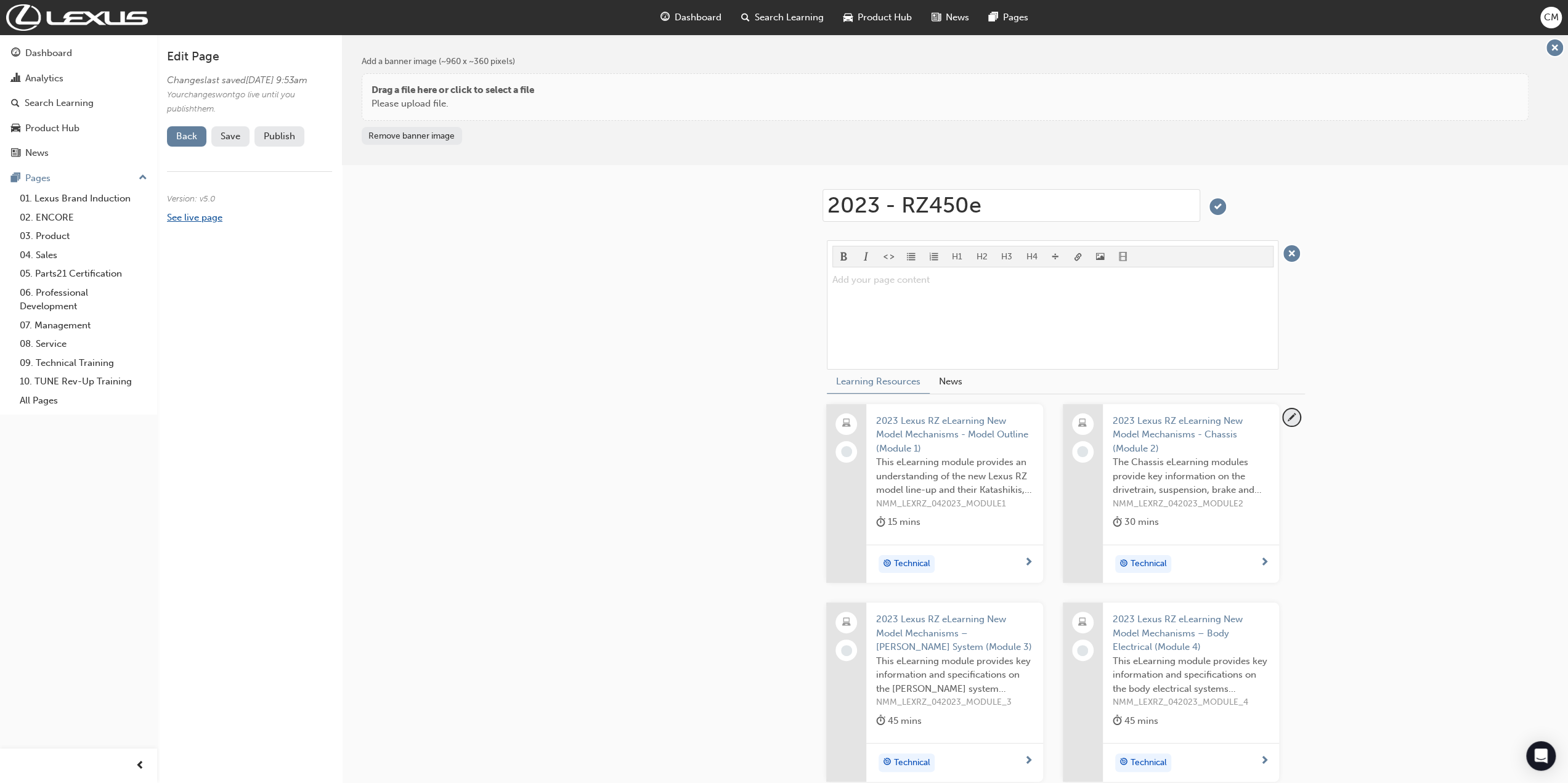
click at [209, 223] on link "See live page" at bounding box center [195, 217] width 55 height 11
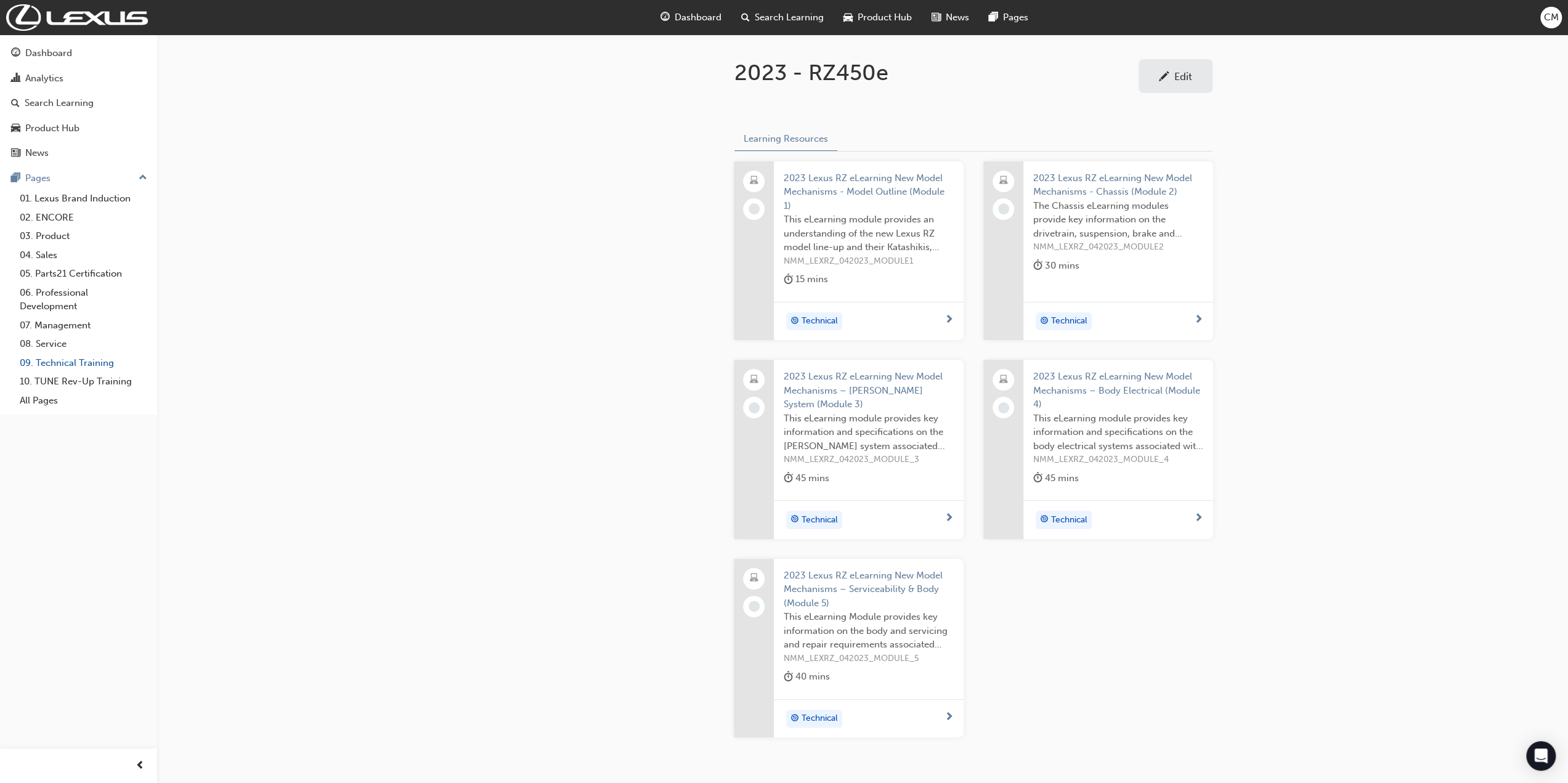
click at [46, 361] on link "09. Technical Training" at bounding box center [84, 363] width 137 height 19
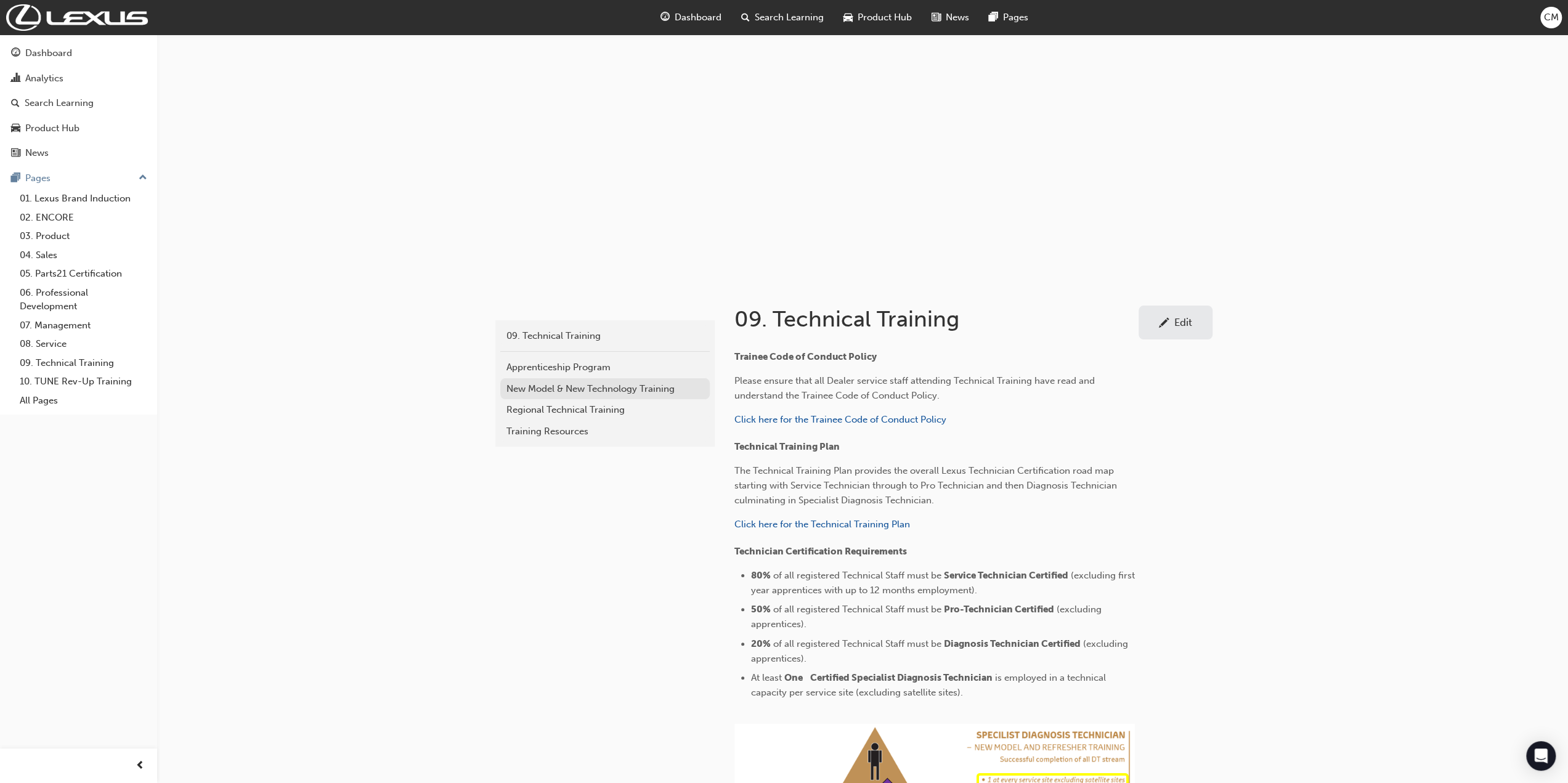
click at [526, 389] on div "New Model & New Technology Training" at bounding box center [605, 389] width 197 height 14
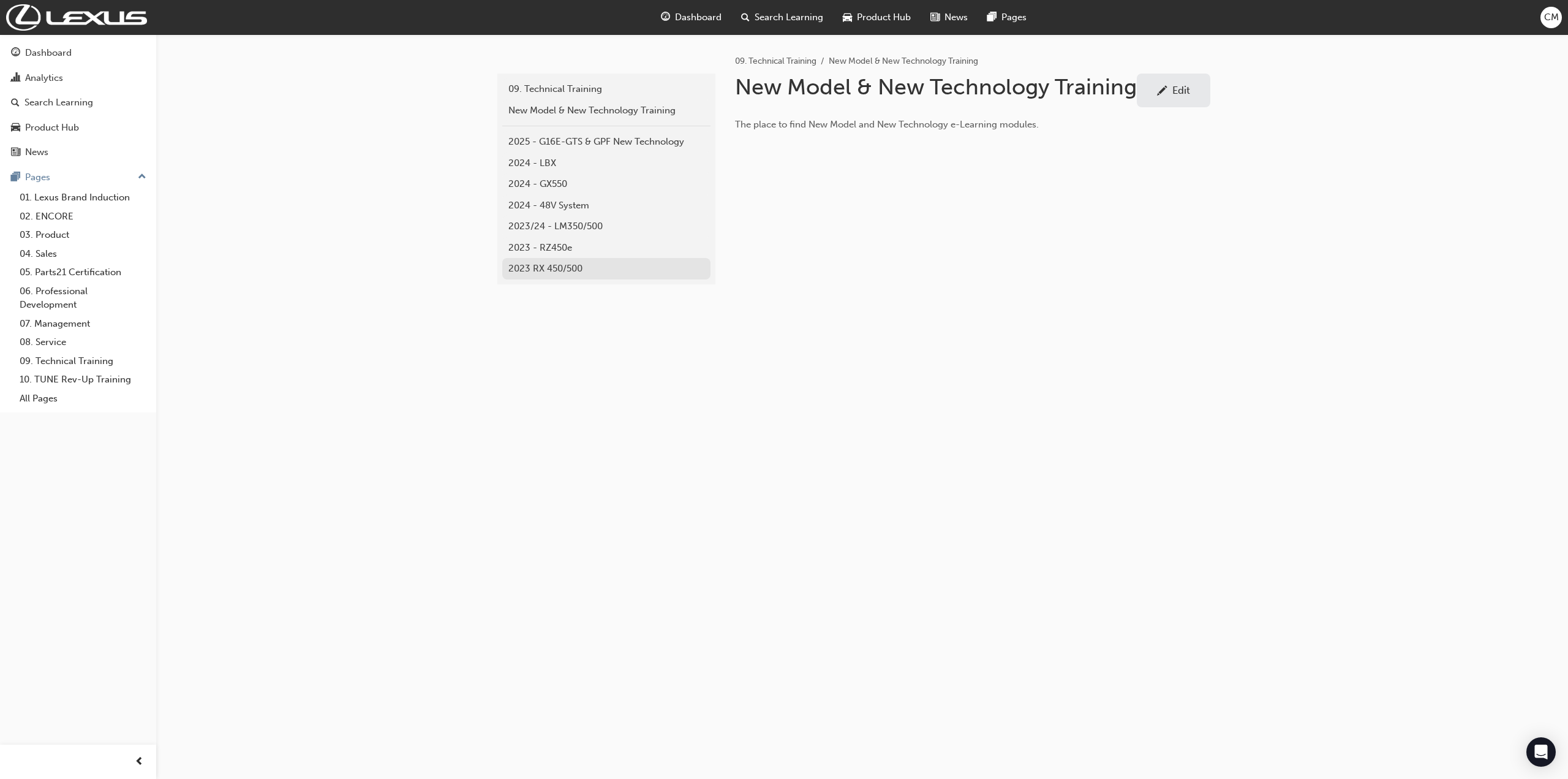
click at [519, 266] on div "2023 RX 450/500" at bounding box center [606, 268] width 196 height 14
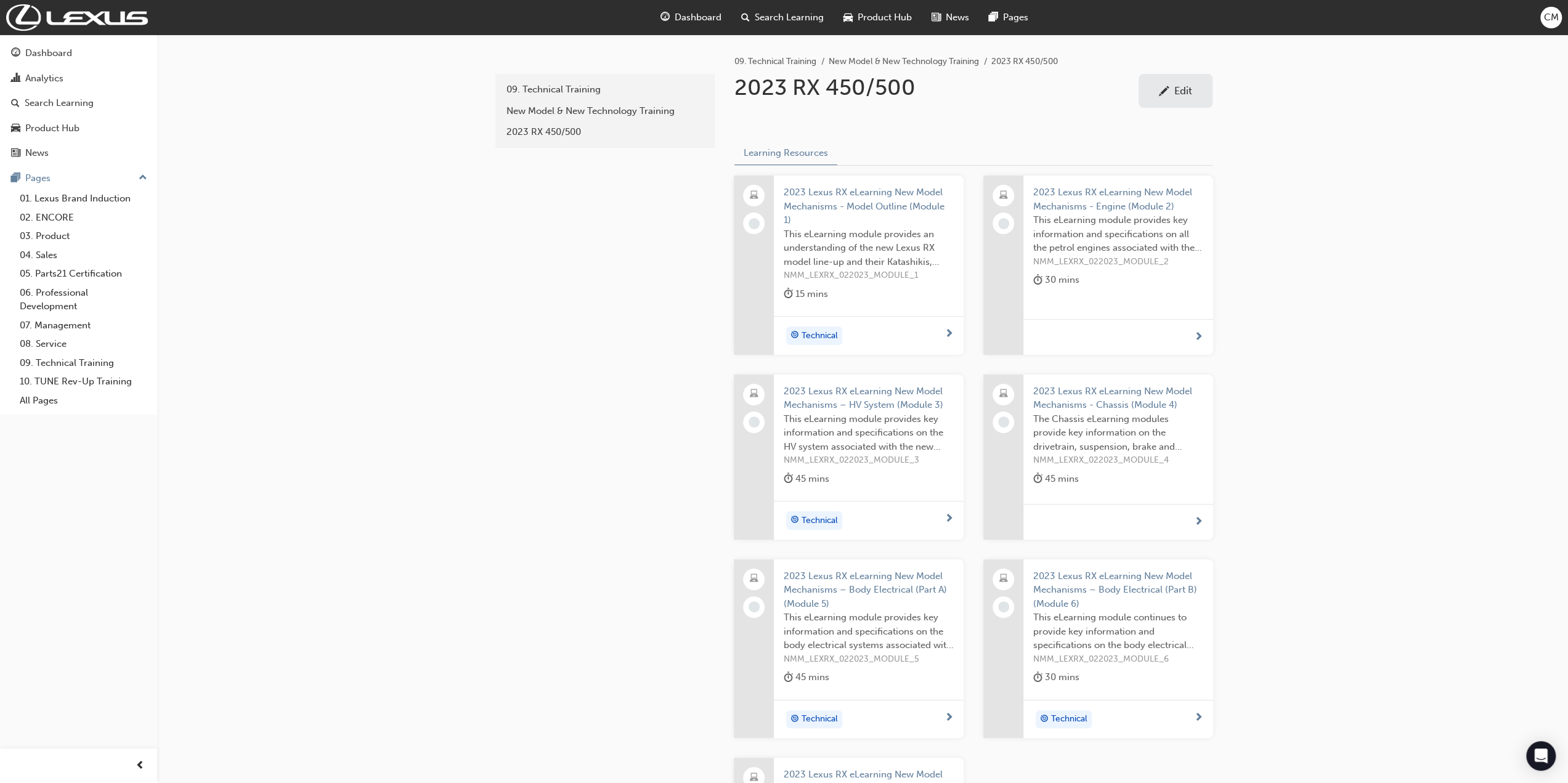
click at [1191, 88] on div "Edit" at bounding box center [1183, 90] width 18 height 13
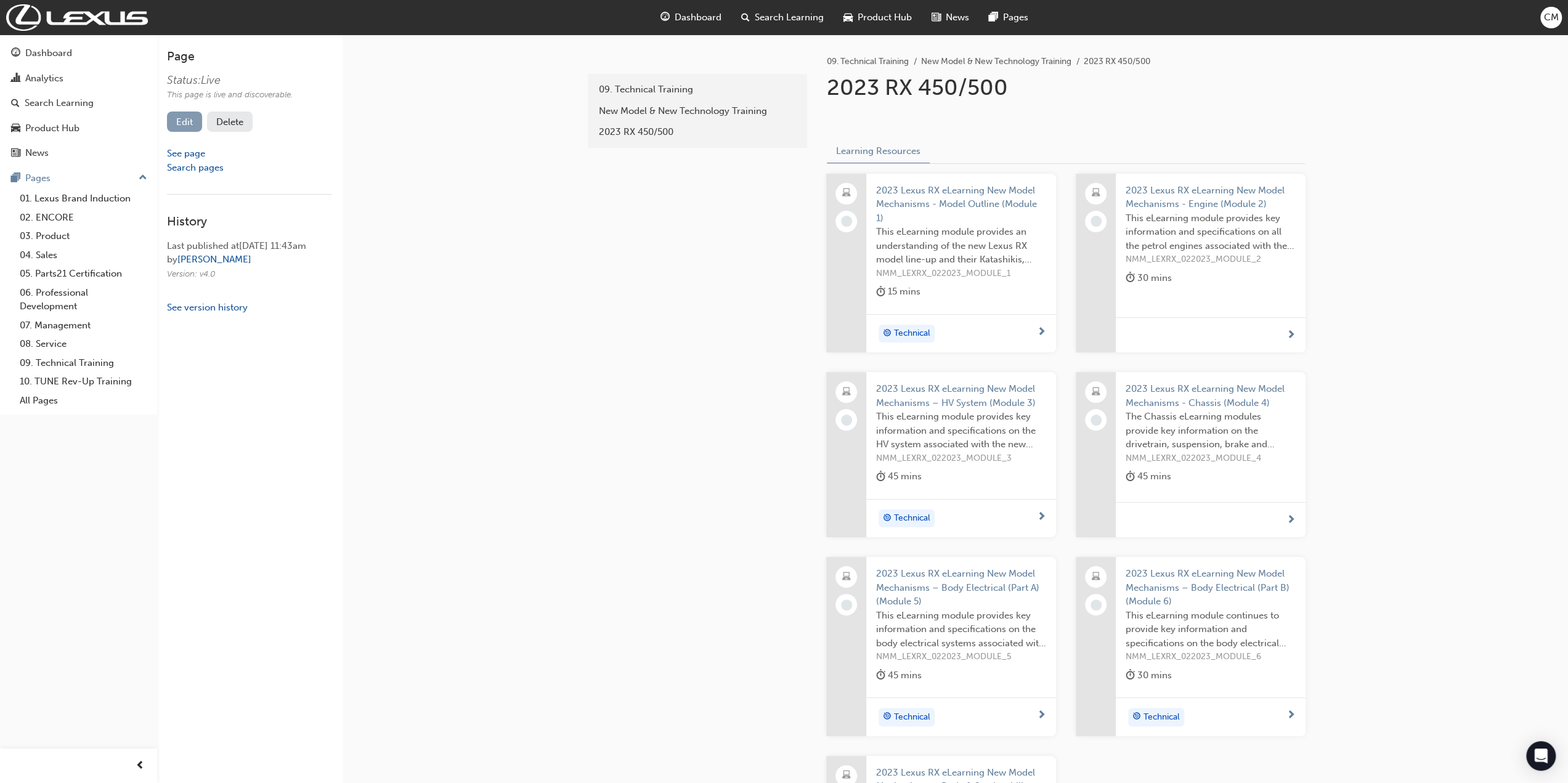
click at [177, 125] on link "Edit" at bounding box center [185, 121] width 35 height 20
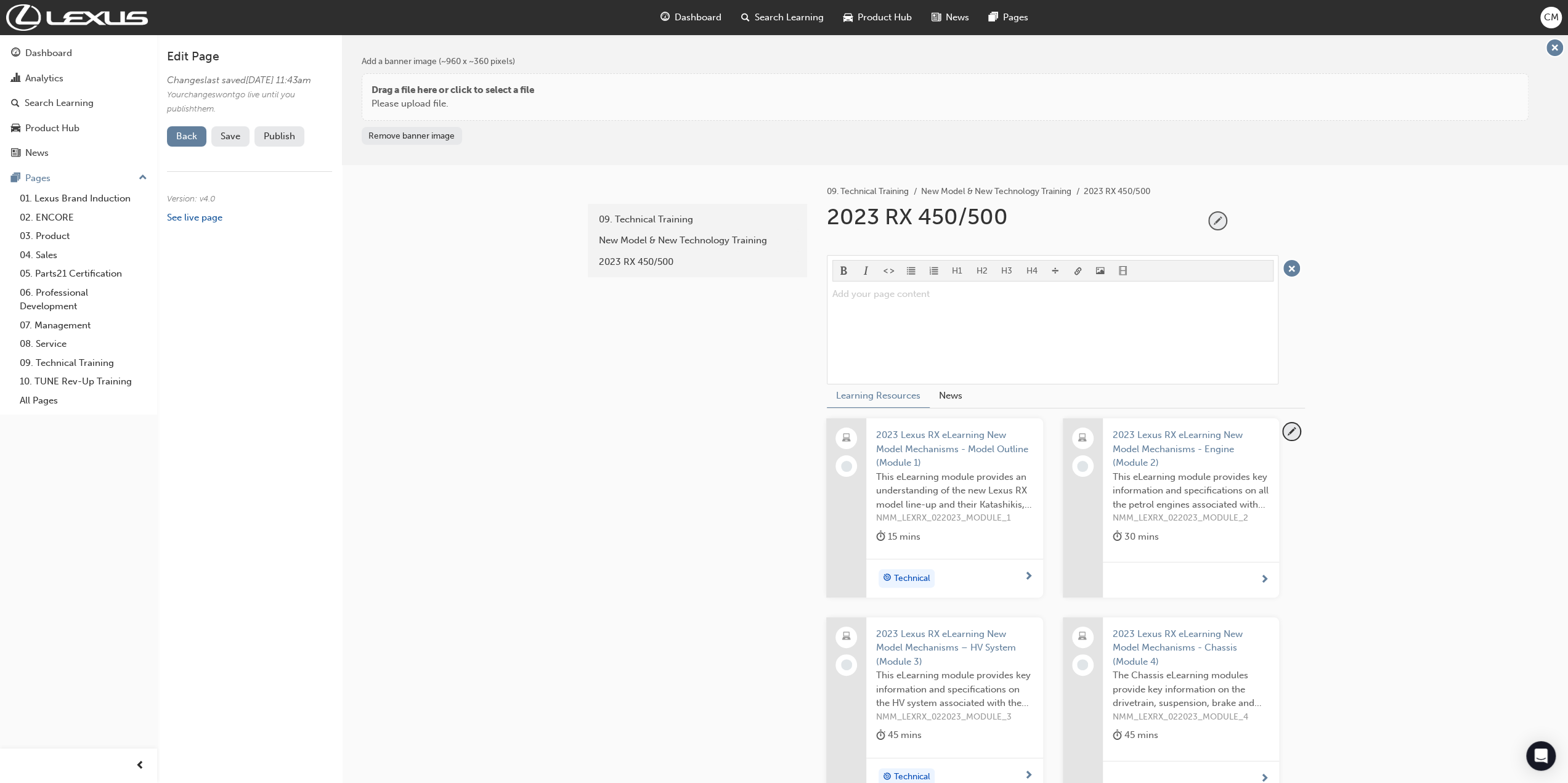
click at [1219, 218] on span "pencil-icon" at bounding box center [1218, 221] width 17 height 17
click at [878, 221] on input "2023 RX 450/500" at bounding box center [1011, 219] width 377 height 33
click at [935, 218] on input "2023 - RX 450/500" at bounding box center [1011, 219] width 377 height 33
type input "2023 - RX450/500"
click at [236, 141] on span "Save" at bounding box center [231, 136] width 20 height 11
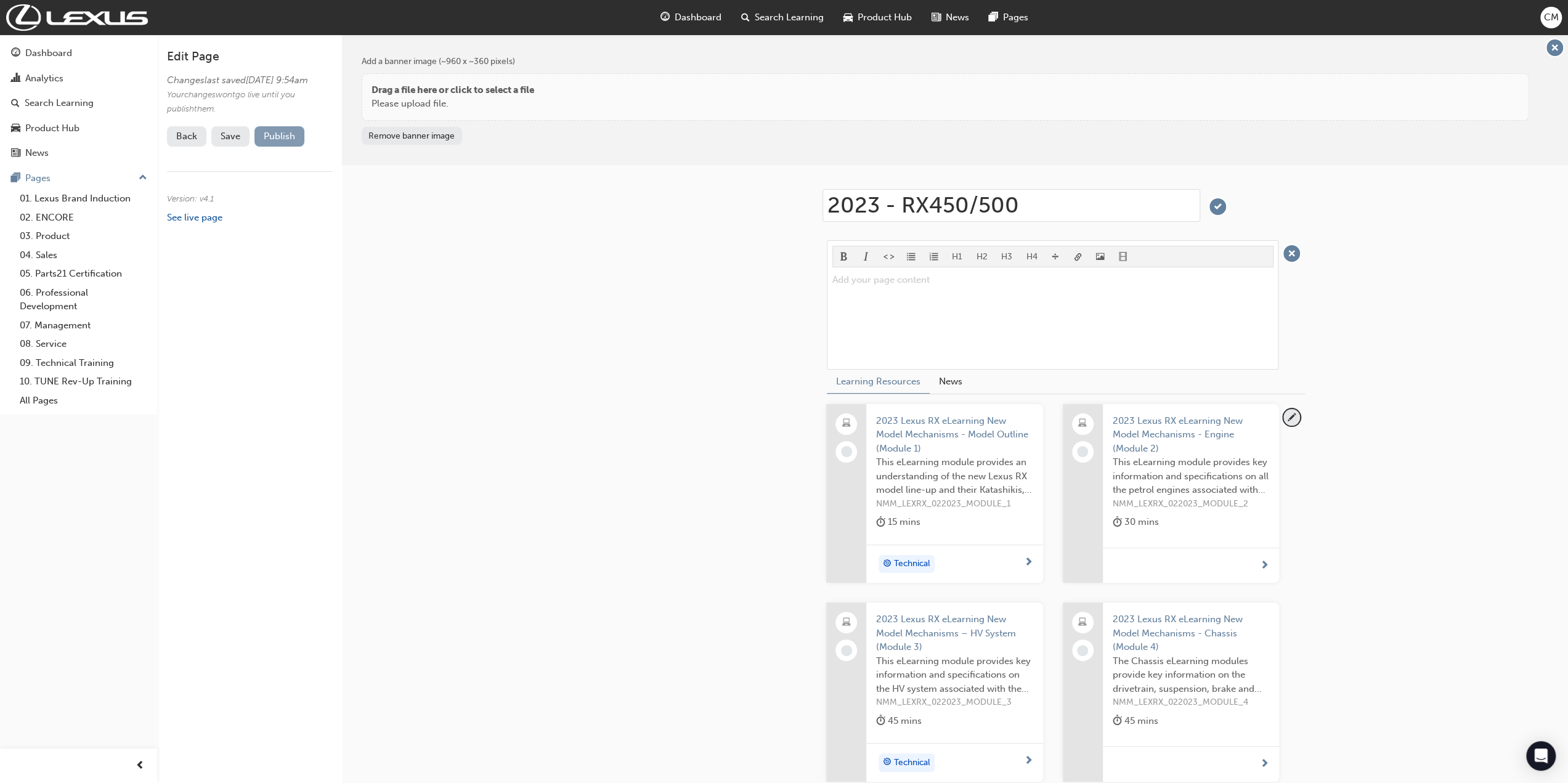
click at [263, 146] on button "Publish" at bounding box center [279, 136] width 50 height 20
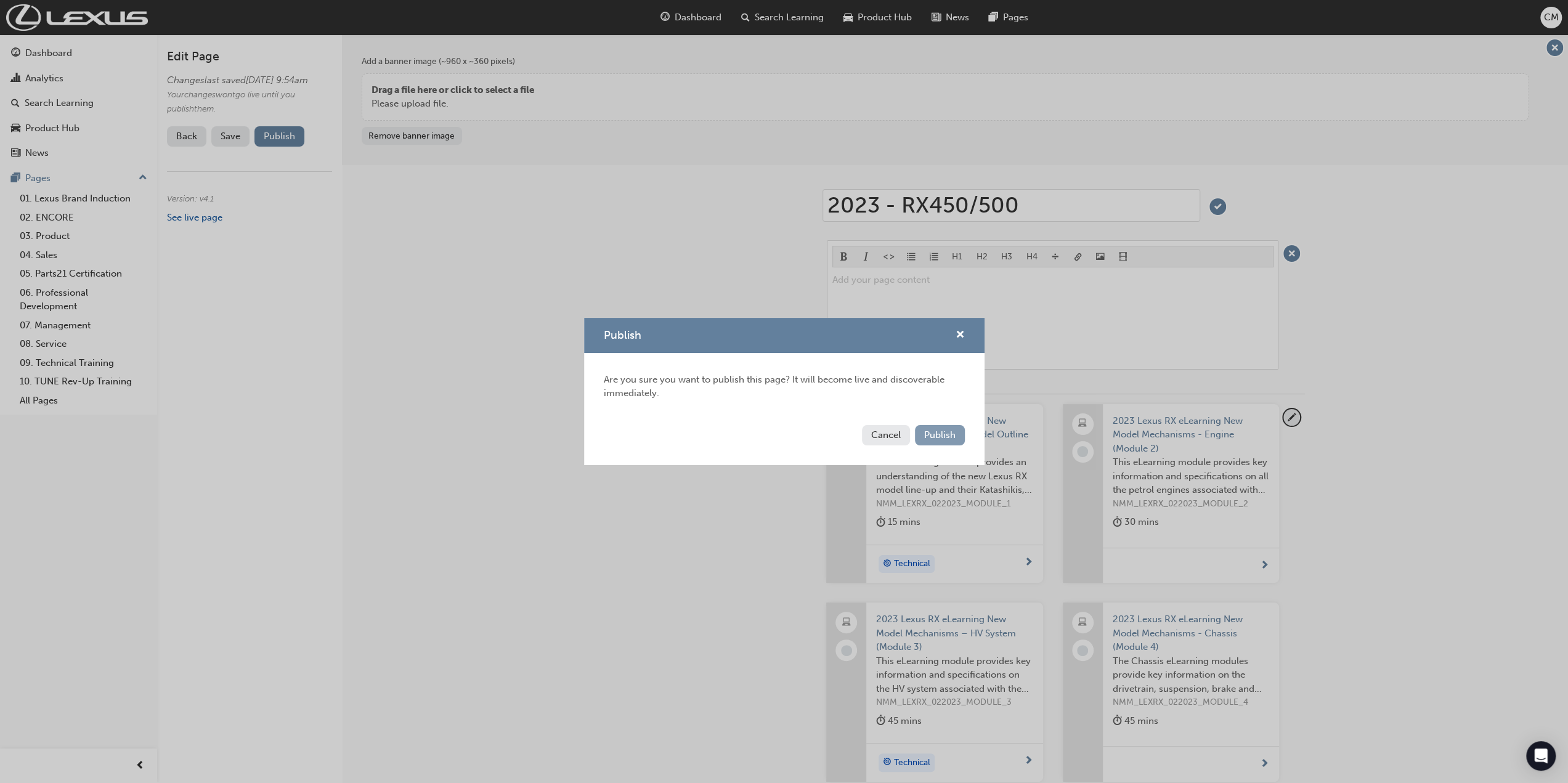
click at [941, 438] on span "Publish" at bounding box center [940, 434] width 32 height 11
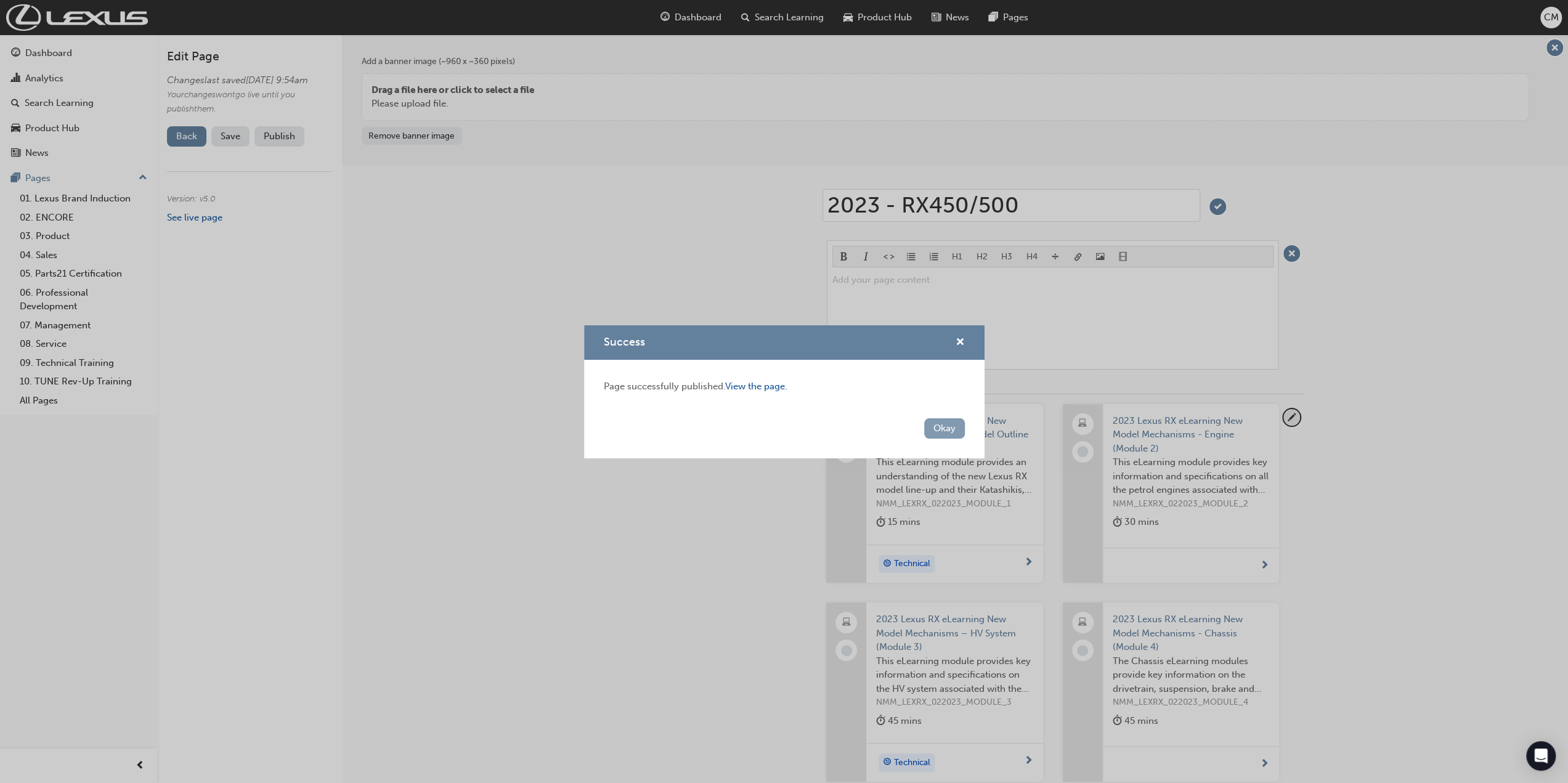
click at [942, 427] on button "Okay" at bounding box center [945, 428] width 41 height 20
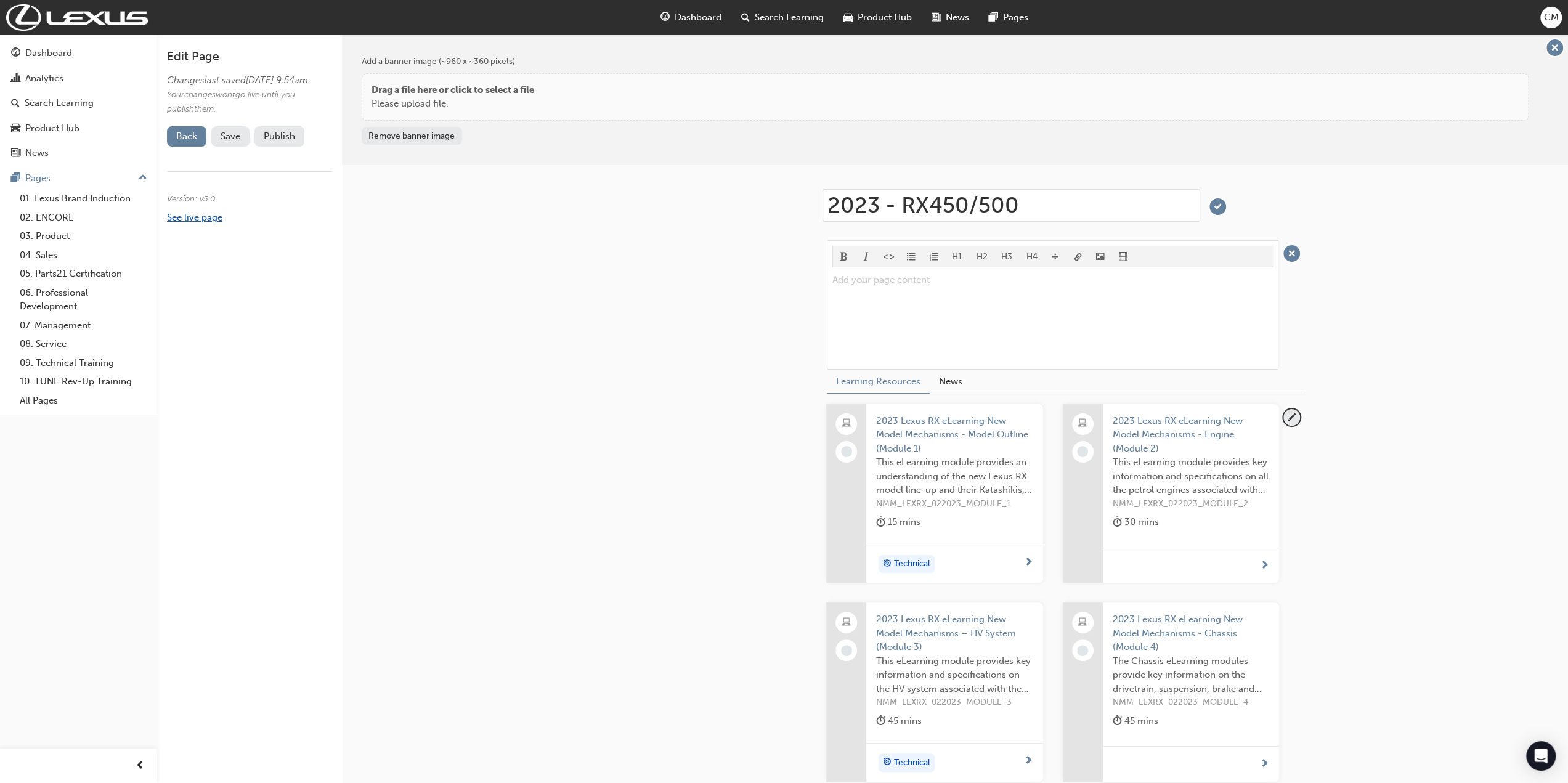
click at [209, 223] on link "See live page" at bounding box center [195, 217] width 55 height 11
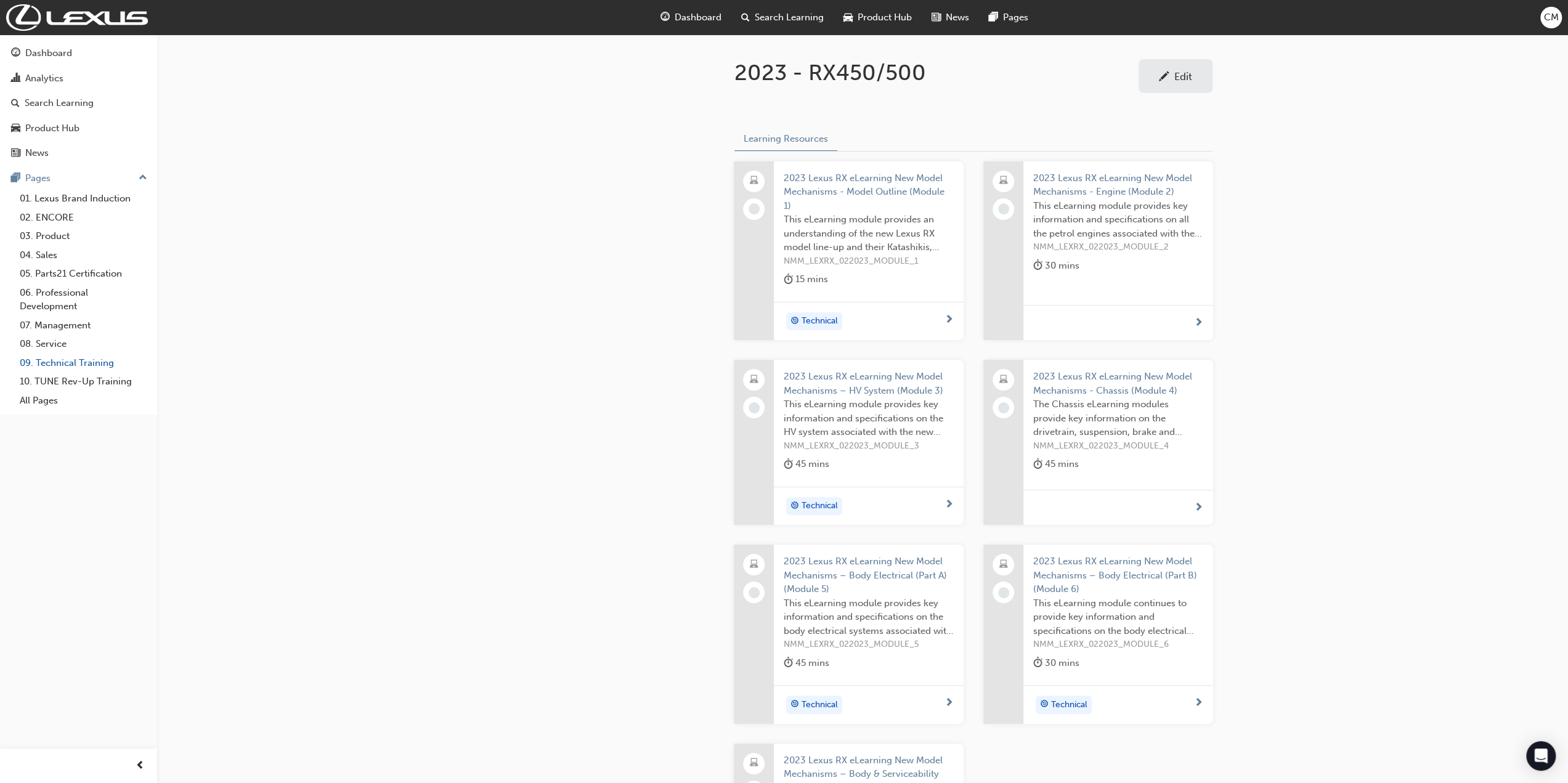
click at [56, 359] on link "09. Technical Training" at bounding box center [84, 363] width 137 height 19
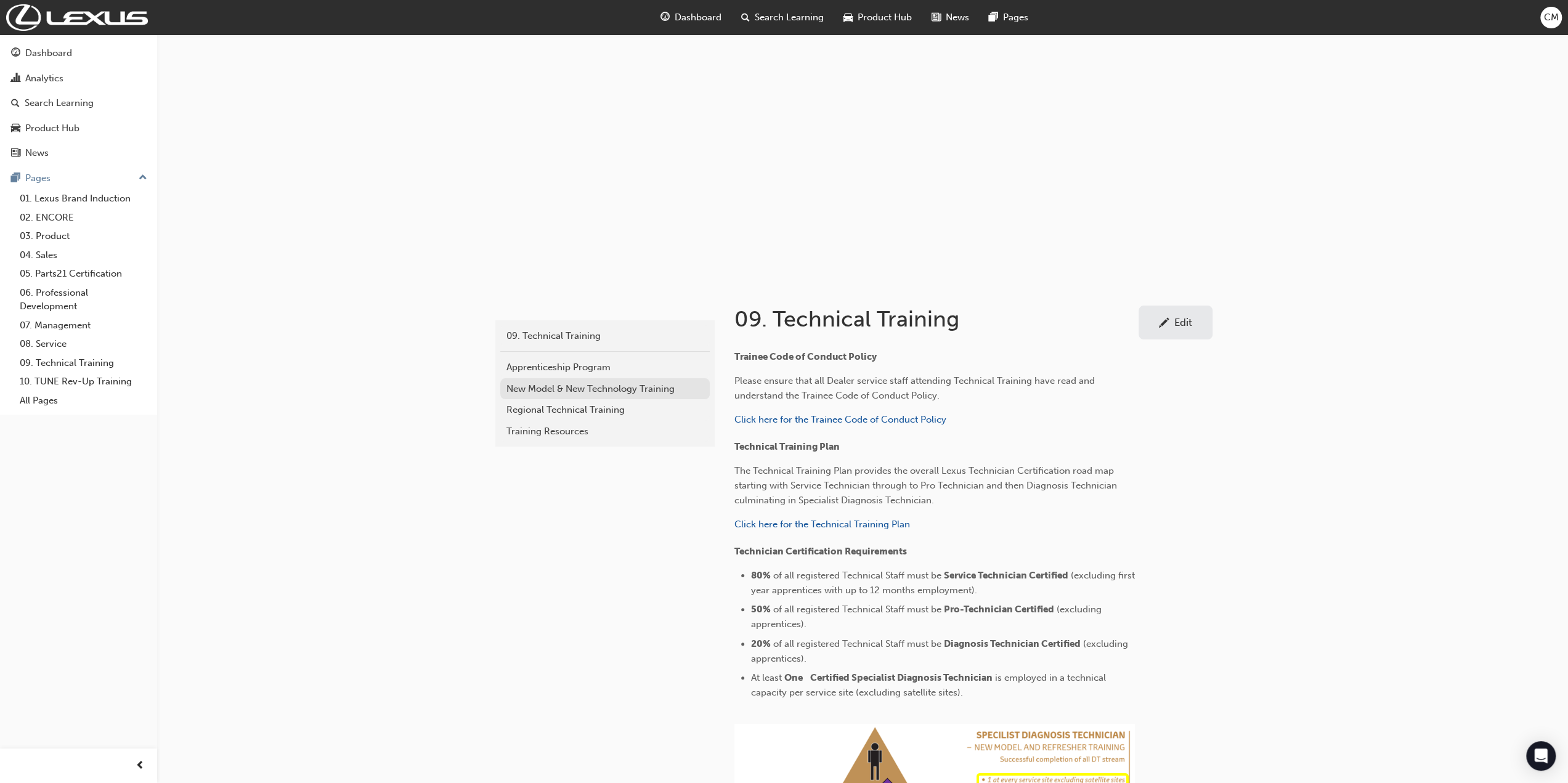
click at [531, 385] on div "New Model & New Technology Training" at bounding box center [605, 389] width 197 height 14
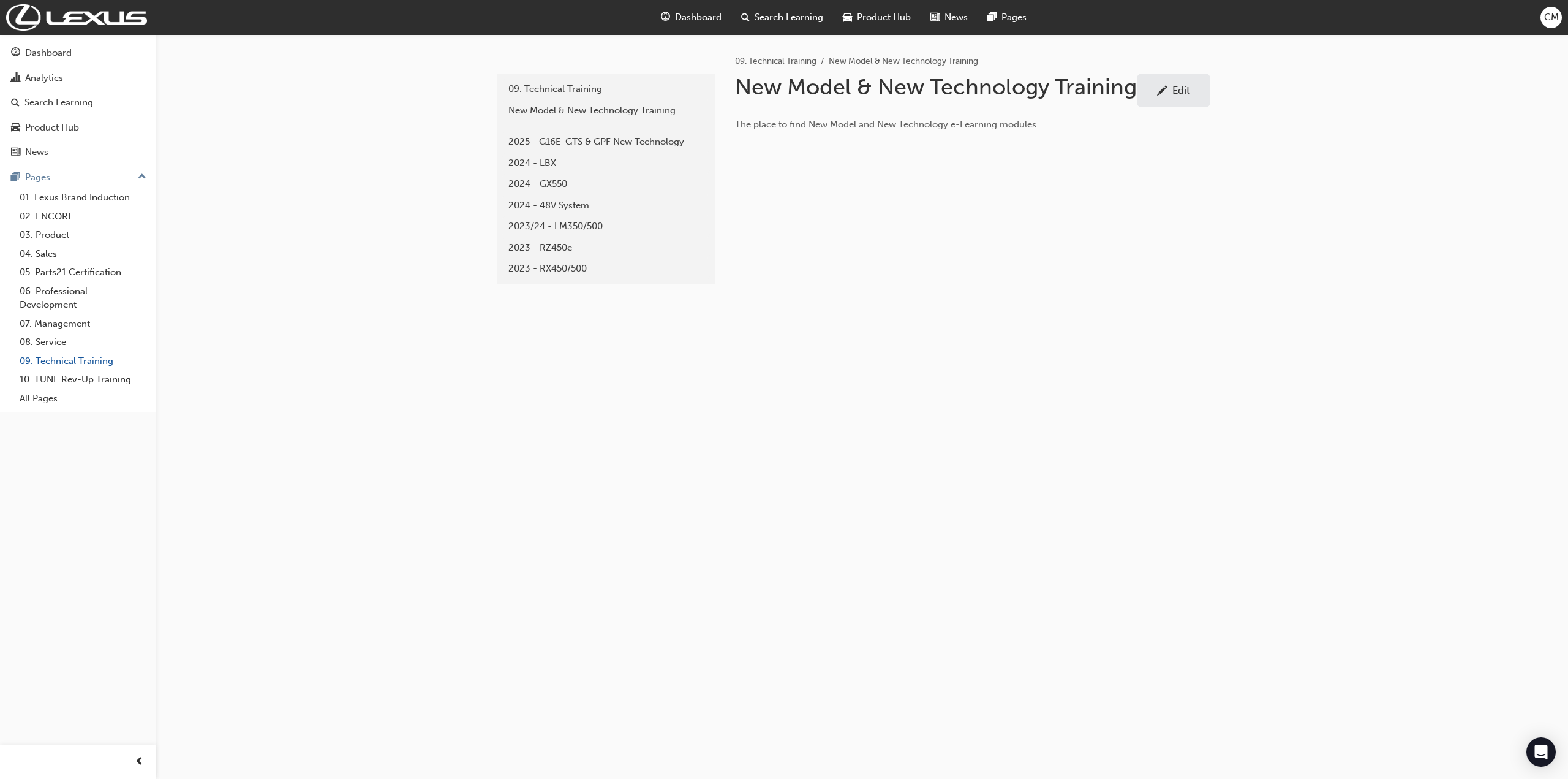
click at [57, 358] on link "09. Technical Training" at bounding box center [83, 361] width 136 height 19
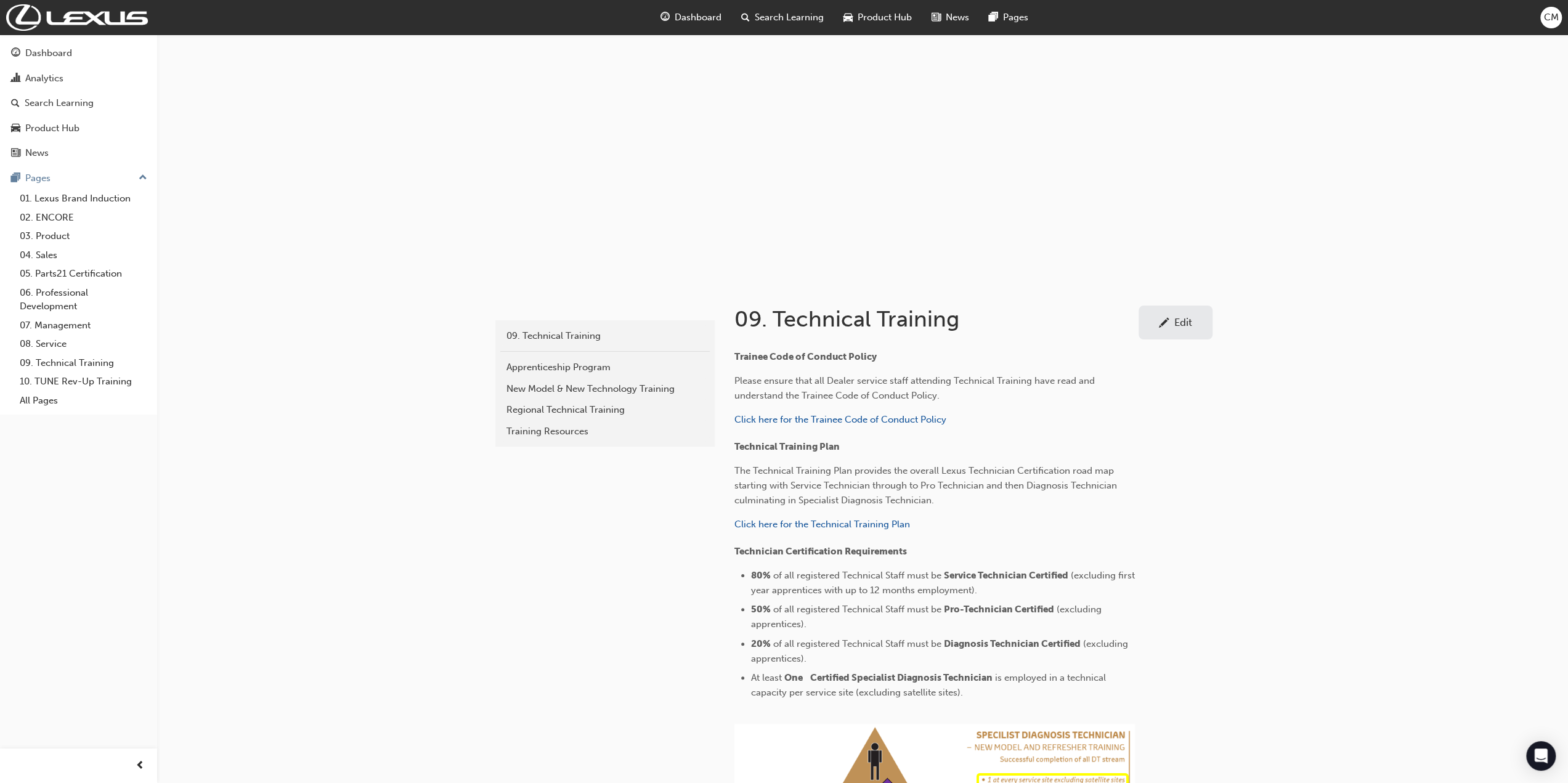
click at [383, 373] on div "technical 09. Technical Training Apprenticeship Program New Model & New Technol…" at bounding box center [784, 577] width 1568 height 1155
